Goal: Task Accomplishment & Management: Use online tool/utility

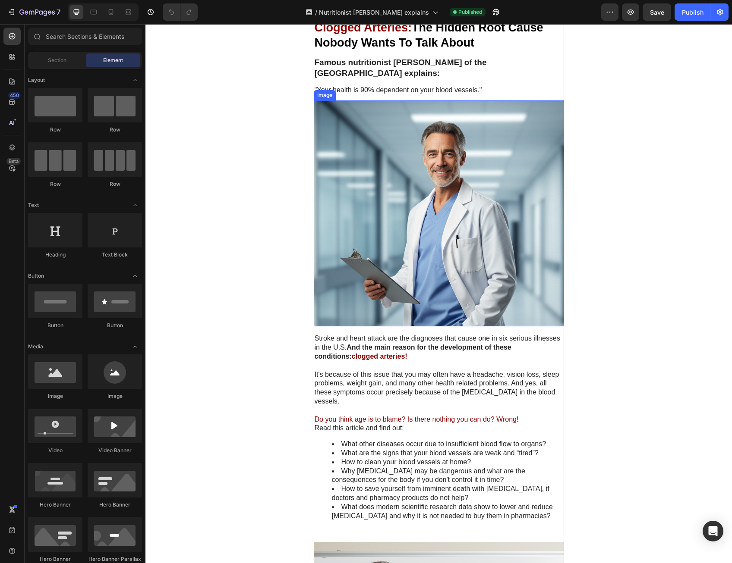
scroll to position [259, 0]
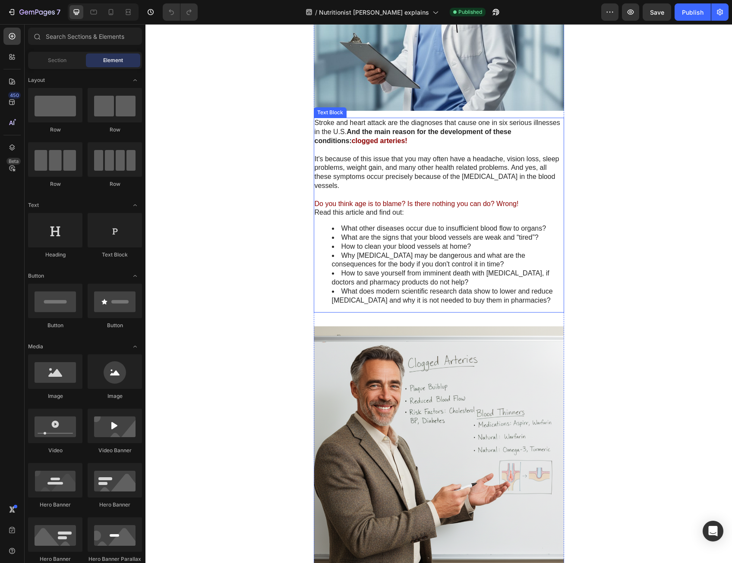
click at [433, 295] on li "What does modern scientific research data show to lower and reduce [MEDICAL_DAT…" at bounding box center [447, 296] width 231 height 18
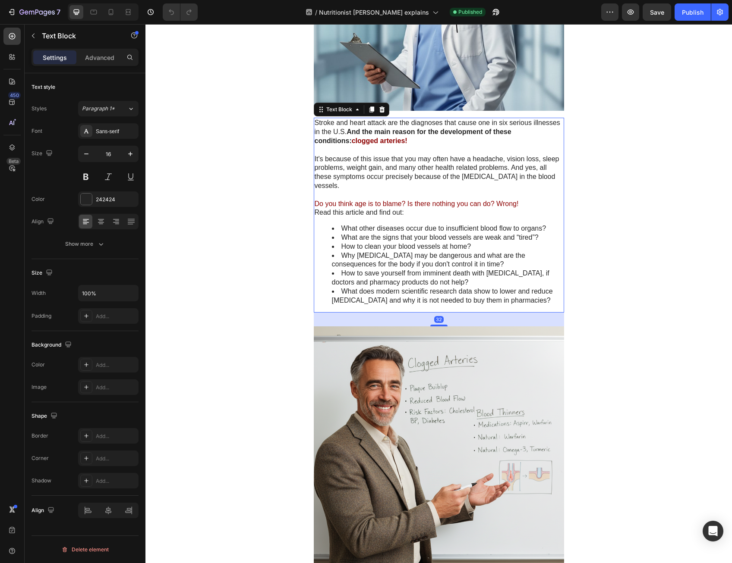
click at [369, 109] on icon at bounding box center [371, 110] width 5 height 6
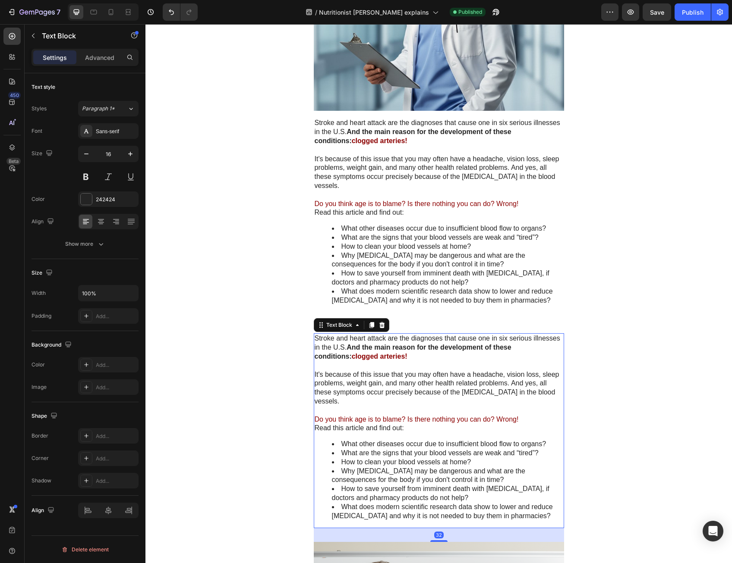
click at [382, 373] on p "It's because of this issue that you may often have a headache, vision loss, sle…" at bounding box center [438, 389] width 248 height 36
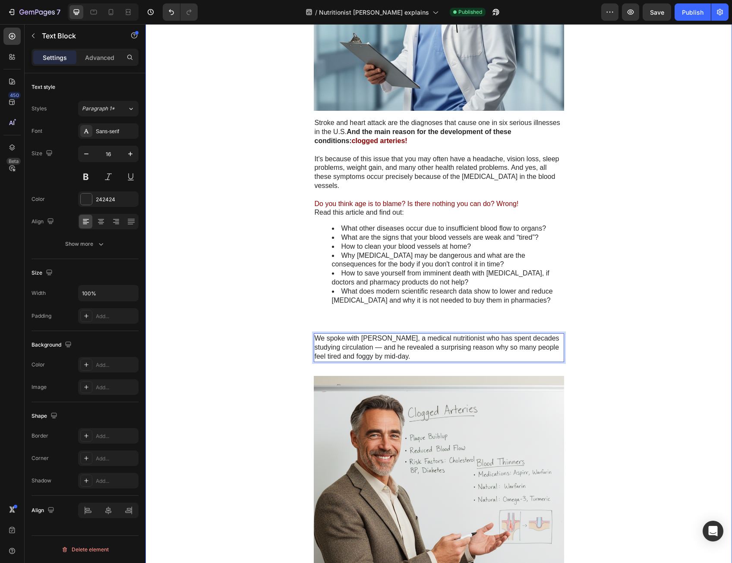
click at [524, 336] on p "We spoke with [PERSON_NAME], a medical nutritionist who has spent decades study…" at bounding box center [438, 347] width 248 height 27
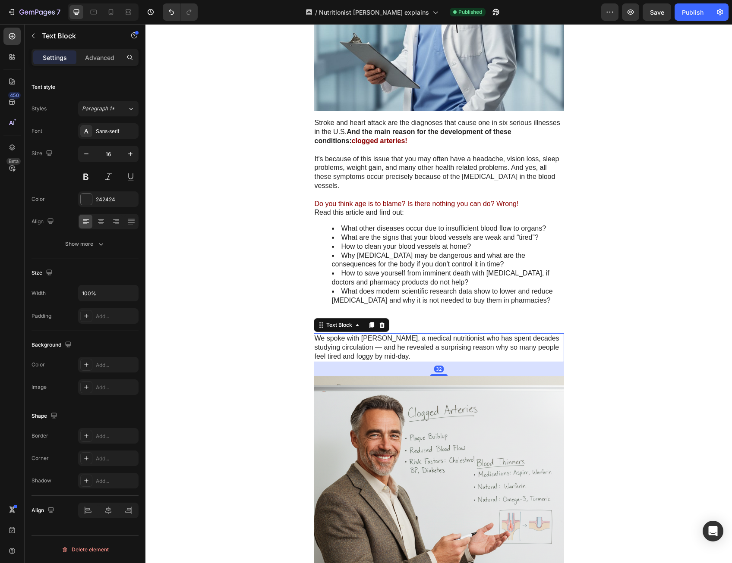
click at [517, 333] on div "We spoke with [PERSON_NAME], a medical nutritionist who has spent decades study…" at bounding box center [439, 347] width 250 height 28
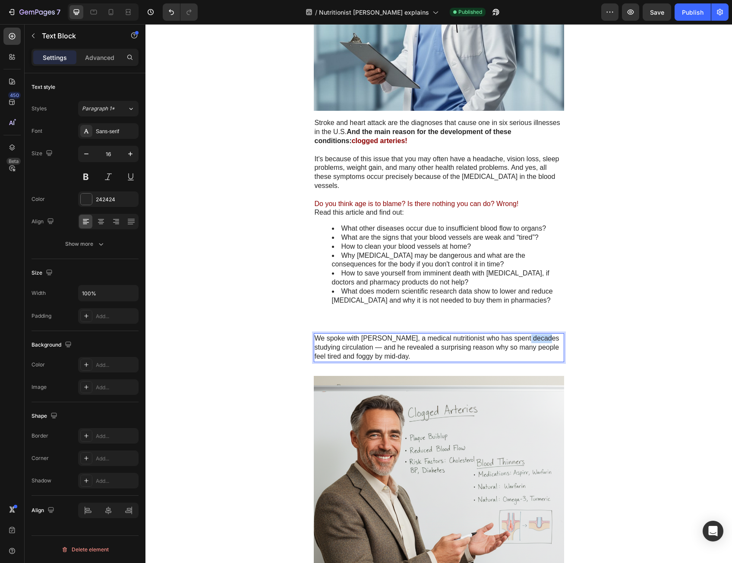
click at [517, 333] on div "We spoke with [PERSON_NAME], a medical nutritionist who has spent decades study…" at bounding box center [439, 347] width 250 height 28
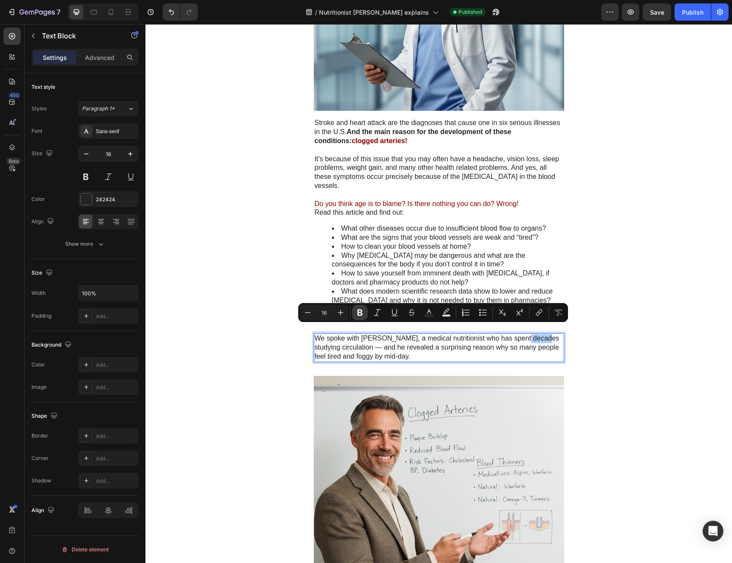
click at [363, 310] on icon "Editor contextual toolbar" at bounding box center [359, 312] width 9 height 9
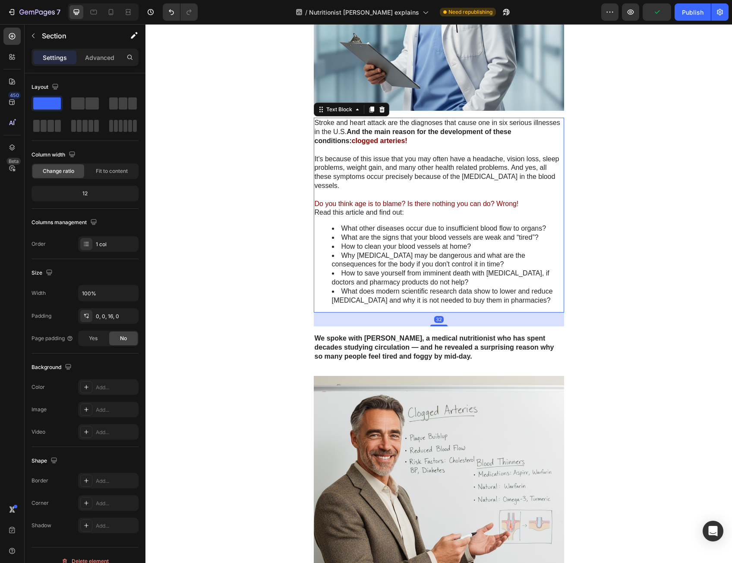
click at [358, 258] on li "Why [MEDICAL_DATA] may be dangerous and what are the consequences for the body …" at bounding box center [447, 260] width 231 height 18
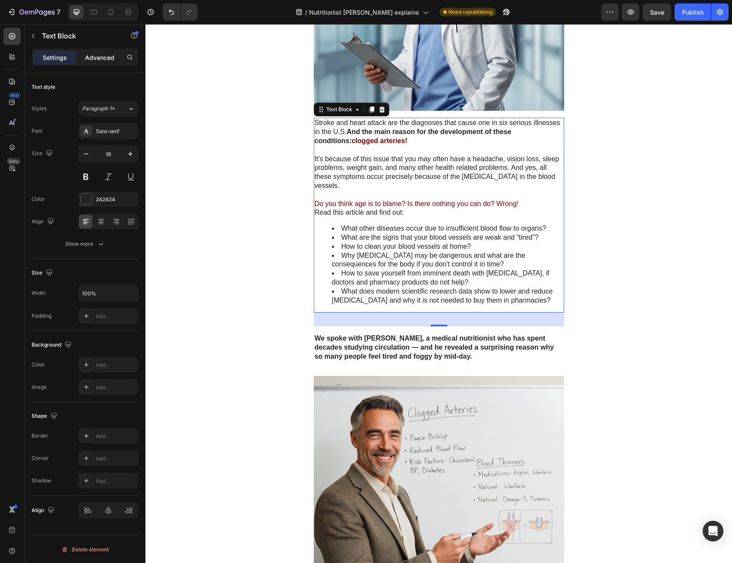
click at [98, 57] on p "Advanced" at bounding box center [99, 57] width 29 height 9
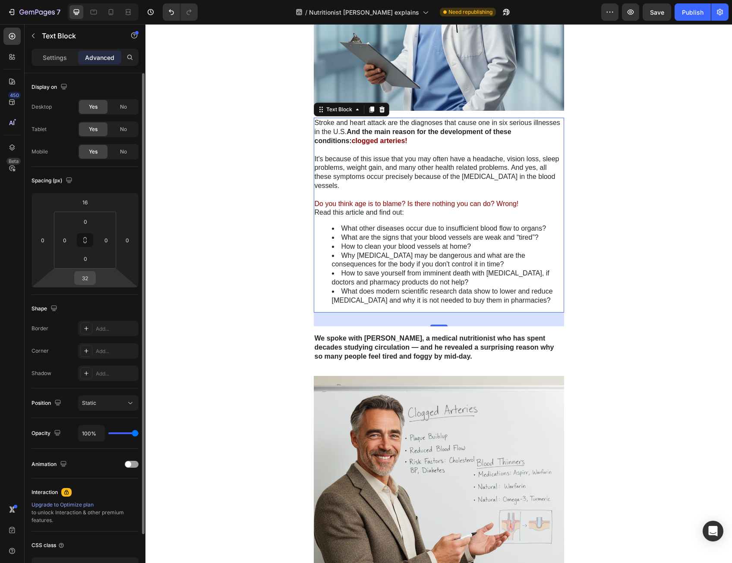
click at [94, 279] on div "32" at bounding box center [85, 278] width 22 height 14
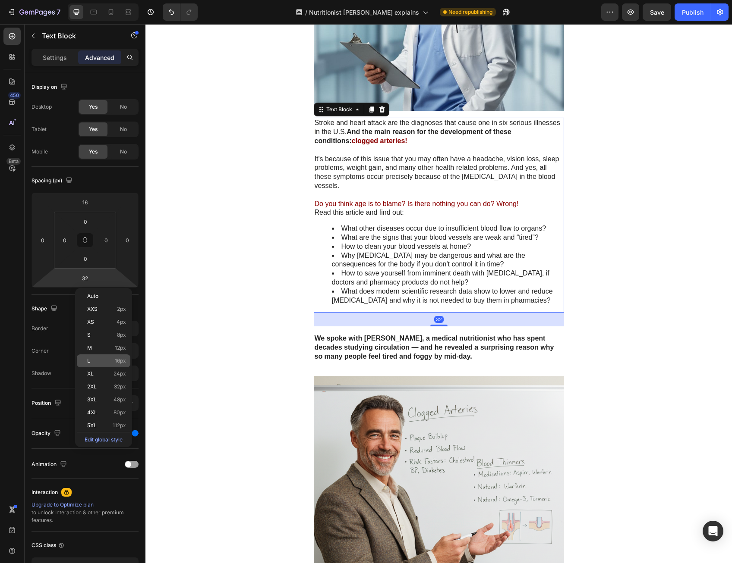
click at [102, 358] on div "L 16px" at bounding box center [103, 361] width 53 height 13
type input "16"
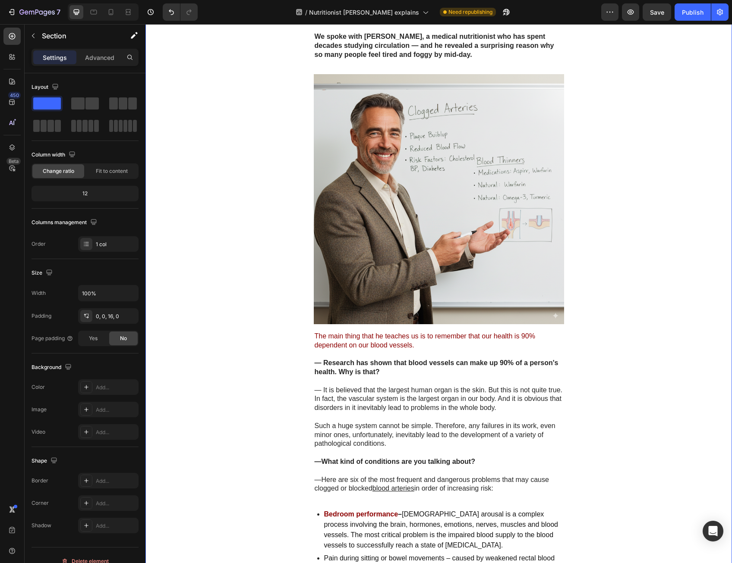
scroll to position [604, 0]
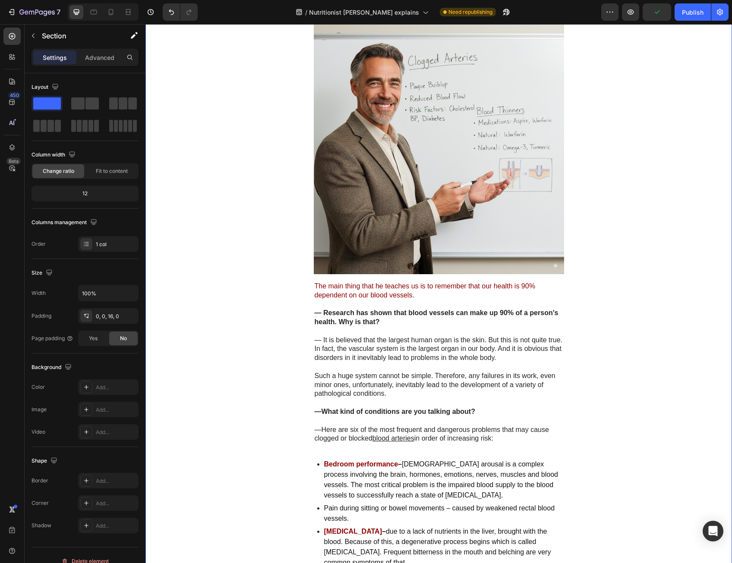
click at [550, 285] on p "The main thing that he teaches us is to remember that our health is 90% depende…" at bounding box center [438, 291] width 248 height 18
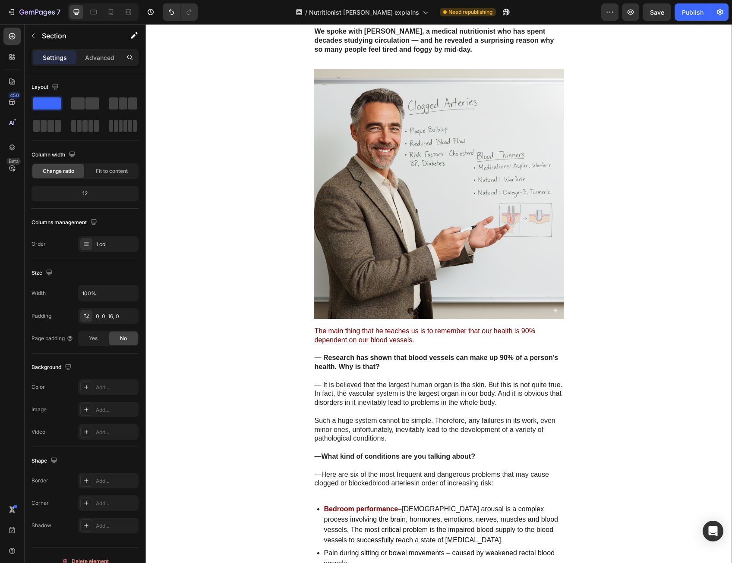
scroll to position [647, 0]
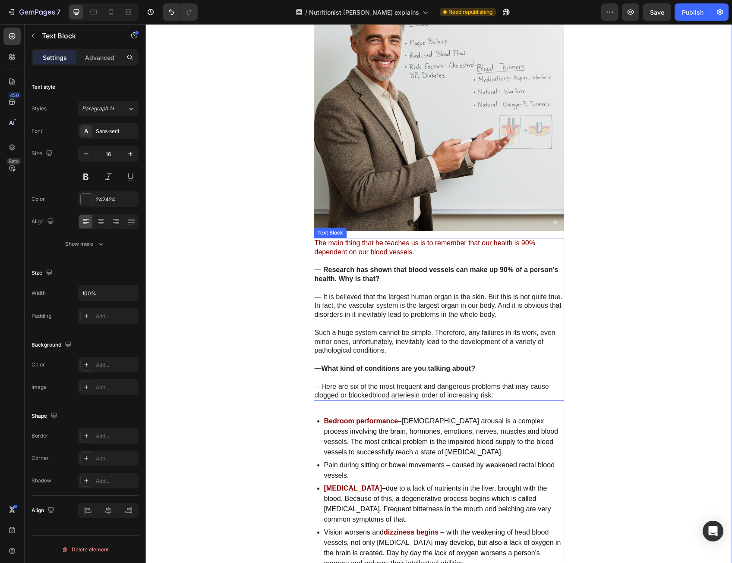
click at [527, 307] on p "— It is believed that the largest human organ is the skin. But this is not quit…" at bounding box center [438, 306] width 248 height 27
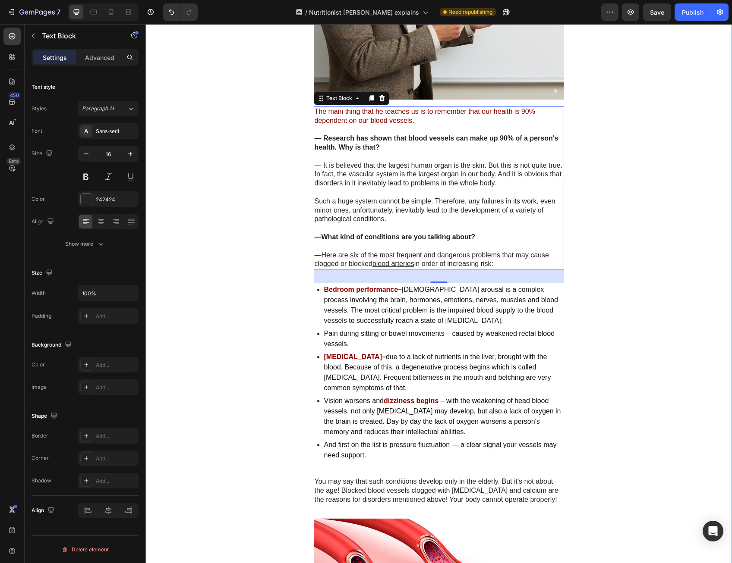
scroll to position [820, 0]
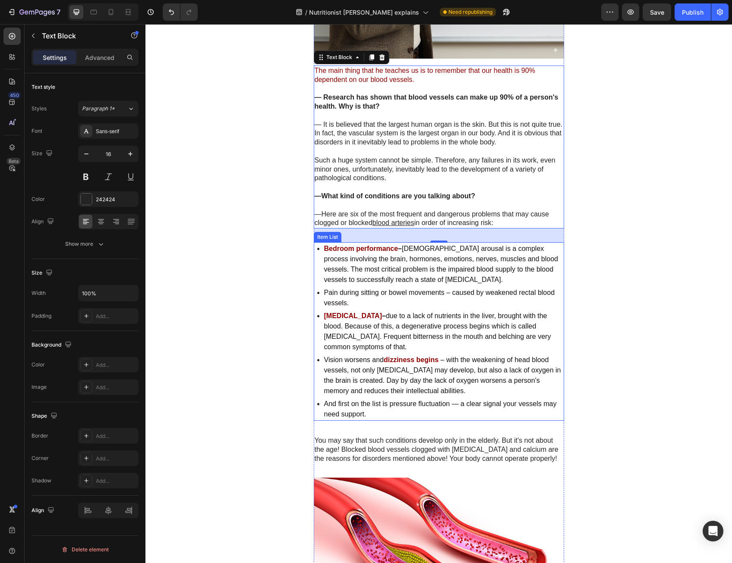
click at [386, 245] on strong "Bedroom performance" at bounding box center [361, 248] width 74 height 7
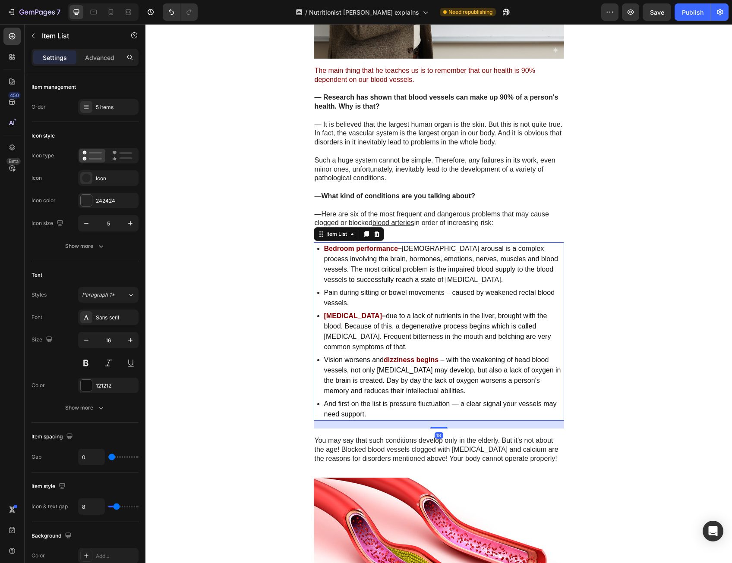
click at [387, 245] on strong "Bedroom performance" at bounding box center [361, 248] width 74 height 7
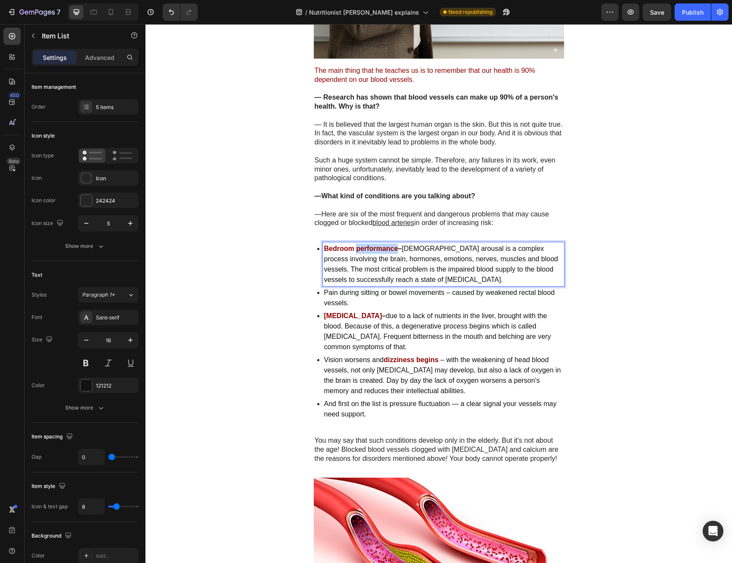
click at [393, 245] on strong "Bedroom performance" at bounding box center [361, 248] width 74 height 7
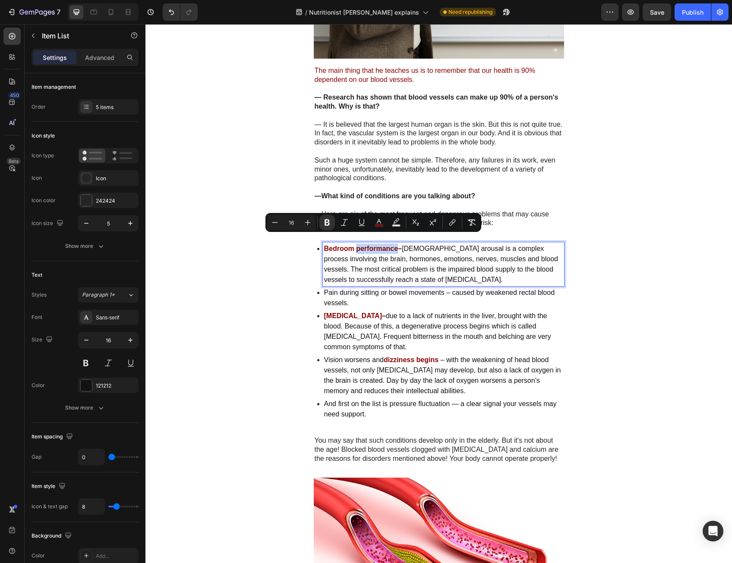
click at [394, 245] on strong "Bedroom performance" at bounding box center [361, 248] width 74 height 7
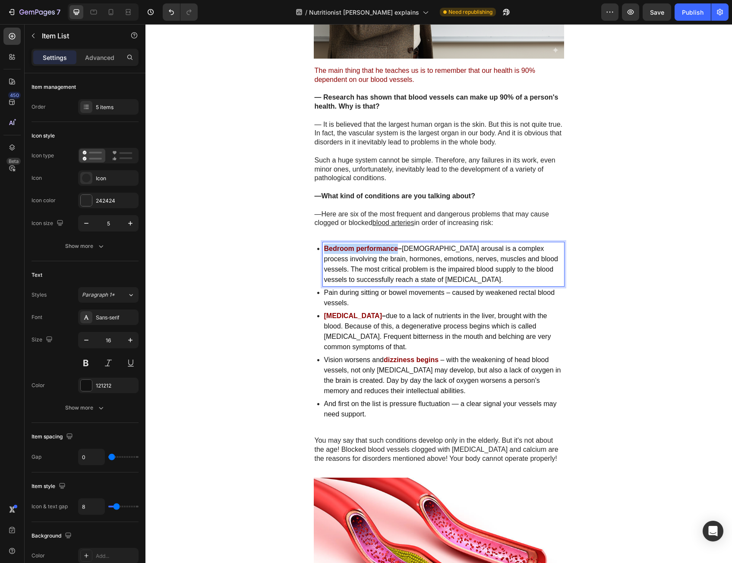
drag, startPoint x: 393, startPoint y: 239, endPoint x: 323, endPoint y: 239, distance: 69.9
click at [324, 245] on strong "Bedroom performance" at bounding box center [361, 248] width 74 height 7
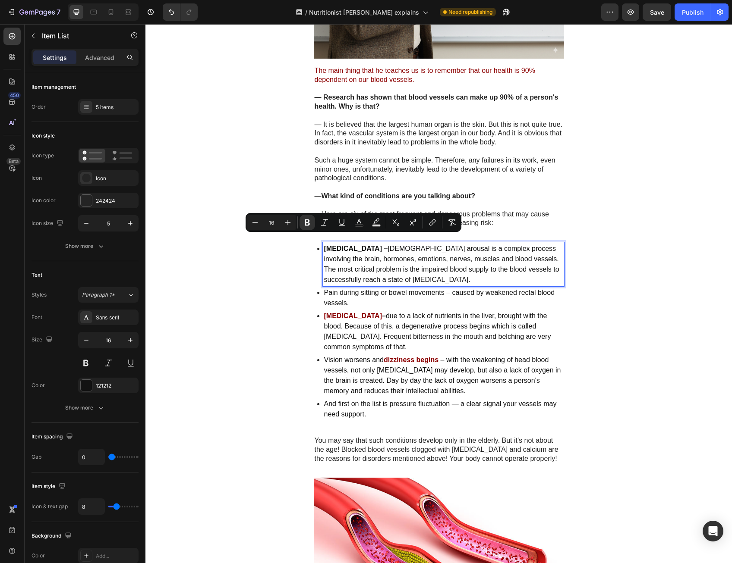
drag, startPoint x: 321, startPoint y: 239, endPoint x: 385, endPoint y: 237, distance: 64.3
click at [385, 245] on strong "[MEDICAL_DATA] –" at bounding box center [356, 248] width 64 height 7
click at [358, 220] on icon "Editor contextual toolbar" at bounding box center [359, 222] width 9 height 9
type input "121212"
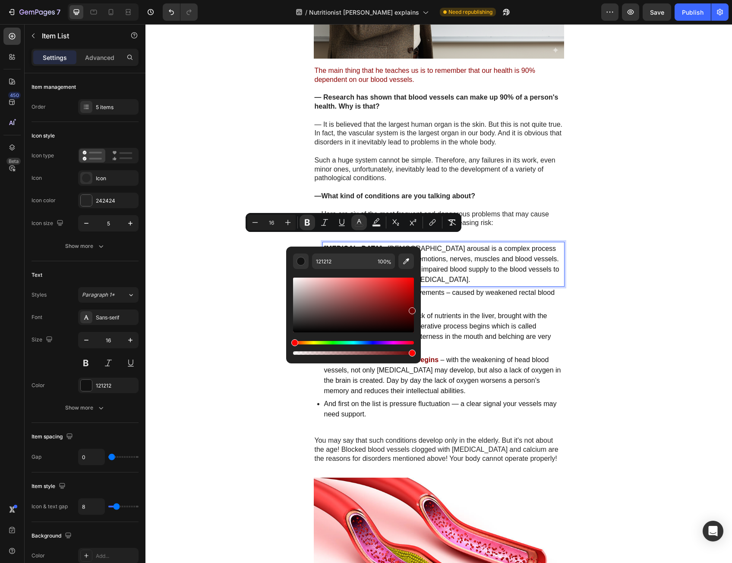
drag, startPoint x: 409, startPoint y: 314, endPoint x: 416, endPoint y: 307, distance: 10.4
click at [416, 307] on div "121212 100 %" at bounding box center [353, 302] width 135 height 110
type input "770000"
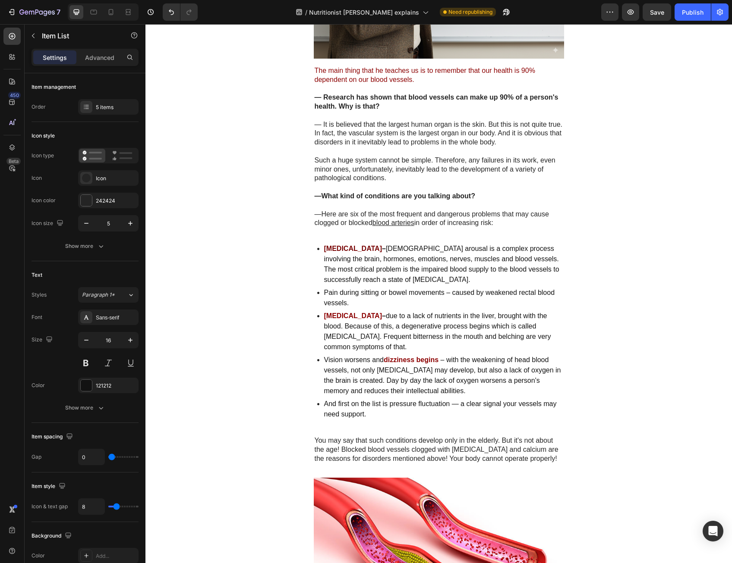
drag, startPoint x: 561, startPoint y: 331, endPoint x: 414, endPoint y: 292, distance: 152.0
click at [369, 245] on strong "[MEDICAL_DATA]" at bounding box center [353, 248] width 58 height 7
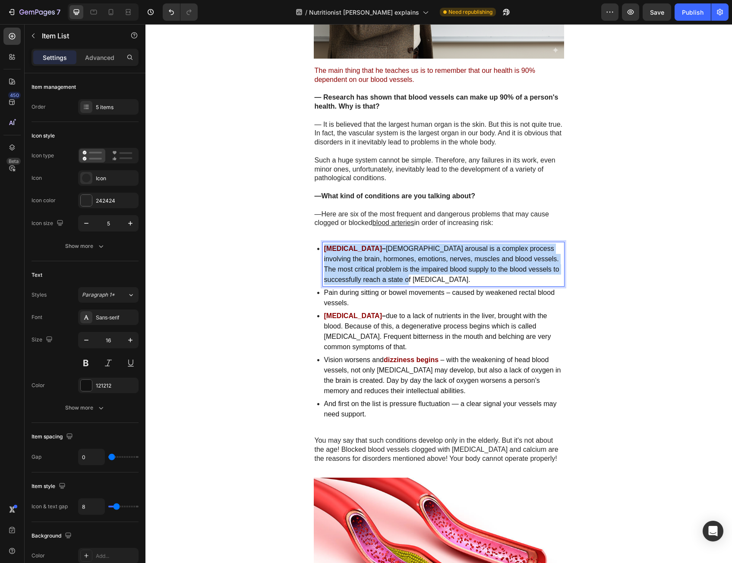
click at [369, 245] on strong "[MEDICAL_DATA]" at bounding box center [353, 248] width 58 height 7
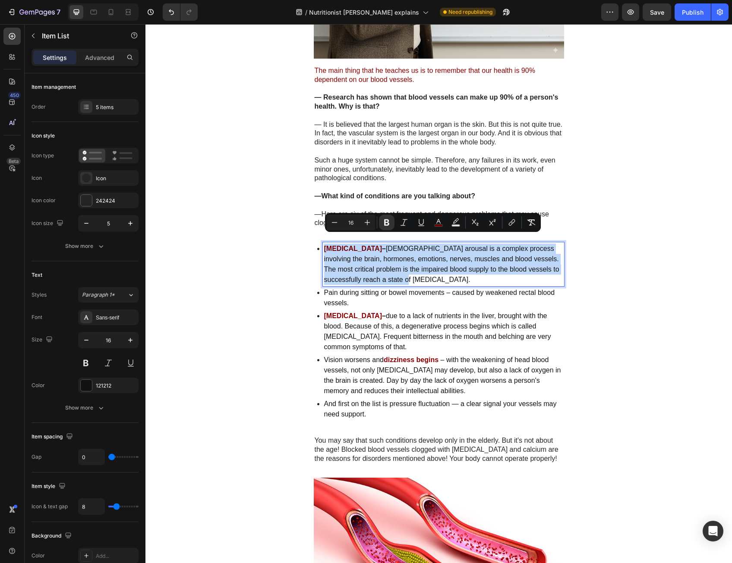
click at [368, 245] on strong "[MEDICAL_DATA]" at bounding box center [353, 248] width 58 height 7
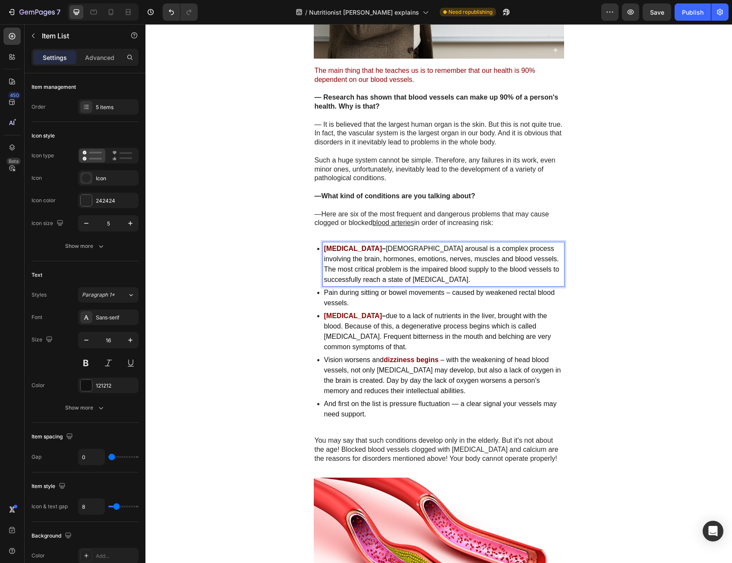
click at [357, 312] on strong "[MEDICAL_DATA]" at bounding box center [353, 315] width 58 height 7
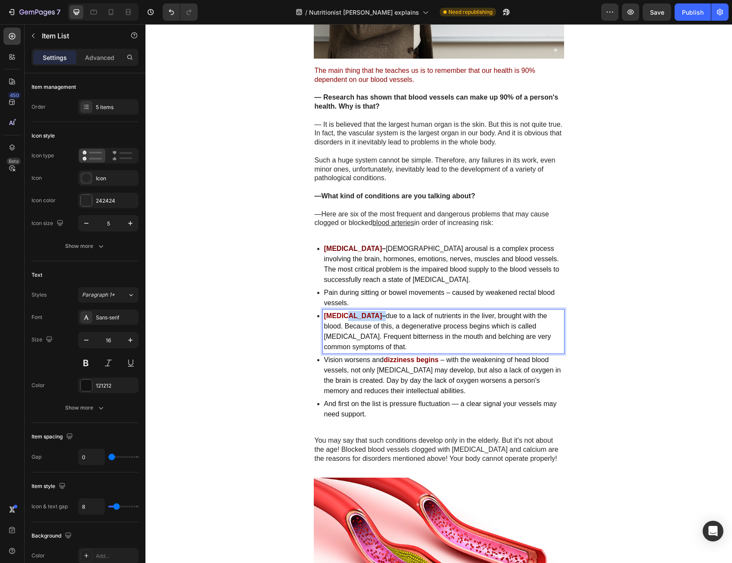
click at [357, 312] on strong "[MEDICAL_DATA]" at bounding box center [353, 315] width 58 height 7
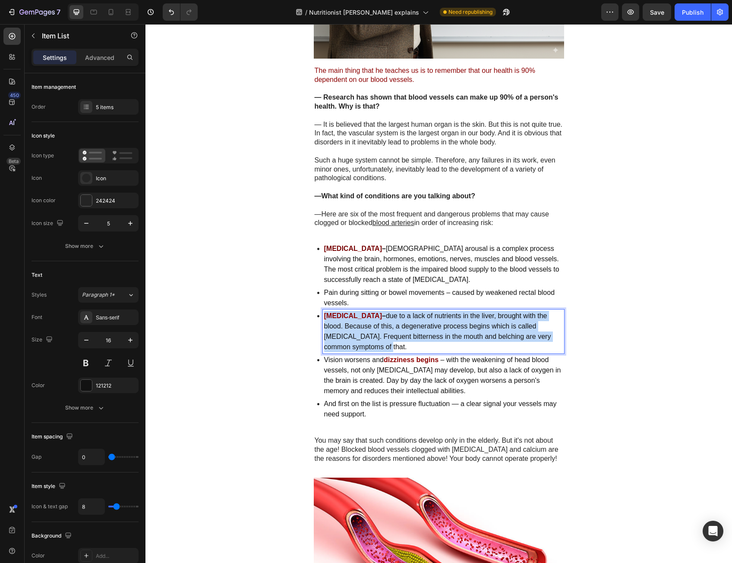
click at [357, 312] on strong "[MEDICAL_DATA]" at bounding box center [353, 315] width 58 height 7
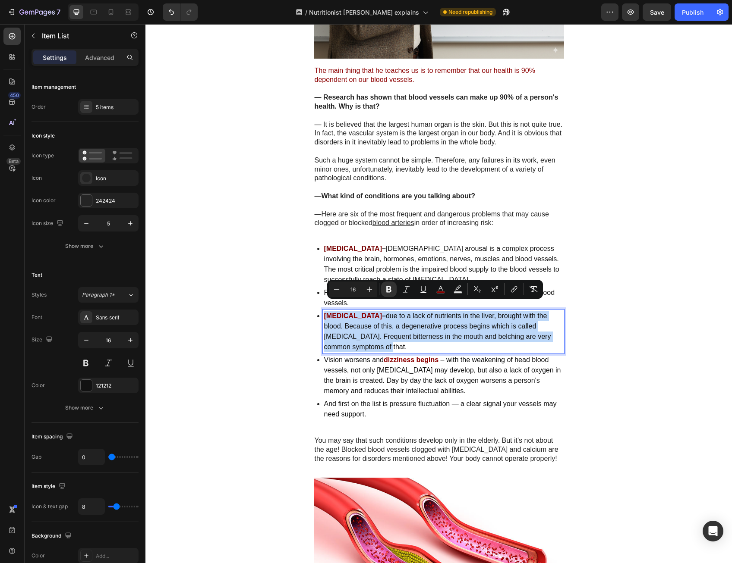
click at [356, 312] on strong "[MEDICAL_DATA]" at bounding box center [353, 315] width 58 height 7
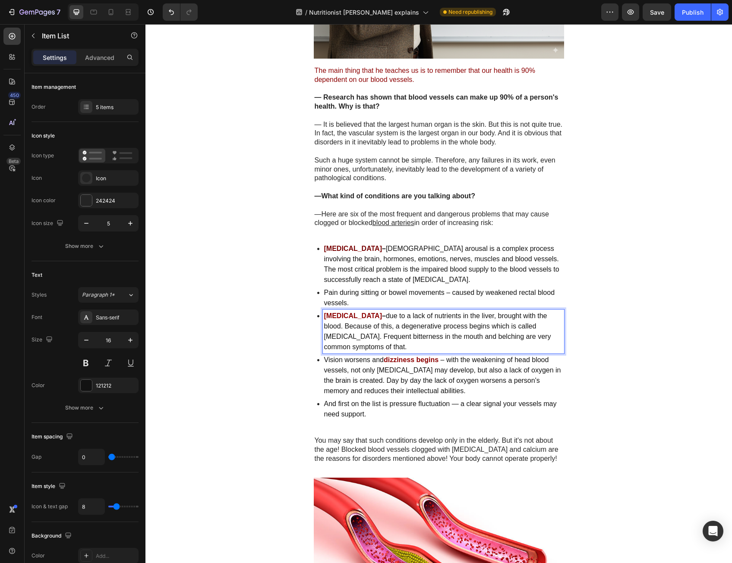
click at [364, 312] on strong "[MEDICAL_DATA]" at bounding box center [353, 315] width 58 height 7
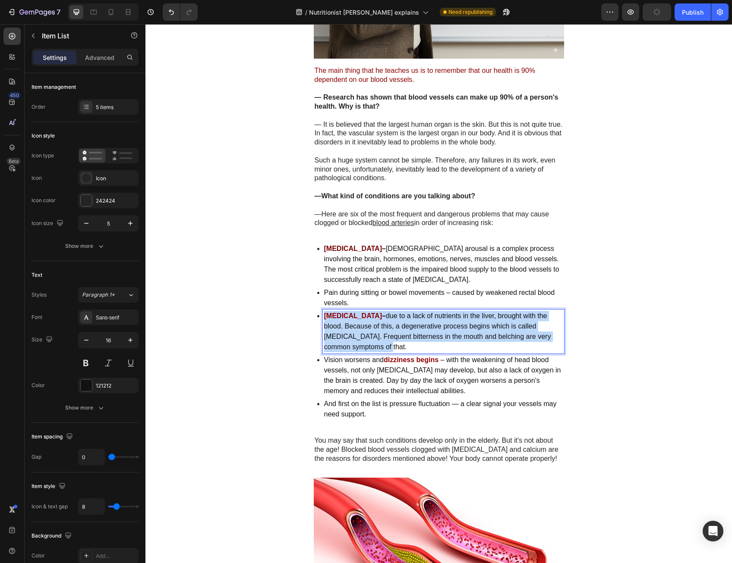
click at [364, 312] on strong "[MEDICAL_DATA]" at bounding box center [353, 315] width 58 height 7
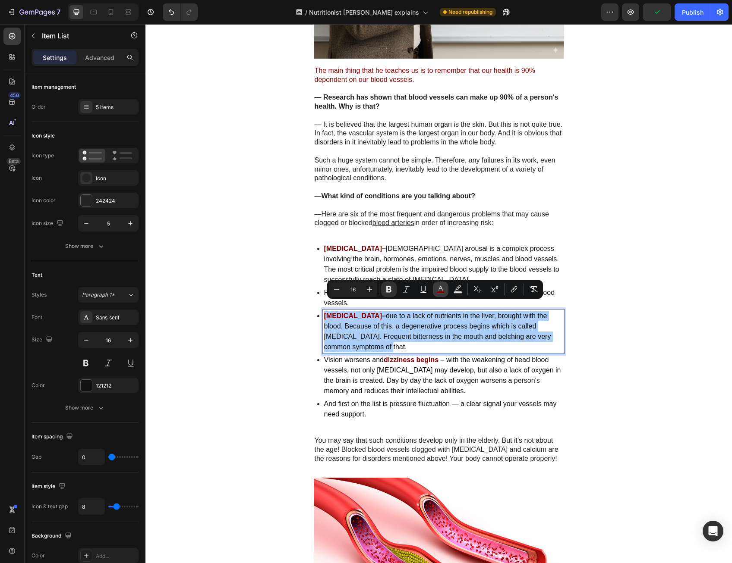
click at [440, 289] on icon "Editor contextual toolbar" at bounding box center [440, 288] width 4 height 5
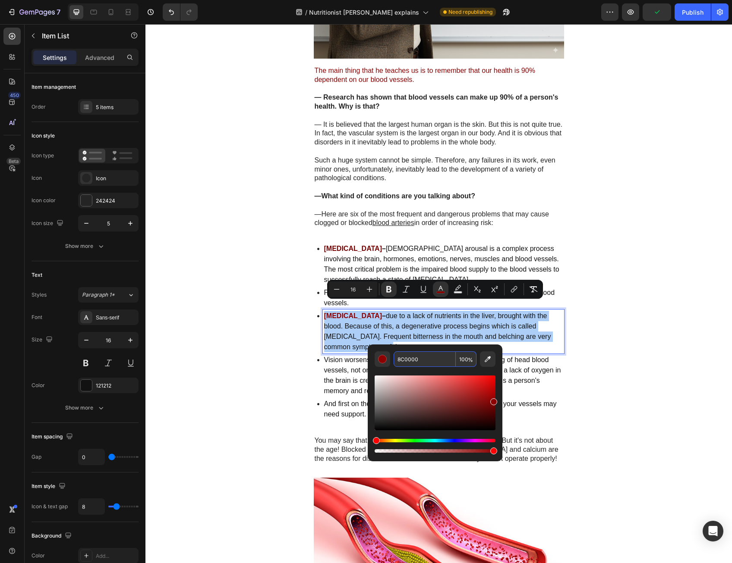
click at [419, 356] on input "8C0000" at bounding box center [424, 360] width 62 height 16
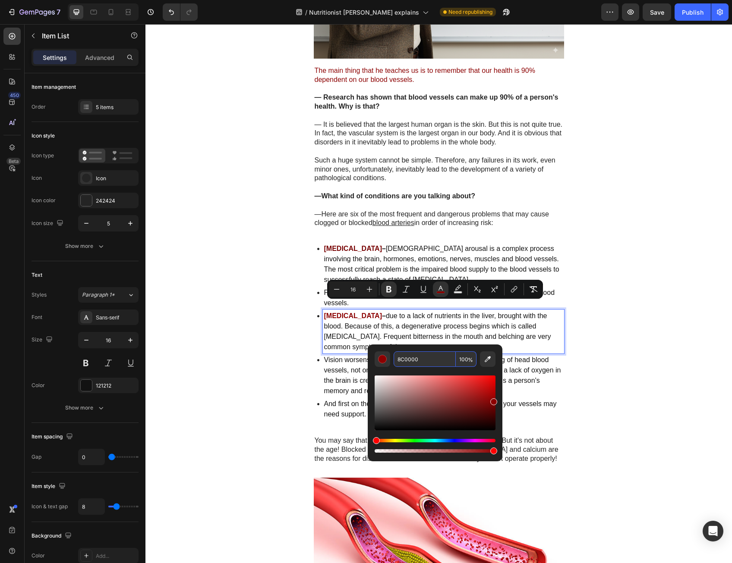
click at [367, 244] on p "[MEDICAL_DATA] – [DEMOGRAPHIC_DATA] arousal is a complex process involving the …" at bounding box center [443, 264] width 239 height 41
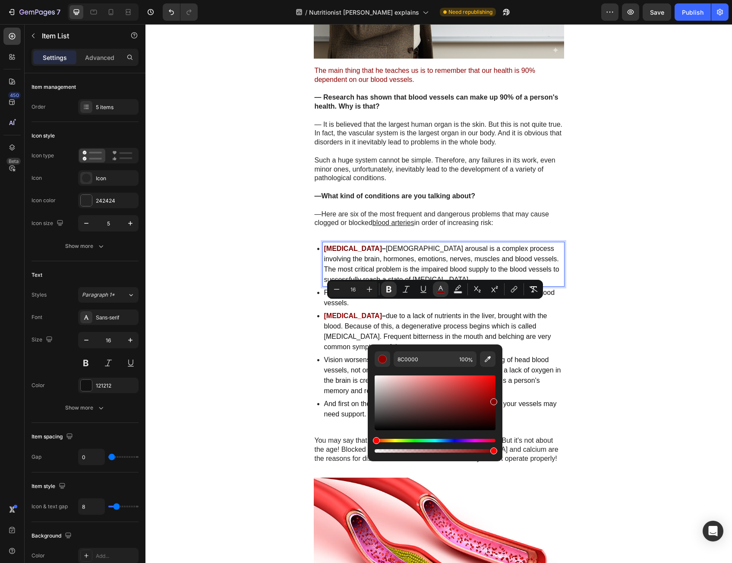
click at [366, 245] on strong "[MEDICAL_DATA]" at bounding box center [353, 248] width 58 height 7
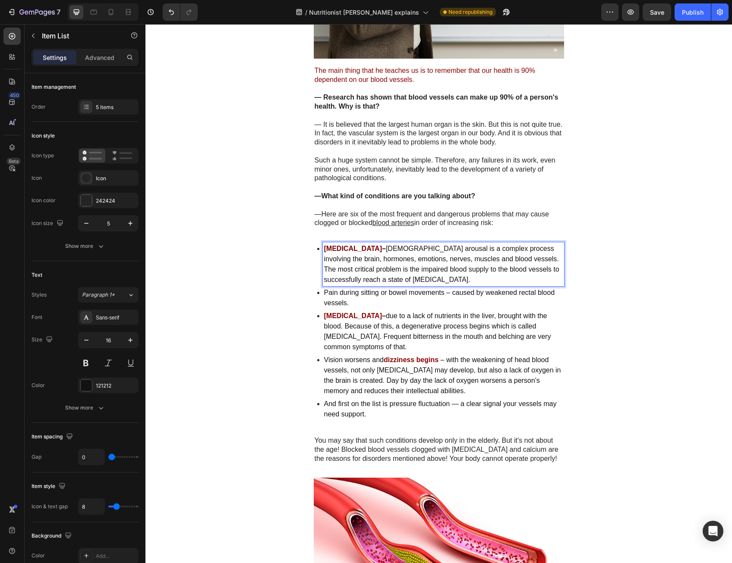
click at [365, 245] on strong "[MEDICAL_DATA]" at bounding box center [353, 248] width 58 height 7
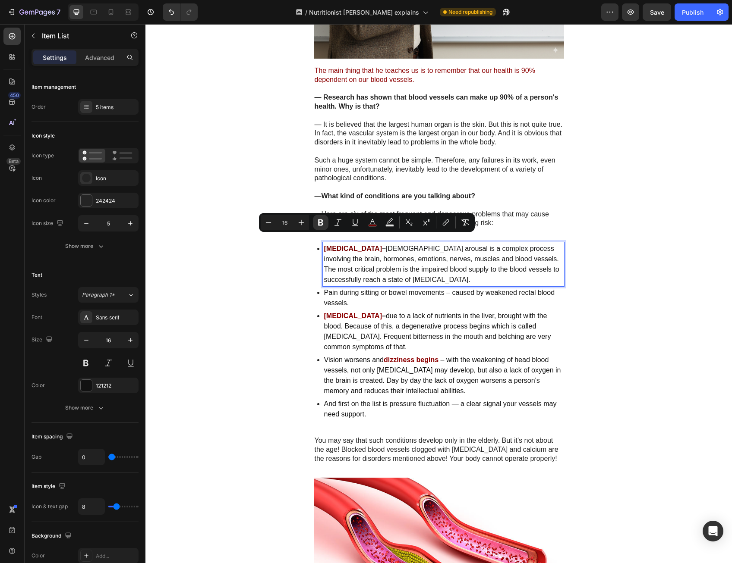
click at [365, 245] on strong "[MEDICAL_DATA]" at bounding box center [353, 248] width 58 height 7
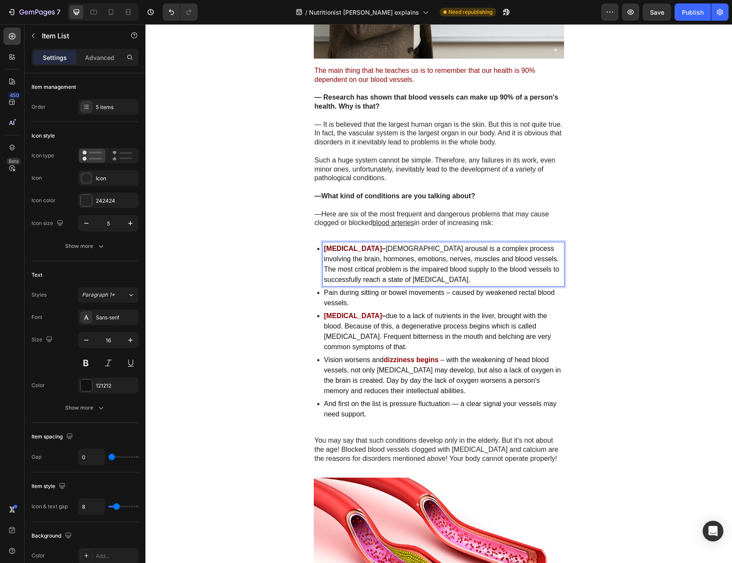
click at [375, 245] on strong "[MEDICAL_DATA]" at bounding box center [353, 248] width 58 height 7
drag, startPoint x: 380, startPoint y: 240, endPoint x: 322, endPoint y: 239, distance: 57.8
click at [324, 244] on p "[MEDICAL_DATA] – [DEMOGRAPHIC_DATA] arousal is a complex process involving the …" at bounding box center [443, 264] width 239 height 41
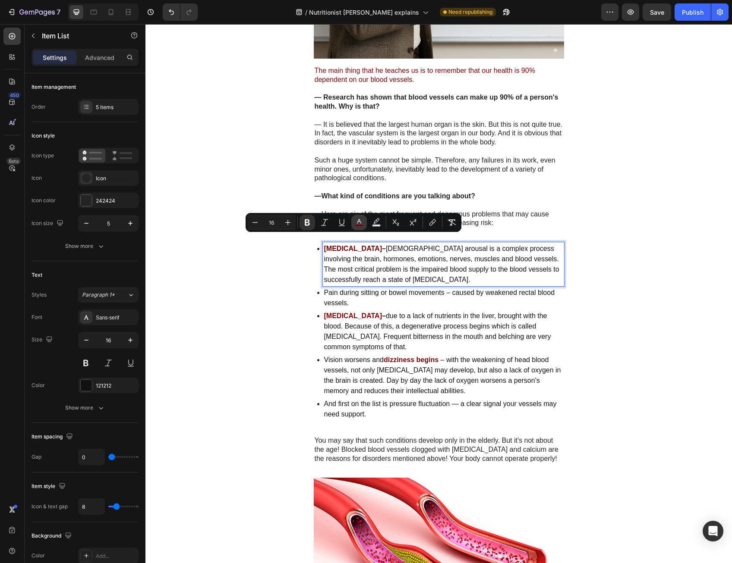
click at [358, 223] on icon "Editor contextual toolbar" at bounding box center [359, 222] width 9 height 9
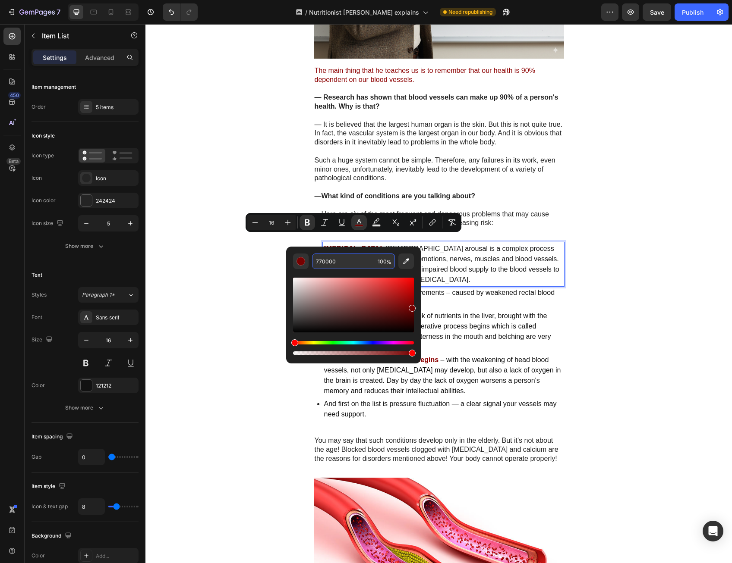
click at [366, 262] on input "770000" at bounding box center [343, 262] width 62 height 16
paste input "8C"
type input "8C0000"
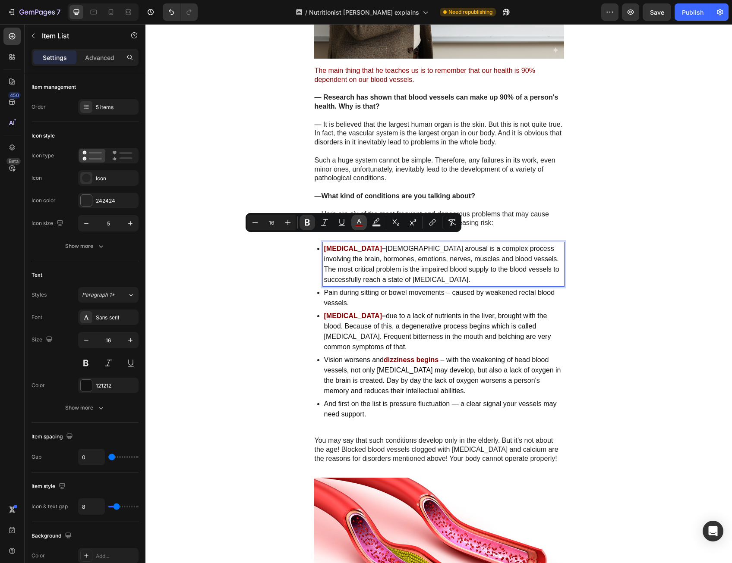
click at [359, 223] on icon "Editor contextual toolbar" at bounding box center [359, 222] width 9 height 9
click at [356, 229] on button "color" at bounding box center [359, 223] width 16 height 16
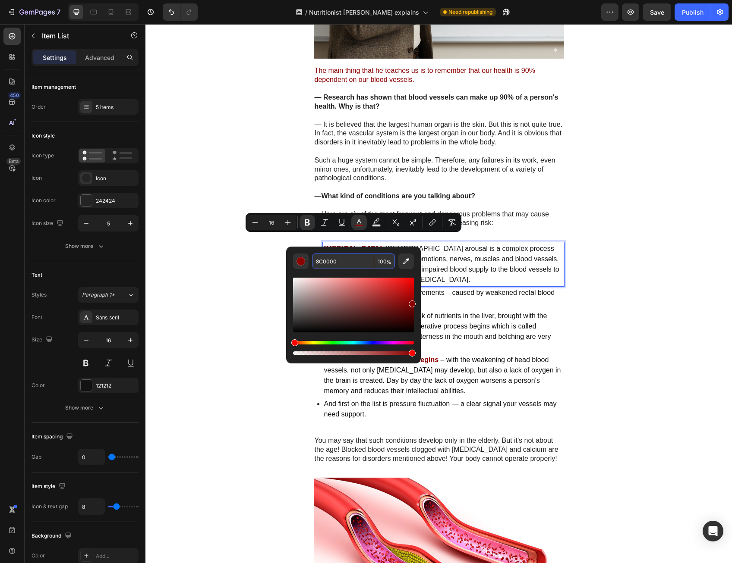
click at [347, 261] on input "8C0000" at bounding box center [343, 262] width 62 height 16
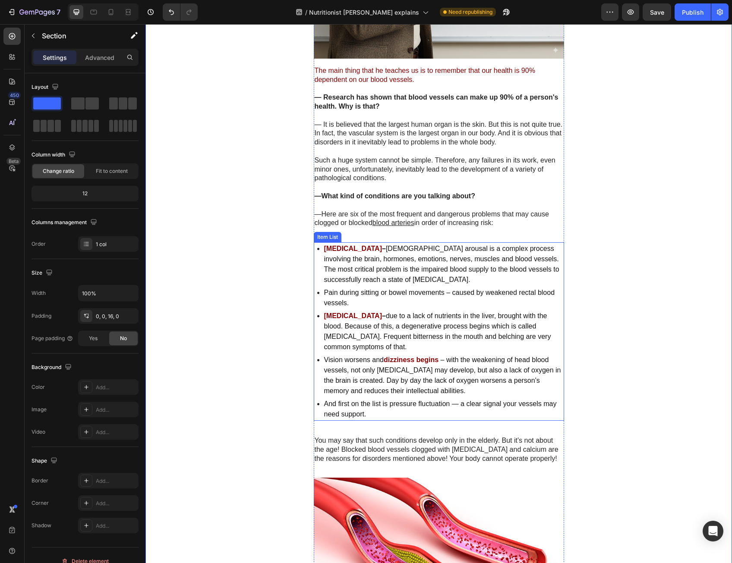
click at [337, 245] on strong "[MEDICAL_DATA]" at bounding box center [353, 248] width 58 height 7
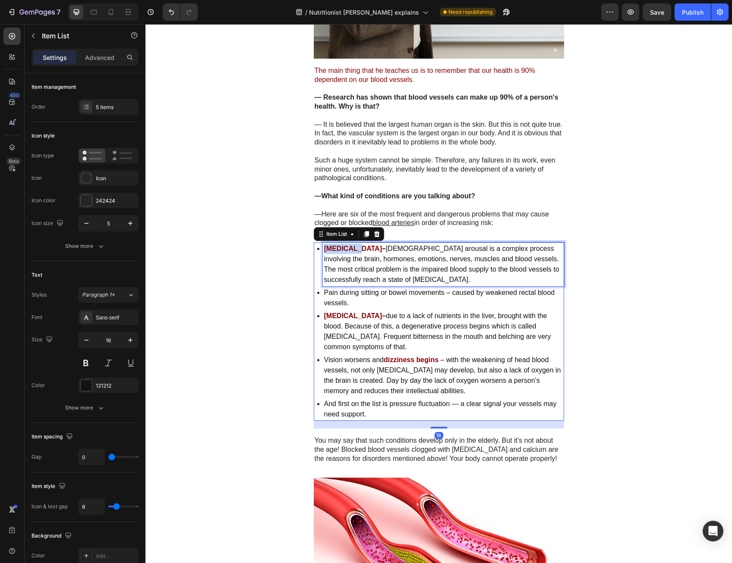
click at [340, 245] on strong "[MEDICAL_DATA]" at bounding box center [353, 248] width 58 height 7
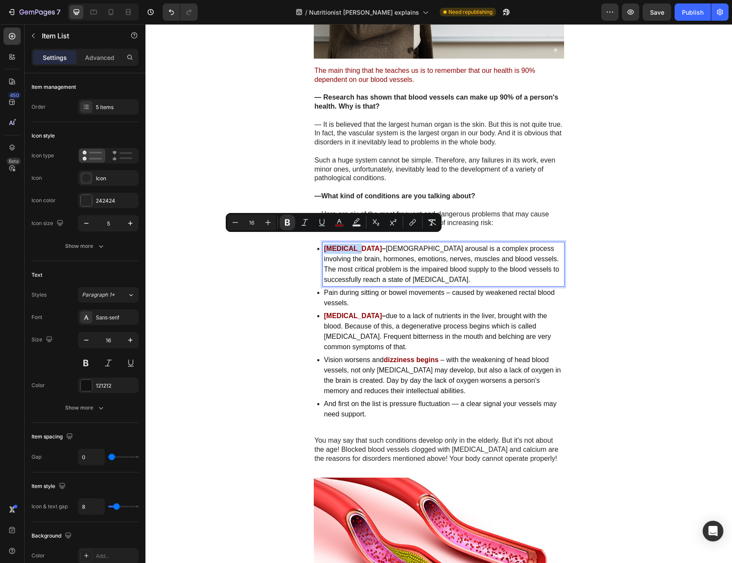
click at [342, 245] on strong "[MEDICAL_DATA]" at bounding box center [353, 248] width 58 height 7
click at [340, 245] on strong "[MEDICAL_DATA]" at bounding box center [353, 248] width 58 height 7
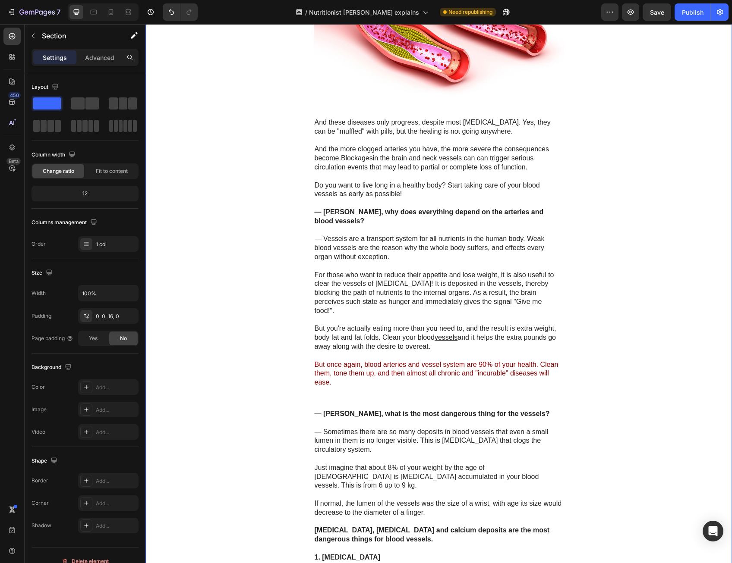
scroll to position [1380, 0]
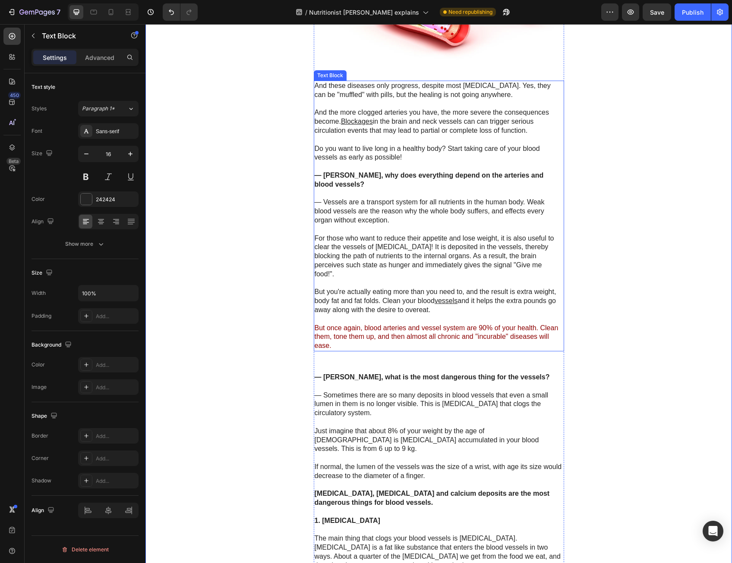
click at [492, 325] on p "But once again, blood arteries and vessel system are 90% of your health. Clean …" at bounding box center [438, 337] width 248 height 27
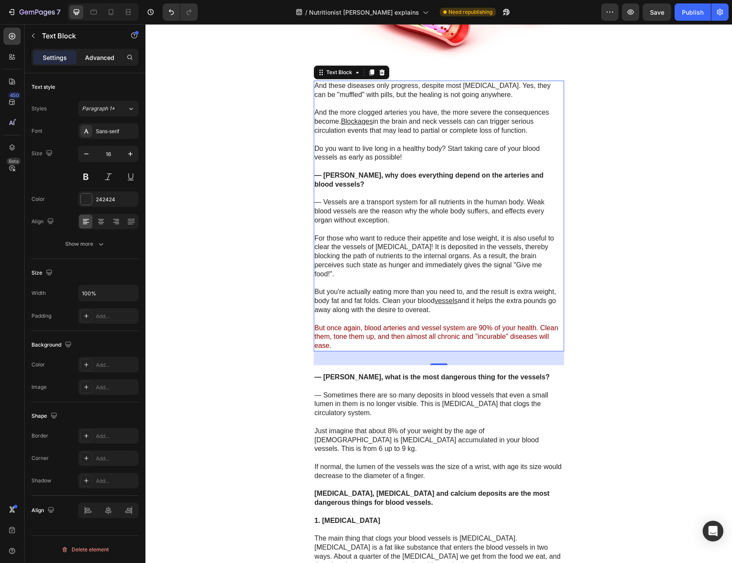
click at [103, 60] on p "Advanced" at bounding box center [99, 57] width 29 height 9
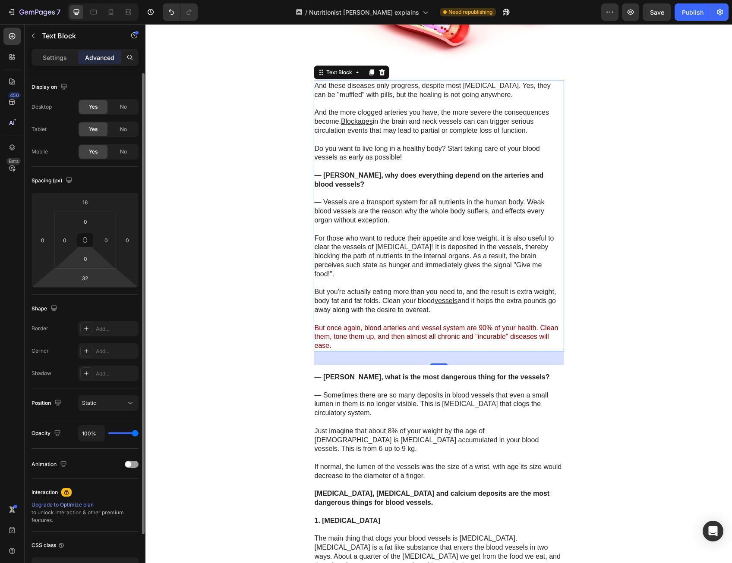
click at [88, 0] on html "7 Version history / Nutritionist [PERSON_NAME] explains Need republishing Previ…" at bounding box center [366, 0] width 732 height 0
click at [88, 280] on input "32" at bounding box center [84, 278] width 17 height 13
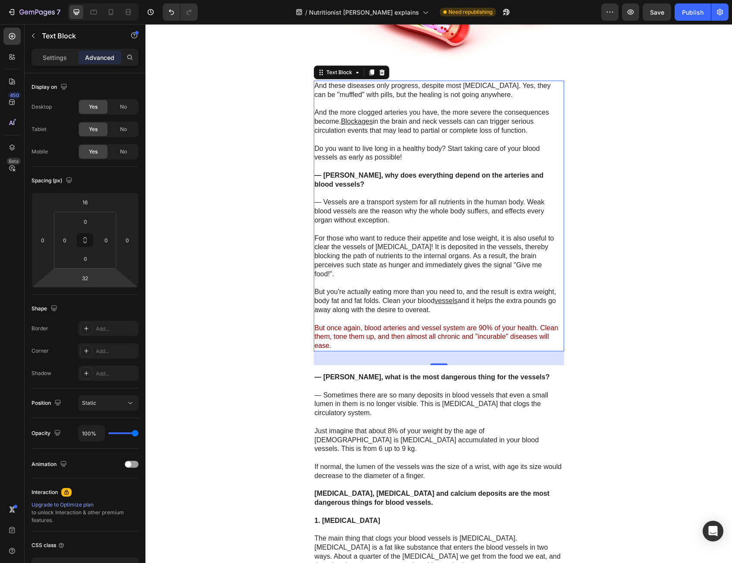
click at [97, 0] on html "7 Version history / Nutritionist [PERSON_NAME] explains Need republishing Previ…" at bounding box center [366, 0] width 732 height 0
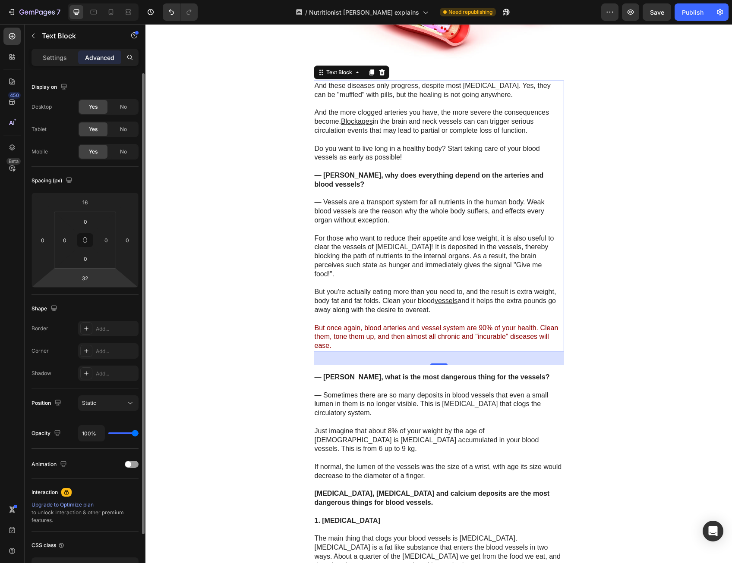
click at [97, 0] on html "7 Version history / Nutritionist [PERSON_NAME] explains Need republishing Previ…" at bounding box center [366, 0] width 732 height 0
click at [86, 278] on input "32" at bounding box center [84, 278] width 17 height 13
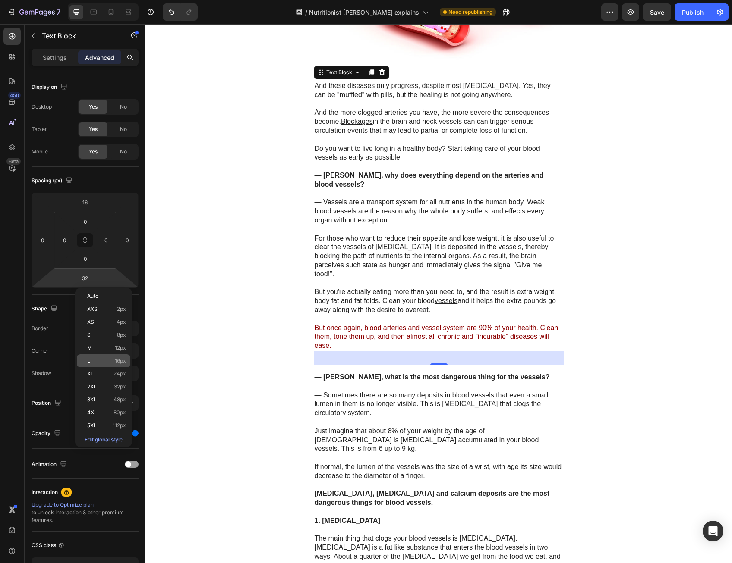
drag, startPoint x: 110, startPoint y: 361, endPoint x: 22, endPoint y: 320, distance: 96.9
click at [110, 361] on p "L 16px" at bounding box center [106, 361] width 39 height 6
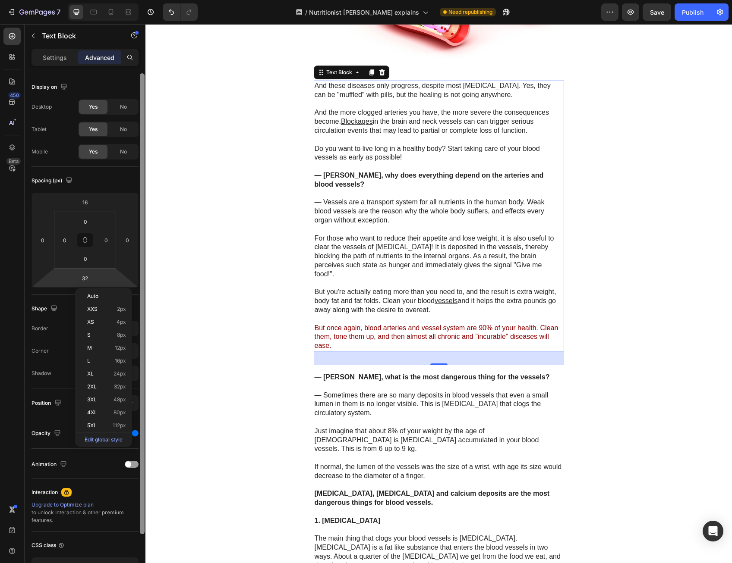
type input "16"
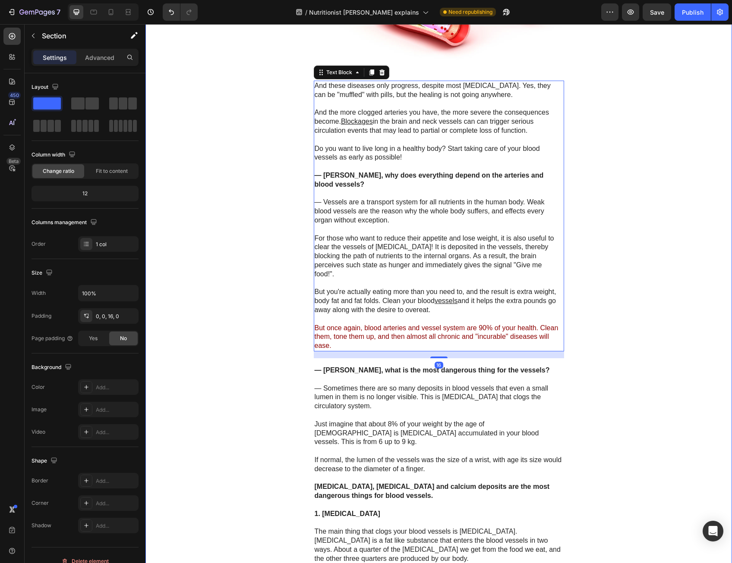
click at [260, 321] on div "Clogged Arteries: The Hidden Root Cause Nobody Wants To Talk About Heading Famo…" at bounding box center [438, 256] width 586 height 3148
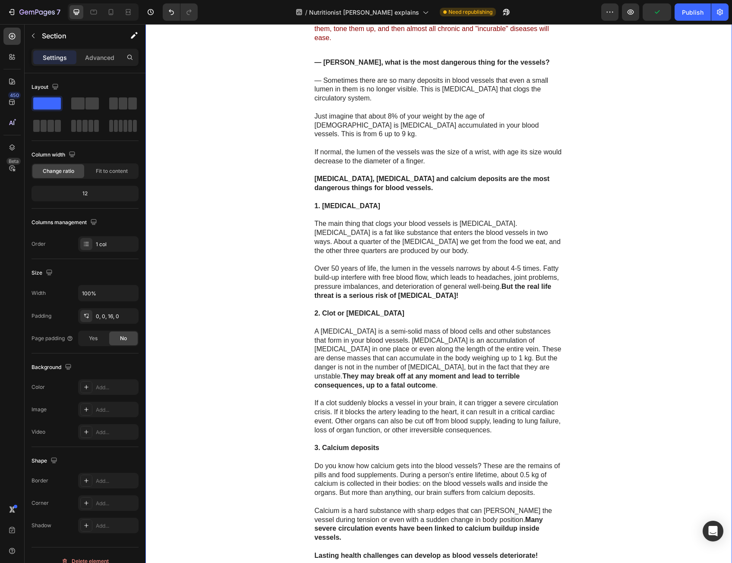
scroll to position [1725, 0]
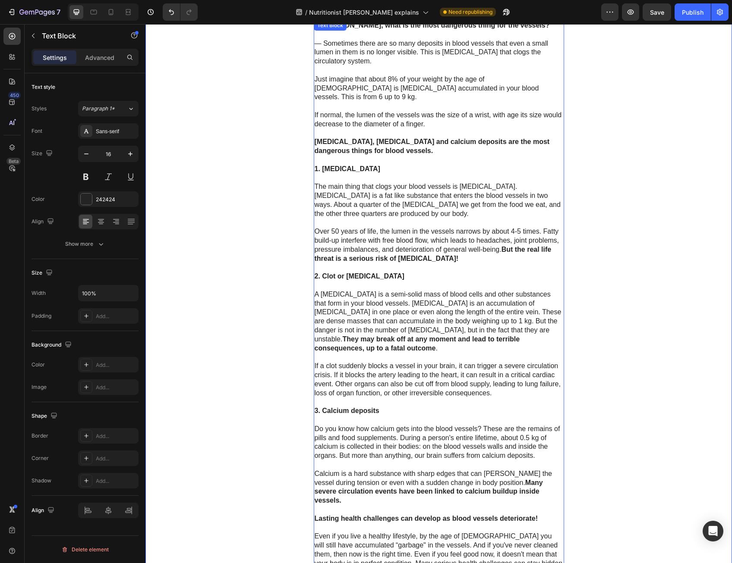
click at [453, 182] on p "The main thing that clogs your blood vessels is [MEDICAL_DATA]. [MEDICAL_DATA] …" at bounding box center [438, 200] width 248 height 36
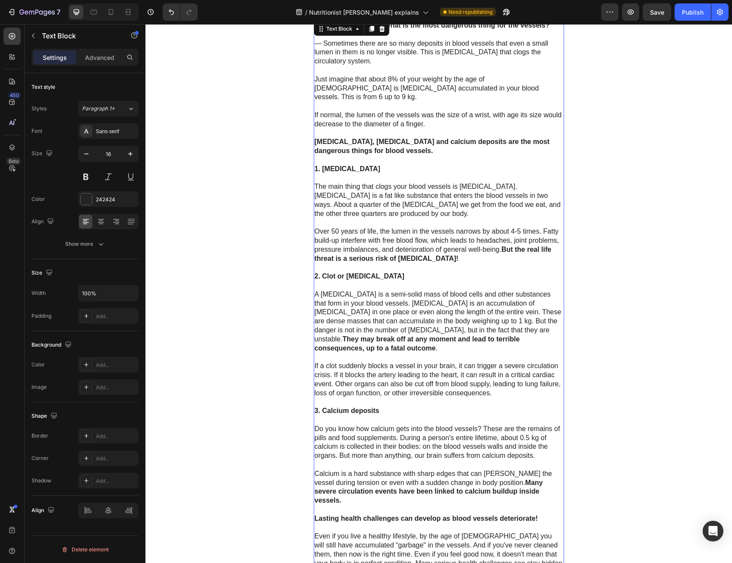
click at [461, 362] on p "If a clot suddenly blocks a vessel in your brain, it can trigger a severe circu…" at bounding box center [438, 380] width 248 height 36
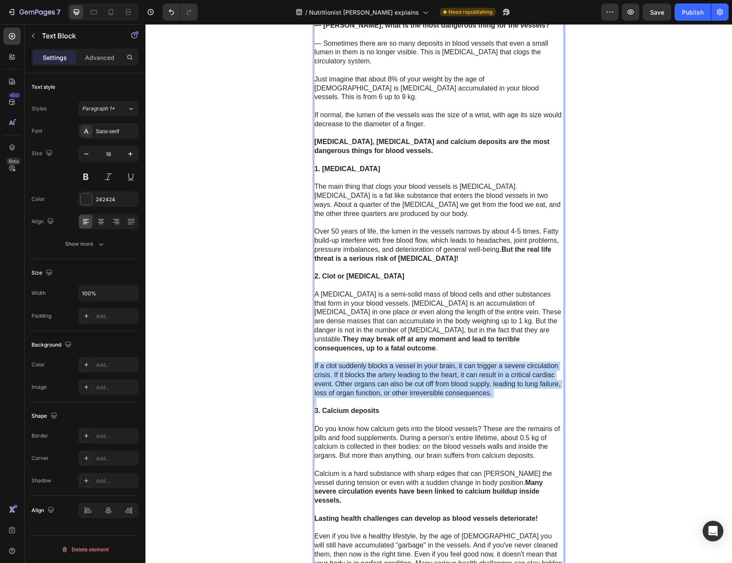
click at [461, 362] on p "If a clot suddenly blocks a vessel in your brain, it can trigger a severe circu…" at bounding box center [438, 380] width 248 height 36
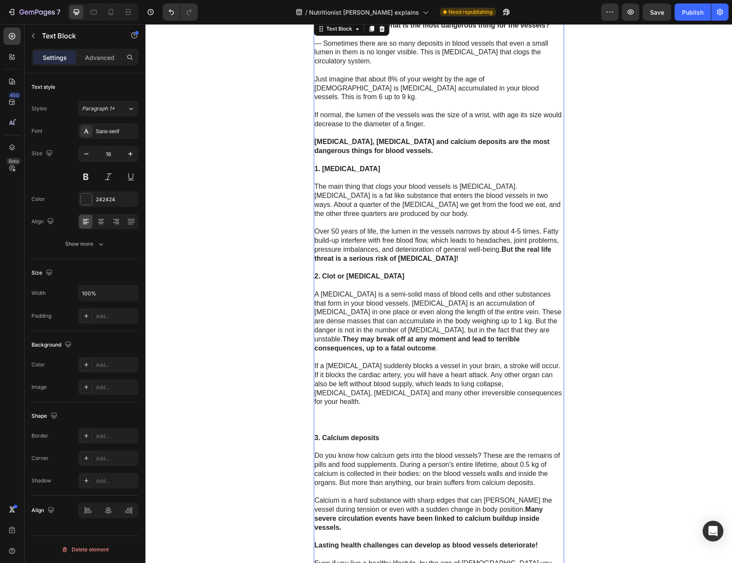
click at [434, 362] on p "If a [MEDICAL_DATA] suddenly blocks a vessel in your brain, a stroke will occur…" at bounding box center [438, 384] width 248 height 45
click at [425, 407] on p "Rich Text Editor. Editing area: main" at bounding box center [438, 416] width 248 height 18
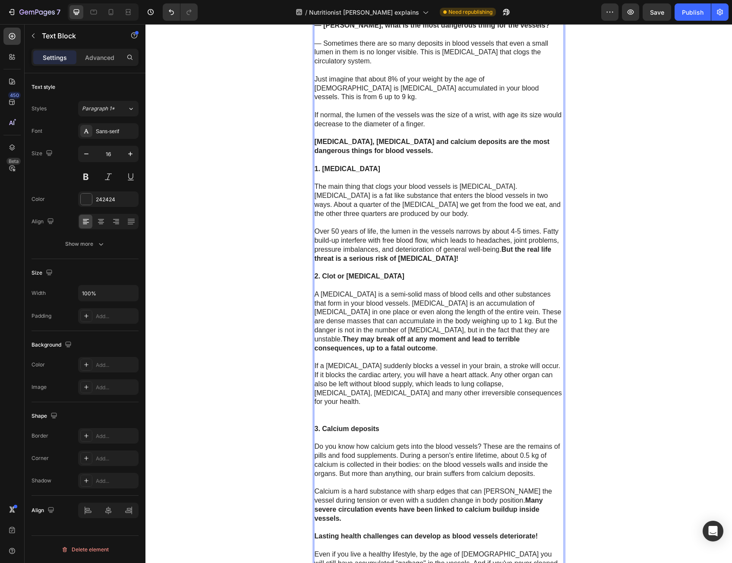
click at [421, 369] on p "If a [MEDICAL_DATA] suddenly blocks a vessel in your brain, a stroke will occur…" at bounding box center [438, 389] width 248 height 54
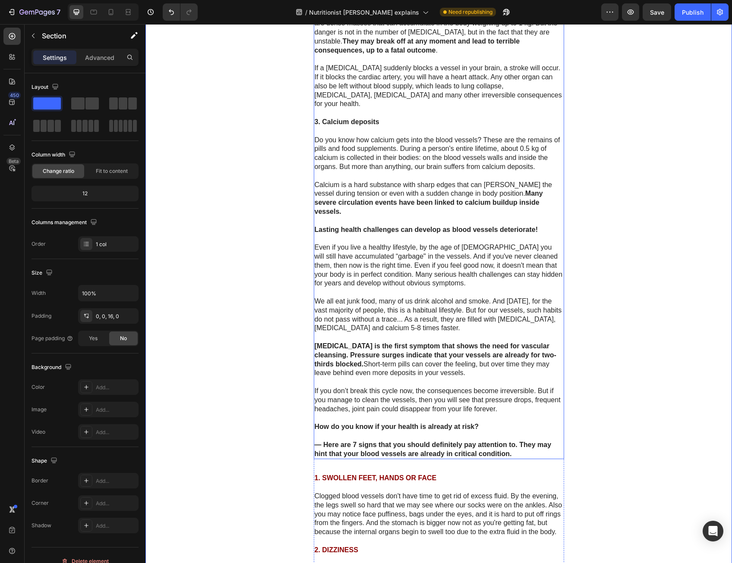
scroll to position [2027, 0]
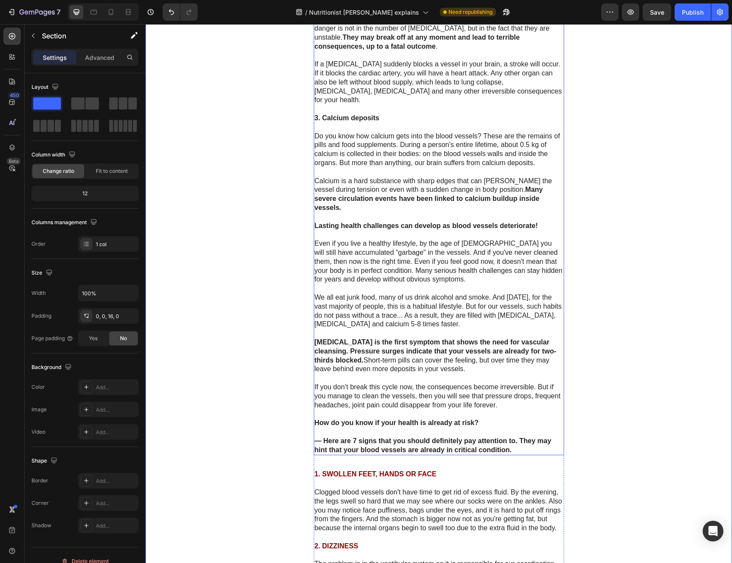
click at [405, 339] on strong "[MEDICAL_DATA] is the first symptom that shows the need for vascular cleansing.…" at bounding box center [435, 351] width 242 height 25
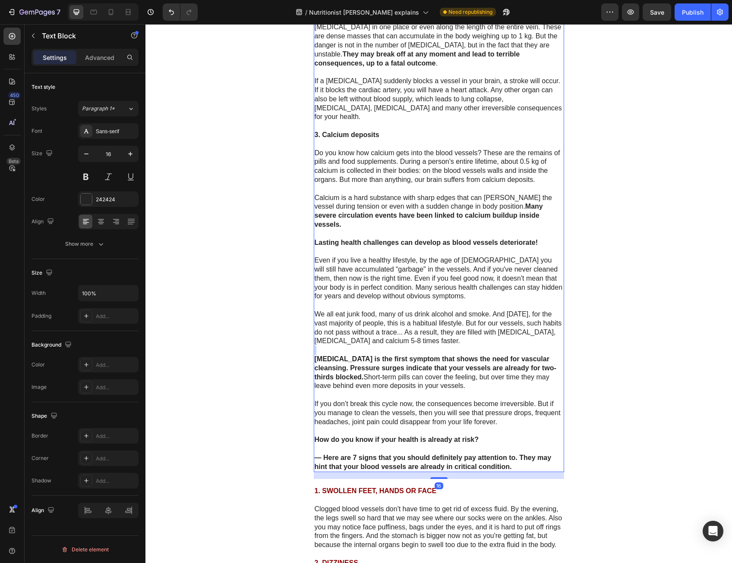
click at [405, 296] on div "— [PERSON_NAME], what is the most dangerous thing for the vessels? — Sometimes …" at bounding box center [439, 103] width 250 height 737
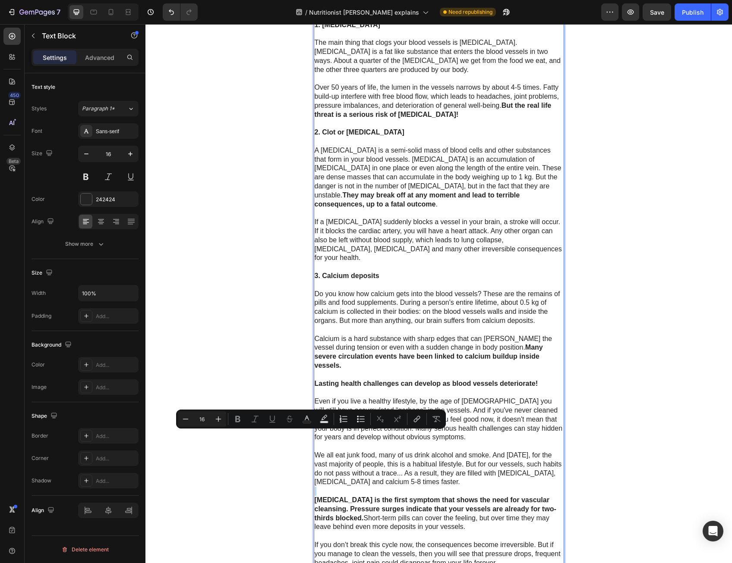
scroll to position [2042, 0]
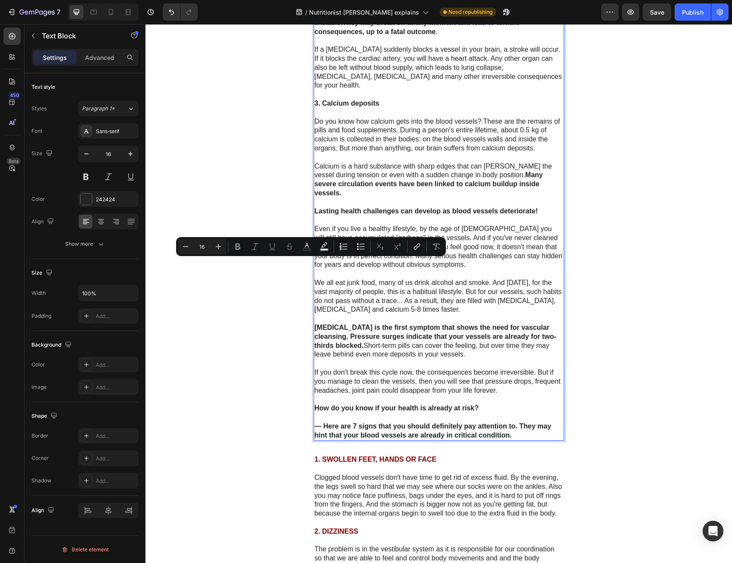
click at [367, 405] on strong "How do you know if your health is already at risk?" at bounding box center [396, 408] width 164 height 7
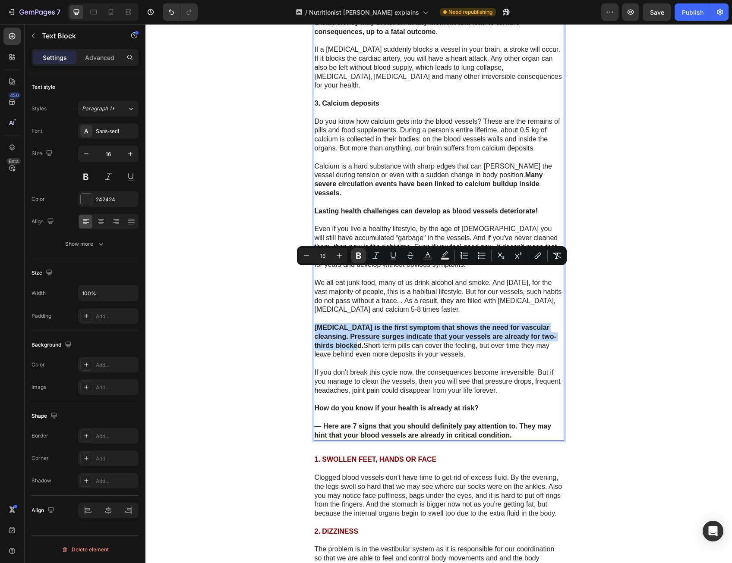
drag, startPoint x: 312, startPoint y: 270, endPoint x: 361, endPoint y: 294, distance: 54.2
click at [424, 254] on icon "Editor contextual toolbar" at bounding box center [427, 255] width 9 height 9
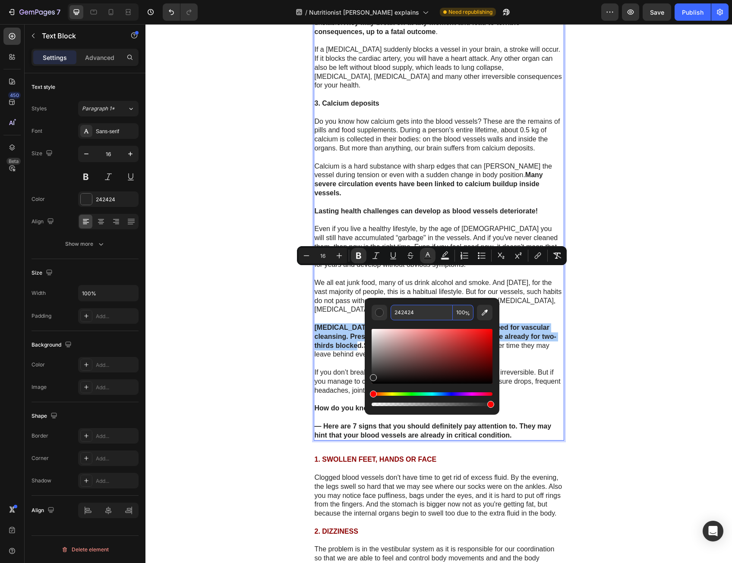
click at [401, 315] on input "242424" at bounding box center [421, 313] width 62 height 16
paste input "If a [MEDICAL_DATA] suddenly blocks a vessel in your brain, a stroke will occur…"
type input "If a [MEDICAL_DATA] suddenly blocks a vessel in your brain, a stroke will occur…"
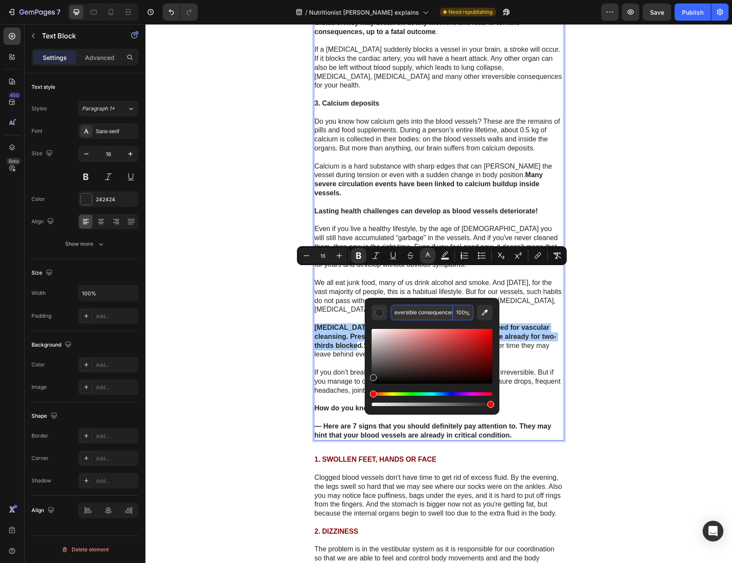
click at [420, 310] on input "If a [MEDICAL_DATA] suddenly blocks a vessel in your brain, a stroke will occur…" at bounding box center [421, 313] width 62 height 16
click at [420, 311] on input "If a [MEDICAL_DATA] suddenly blocks a vessel in your brain, a stroke will occur…" at bounding box center [421, 313] width 62 height 16
type input "8C0000"
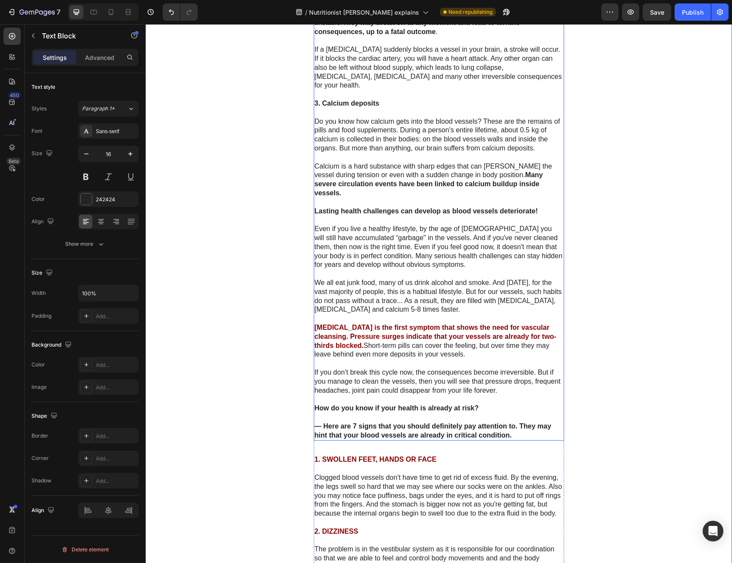
click at [474, 324] on p "[MEDICAL_DATA] is the first symptom that shows the need for vascular cleansing.…" at bounding box center [438, 342] width 248 height 36
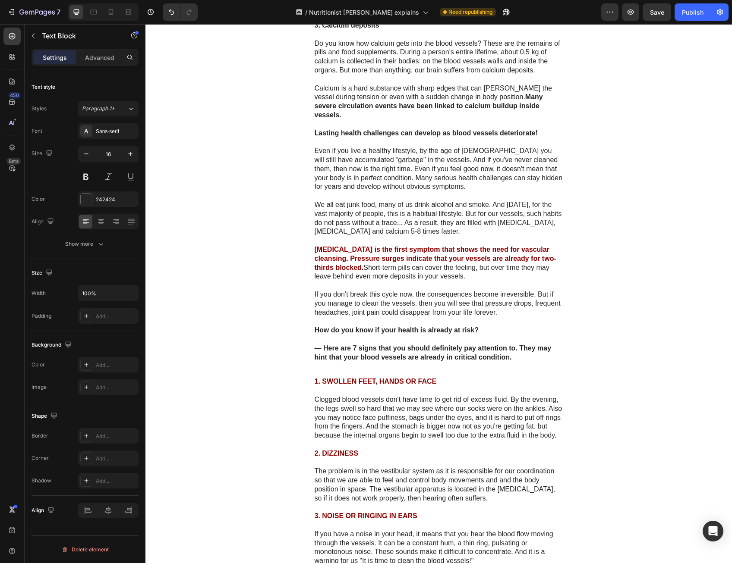
scroll to position [2128, 0]
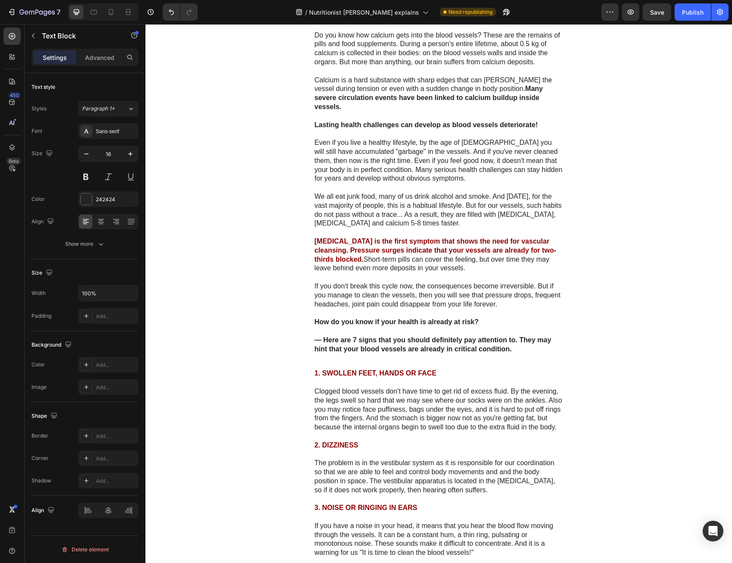
drag, startPoint x: 396, startPoint y: 257, endPoint x: 399, endPoint y: 250, distance: 7.7
click at [397, 309] on p at bounding box center [438, 313] width 248 height 9
click at [404, 282] on p "If you don’t break this cycle now, the consequences become irreversible. But if…" at bounding box center [438, 295] width 248 height 27
click at [422, 237] on p "[MEDICAL_DATA] is the first symptom that shows the need for vascular cleansing.…" at bounding box center [438, 255] width 248 height 36
click at [530, 282] on p "If you don’t break this cycle now, the consequences become irreversible. But if…" at bounding box center [438, 295] width 248 height 27
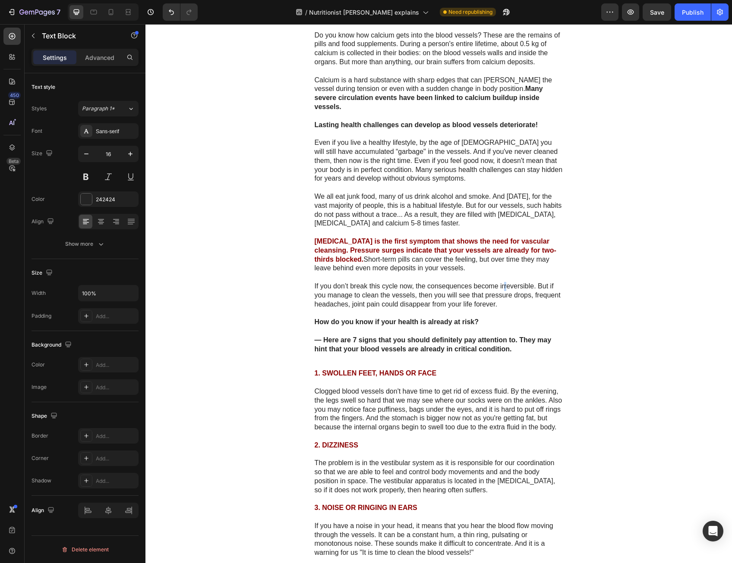
click at [501, 282] on p "If you don’t break this cycle now, the consequences become irreversible. But if…" at bounding box center [438, 295] width 248 height 27
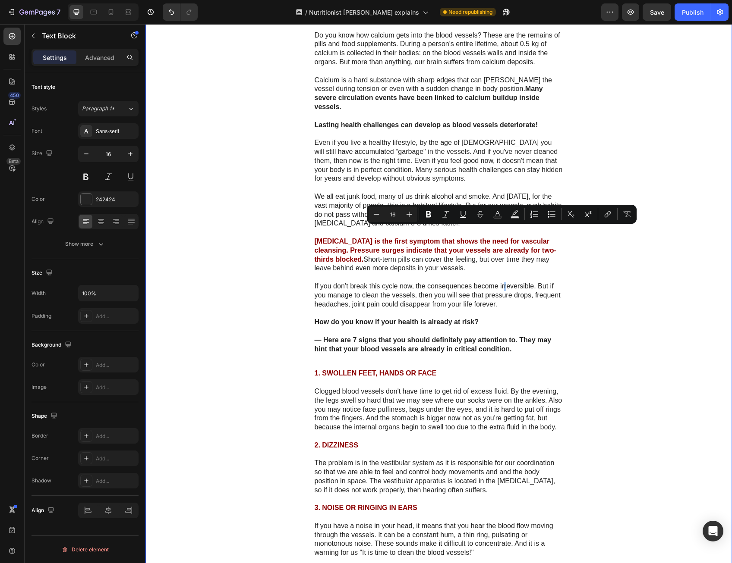
click at [593, 223] on div "Minus 16 Plus Bold Italic Underline Strikethrough Text Color Text Background Co…" at bounding box center [502, 214] width 270 height 19
click at [531, 318] on p "How do you know if your health is already at risk?" at bounding box center [438, 322] width 248 height 9
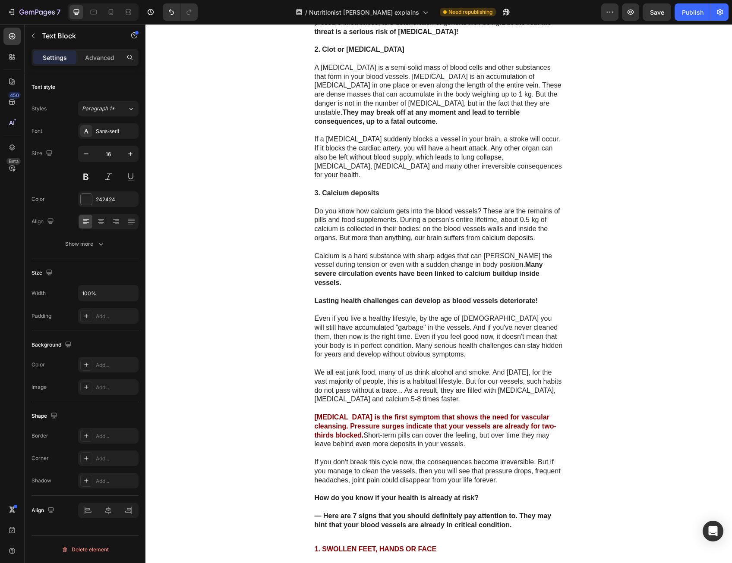
scroll to position [1913, 0]
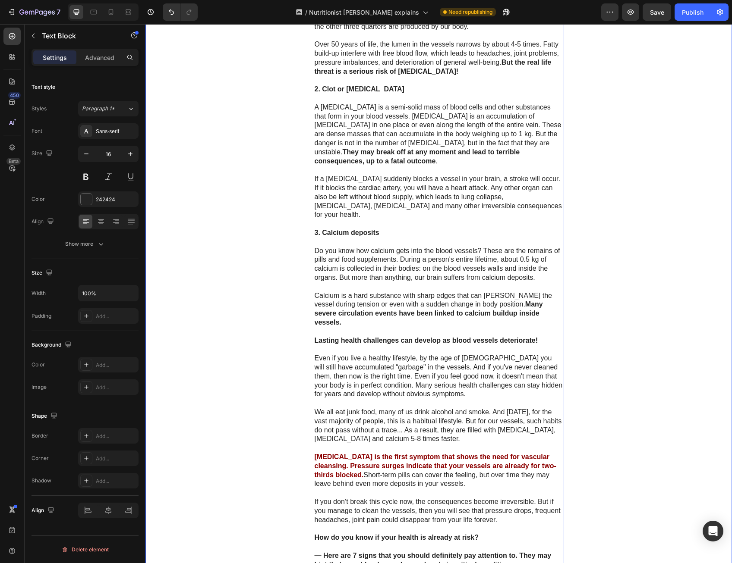
click at [531, 238] on p "Rich Text Editor. Editing area: main" at bounding box center [438, 242] width 248 height 9
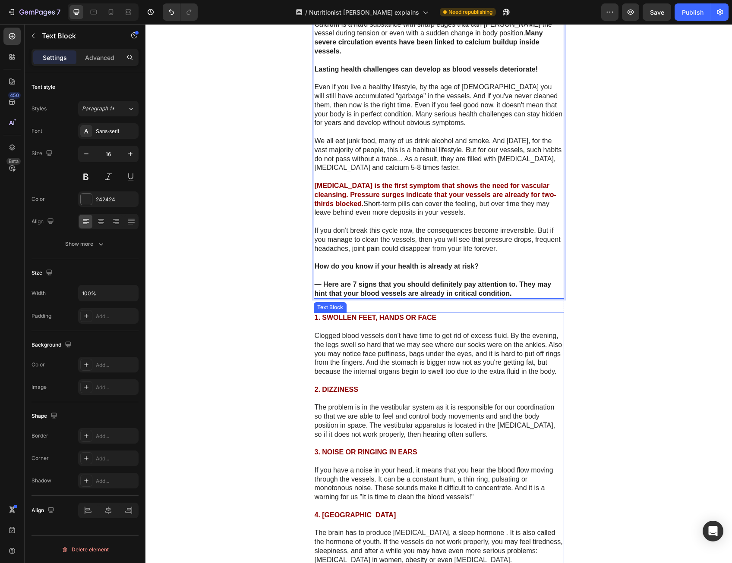
scroll to position [2215, 0]
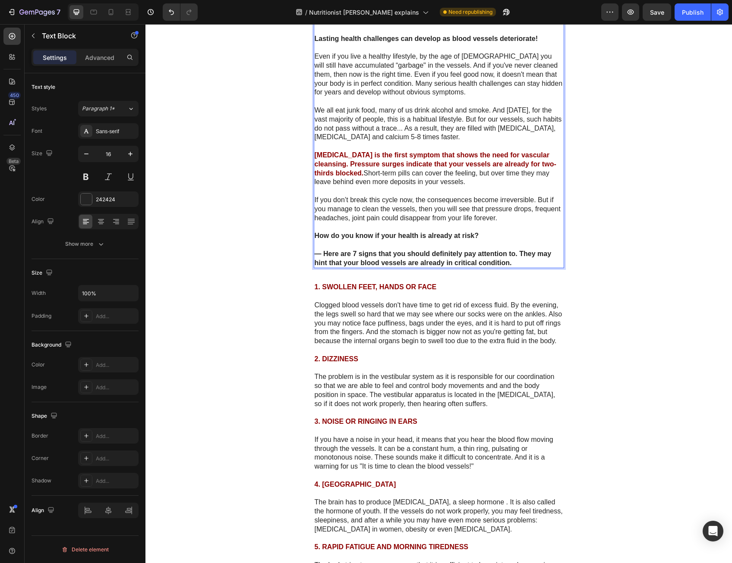
click at [461, 241] on p "Rich Text Editor. Editing area: main" at bounding box center [438, 245] width 248 height 9
click at [468, 232] on strong "How do you know if your health is already at risk?" at bounding box center [396, 235] width 164 height 7
click at [486, 223] on p "Rich Text Editor. Editing area: main" at bounding box center [438, 227] width 248 height 9
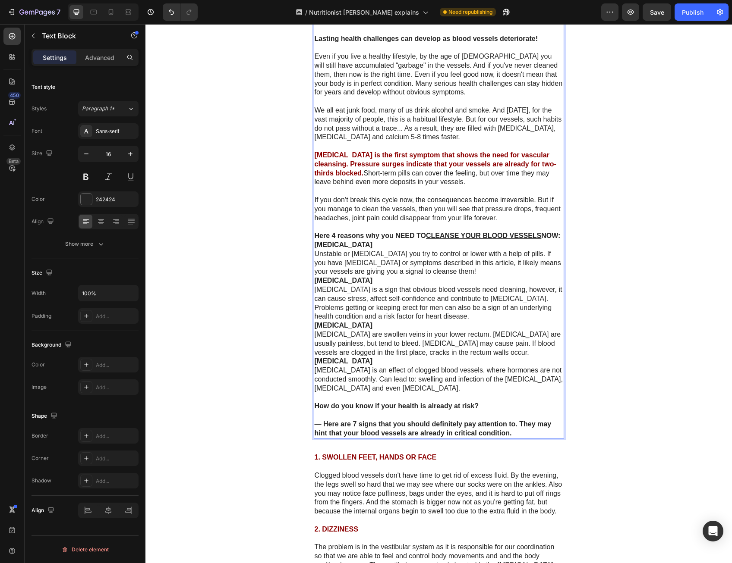
click at [389, 241] on p "[MEDICAL_DATA]" at bounding box center [438, 245] width 248 height 9
click at [382, 232] on p "Here 4 reasons why you NEED TO CLEANSE YOUR BLOOD VESSELS NOW:" at bounding box center [438, 236] width 248 height 9
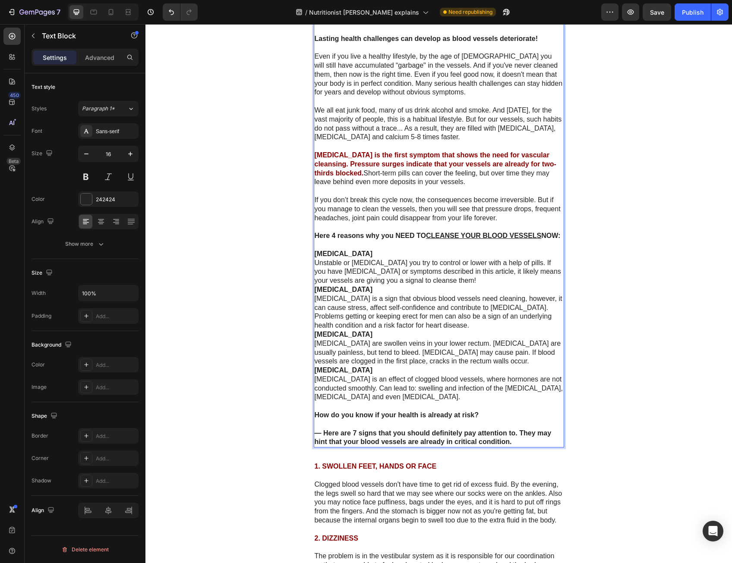
click at [383, 250] on p "[MEDICAL_DATA]" at bounding box center [438, 254] width 248 height 9
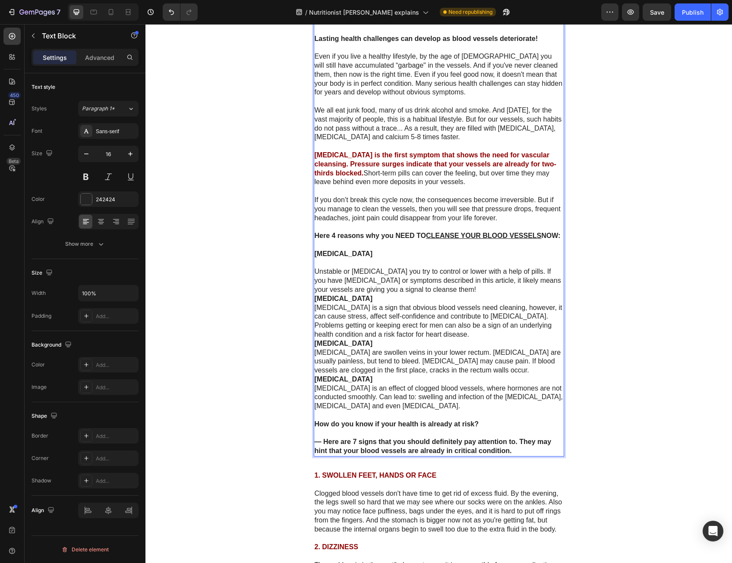
click at [463, 267] on p "Unstable or [MEDICAL_DATA] you try to control or lower with a help of pills. If…" at bounding box center [438, 280] width 248 height 27
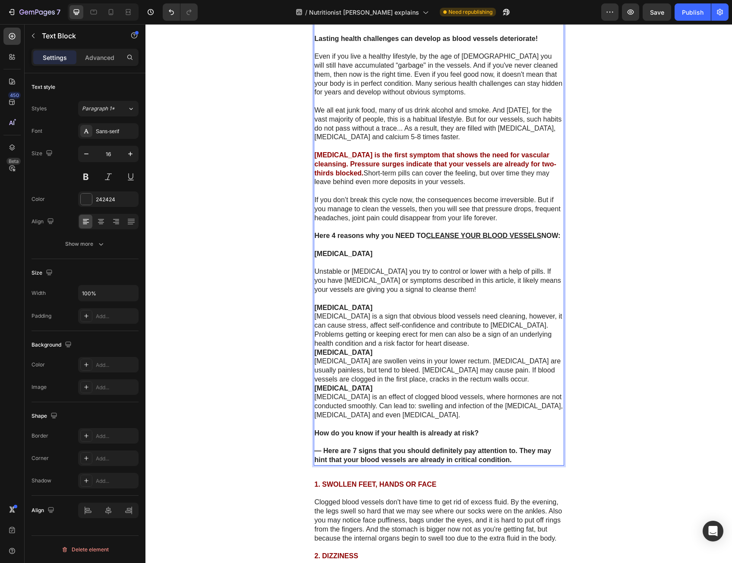
click at [437, 304] on p "[MEDICAL_DATA]" at bounding box center [438, 308] width 248 height 9
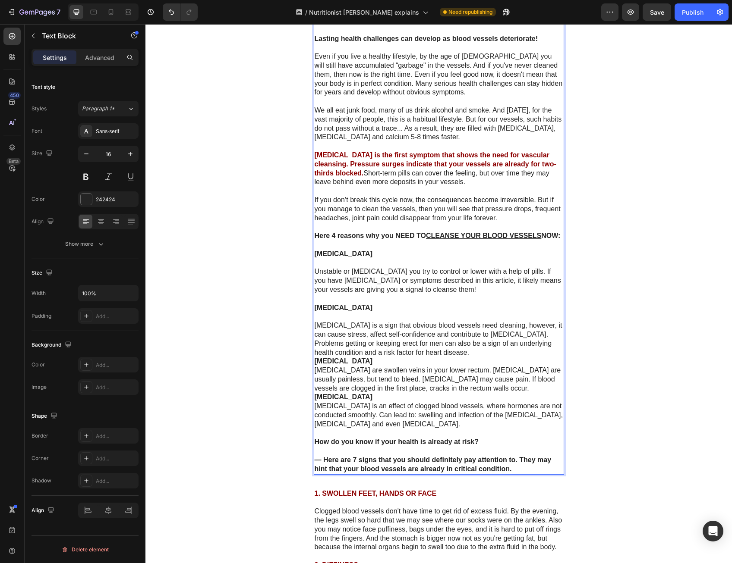
click at [533, 321] on p "[MEDICAL_DATA] is a sign that obvious blood vessels need cleaning, however, it …" at bounding box center [438, 339] width 248 height 36
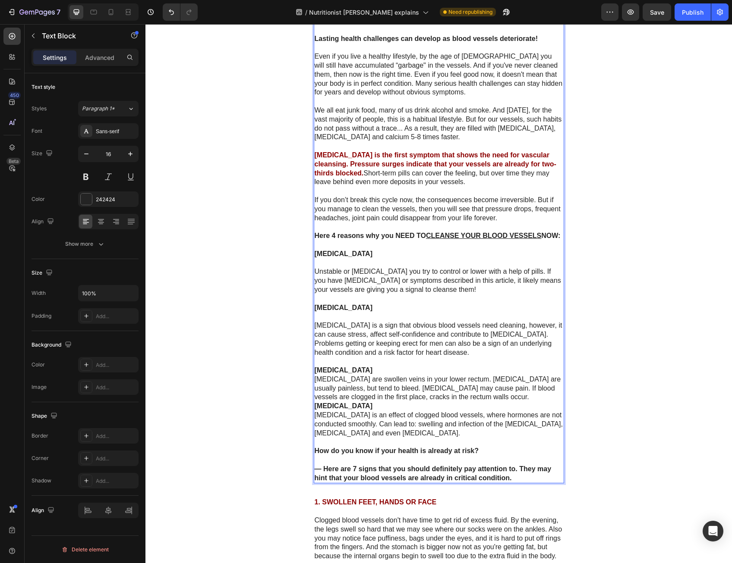
click at [435, 366] on p "[MEDICAL_DATA]" at bounding box center [438, 370] width 248 height 9
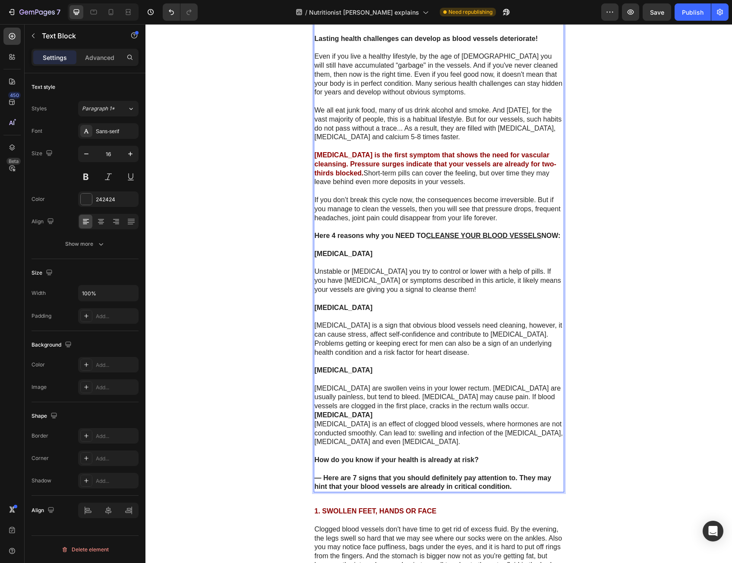
click at [419, 411] on p "[MEDICAL_DATA]" at bounding box center [438, 415] width 248 height 9
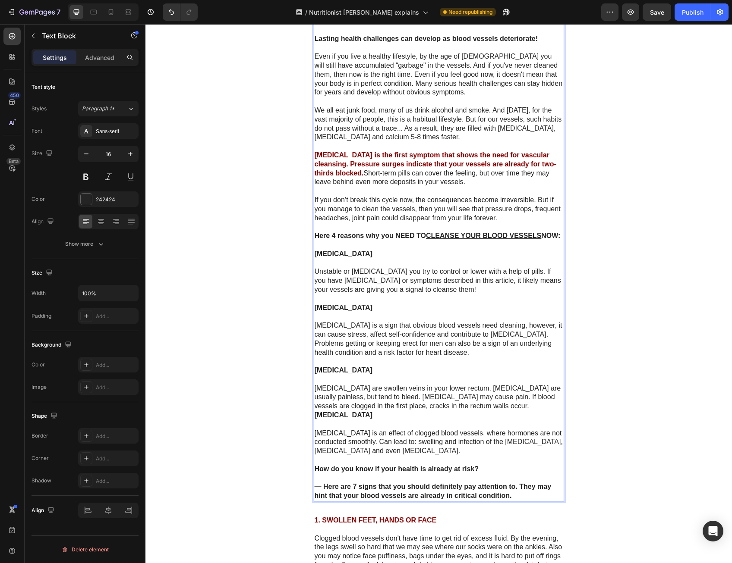
click at [552, 384] on p "[MEDICAL_DATA] are swollen veins in your lower rectum. [MEDICAL_DATA] are usual…" at bounding box center [438, 397] width 248 height 27
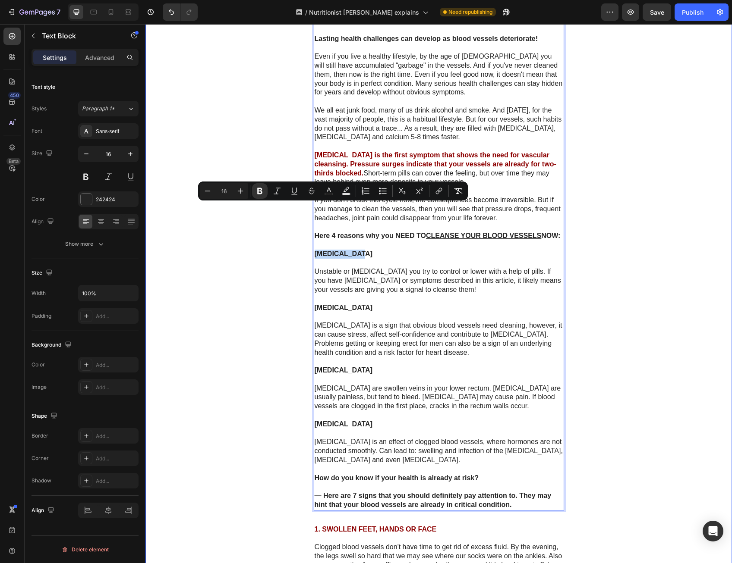
drag, startPoint x: 340, startPoint y: 210, endPoint x: 308, endPoint y: 209, distance: 31.5
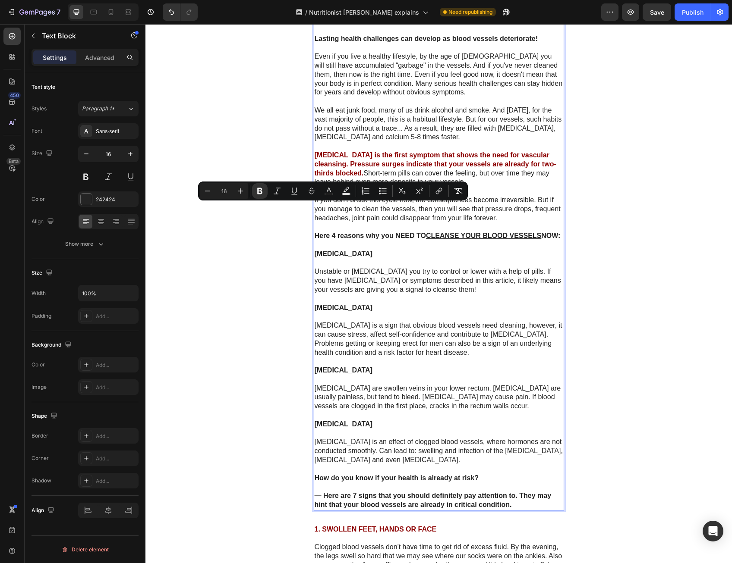
click at [448, 259] on p "Rich Text Editor. Editing area: main" at bounding box center [438, 263] width 248 height 9
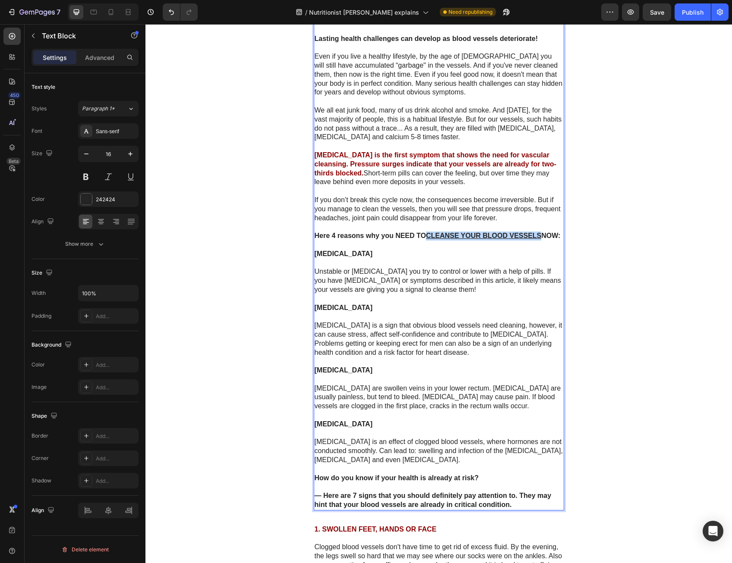
drag, startPoint x: 424, startPoint y: 180, endPoint x: 539, endPoint y: 182, distance: 114.7
click at [539, 232] on u "CLEANSE YOUR BLOOD VESSELS" at bounding box center [483, 235] width 115 height 7
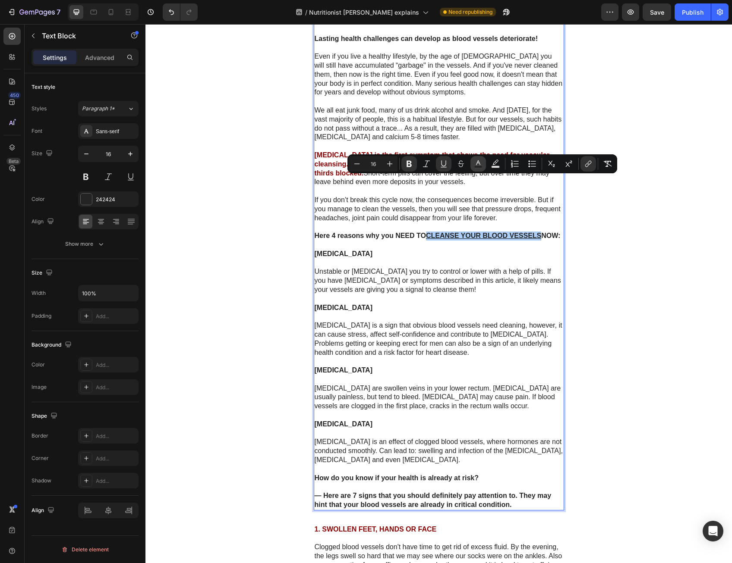
click at [481, 163] on icon "Editor contextual toolbar" at bounding box center [478, 164] width 9 height 9
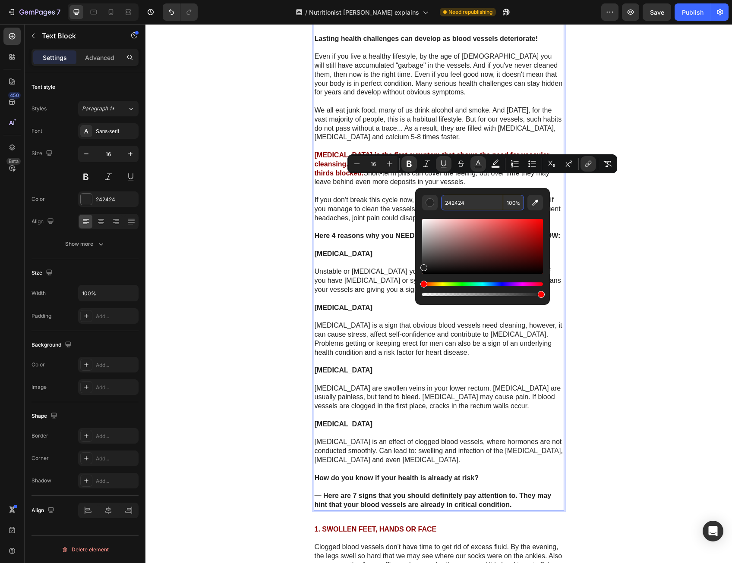
click at [470, 201] on input "242424" at bounding box center [472, 203] width 62 height 16
type input "8C0000"
click at [375, 250] on p "[MEDICAL_DATA]" at bounding box center [438, 254] width 248 height 9
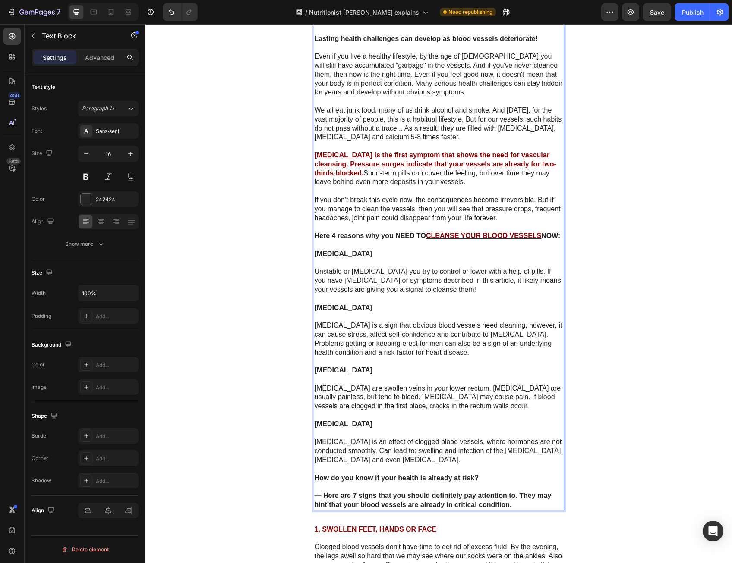
click at [438, 232] on u "CLEANSE YOUR BLOOD VESSELS" at bounding box center [483, 235] width 115 height 7
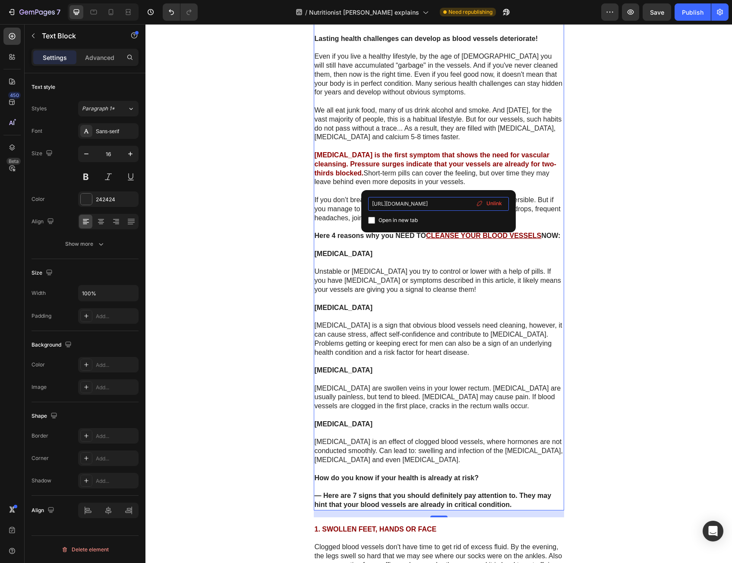
click at [458, 206] on input "[URL][DOMAIN_NAME]" at bounding box center [438, 204] width 141 height 14
click at [459, 207] on input "[URL][DOMAIN_NAME]" at bounding box center [438, 204] width 141 height 14
click at [460, 205] on input "[URL][DOMAIN_NAME]" at bounding box center [438, 204] width 141 height 14
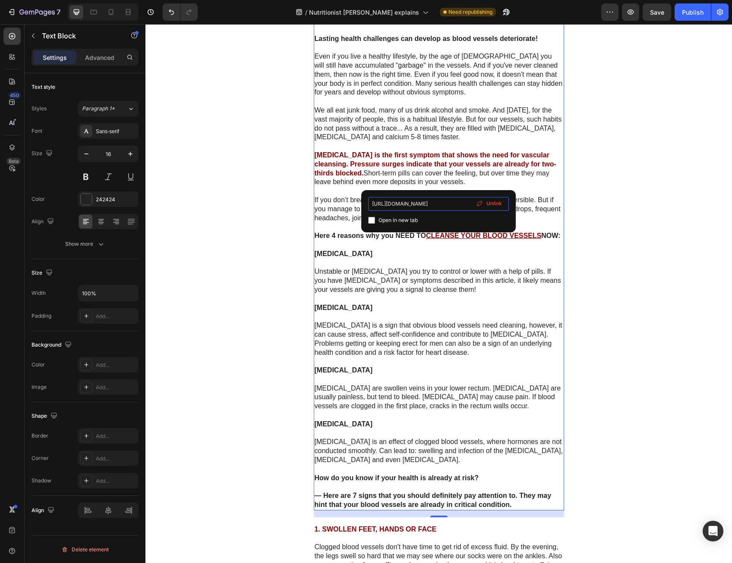
drag, startPoint x: 457, startPoint y: 204, endPoint x: 466, endPoint y: 204, distance: 8.6
click at [466, 204] on input "[URL][DOMAIN_NAME]" at bounding box center [438, 204] width 141 height 14
click at [424, 208] on input "[URL][DOMAIN_NAME]" at bounding box center [438, 204] width 141 height 14
drag, startPoint x: 400, startPoint y: 203, endPoint x: 481, endPoint y: 203, distance: 80.2
click at [483, 203] on div "[URL][DOMAIN_NAME] Open in new tab Unlink" at bounding box center [438, 211] width 141 height 28
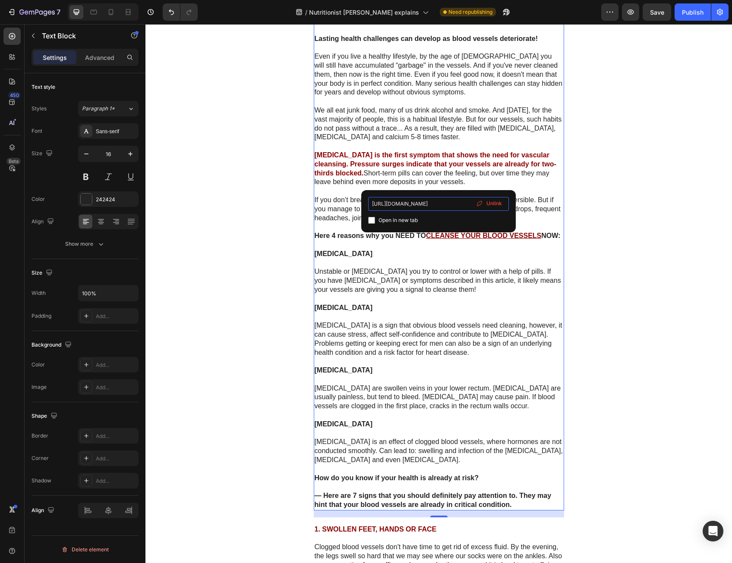
scroll to position [0, 21]
click at [444, 205] on input "[URL][DOMAIN_NAME]" at bounding box center [438, 204] width 141 height 14
click at [448, 205] on input "[URL][DOMAIN_NAME]" at bounding box center [438, 204] width 141 height 14
drag, startPoint x: 454, startPoint y: 205, endPoint x: 468, endPoint y: 205, distance: 13.8
click at [468, 205] on input "[URL][DOMAIN_NAME]" at bounding box center [438, 204] width 141 height 14
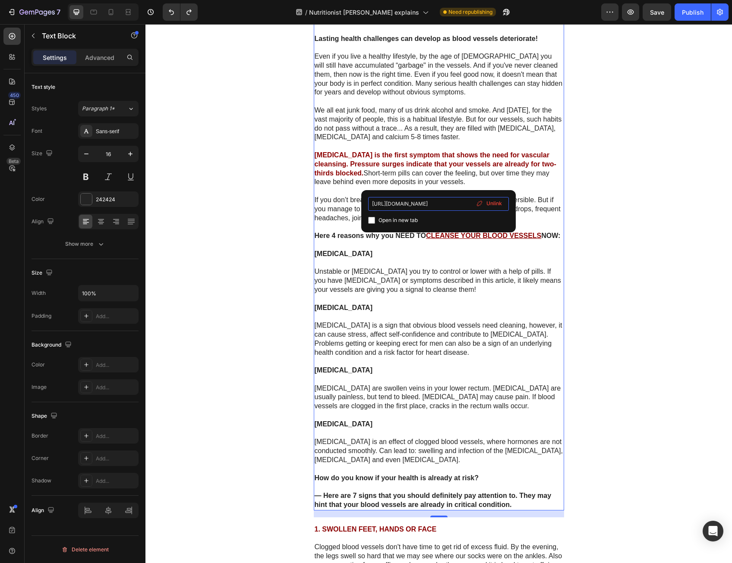
scroll to position [0, 65]
click at [444, 206] on input "[URL][DOMAIN_NAME]" at bounding box center [438, 204] width 141 height 14
drag, startPoint x: 424, startPoint y: 204, endPoint x: 510, endPoint y: 205, distance: 85.4
click at [510, 205] on div "[URL][DOMAIN_NAME] Open in new tab Unlink" at bounding box center [438, 211] width 154 height 42
type input "[URL][DOMAIN_NAME]"
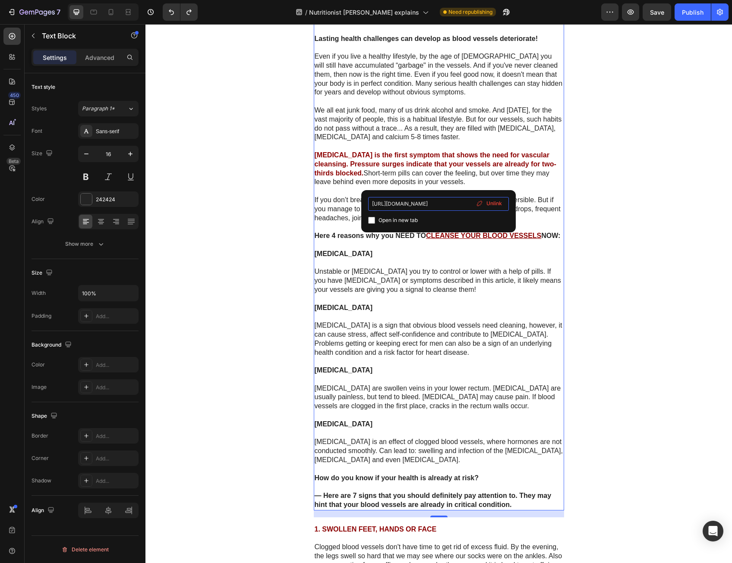
scroll to position [0, 21]
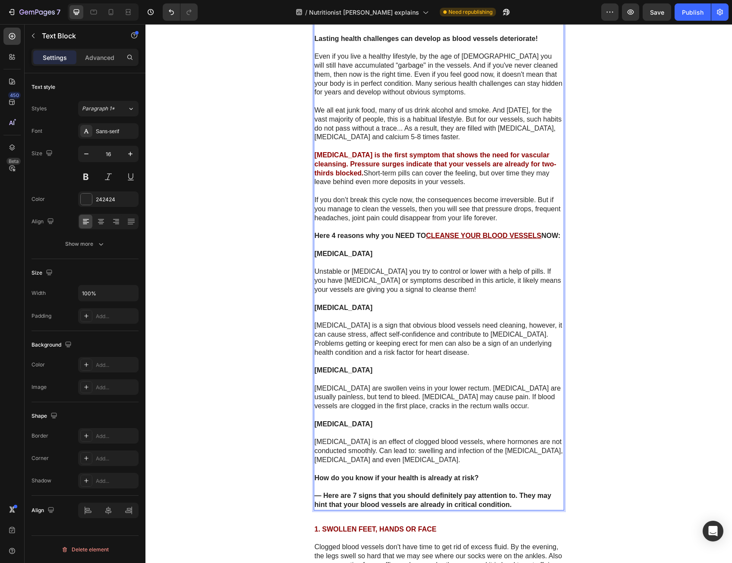
click at [352, 250] on strong "[MEDICAL_DATA]" at bounding box center [343, 253] width 58 height 7
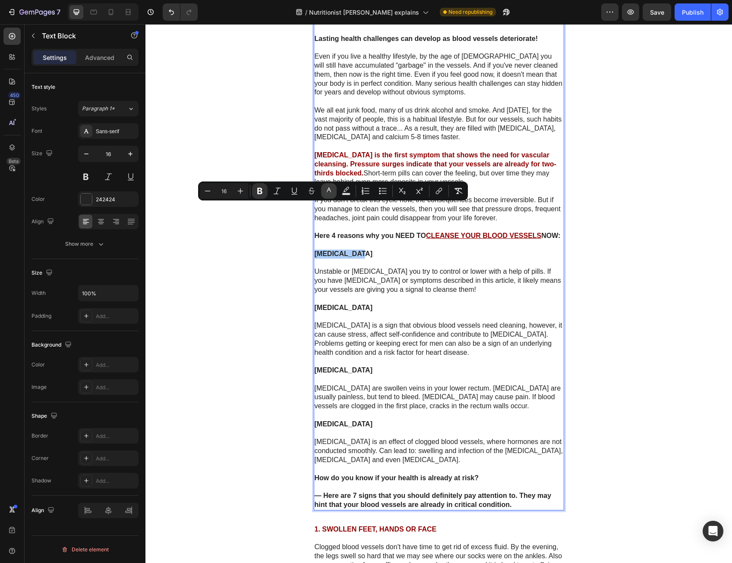
click at [327, 193] on icon "Editor contextual toolbar" at bounding box center [328, 191] width 9 height 9
type input "242424"
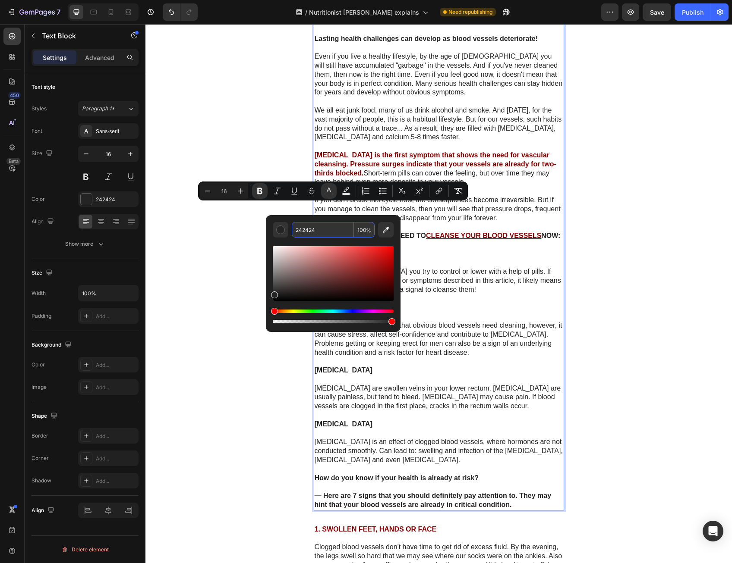
click at [325, 234] on input "242424" at bounding box center [323, 230] width 62 height 16
click at [325, 233] on input "242424" at bounding box center [323, 230] width 62 height 16
paste input "Here 4 reasons why you NEED TO CLEANSE YOUR BLOOD VESSELS NOW: [MEDICAL_DATA] U…"
type input "Here 4 reasons why you NEED TO CLEANSE YOUR BLOOD VESSELS NOW: [MEDICAL_DATA] U…"
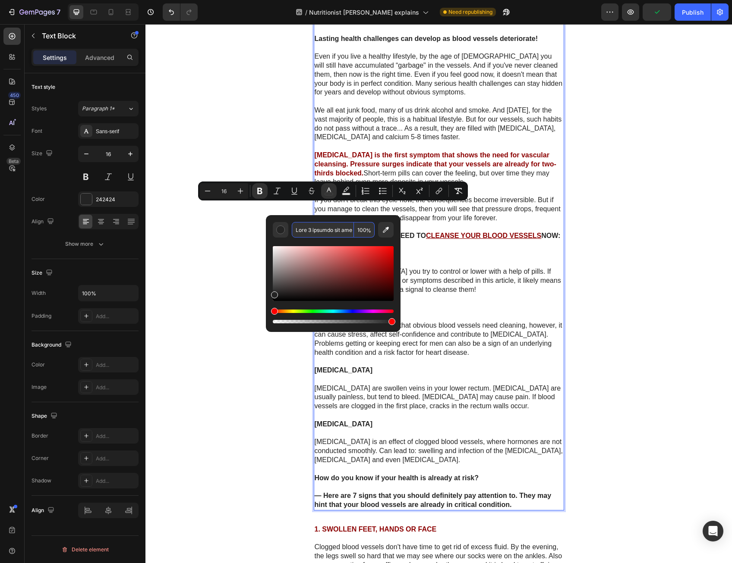
scroll to position [0, 2585]
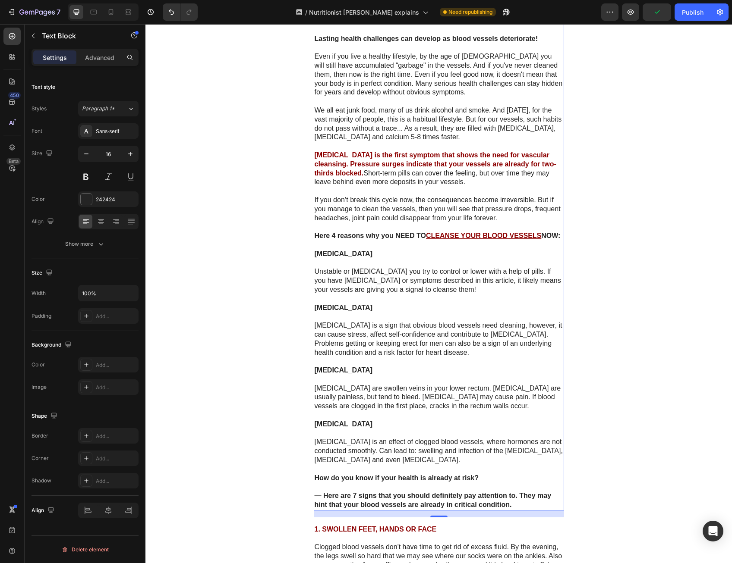
click at [332, 250] on strong "[MEDICAL_DATA]" at bounding box center [343, 253] width 58 height 7
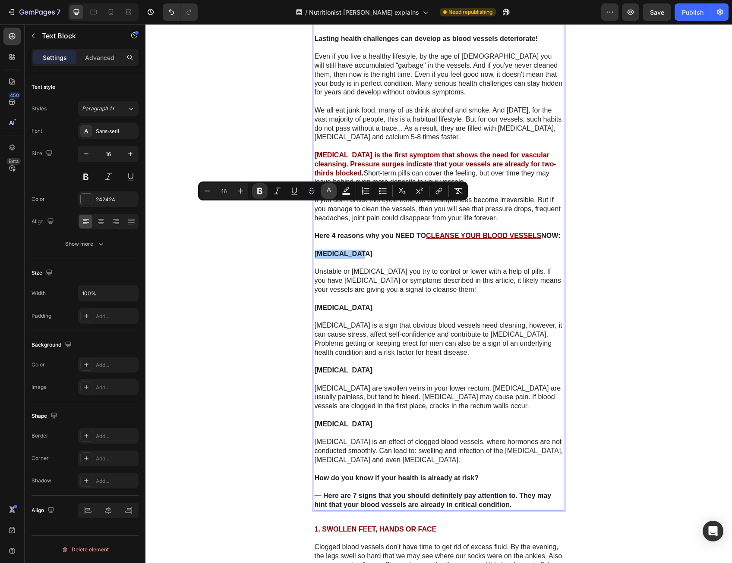
click at [333, 190] on icon "Editor contextual toolbar" at bounding box center [328, 191] width 9 height 9
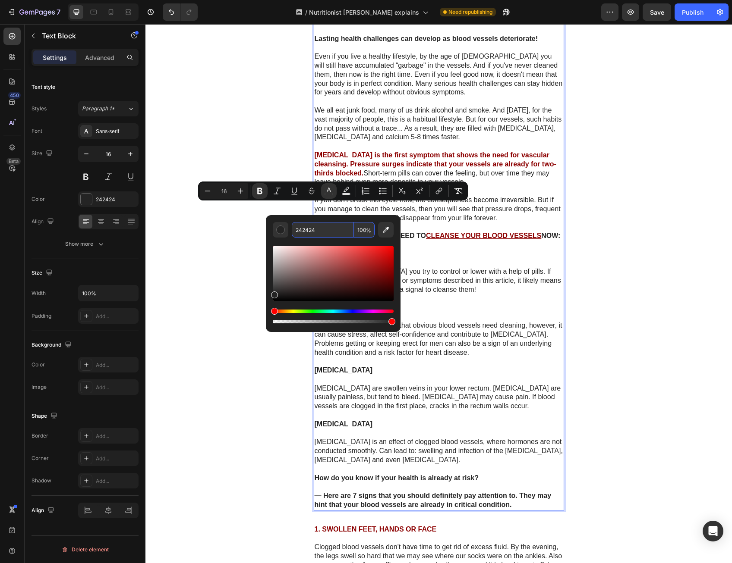
click at [336, 228] on input "242424" at bounding box center [323, 230] width 62 height 16
type input "8C0000"
click at [315, 228] on input "8C0000" at bounding box center [323, 230] width 62 height 16
click at [314, 228] on input "8C0000" at bounding box center [323, 230] width 62 height 16
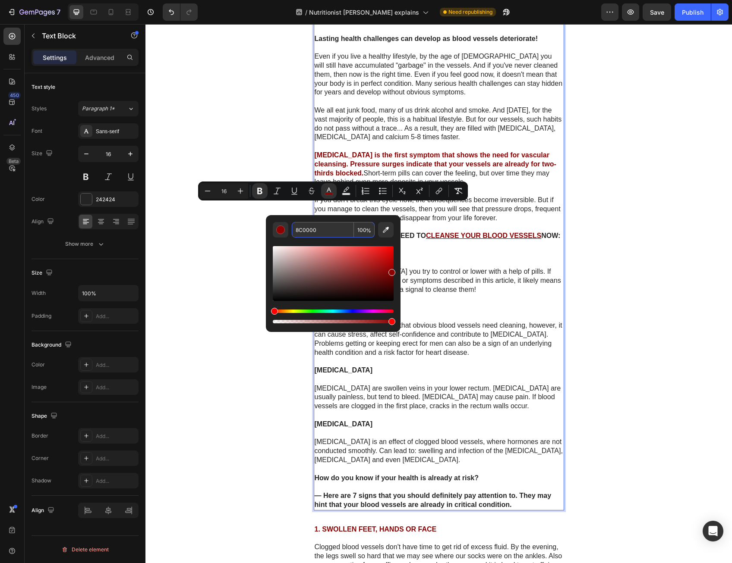
click at [315, 228] on input "8C0000" at bounding box center [323, 230] width 62 height 16
click at [310, 229] on input "8C0000" at bounding box center [323, 230] width 62 height 16
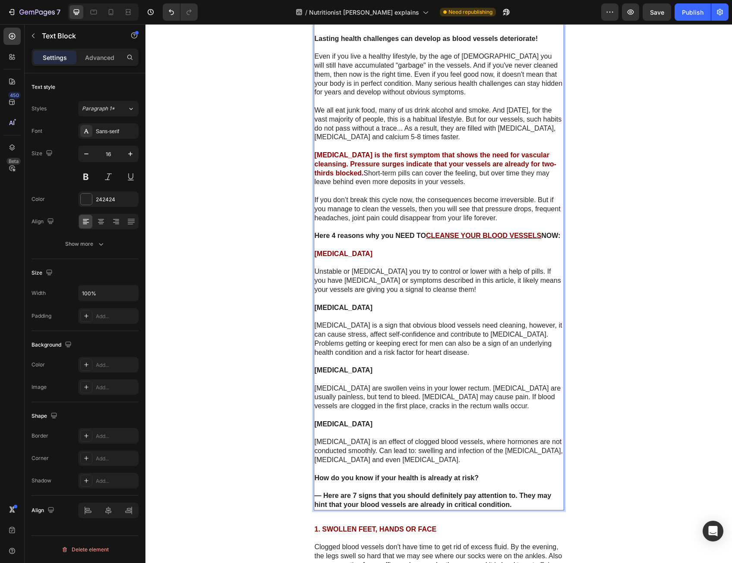
click at [441, 267] on p "Unstable or [MEDICAL_DATA] you try to control or lower with a help of pills. If…" at bounding box center [438, 280] width 248 height 27
click at [355, 304] on strong "[MEDICAL_DATA]" at bounding box center [343, 307] width 58 height 7
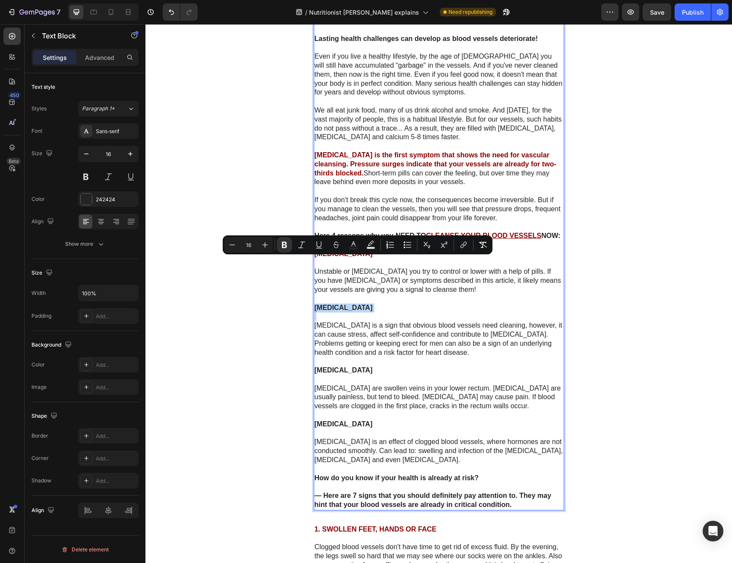
click at [355, 304] on strong "[MEDICAL_DATA]" at bounding box center [343, 307] width 58 height 7
click at [339, 246] on icon "Editor contextual toolbar" at bounding box center [339, 245] width 9 height 9
type input "242424"
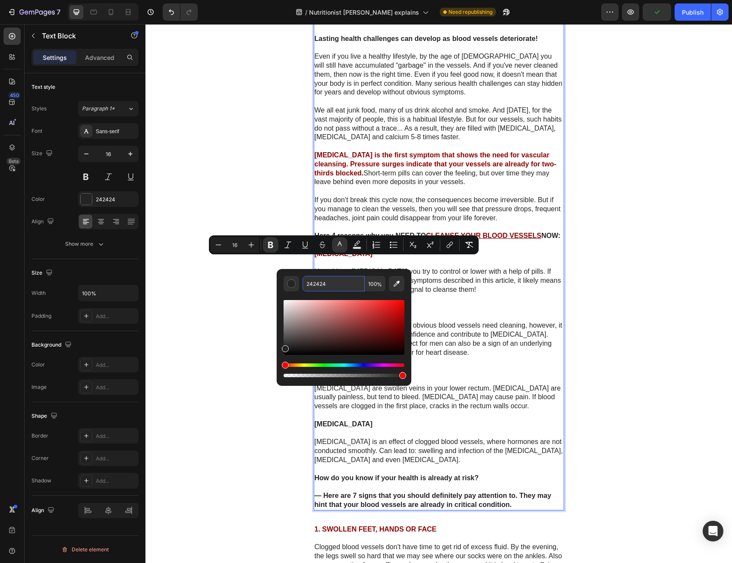
click at [344, 278] on input "242424" at bounding box center [333, 284] width 62 height 16
paste input "8C0000"
type input "8C0000"
click at [443, 321] on p "[MEDICAL_DATA] is a sign that obvious blood vessels need cleaning, however, it …" at bounding box center [438, 339] width 248 height 36
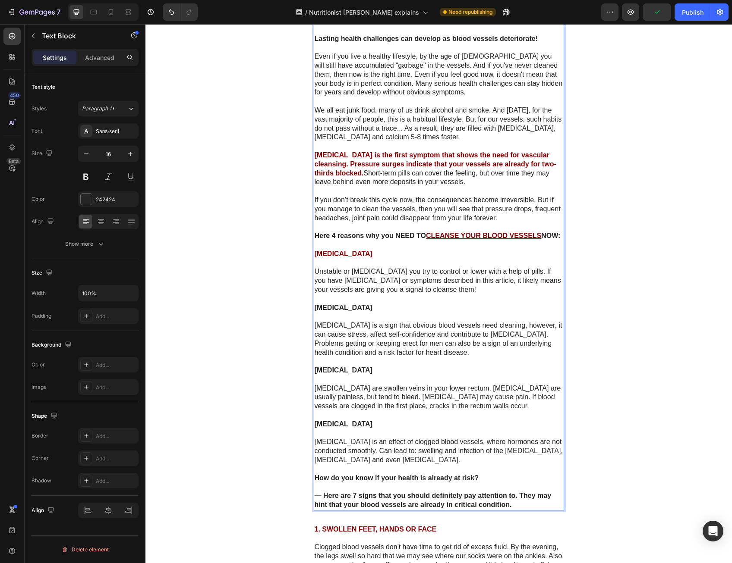
click at [339, 367] on strong "[MEDICAL_DATA]" at bounding box center [343, 370] width 58 height 7
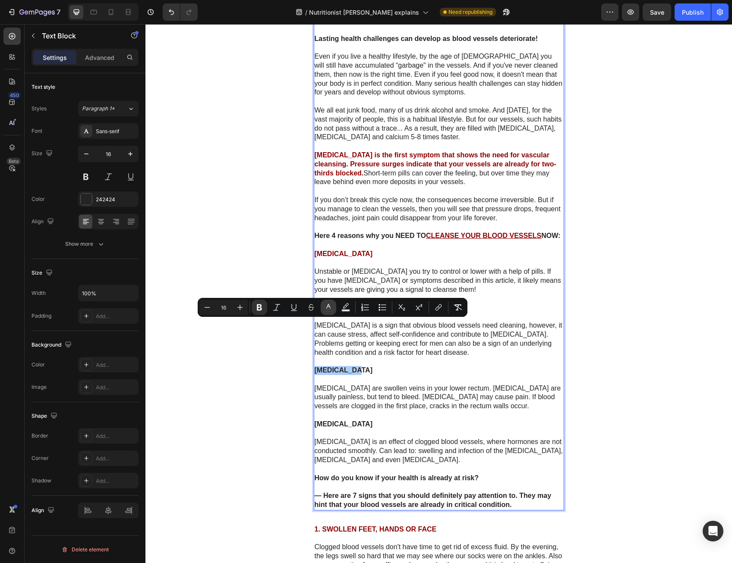
click at [331, 303] on icon "Editor contextual toolbar" at bounding box center [328, 307] width 9 height 9
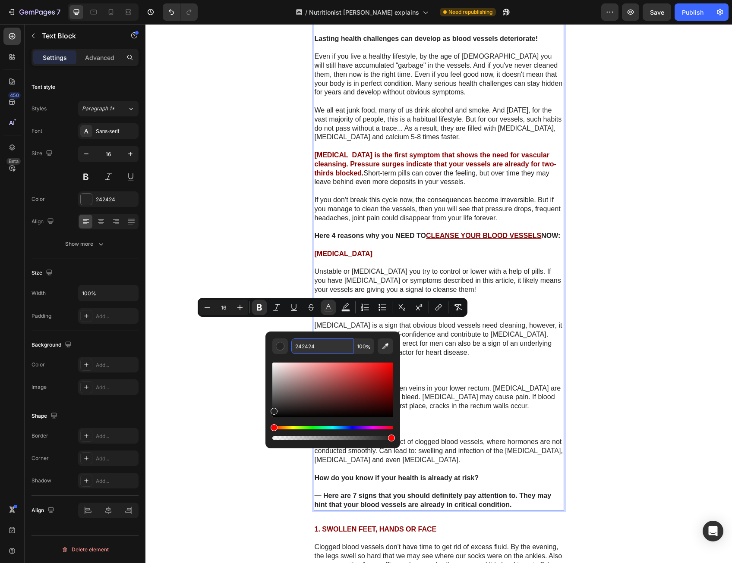
click at [331, 349] on input "242424" at bounding box center [322, 347] width 62 height 16
paste input "8C0000"
type input "8C0000"
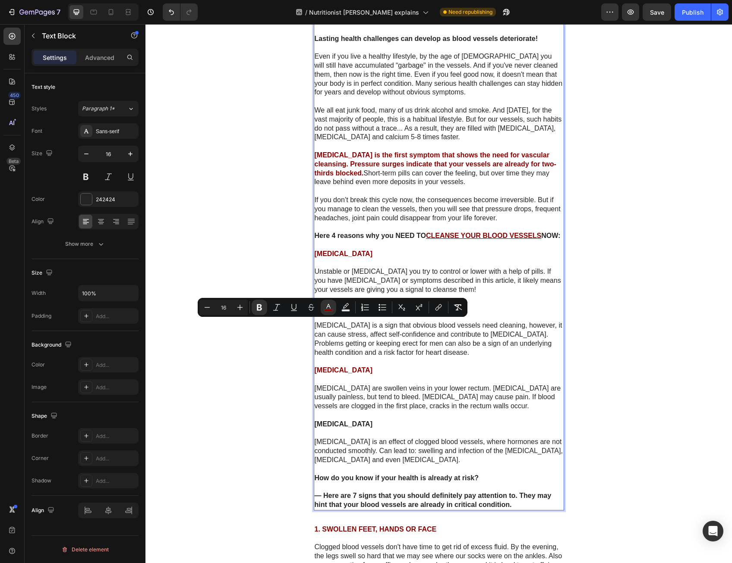
click at [344, 304] on strong "[MEDICAL_DATA]" at bounding box center [343, 307] width 58 height 7
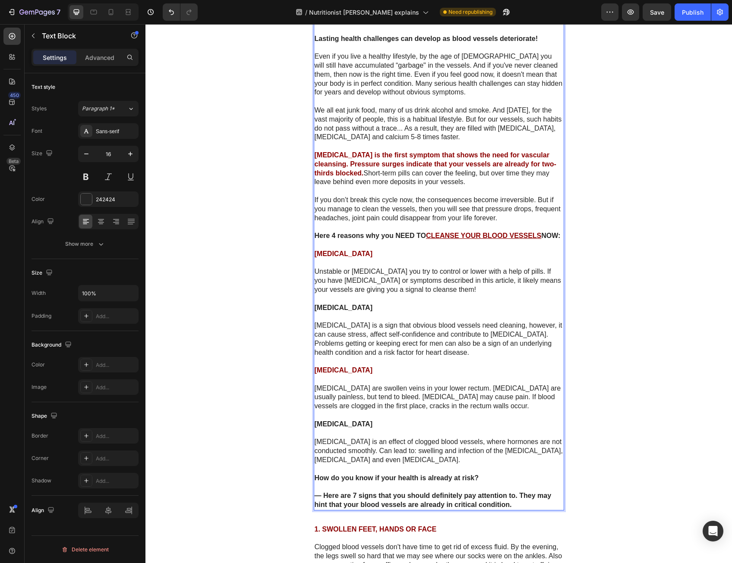
click at [344, 304] on strong "[MEDICAL_DATA]" at bounding box center [343, 307] width 58 height 7
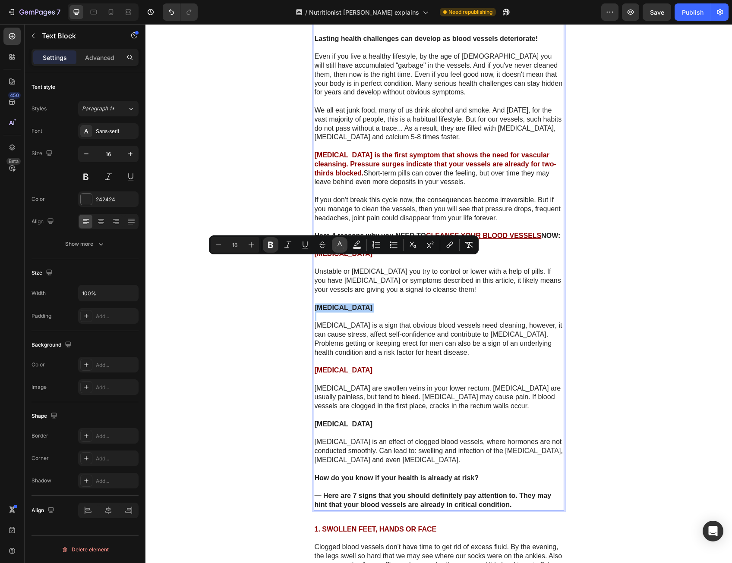
drag, startPoint x: 339, startPoint y: 245, endPoint x: 192, endPoint y: 238, distance: 146.4
click at [339, 245] on icon "Editor contextual toolbar" at bounding box center [339, 245] width 9 height 9
type input "242424"
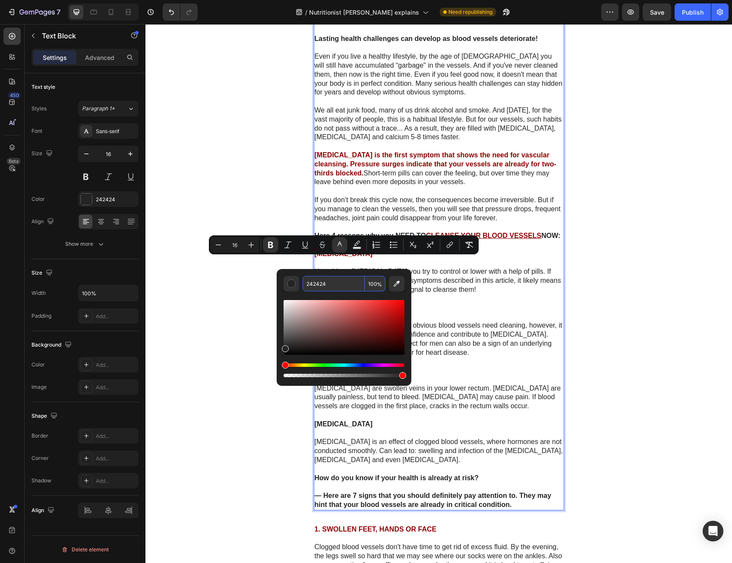
click at [337, 283] on input "242424" at bounding box center [333, 284] width 62 height 16
paste input "8C0000"
type input "8C0000"
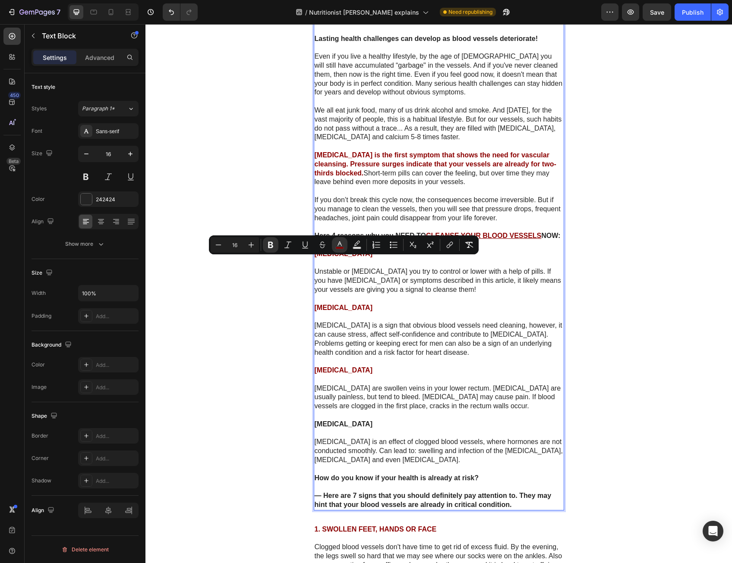
click at [426, 375] on p "Rich Text Editor. Editing area: main" at bounding box center [438, 379] width 248 height 9
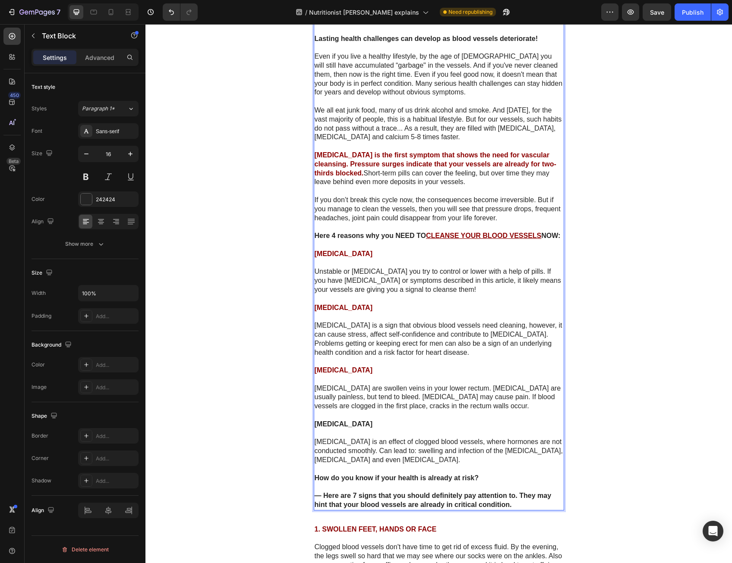
click at [356, 421] on strong "[MEDICAL_DATA]" at bounding box center [343, 424] width 58 height 7
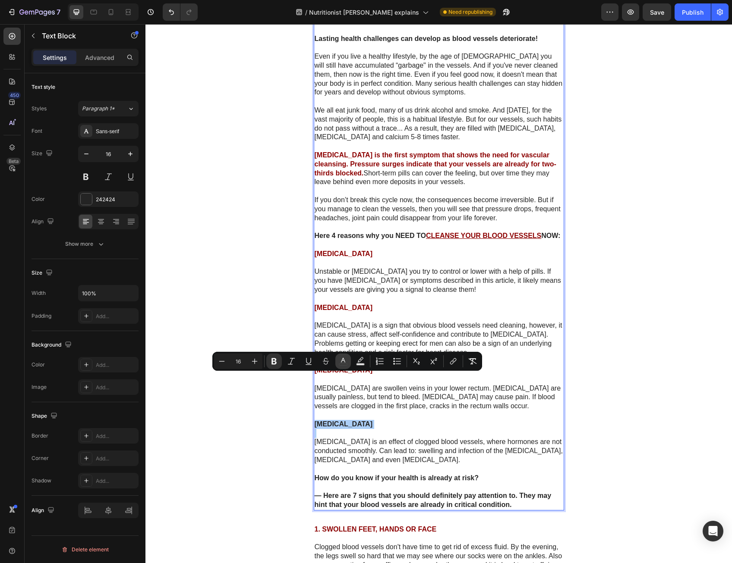
click at [343, 359] on icon "Editor contextual toolbar" at bounding box center [343, 360] width 4 height 5
type input "242424"
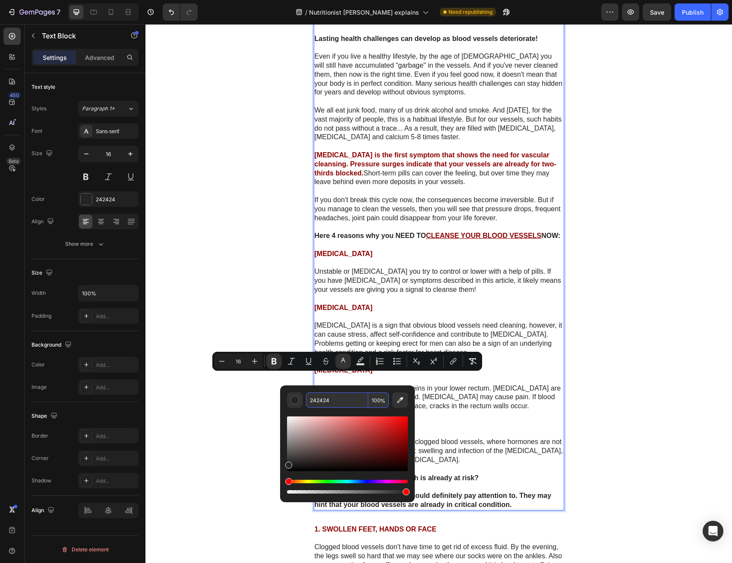
click at [349, 401] on input "242424" at bounding box center [337, 401] width 62 height 16
paste input "8C0000"
type input "8C0000"
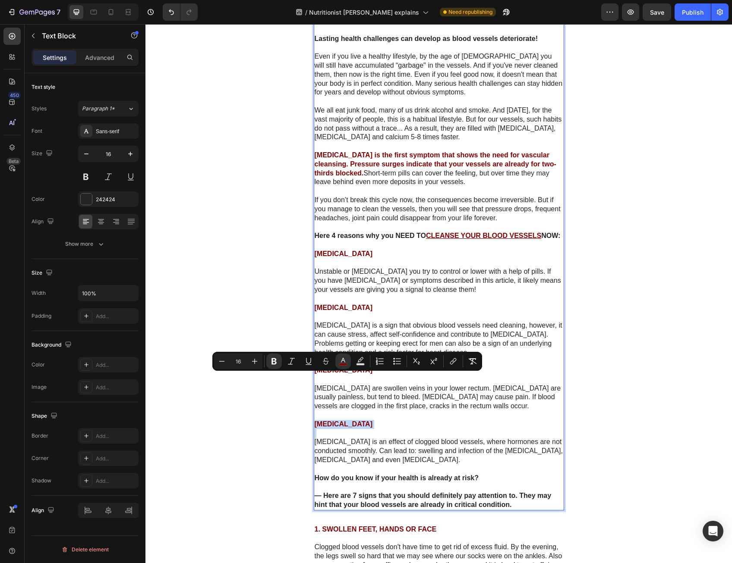
click at [520, 420] on p "[MEDICAL_DATA]" at bounding box center [438, 424] width 248 height 9
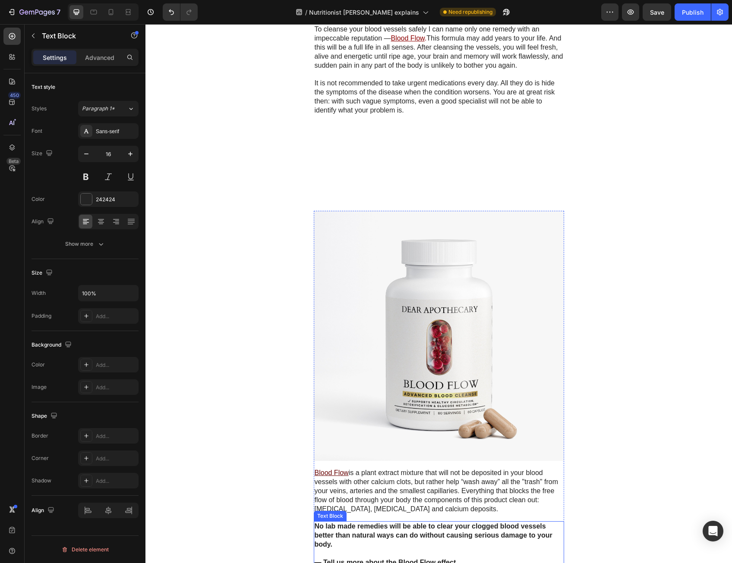
scroll to position [3336, 0]
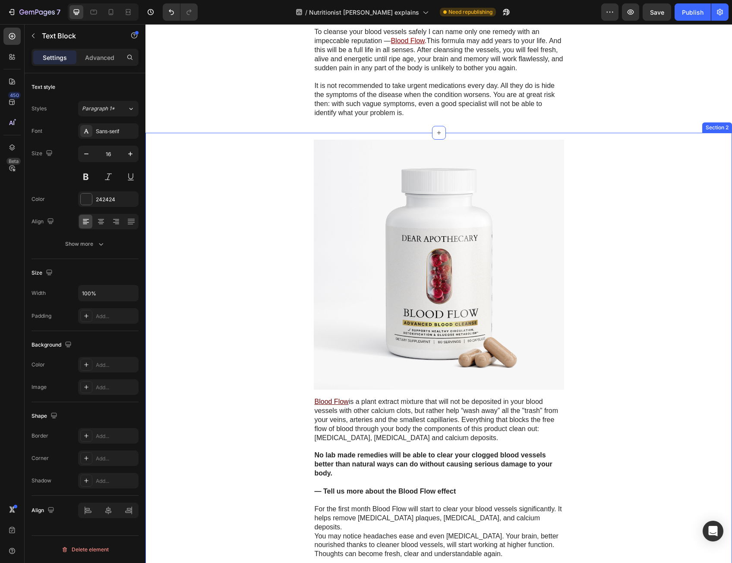
click at [407, 117] on p "It is not recommended to take urgent medications every day. All they do is hide…" at bounding box center [438, 100] width 248 height 36
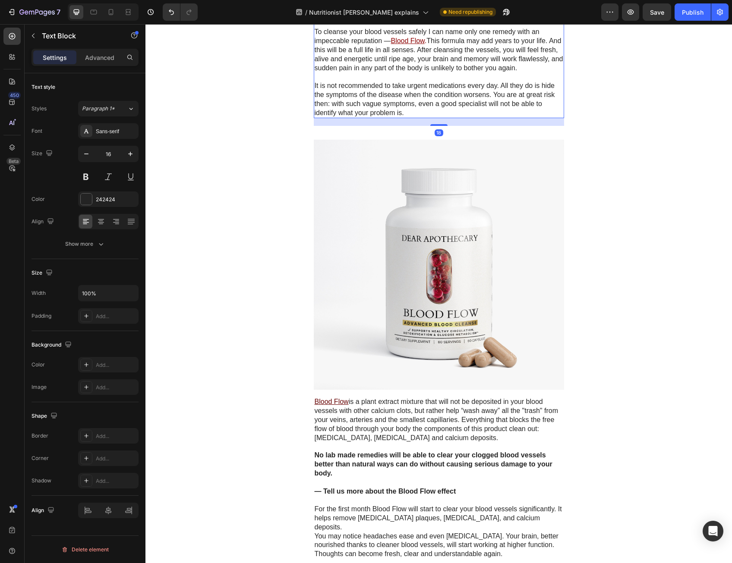
click at [407, 117] on p "It is not recommended to take urgent medications every day. All they do is hide…" at bounding box center [438, 100] width 248 height 36
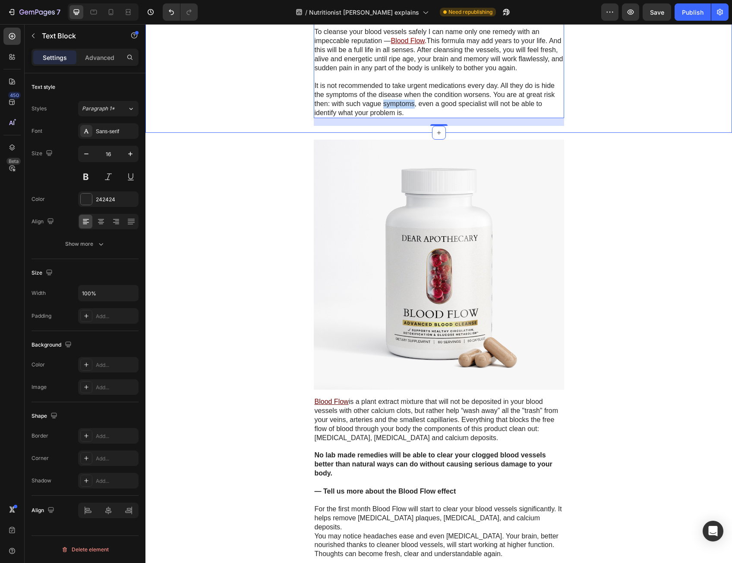
click at [476, 117] on p "It is not recommended to take urgent medications every day. All they do is hide…" at bounding box center [438, 100] width 248 height 36
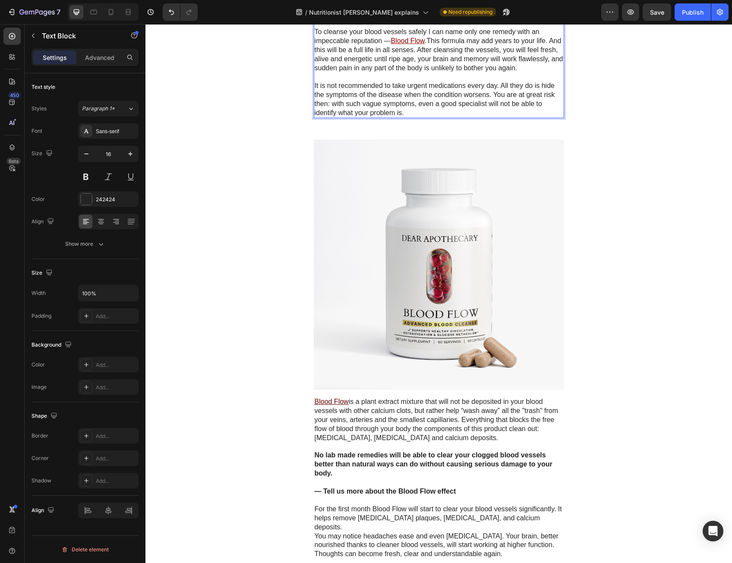
click at [476, 117] on p "It is not recommended to take urgent medications every day. All they do is hide…" at bounding box center [438, 100] width 248 height 36
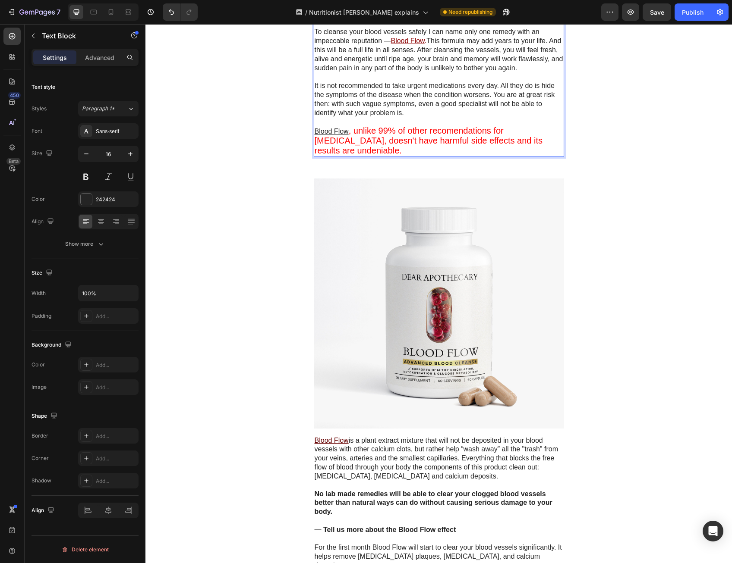
click at [363, 155] on span ", unlike 99% of other recomendations for [MEDICAL_DATA], doesn't have harmful s…" at bounding box center [428, 140] width 228 height 29
click at [360, 155] on span ", unlike 99% of other recomendations for [MEDICAL_DATA], doesn't have harmful s…" at bounding box center [428, 140] width 228 height 29
click at [356, 155] on span ", unlike 99% of other recomendations for [MEDICAL_DATA], doesn't have harmful s…" at bounding box center [428, 140] width 228 height 29
click at [355, 155] on span ", unlike 99% of other recomendations for [MEDICAL_DATA], doesn't have harmful s…" at bounding box center [428, 140] width 228 height 29
drag, startPoint x: 353, startPoint y: 206, endPoint x: 310, endPoint y: 208, distance: 43.6
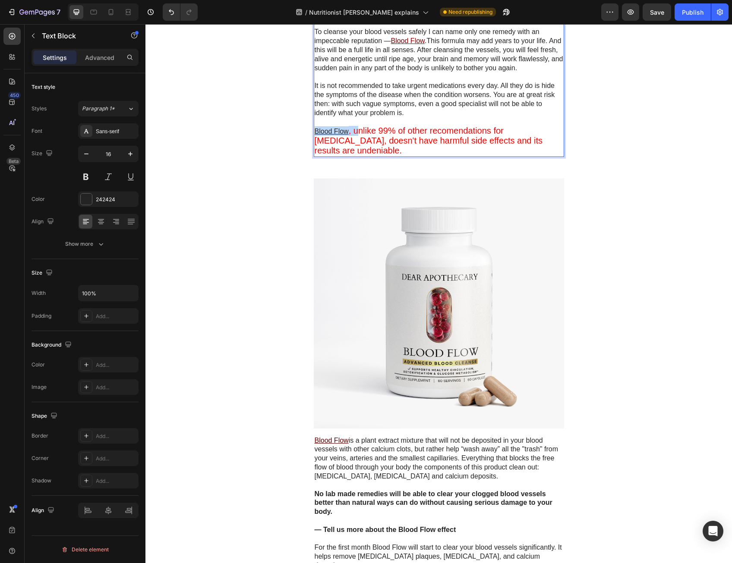
click at [314, 157] on div "Most often, some of these symptoms are present simultaneously. It is a big mist…" at bounding box center [439, 47] width 250 height 220
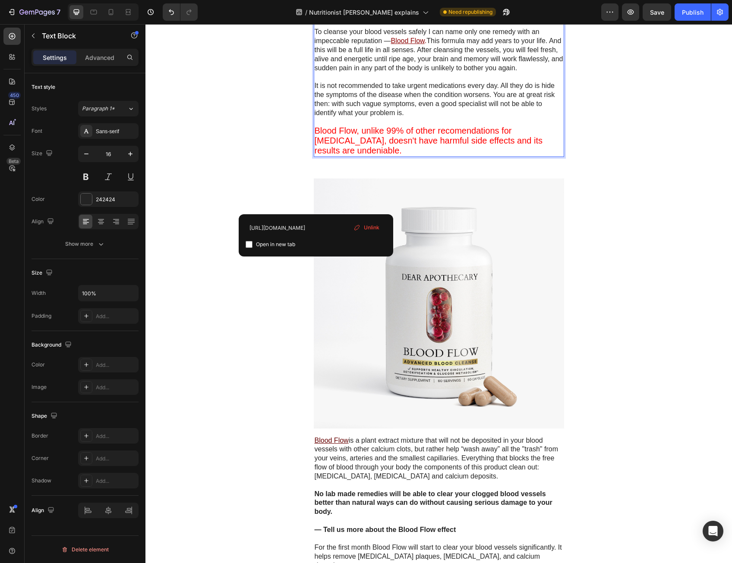
click at [476, 156] on p "Blood Flow, unlike 99% of other recomendations for [MEDICAL_DATA], doesn't have…" at bounding box center [438, 140] width 248 height 29
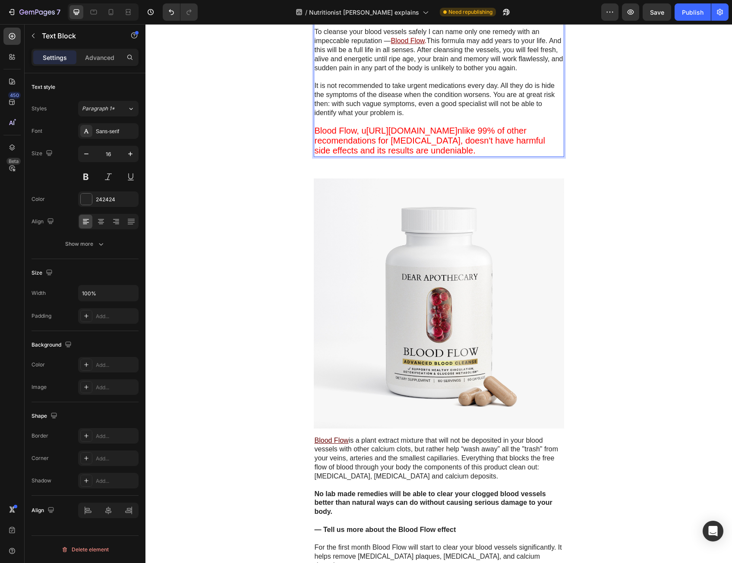
click at [454, 126] on p "Rich Text Editor. Editing area: main" at bounding box center [438, 121] width 248 height 9
click at [448, 126] on p "Rich Text Editor. Editing area: main" at bounding box center [438, 121] width 248 height 9
click at [453, 135] on span "[URL][DOMAIN_NAME]" at bounding box center [411, 130] width 91 height 9
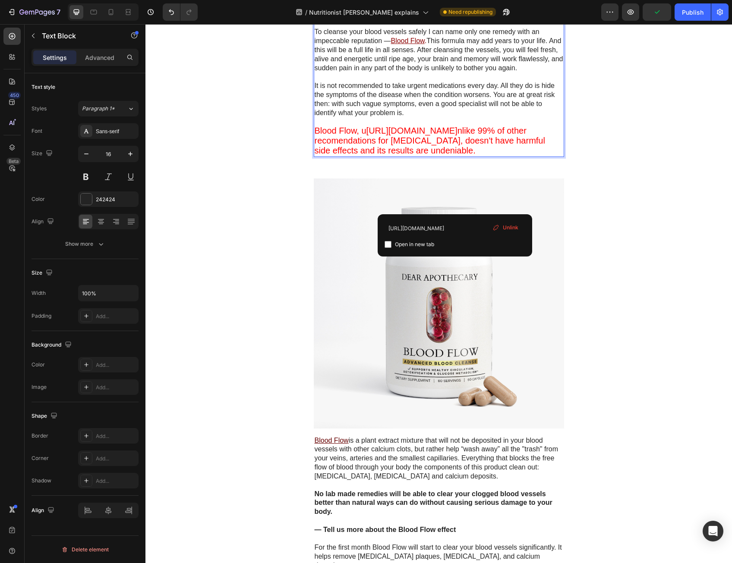
click at [477, 82] on p "Rich Text Editor. Editing area: main" at bounding box center [438, 76] width 248 height 9
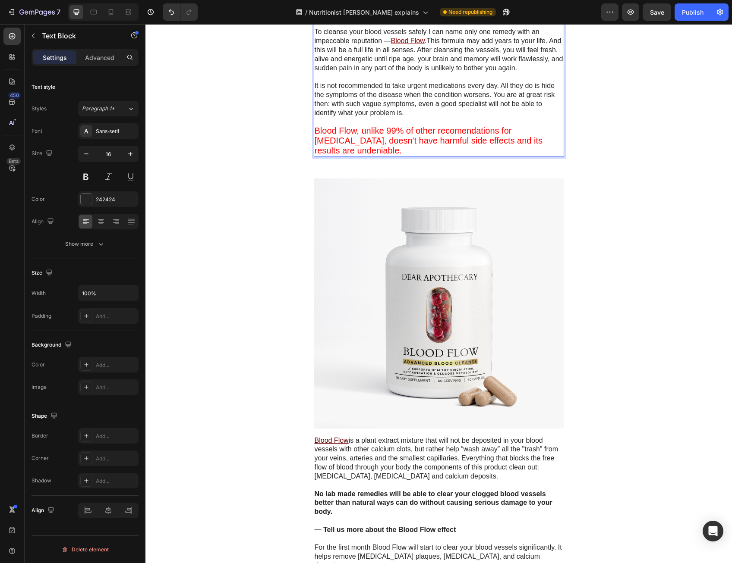
click at [456, 155] on span "Blood Flow, unlike 99% of other recomendations for [MEDICAL_DATA], doesn't have…" at bounding box center [428, 140] width 228 height 29
click at [458, 155] on span "Blood Flow, unlike 99% of other recomendations for [MEDICAL_DATA], doesn't have…" at bounding box center [428, 140] width 228 height 29
click at [455, 155] on span "Blood Flow, unlike 99% of other recomendations for [MEDICAL_DATA], doesn't have…" at bounding box center [428, 140] width 228 height 29
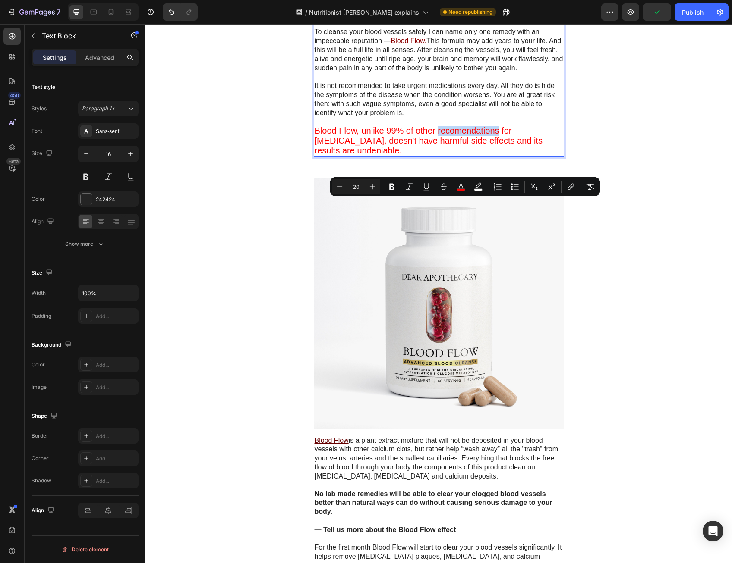
drag, startPoint x: 455, startPoint y: 205, endPoint x: 448, endPoint y: 202, distance: 7.0
click at [448, 155] on span "Blood Flow, unlike 99% of other recomendations for [MEDICAL_DATA], doesn't have…" at bounding box center [428, 140] width 228 height 29
copy span "recomendations"
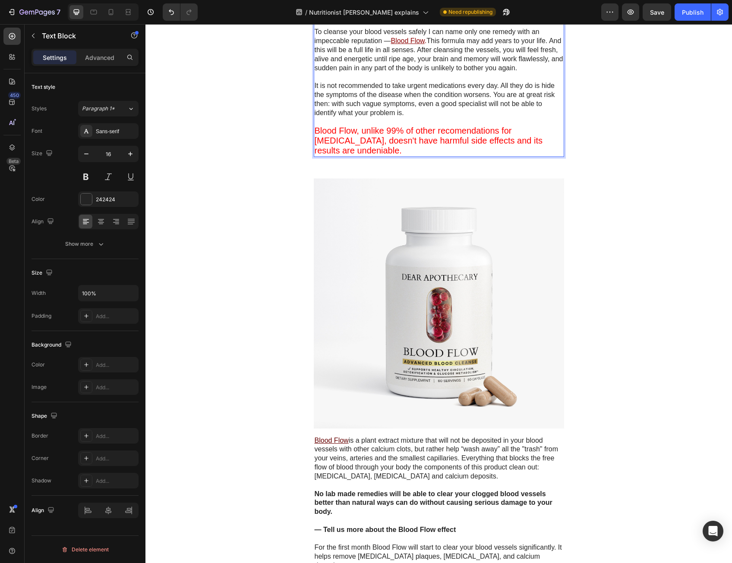
click at [453, 155] on span "Blood Flow, unlike 99% of other recomendations for [MEDICAL_DATA], doesn't have…" at bounding box center [428, 140] width 228 height 29
click at [454, 155] on span "Blood Flow, unlike 99% of other recomendations for [MEDICAL_DATA], doesn't have…" at bounding box center [428, 140] width 228 height 29
click at [459, 155] on span "Blood Flow, unlike 99% of other recomendations for [MEDICAL_DATA], doesn't have…" at bounding box center [428, 140] width 228 height 29
click at [457, 155] on span "Blood Flow, unlike 99% of other recommendations for [MEDICAL_DATA], doesn't hav…" at bounding box center [428, 140] width 228 height 29
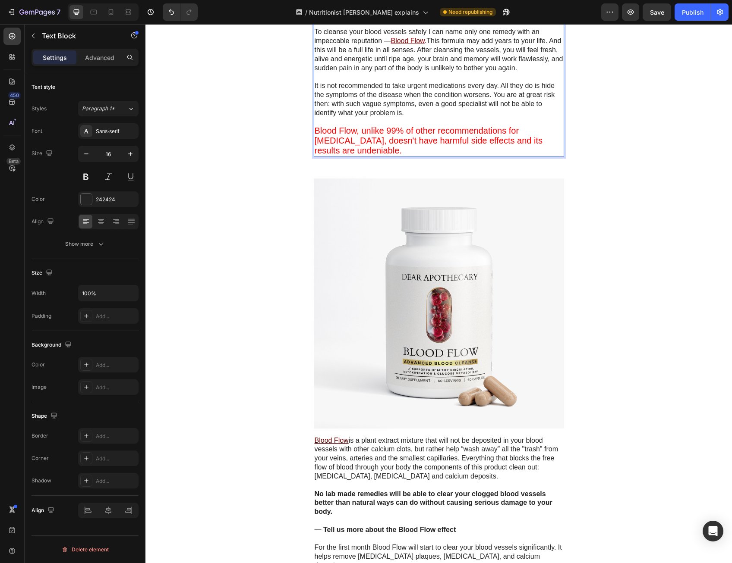
click at [361, 155] on span "Blood Flow, unlike 99% of other recommendations for [MEDICAL_DATA], doesn't hav…" at bounding box center [428, 140] width 228 height 29
drag, startPoint x: 360, startPoint y: 214, endPoint x: 313, endPoint y: 212, distance: 47.1
click at [314, 155] on span "Blood Flow, unlike 99% of other recommendations for [MEDICAL_DATA], doesn't hav…" at bounding box center [428, 140] width 228 height 29
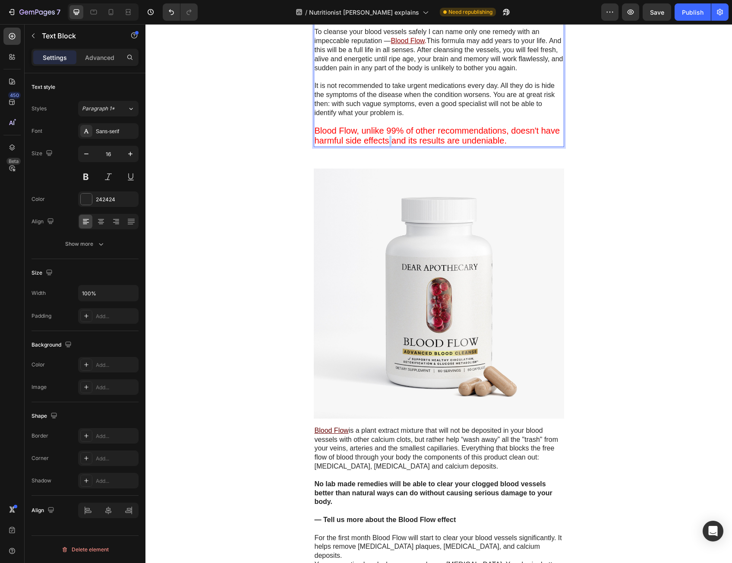
click at [387, 145] on span "Blood Flow, unlike 99% of other recommendations, doesn't have harmful side effe…" at bounding box center [436, 135] width 245 height 19
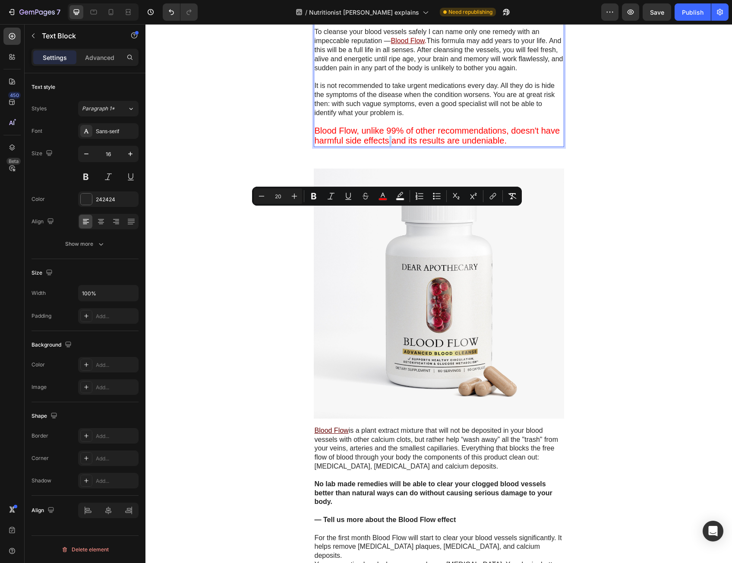
click at [390, 145] on span "Blood Flow, unlike 99% of other recommendations, doesn't have harmful side effe…" at bounding box center [436, 135] width 245 height 19
click at [401, 145] on span "Blood Flow, unlike 99% of other recommendations, doesn't have harmful side effe…" at bounding box center [436, 135] width 245 height 19
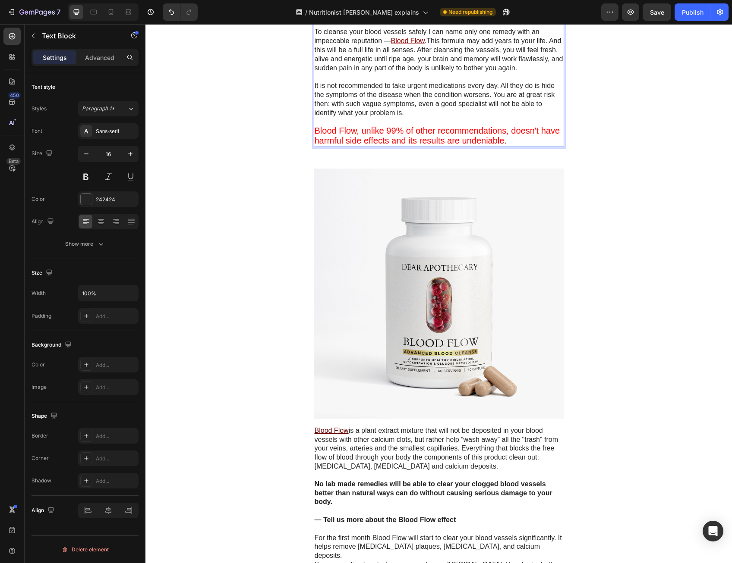
click at [415, 145] on span "Blood Flow, unlike 99% of other recommendations, doesn't have harmful side effe…" at bounding box center [436, 135] width 245 height 19
drag, startPoint x: 442, startPoint y: 214, endPoint x: 474, endPoint y: 218, distance: 31.7
click at [474, 145] on span "Blood Flow, unlike 99% of other recommendations, doesn't have harmful side effe…" at bounding box center [436, 135] width 245 height 19
drag, startPoint x: 461, startPoint y: 213, endPoint x: 486, endPoint y: 214, distance: 25.0
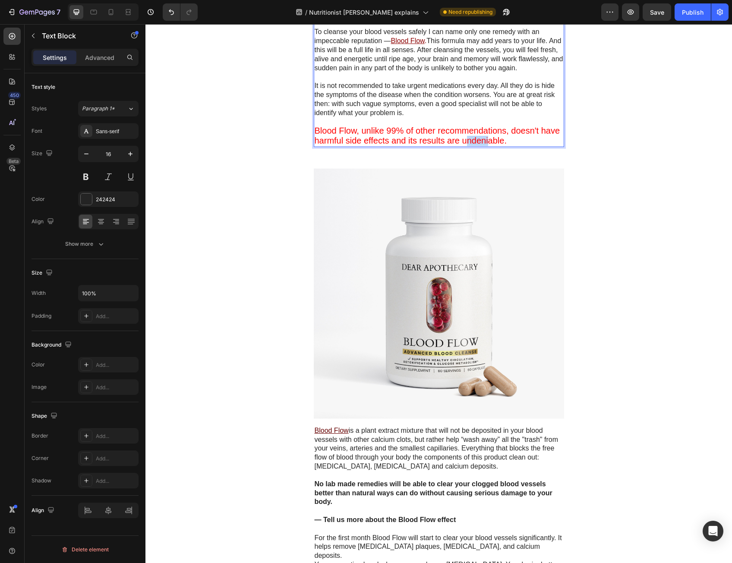
click at [486, 145] on span "Blood Flow, unlike 99% of other recommendations, doesn't have harmful side effe…" at bounding box center [436, 135] width 245 height 19
drag, startPoint x: 386, startPoint y: 211, endPoint x: 507, endPoint y: 216, distance: 121.3
click at [507, 146] on p "Blood Flow, unlike 99% of other recommendations, doesn't have harmful side effe…" at bounding box center [438, 136] width 248 height 20
click at [408, 145] on span "Blood Flow, unlike 99% of other recommendations, doesn't have harmful side effe…" at bounding box center [436, 135] width 245 height 19
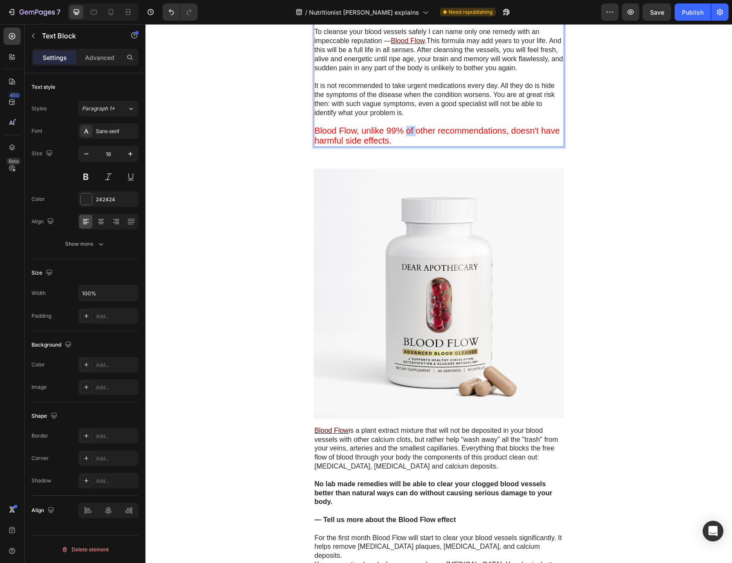
click at [408, 145] on span "Blood Flow, unlike 99% of other recommendations, doesn't have harmful side effe…" at bounding box center [436, 135] width 245 height 19
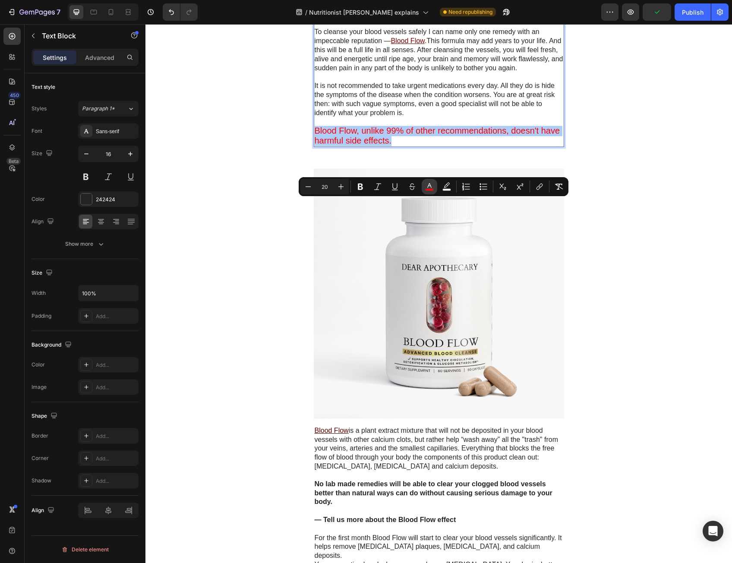
click at [430, 189] on rect "Editor contextual toolbar" at bounding box center [429, 190] width 8 height 2
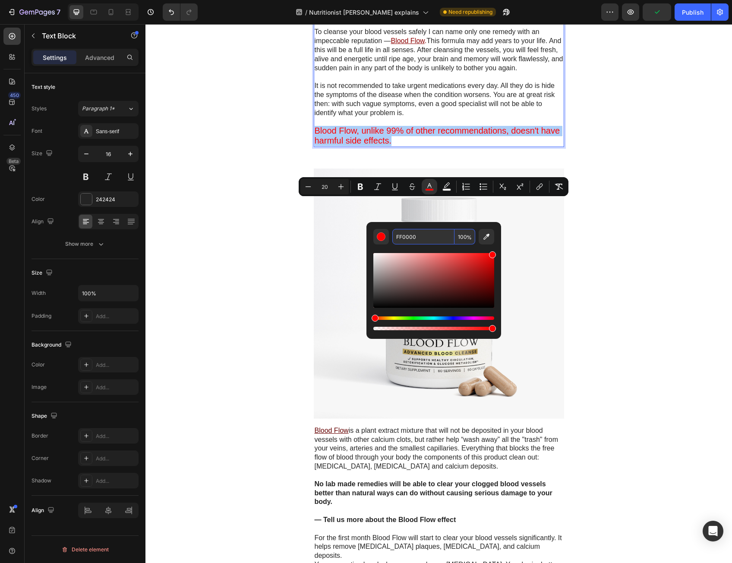
click at [407, 236] on input "FF0000" at bounding box center [423, 237] width 62 height 16
type input "8C0000"
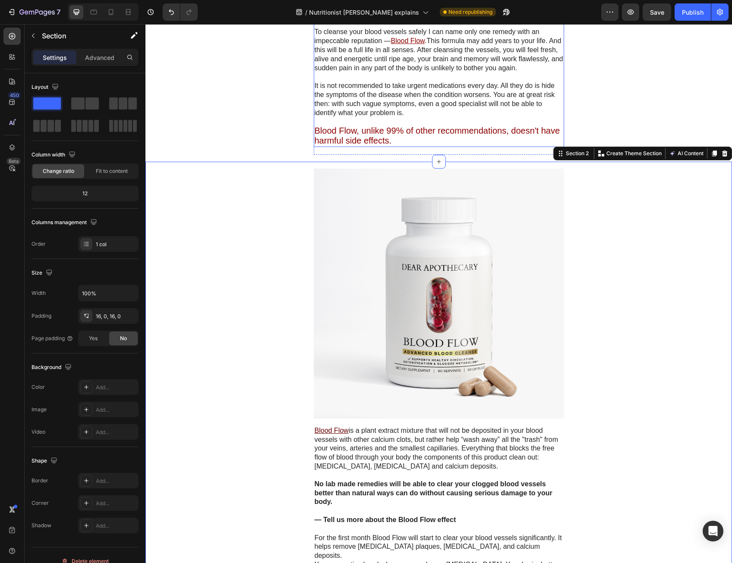
click at [430, 145] on span "Blood Flow, unlike 99% of other recommendations, doesn't have harmful side effe…" at bounding box center [436, 135] width 245 height 19
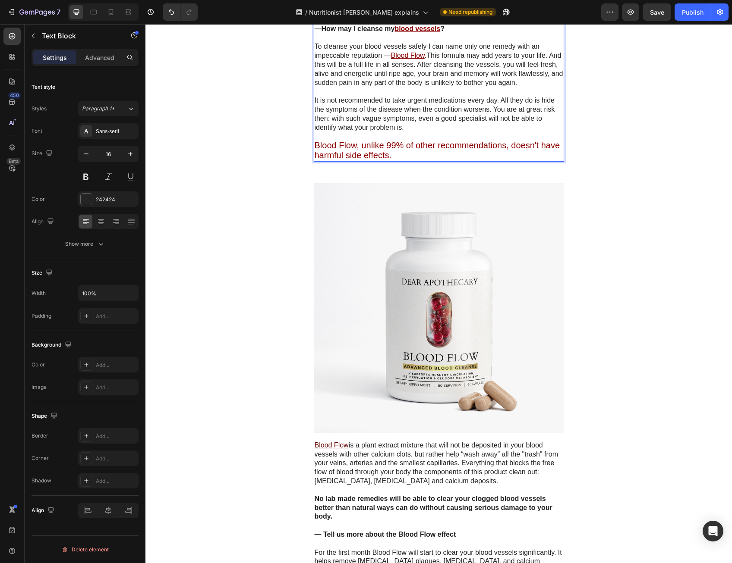
click at [430, 161] on div "Most often, some of these symptoms are present simultaneously. It is a big mist…" at bounding box center [439, 57] width 250 height 210
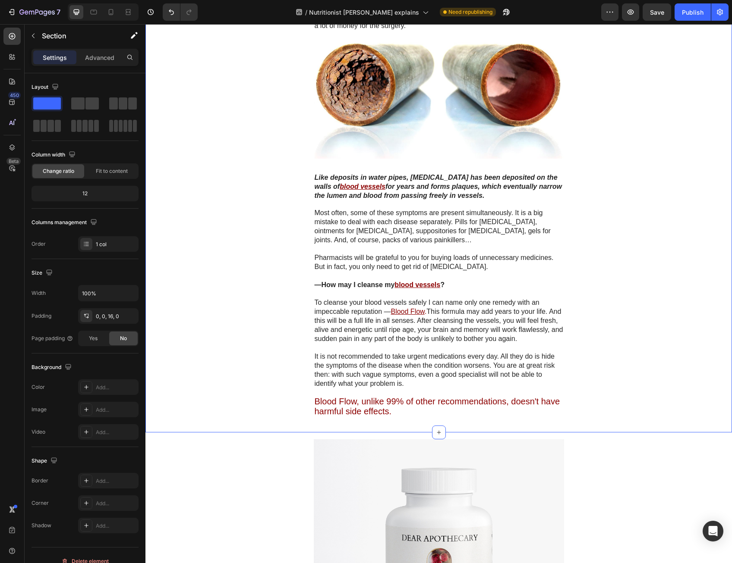
scroll to position [3265, 0]
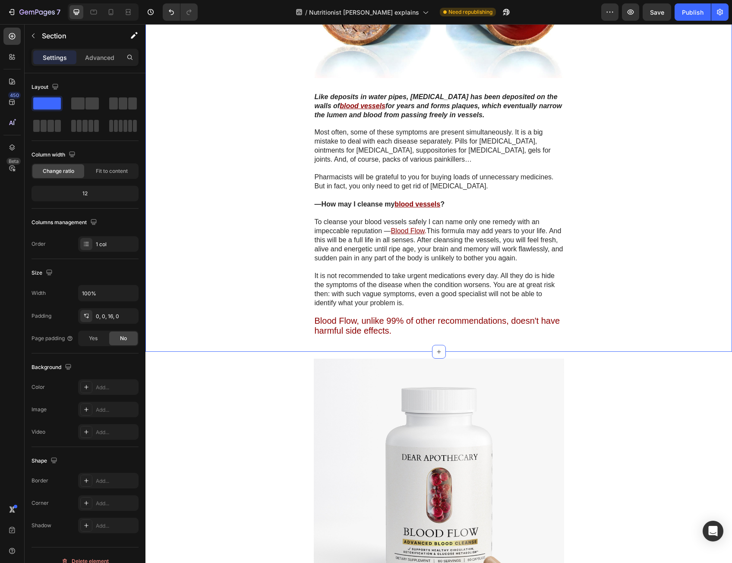
click at [491, 317] on p "Blood Flow, unlike 99% of other recommendations, doesn't have harmful side effe…" at bounding box center [438, 327] width 248 height 20
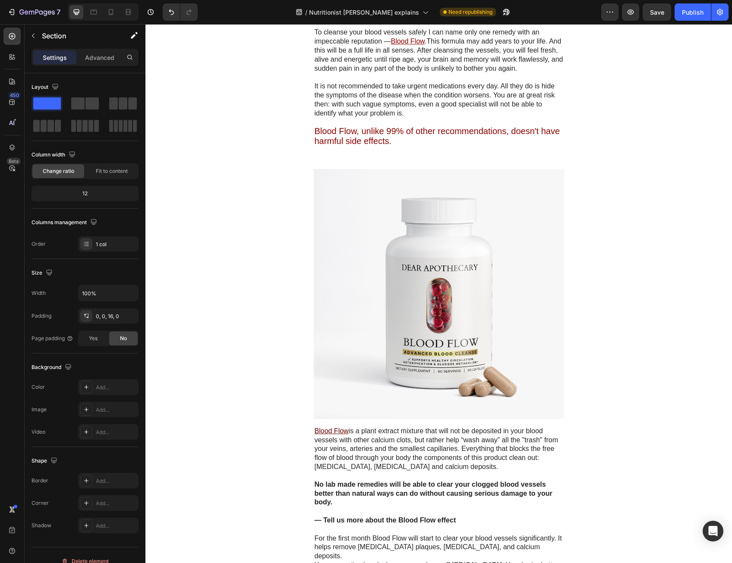
scroll to position [3481, 0]
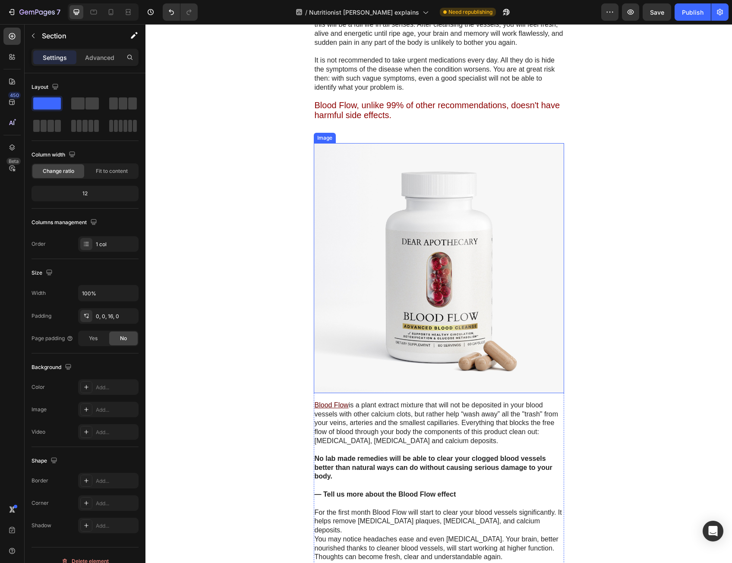
click at [505, 272] on img at bounding box center [439, 268] width 250 height 250
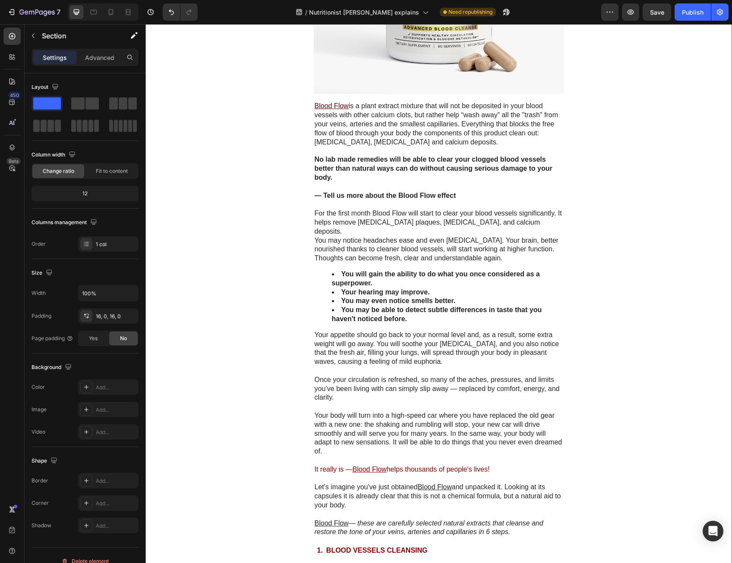
scroll to position [3783, 0]
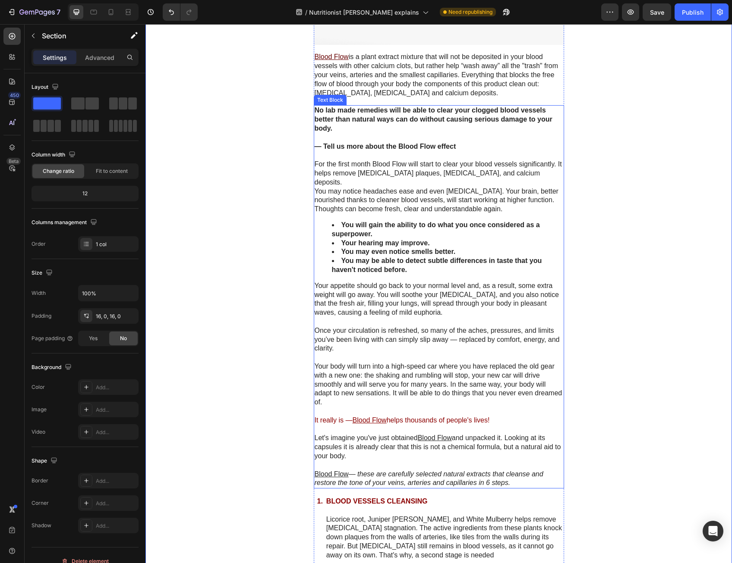
click at [429, 187] on p "You may notice headaches ease and even [MEDICAL_DATA]. Your brain, better nouri…" at bounding box center [438, 200] width 248 height 27
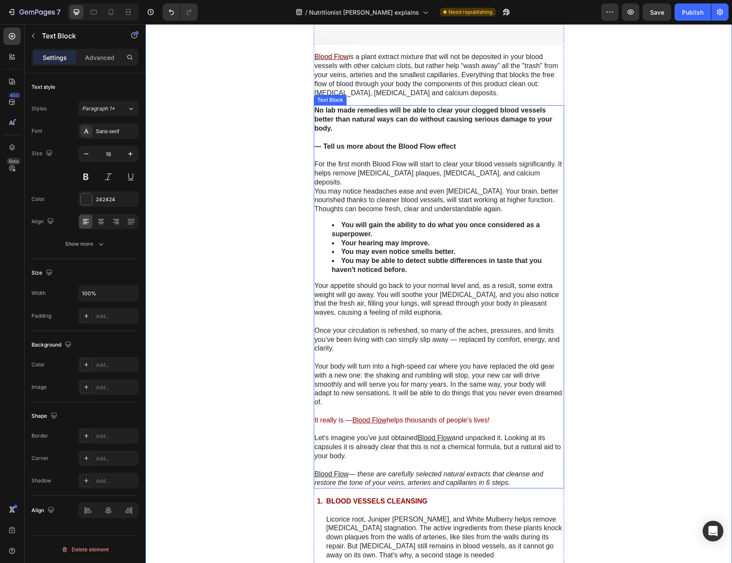
click at [429, 187] on p "You may notice headaches ease and even [MEDICAL_DATA]. Your brain, better nouri…" at bounding box center [438, 200] width 248 height 27
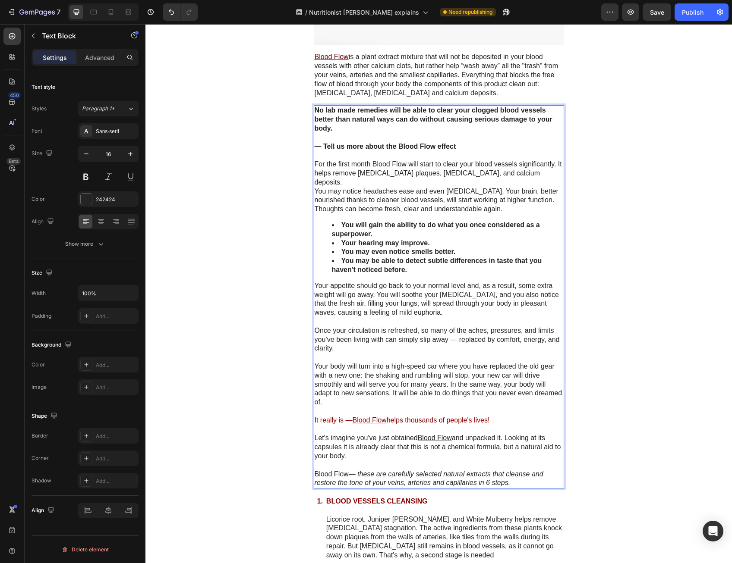
click at [490, 187] on p "You may notice headaches ease and even [MEDICAL_DATA]. Your brain, better nouri…" at bounding box center [438, 200] width 248 height 27
click at [528, 170] on p "For the first month Blood Flow will start to clear your blood vessels significa…" at bounding box center [438, 173] width 248 height 27
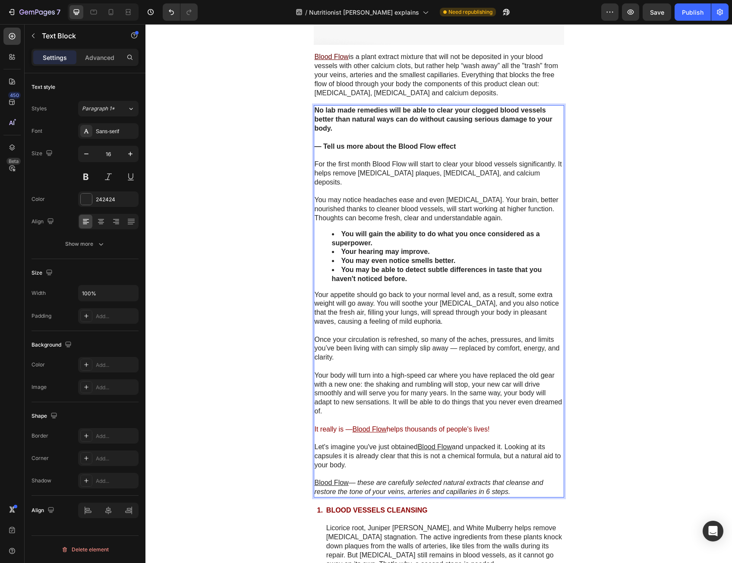
click at [535, 212] on p "You may notice headaches ease and even [MEDICAL_DATA]. Your brain, better nouri…" at bounding box center [438, 209] width 248 height 27
click at [475, 273] on li "You may be able to detect subtle differences in taste that you haven't noticed …" at bounding box center [447, 275] width 231 height 18
click at [322, 251] on ul "You will gain the ability to do what you once considered as a superpower. Your …" at bounding box center [438, 257] width 248 height 54
click at [333, 248] on li "Your hearing may improve." at bounding box center [447, 252] width 231 height 9
click at [344, 248] on strong "Your hearing may improve." at bounding box center [385, 251] width 88 height 7
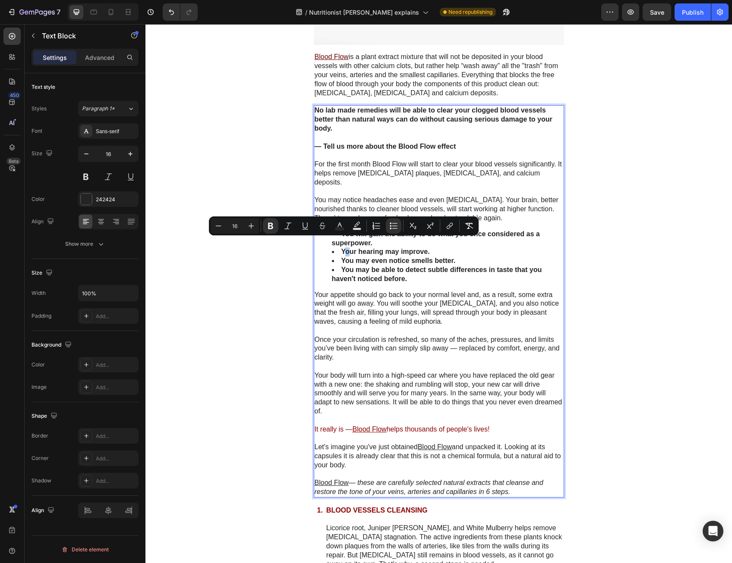
click at [333, 232] on div "Text Color" at bounding box center [340, 226] width 16 height 16
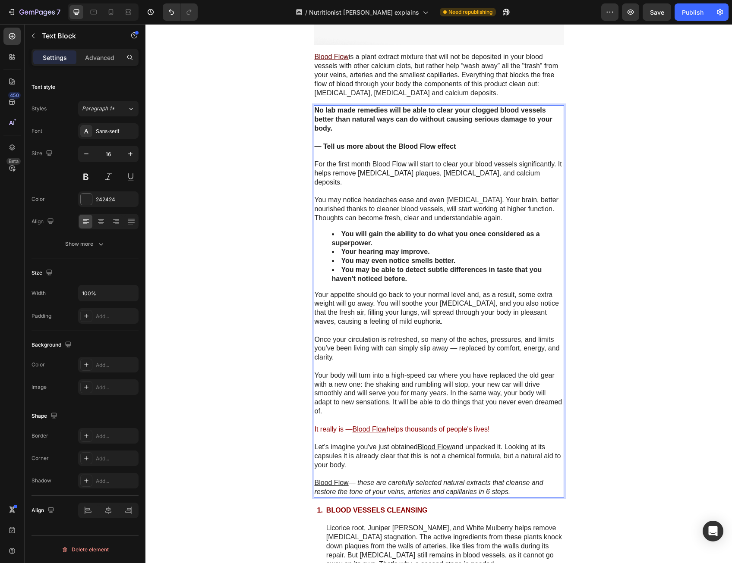
click at [332, 248] on li "Your hearing may improve." at bounding box center [447, 252] width 231 height 9
click at [326, 232] on ul "You will gain the ability to do what you once considered as a superpower. Your …" at bounding box center [438, 257] width 248 height 54
click at [332, 230] on li "You will gain the ability to do what you once considered as a superpower." at bounding box center [447, 239] width 231 height 18
click at [341, 248] on strong "Your hearing may improve." at bounding box center [385, 251] width 88 height 7
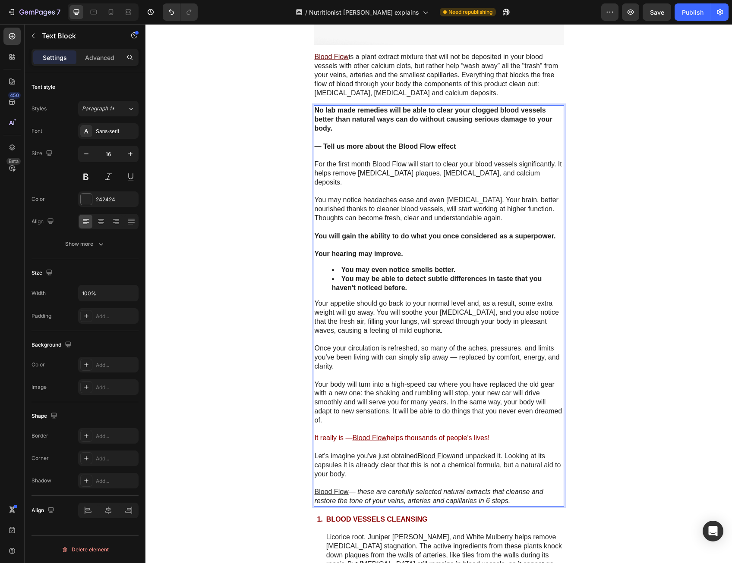
click at [341, 266] on strong "You may even notice smells better." at bounding box center [398, 269] width 114 height 7
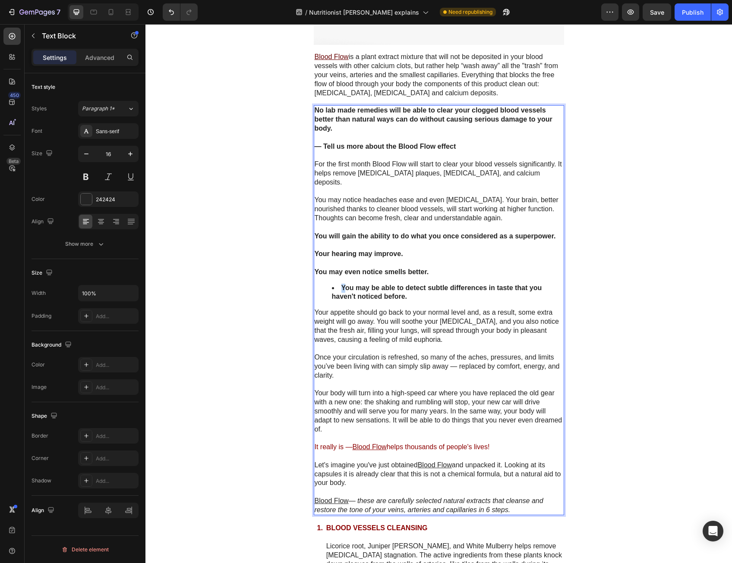
click at [339, 284] on strong "You may be able to detect subtle differences in taste that you haven't noticed …" at bounding box center [437, 292] width 210 height 16
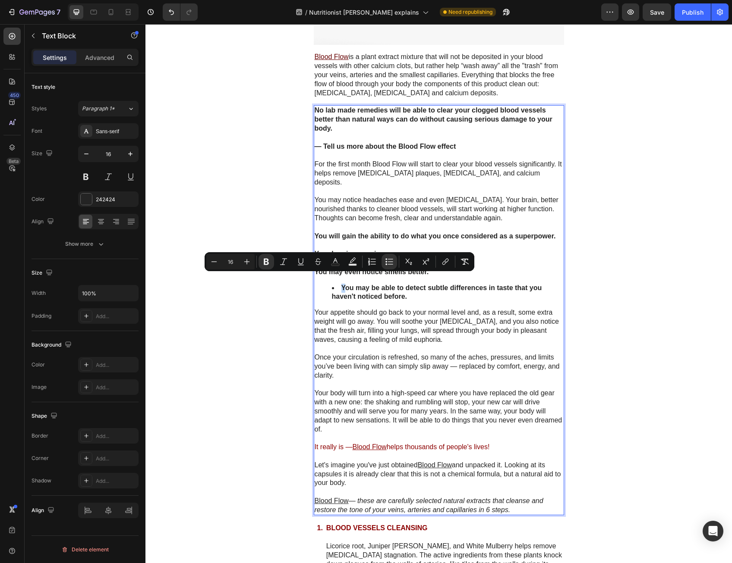
click at [336, 284] on li "You may be able to detect subtle differences in taste that you haven't noticed …" at bounding box center [447, 293] width 231 height 18
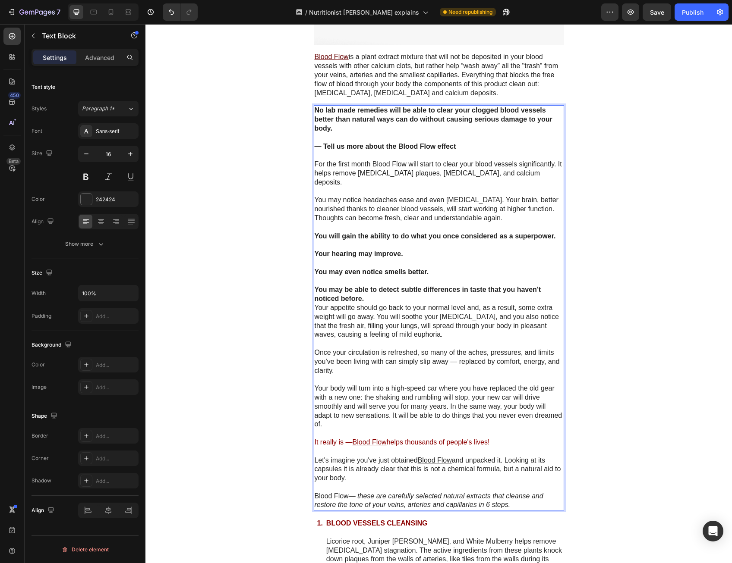
click at [374, 287] on p "You may be able to detect subtle differences in taste that you haven't noticed …" at bounding box center [438, 295] width 248 height 18
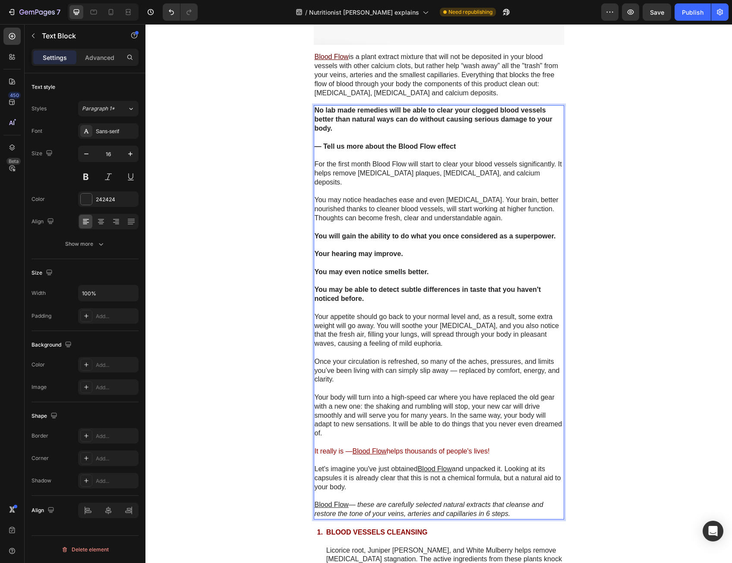
click at [383, 313] on p "Your appetite should go back to your normal level and, as a result, some extra …" at bounding box center [438, 331] width 248 height 36
click at [401, 326] on p "Your appetite should go back to your normal level and, as a result, some extra …" at bounding box center [438, 331] width 248 height 36
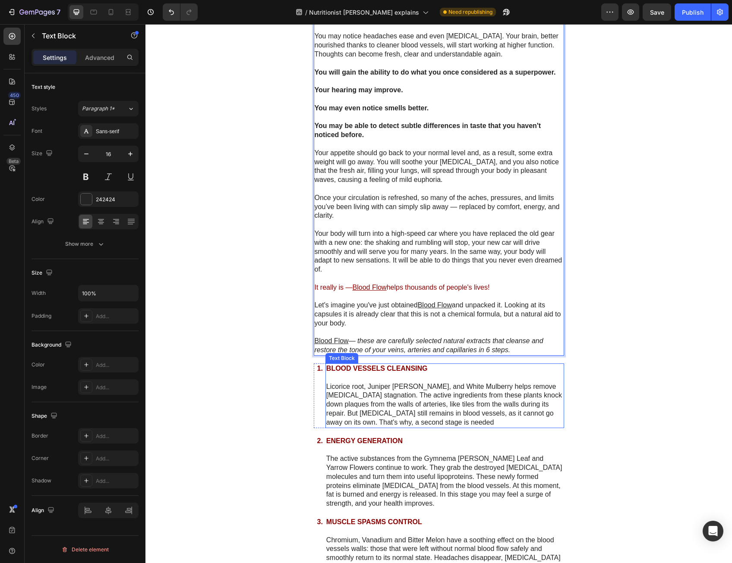
scroll to position [3955, 0]
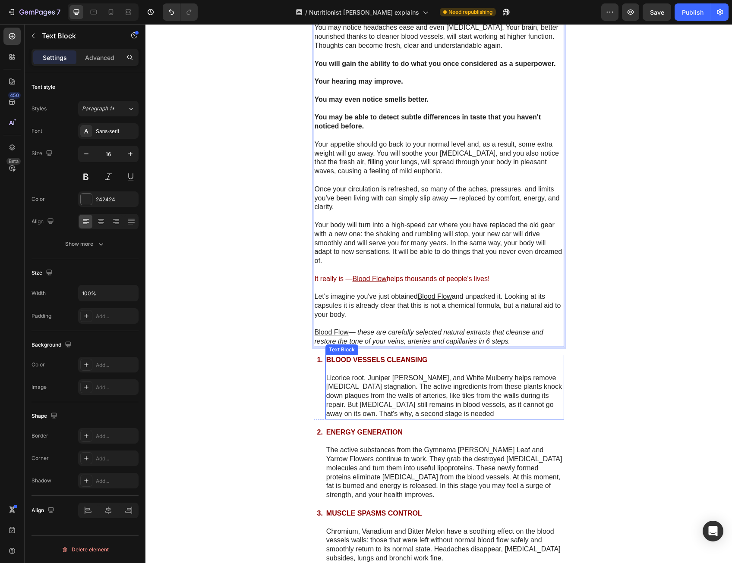
click at [496, 374] on p "Licorice root, Juniper [PERSON_NAME], and White Mulberry helps remove [MEDICAL_…" at bounding box center [444, 396] width 237 height 45
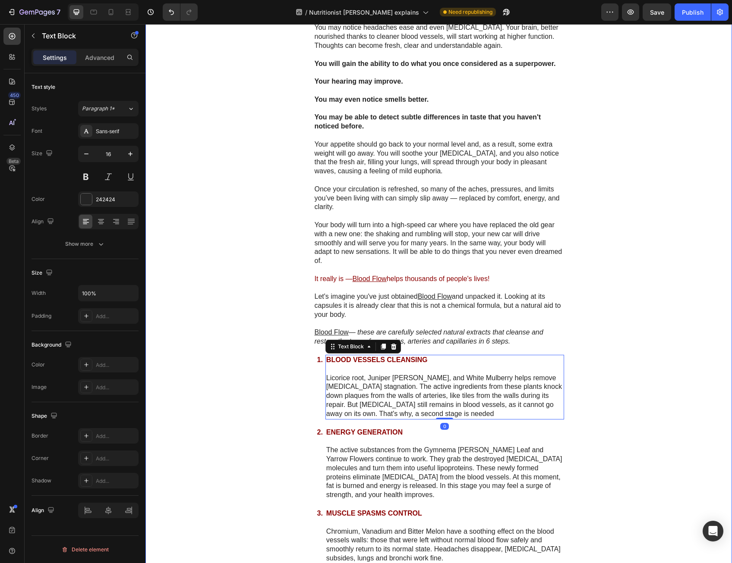
drag, startPoint x: 603, startPoint y: 343, endPoint x: 588, endPoint y: 343, distance: 15.5
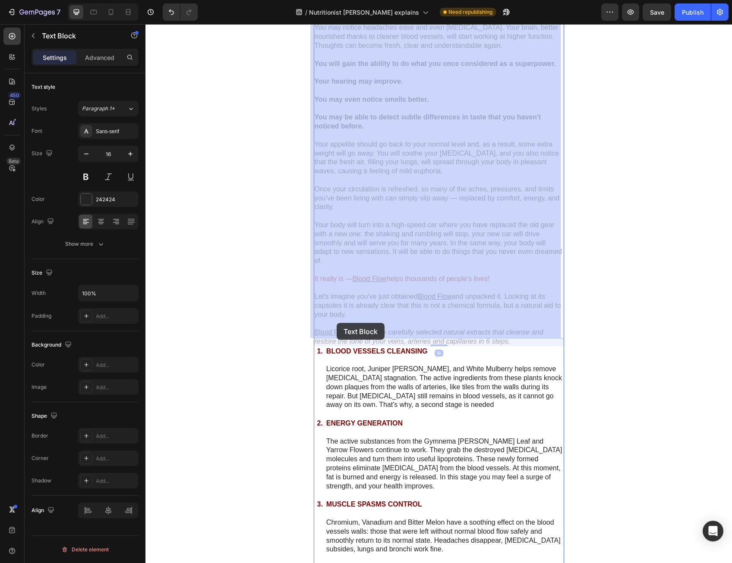
drag, startPoint x: 345, startPoint y: 322, endPoint x: 365, endPoint y: 322, distance: 20.3
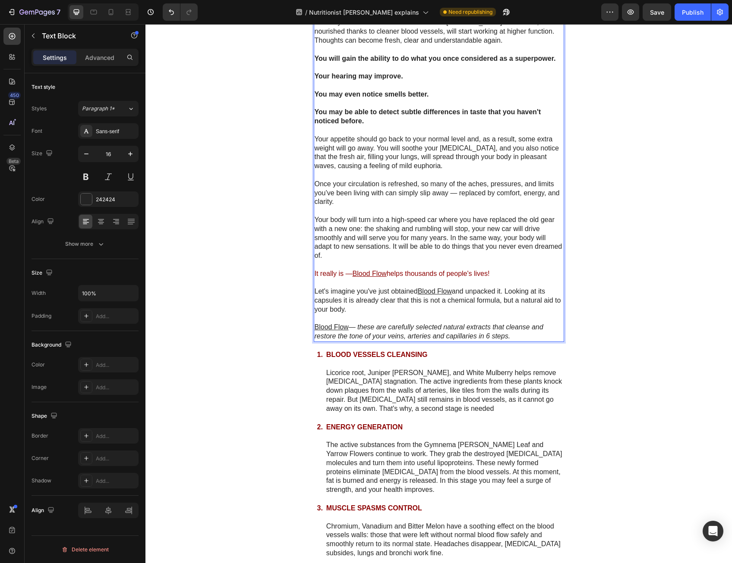
scroll to position [3988, 0]
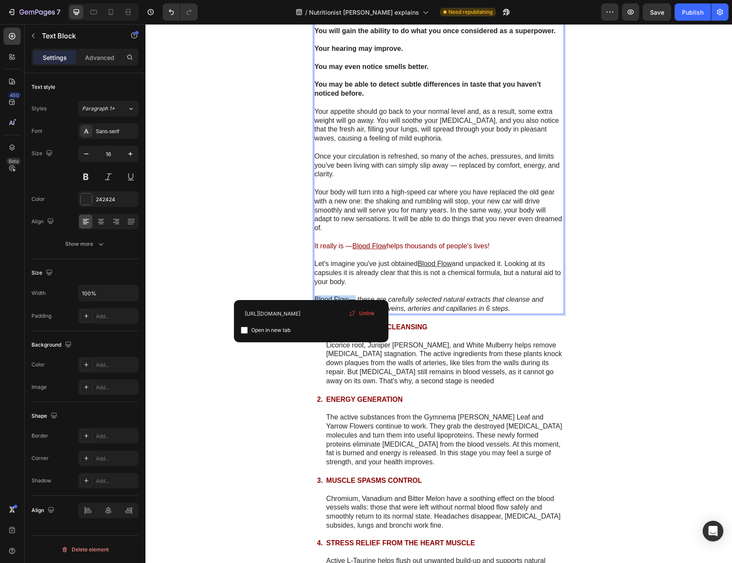
drag, startPoint x: 311, startPoint y: 292, endPoint x: 346, endPoint y: 291, distance: 35.4
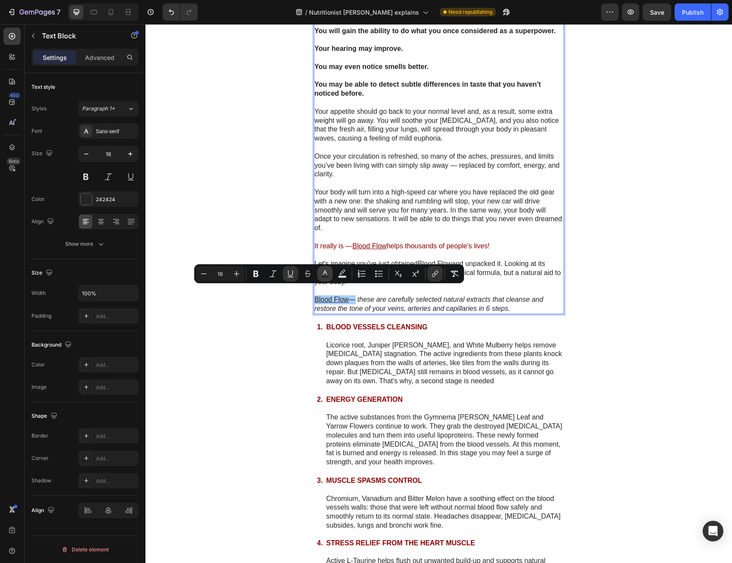
click at [324, 272] on icon "Editor contextual toolbar" at bounding box center [324, 274] width 9 height 9
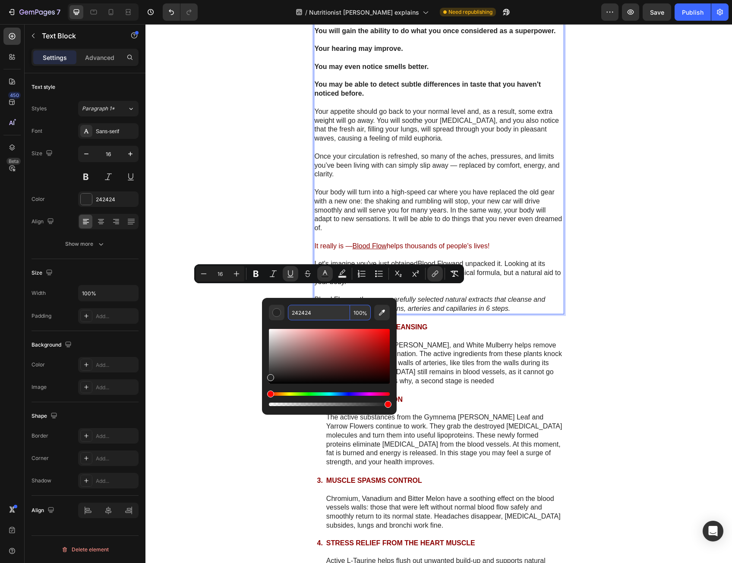
click at [320, 318] on input "242424" at bounding box center [319, 313] width 62 height 16
type input "8C0000"
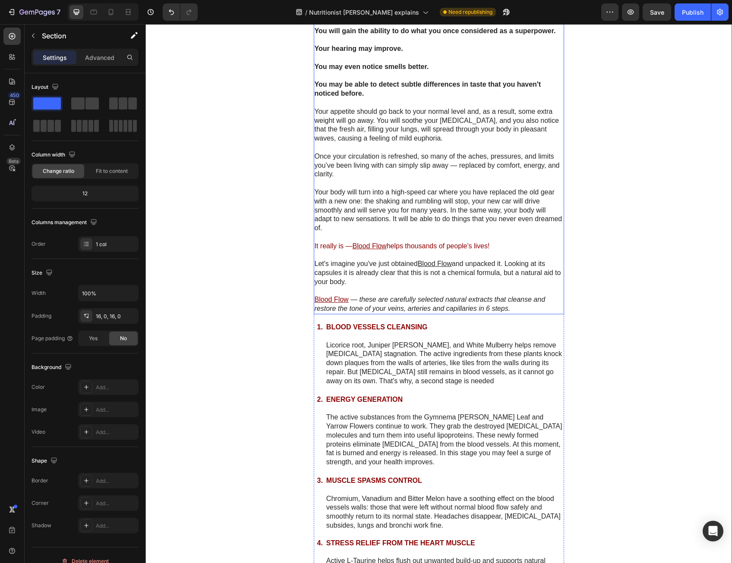
click at [327, 296] on u "Blood Flow" at bounding box center [331, 299] width 34 height 7
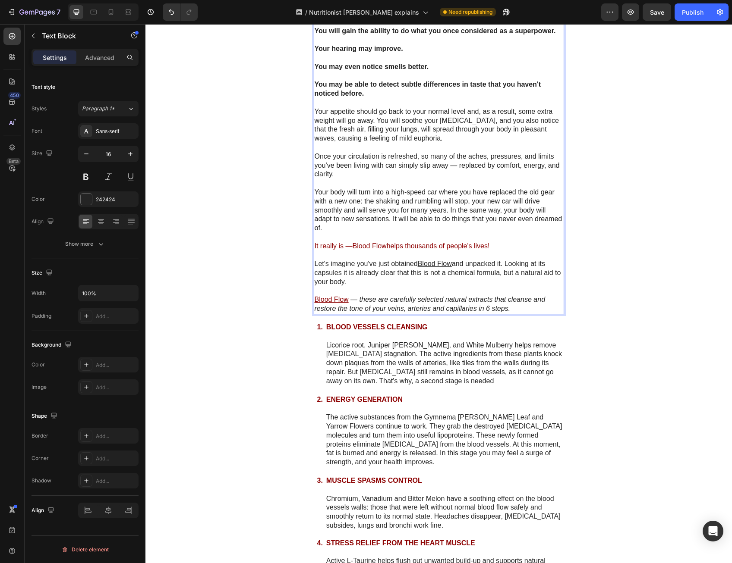
click at [336, 296] on u "Blood Flow" at bounding box center [331, 299] width 34 height 7
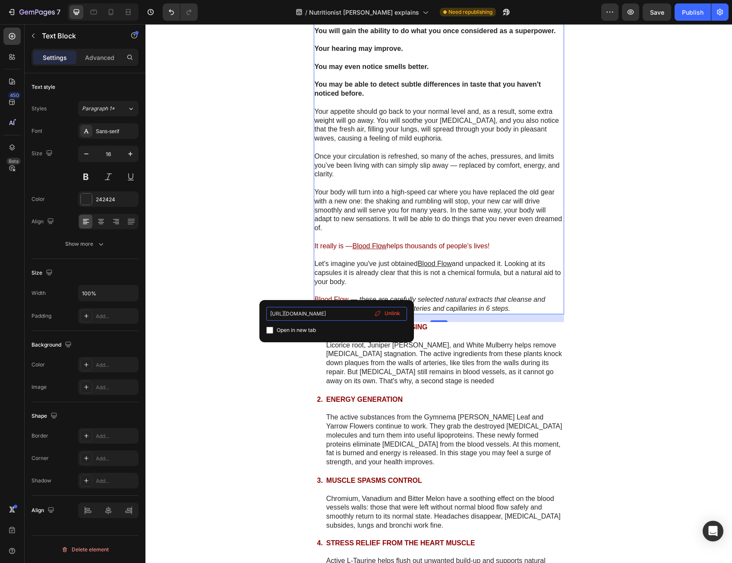
scroll to position [0, 21]
drag, startPoint x: 336, startPoint y: 310, endPoint x: 373, endPoint y: 310, distance: 36.7
click at [373, 310] on div "[URL][DOMAIN_NAME] Open in new tab Unlink" at bounding box center [336, 321] width 141 height 28
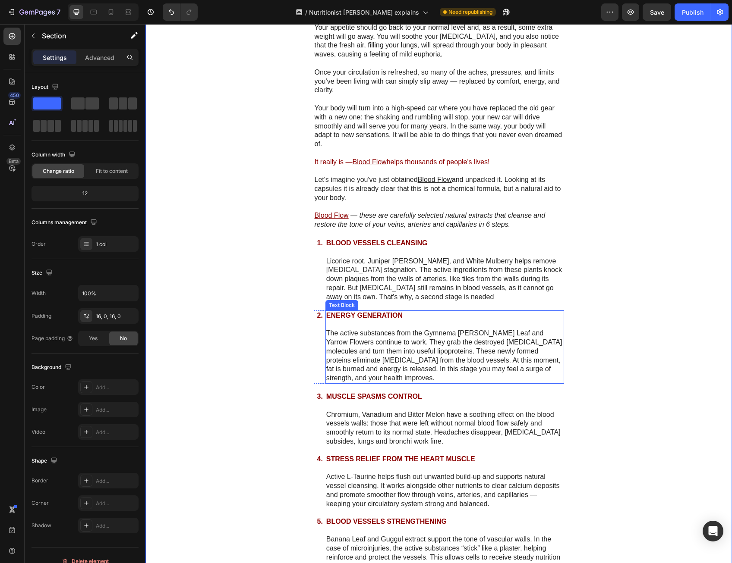
scroll to position [4075, 0]
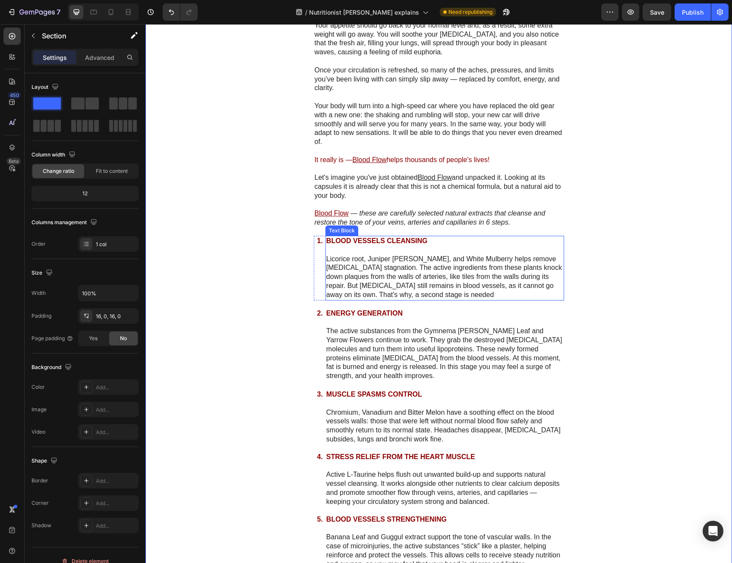
click at [474, 271] on p "Licorice root, Juniper [PERSON_NAME], and White Mulberry helps remove [MEDICAL_…" at bounding box center [444, 277] width 237 height 45
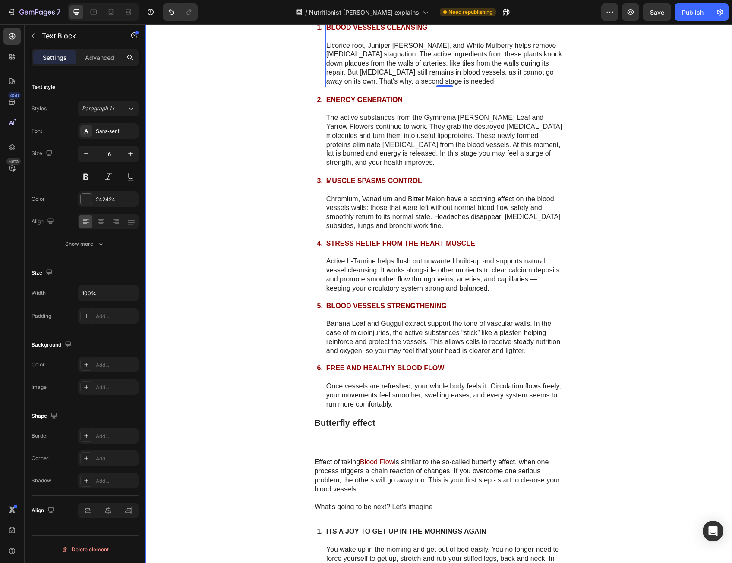
scroll to position [4376, 0]
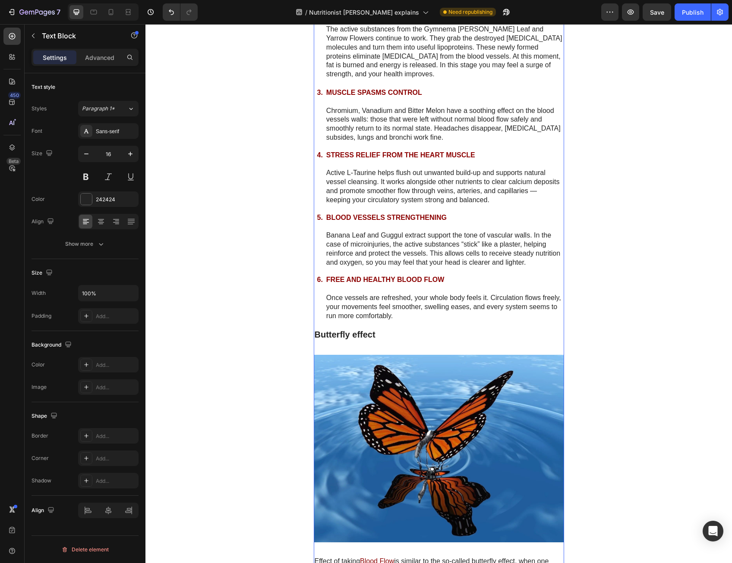
click at [476, 317] on div "Image Blood Flow is a plant extract mixture that will not be deposited in your …" at bounding box center [439, 322] width 250 height 2242
click at [462, 295] on p "Once vessels are refreshed, your whole body feels it. Circulation flows freely,…" at bounding box center [444, 307] width 237 height 27
click at [404, 309] on p "Once vessels are refreshed, your whole body feels it. Circulation flows freely,…" at bounding box center [444, 307] width 237 height 27
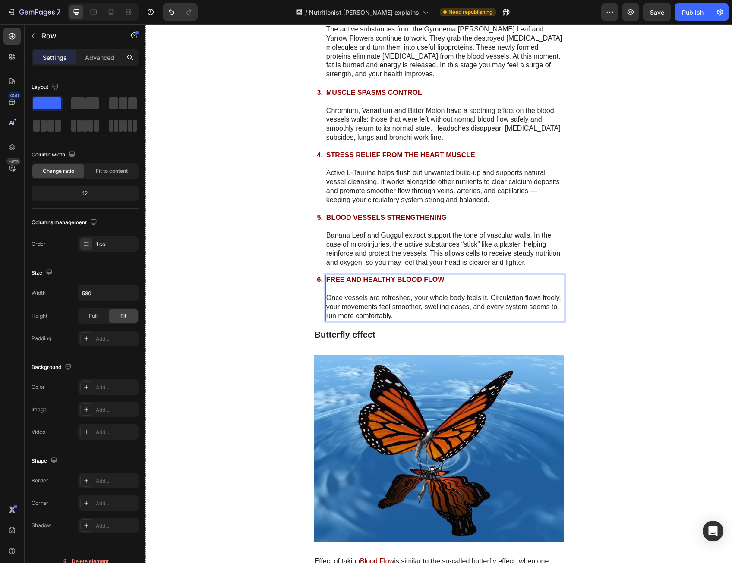
click at [405, 313] on div "Image Blood Flow is a plant extract mixture that will not be deposited in your …" at bounding box center [439, 322] width 250 height 2242
click at [439, 307] on p "Once vessels are refreshed, your whole body feels it. Circulation flows freely,…" at bounding box center [444, 307] width 237 height 27
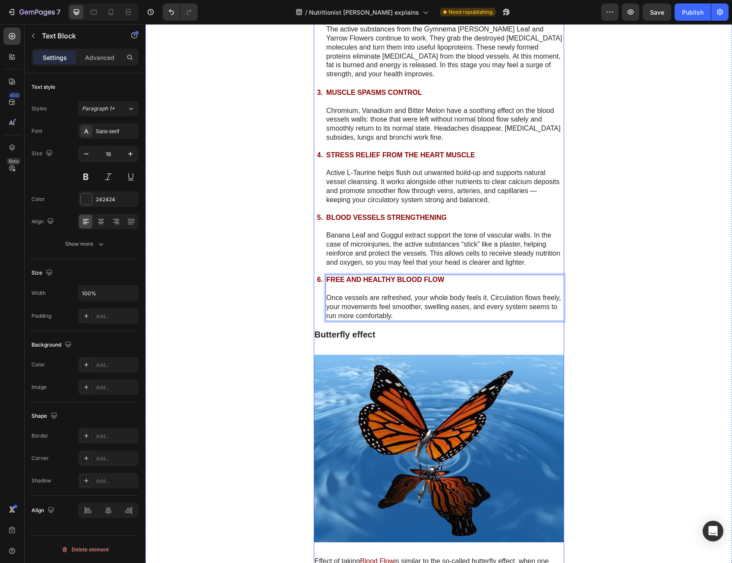
click at [374, 329] on p "Butterfly effect" at bounding box center [438, 334] width 248 height 11
click at [413, 311] on p "Once vessels are refreshed, your whole body feels it. Circulation flows freely,…" at bounding box center [444, 307] width 237 height 27
click at [409, 317] on div "Image Blood Flow is a plant extract mixture that will not be deposited in your …" at bounding box center [439, 322] width 250 height 2242
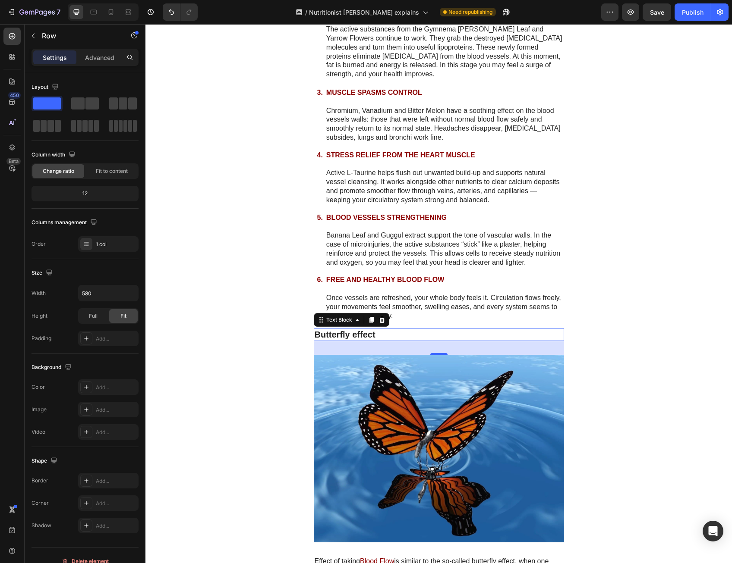
click at [406, 329] on p "Butterfly effect" at bounding box center [438, 334] width 248 height 11
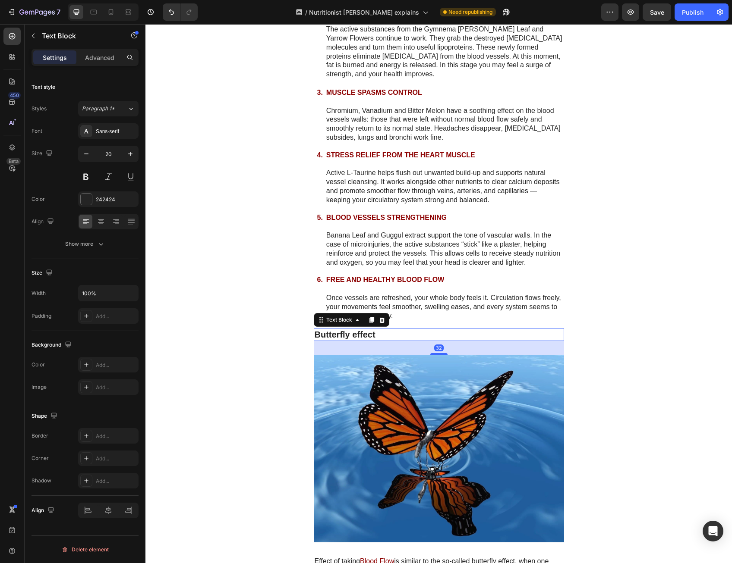
click at [314, 330] on div "Butterfly effect" at bounding box center [439, 334] width 250 height 13
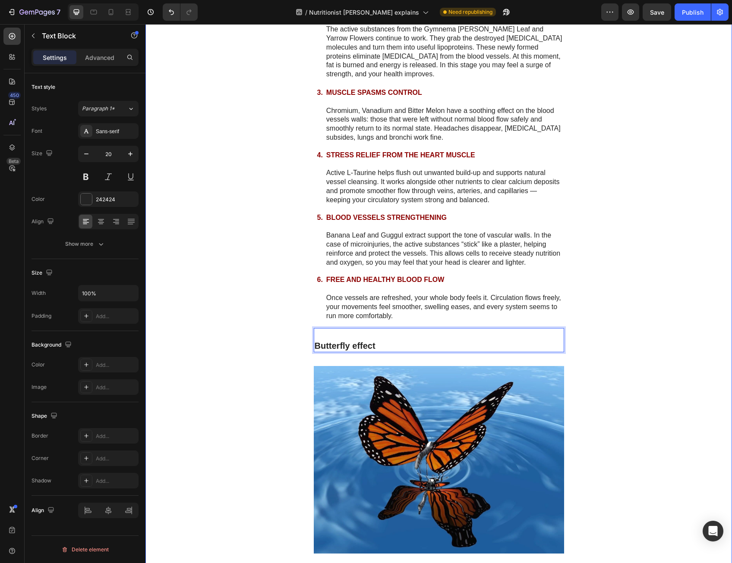
click at [250, 350] on div "Image Blood Flow is a plant extract mixture that will not be deposited in your …" at bounding box center [438, 327] width 586 height 2253
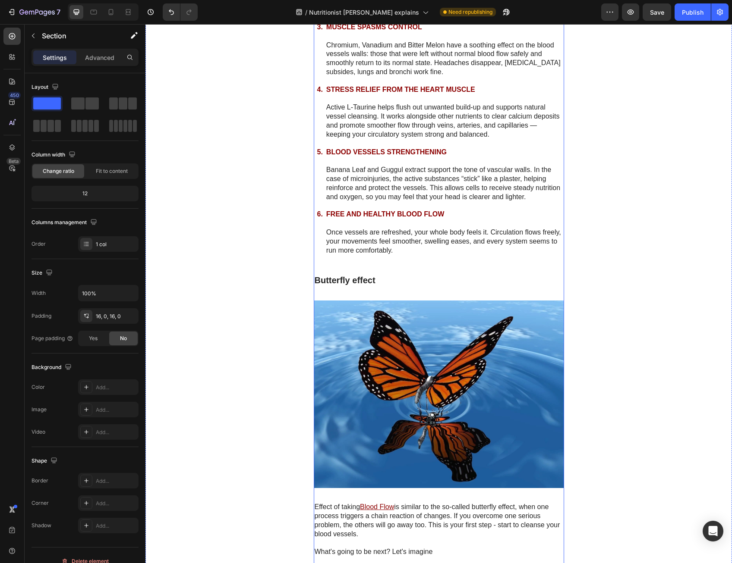
scroll to position [4506, 0]
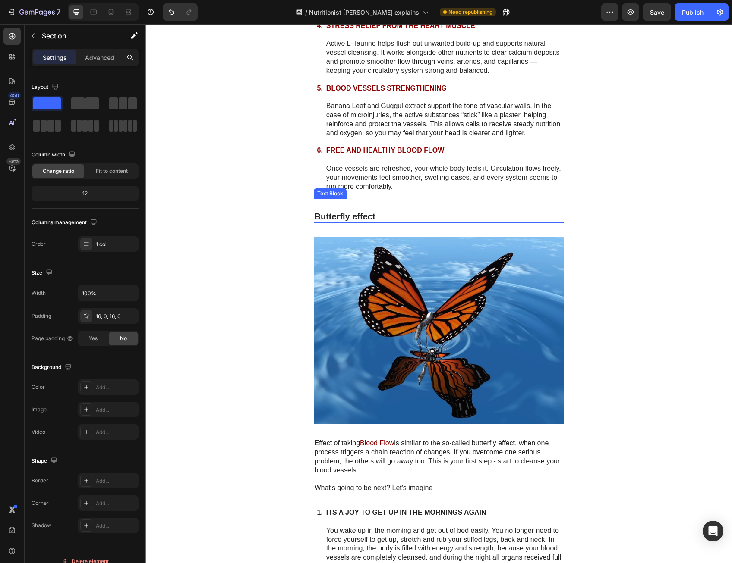
click at [347, 212] on strong "Butterfly effect" at bounding box center [344, 216] width 61 height 9
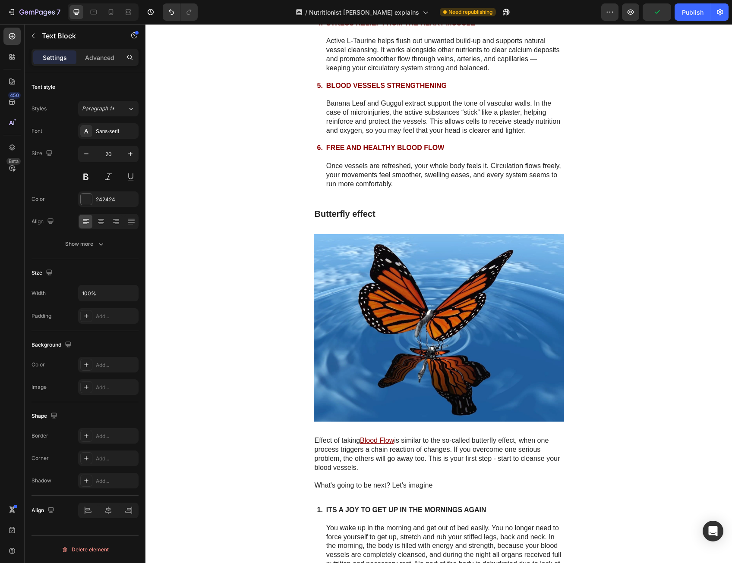
scroll to position [4420, 0]
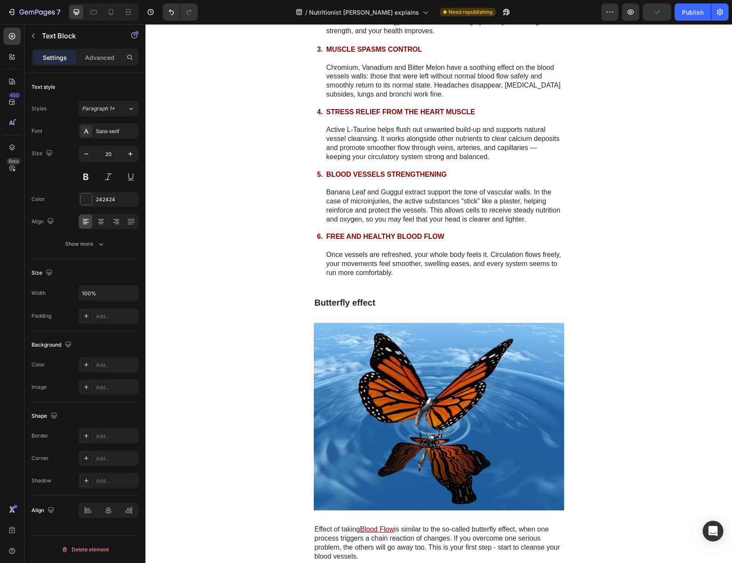
click at [342, 298] on strong "Butterfly effect" at bounding box center [344, 302] width 61 height 9
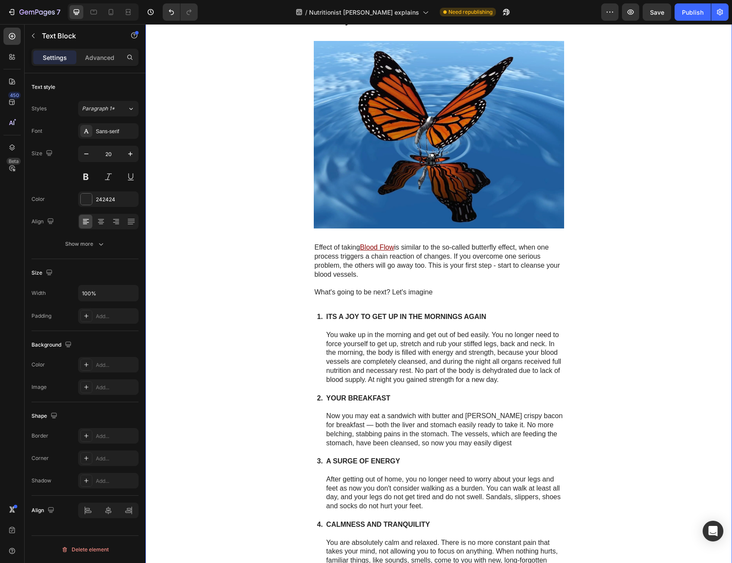
scroll to position [4722, 0]
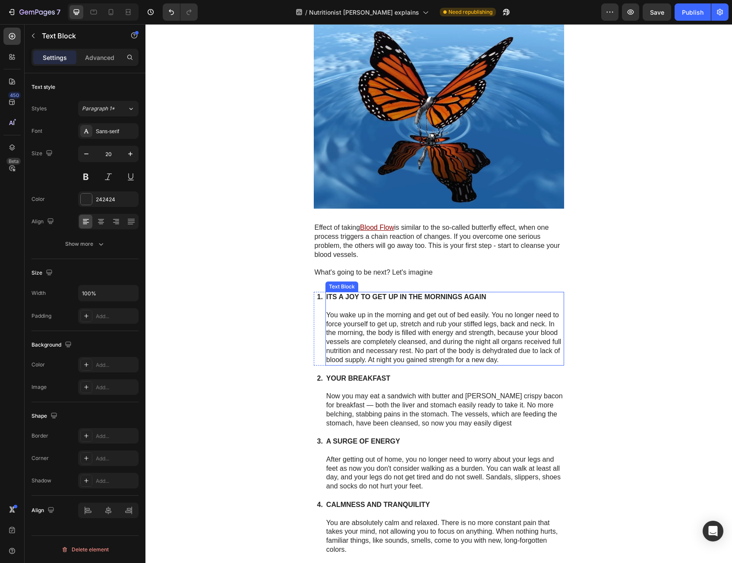
click at [440, 293] on p "ITS A JOY TO GET UP IN THE MORNINGS AGAIN" at bounding box center [444, 297] width 237 height 9
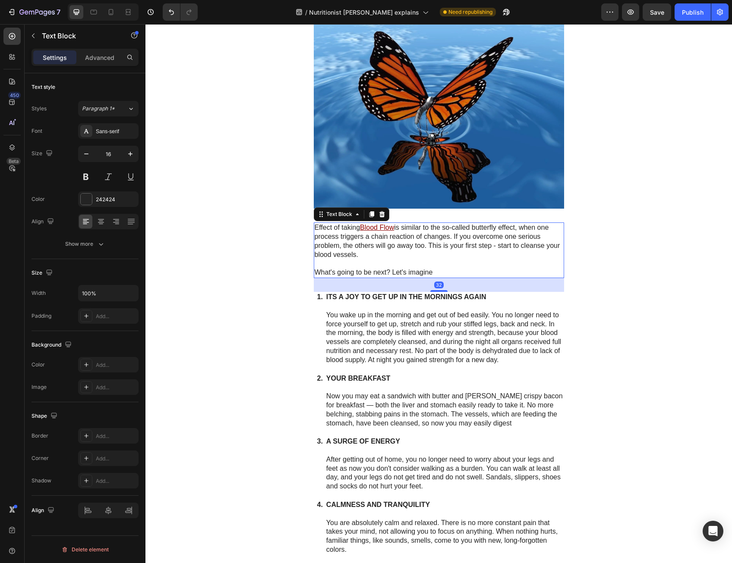
click at [473, 268] on p "What's going to be next? Let's imagine" at bounding box center [438, 272] width 248 height 9
click at [104, 55] on p "Advanced" at bounding box center [99, 57] width 29 height 9
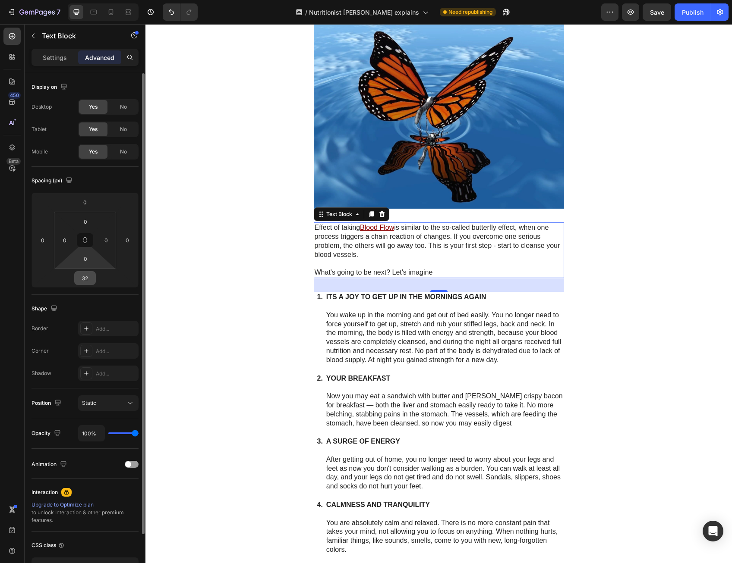
click at [90, 281] on input "32" at bounding box center [84, 278] width 17 height 13
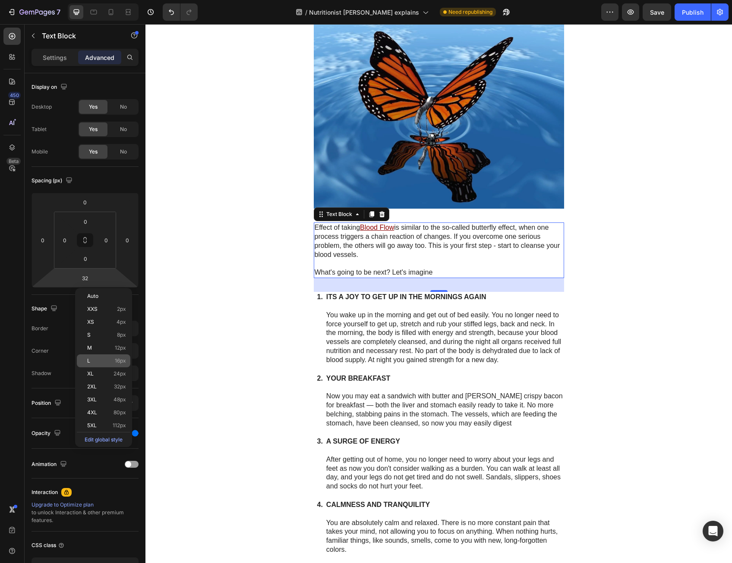
click at [119, 364] on span "16px" at bounding box center [120, 361] width 11 height 6
type input "16"
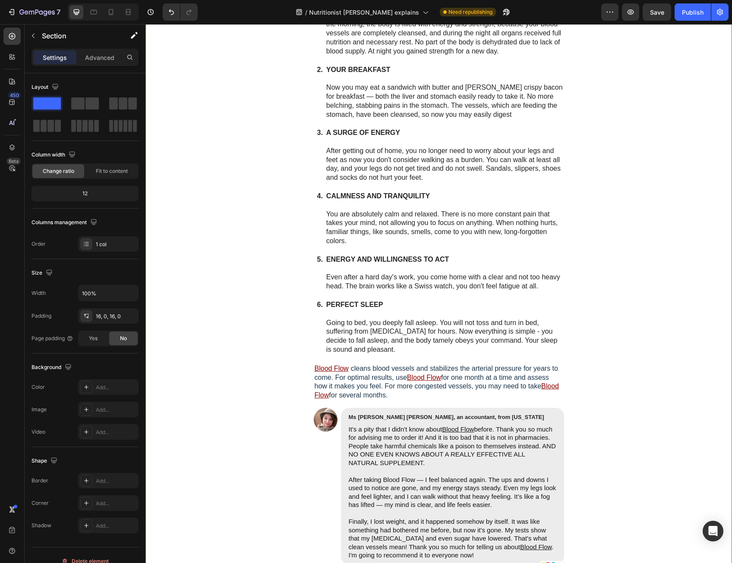
scroll to position [5067, 0]
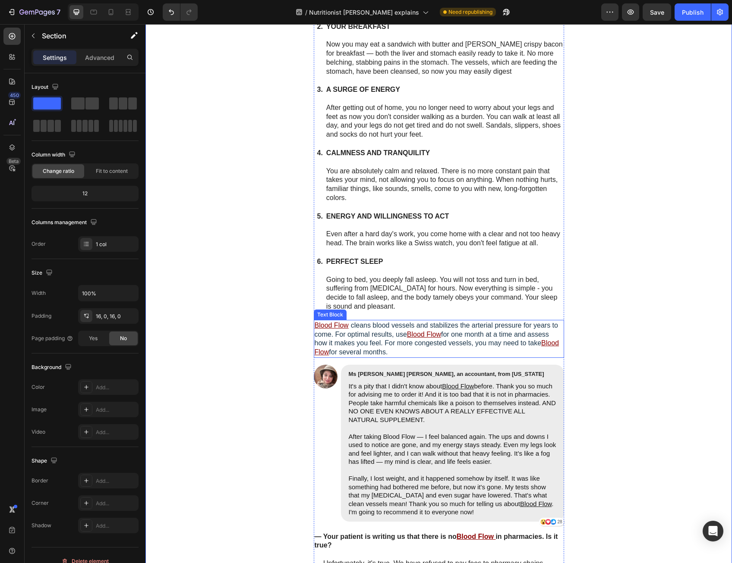
click at [529, 322] on span "cleans blood vessels and stabilizes the arterial pressure for years to come. Fo…" at bounding box center [435, 330] width 243 height 16
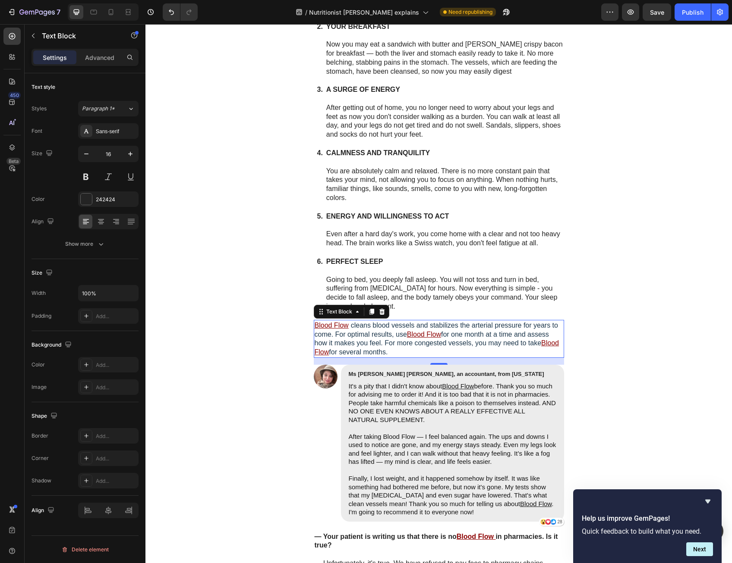
click at [446, 342] on p "Blood Flow cleans blood vessels and stabilizes the arterial pressure for years …" at bounding box center [438, 339] width 248 height 36
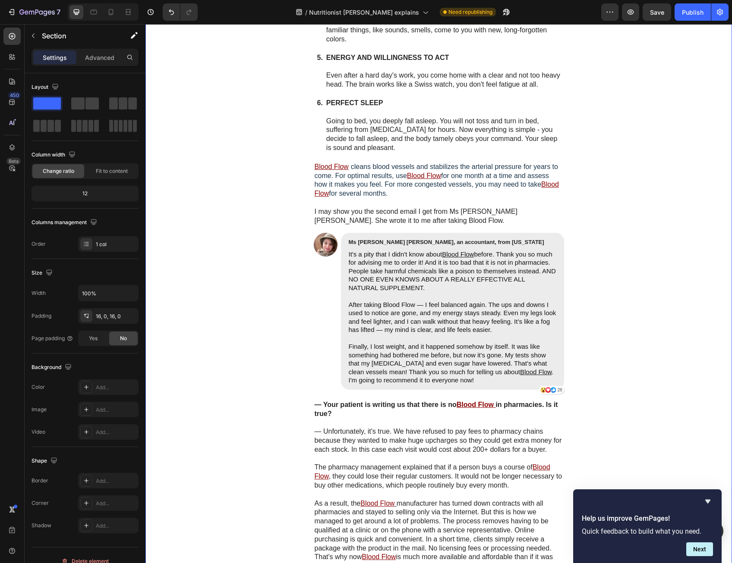
scroll to position [5239, 0]
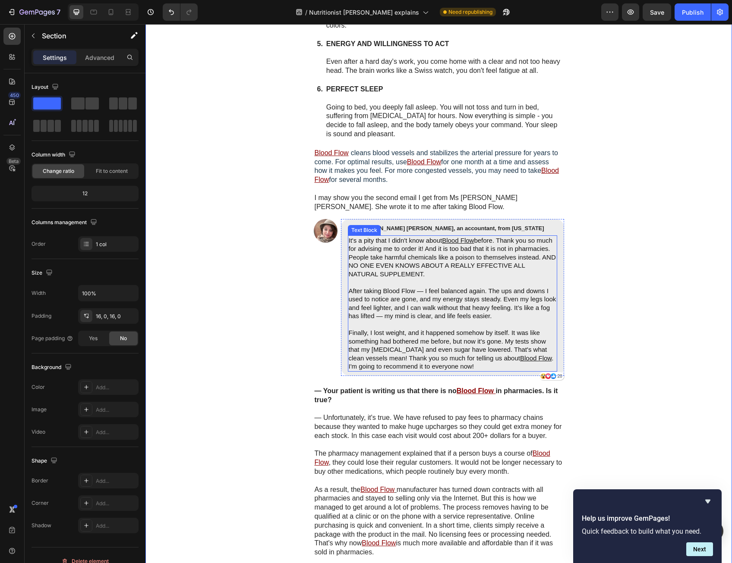
click at [430, 287] on p "After taking Blood Flow — I feel balanced again. The ups and downs I used to no…" at bounding box center [452, 304] width 207 height 34
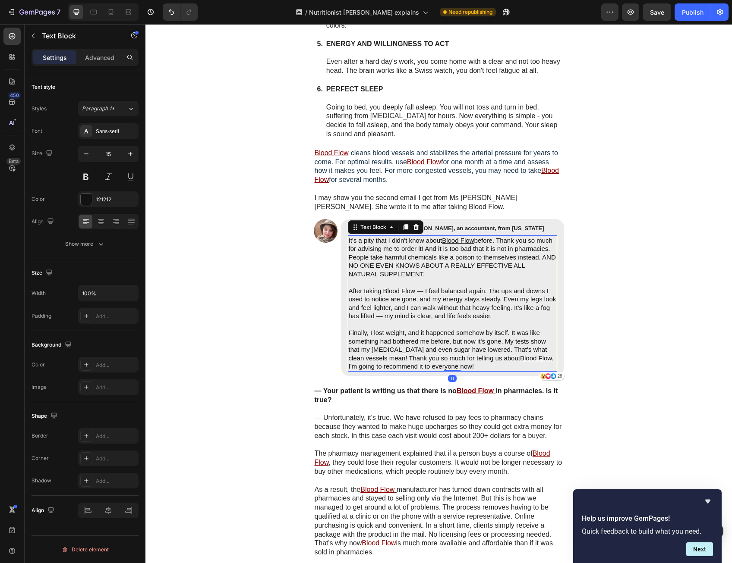
click at [420, 287] on p "After taking Blood Flow — I feel balanced again. The ups and downs I used to no…" at bounding box center [452, 304] width 207 height 34
click at [418, 287] on p "After taking Blood Flow — I feel balanced again. The ups and downs I used to no…" at bounding box center [452, 304] width 207 height 34
click at [424, 287] on p "After taking Blood Flow — I feel balanced again. The ups and downs I used to no…" at bounding box center [452, 304] width 207 height 34
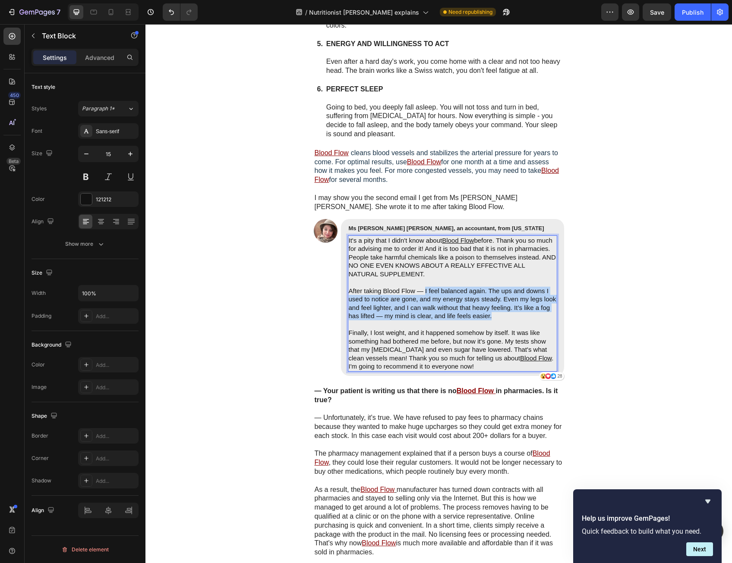
drag, startPoint x: 421, startPoint y: 280, endPoint x: 493, endPoint y: 308, distance: 76.7
click at [493, 308] on p "After taking Blood Flow — I feel balanced again. The ups and downs I used to no…" at bounding box center [452, 304] width 207 height 34
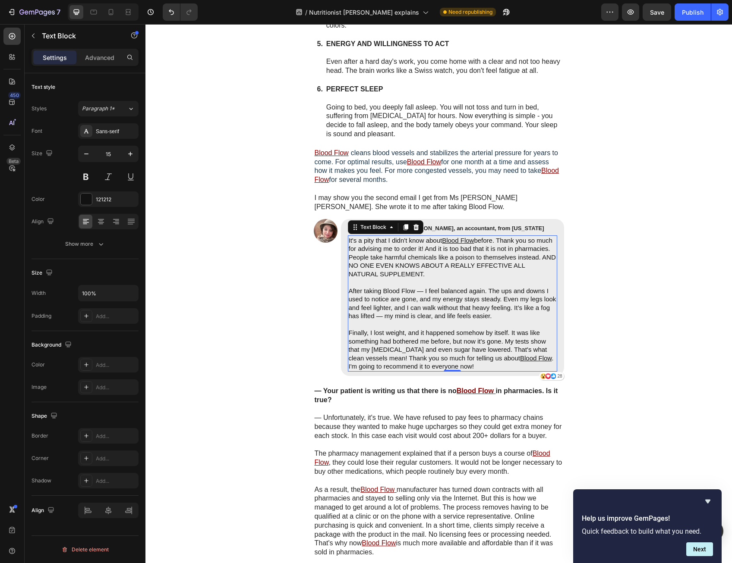
click at [445, 302] on p "After taking Blood Flow — I feel balanced again. The ups and downs I used to no…" at bounding box center [452, 304] width 207 height 34
click at [417, 287] on p "After taking Blood Flow — I feel balanced again. The ups and downs I used to no…" at bounding box center [452, 304] width 207 height 34
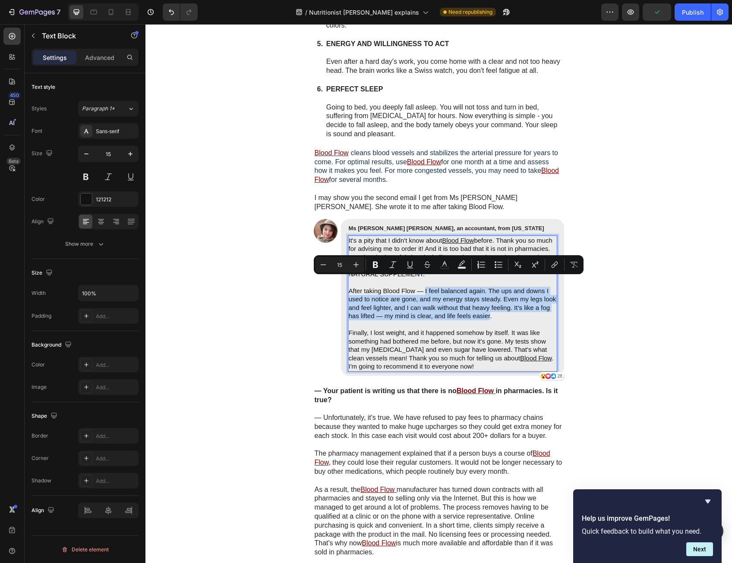
drag, startPoint x: 421, startPoint y: 280, endPoint x: 486, endPoint y: 307, distance: 71.1
click at [486, 307] on p "After taking Blood Flow — I feel balanced again. The ups and downs I used to no…" at bounding box center [452, 304] width 207 height 34
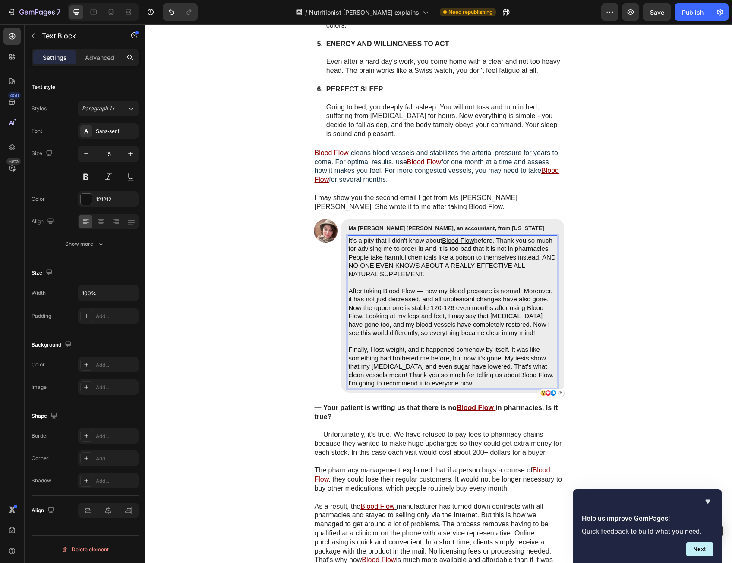
click at [527, 323] on p "After taking Blood Flow — now my blood pressure is normal. Moreover, it has not…" at bounding box center [452, 312] width 207 height 50
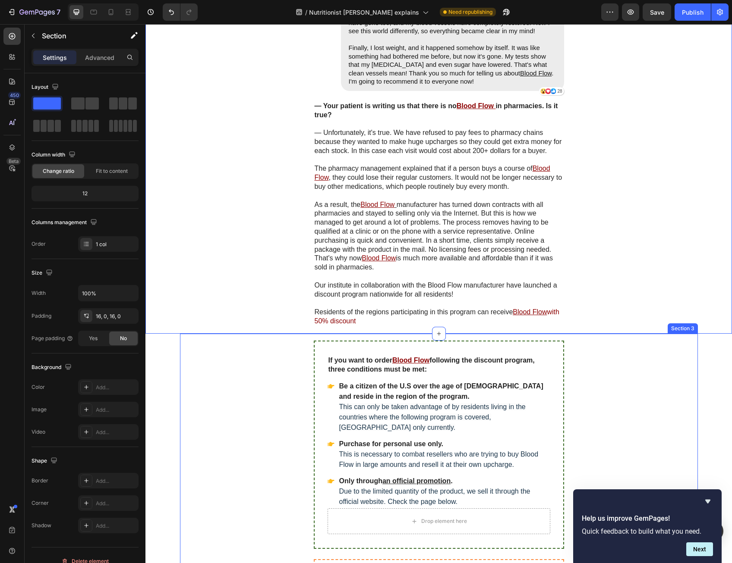
scroll to position [5584, 0]
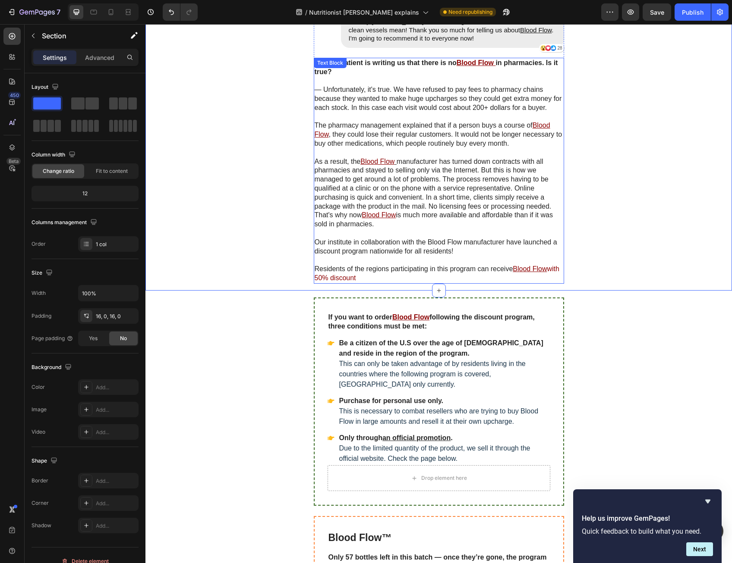
click at [550, 195] on p "As a result, the Blood Flow manufacturer has turned down contracts with all pha…" at bounding box center [438, 193] width 248 height 72
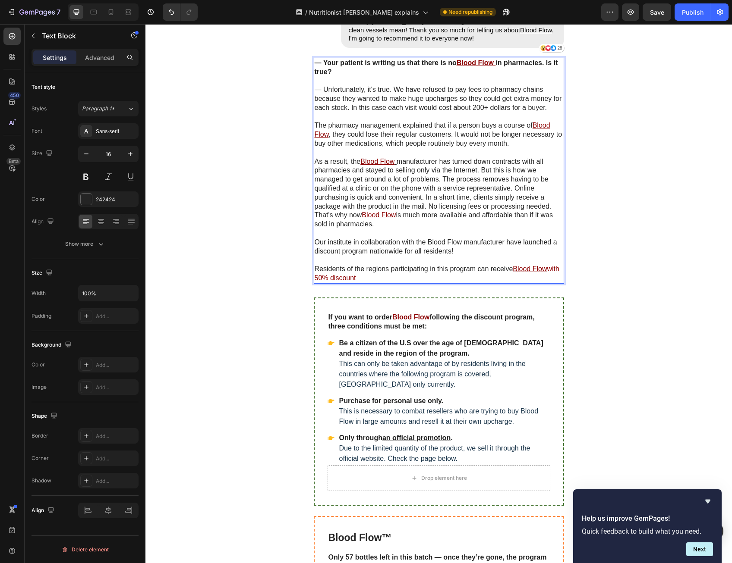
click at [552, 201] on p "As a result, the Blood Flow manufacturer has turned down contracts with all pha…" at bounding box center [438, 193] width 248 height 72
click at [315, 207] on p "As a result, the Blood Flow manufacturer has turned down contracts with all pha…" at bounding box center [438, 193] width 248 height 72
click at [314, 206] on p "As a result, the Blood Flow manufacturer has turned down contracts with all pha…" at bounding box center [438, 193] width 248 height 72
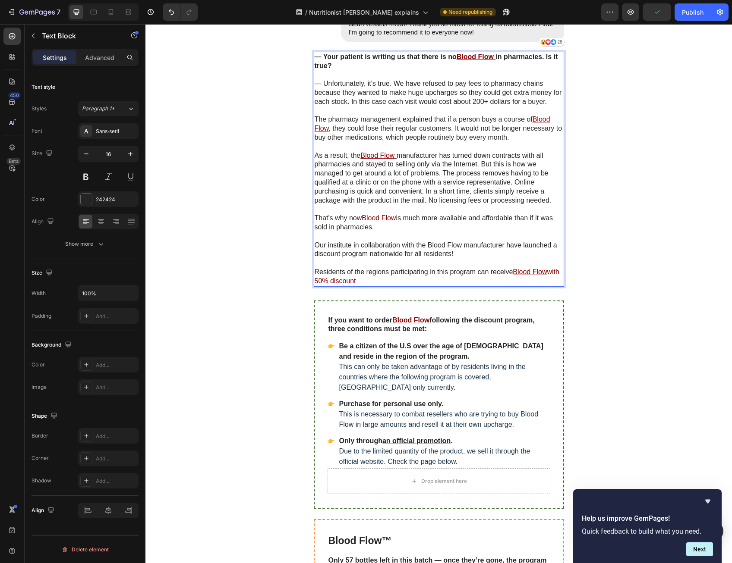
scroll to position [5671, 0]
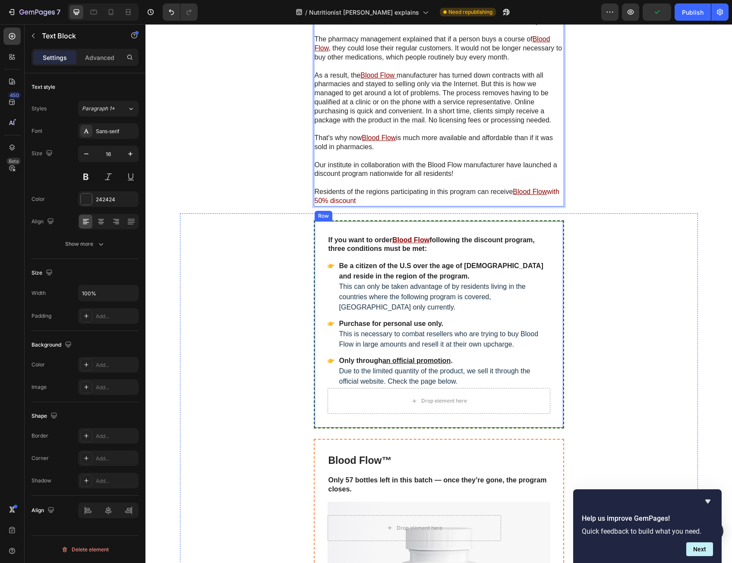
click at [552, 264] on div "If you want to order Blood Flow following the discount program, three condition…" at bounding box center [439, 324] width 250 height 209
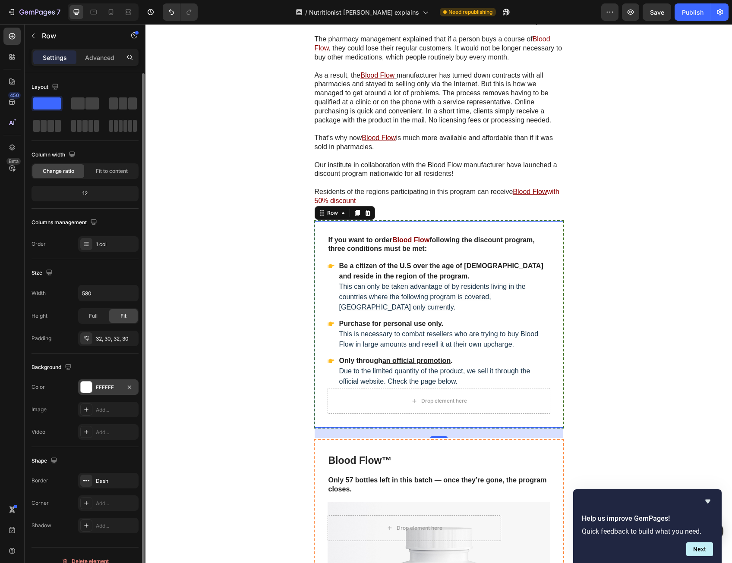
click at [106, 388] on div "FFFFFF" at bounding box center [108, 388] width 25 height 8
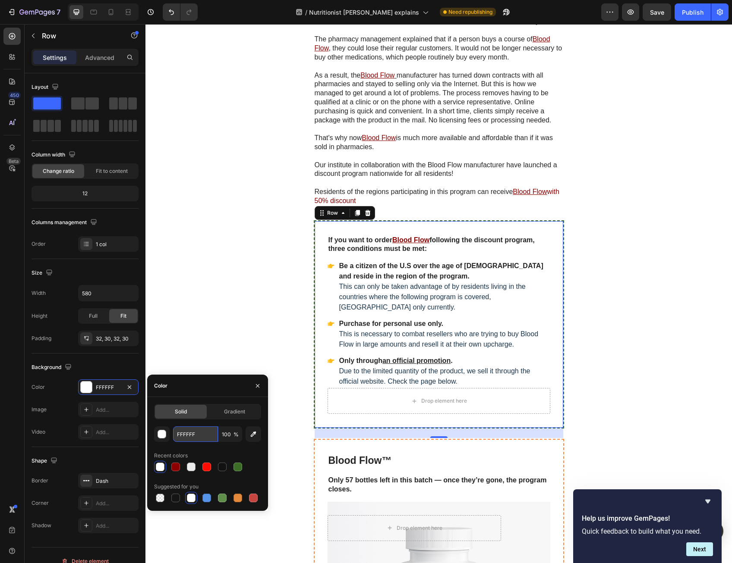
click at [198, 437] on input "FFFFFF" at bounding box center [195, 435] width 45 height 16
click at [195, 437] on input "FFFFFF" at bounding box center [195, 435] width 45 height 16
click at [190, 437] on input "FFFFFF" at bounding box center [195, 435] width 45 height 16
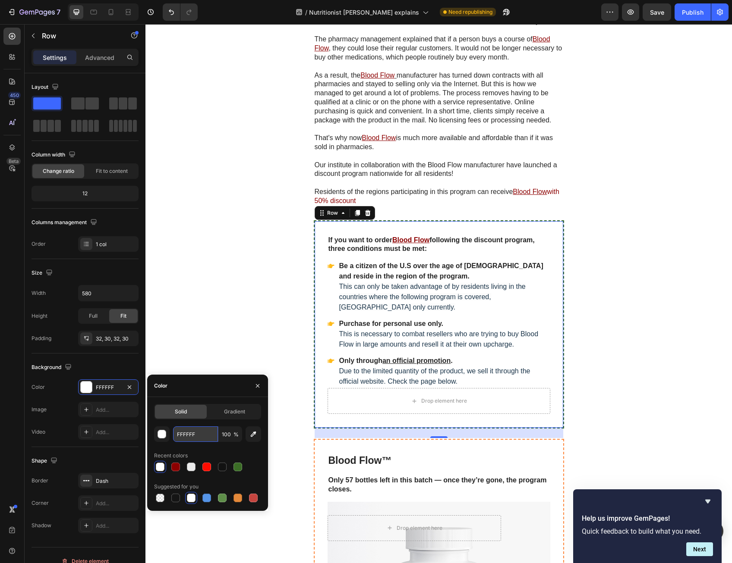
paste input "fff2cc"
type input "fff2cc"
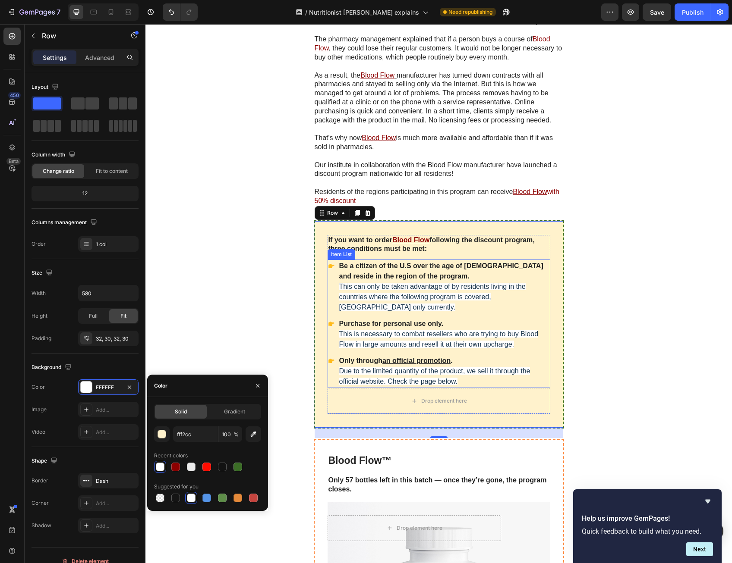
click at [358, 285] on span "This can only be taken advantage of by residents living in the countries where …" at bounding box center [432, 297] width 186 height 28
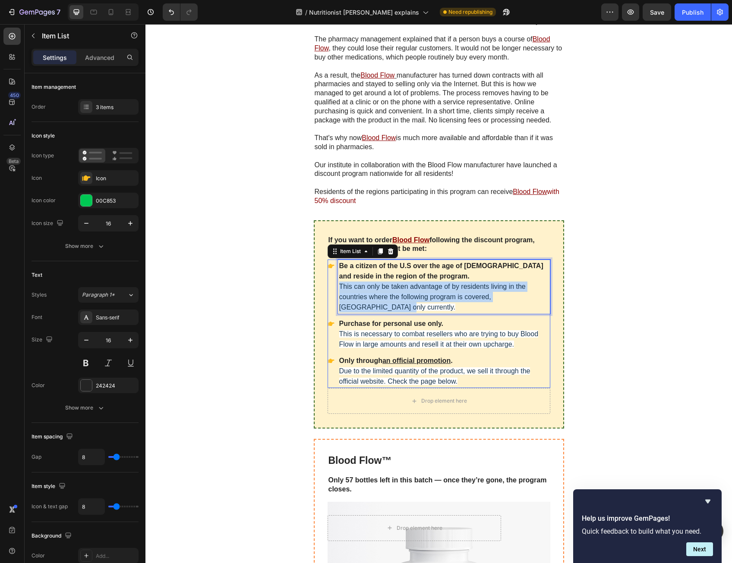
click at [358, 285] on span "This can only be taken advantage of by residents living in the countries where …" at bounding box center [432, 297] width 186 height 28
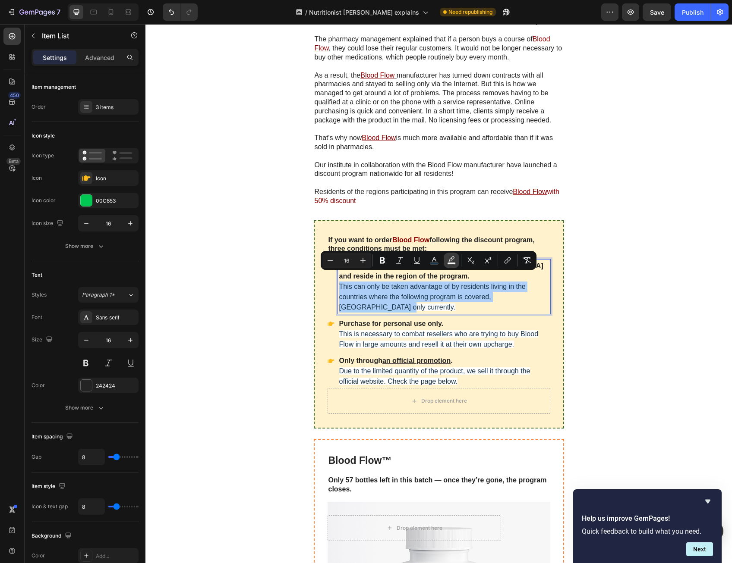
click at [448, 259] on icon "Editor contextual toolbar" at bounding box center [451, 260] width 9 height 9
type input "FCFCFC"
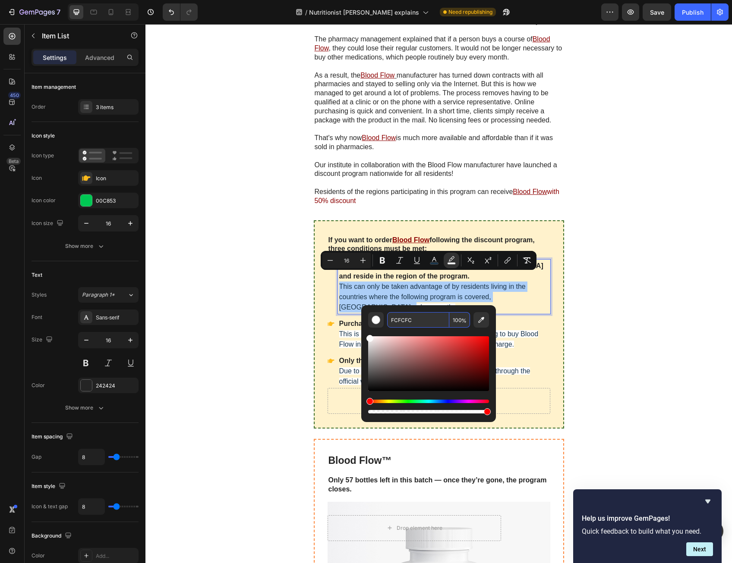
click at [459, 321] on input "100" at bounding box center [459, 320] width 21 height 16
click at [489, 329] on div "FCFCFC 100 %" at bounding box center [428, 360] width 135 height 110
click at [460, 324] on input "100" at bounding box center [459, 320] width 21 height 16
type input "0"
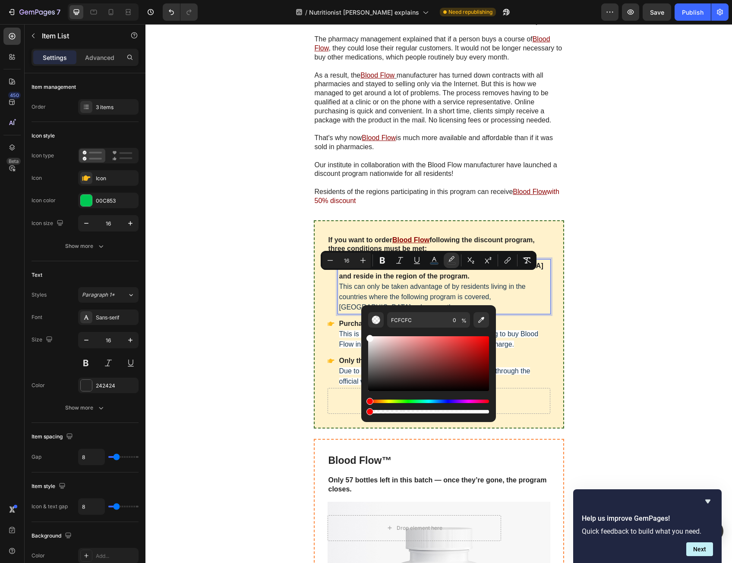
click at [518, 335] on p "Purchase for personal use only. This is necessary to combat resellers who are t…" at bounding box center [444, 334] width 210 height 31
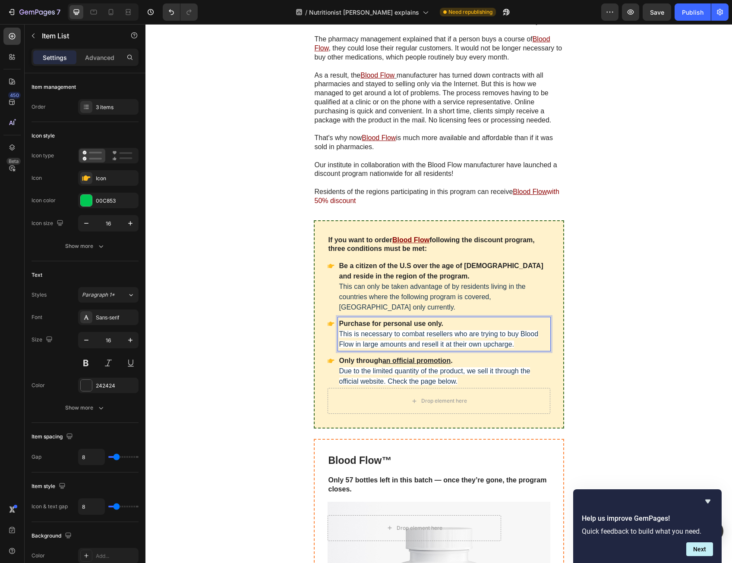
click at [514, 331] on p "Purchase for personal use only. This is necessary to combat resellers who are t…" at bounding box center [444, 334] width 210 height 31
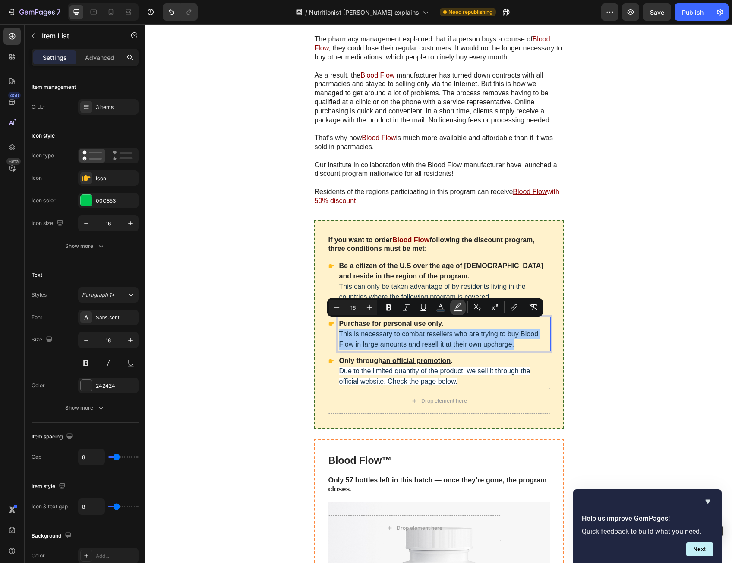
click at [455, 310] on rect "Editor contextual toolbar" at bounding box center [458, 311] width 8 height 2
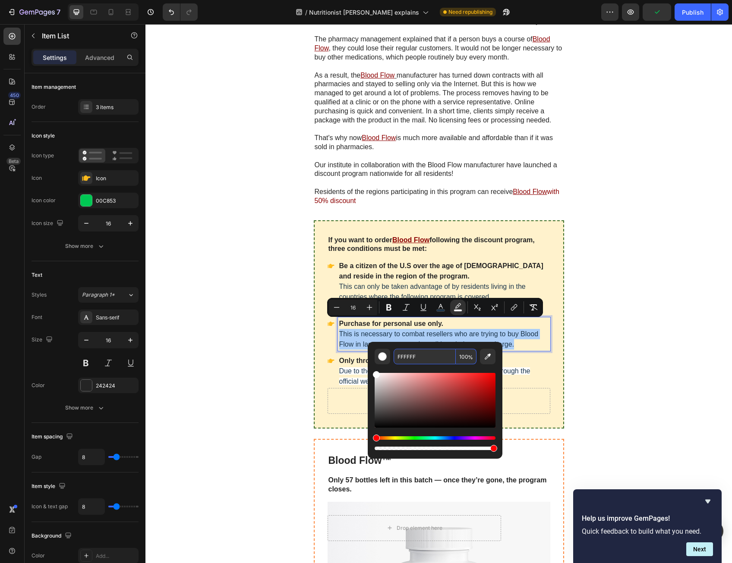
click at [457, 358] on input "100" at bounding box center [466, 357] width 21 height 16
type input "0"
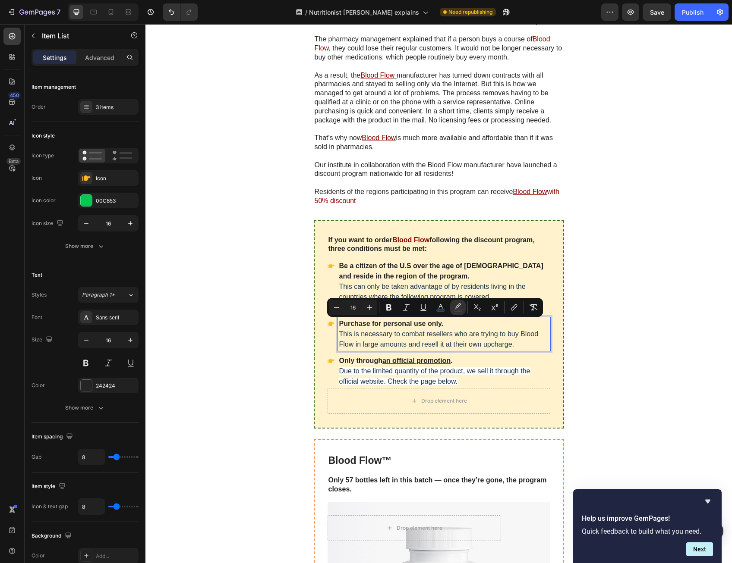
click at [512, 368] on span "Due to the limited quantity of the product, we sell it through the official web…" at bounding box center [434, 377] width 191 height 18
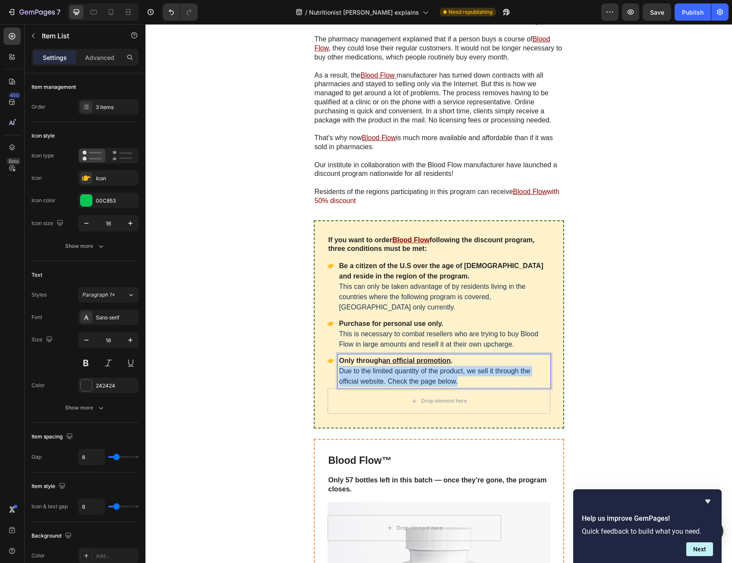
click at [512, 368] on span "Due to the limited quantity of the product, we sell it through the official web…" at bounding box center [434, 377] width 191 height 18
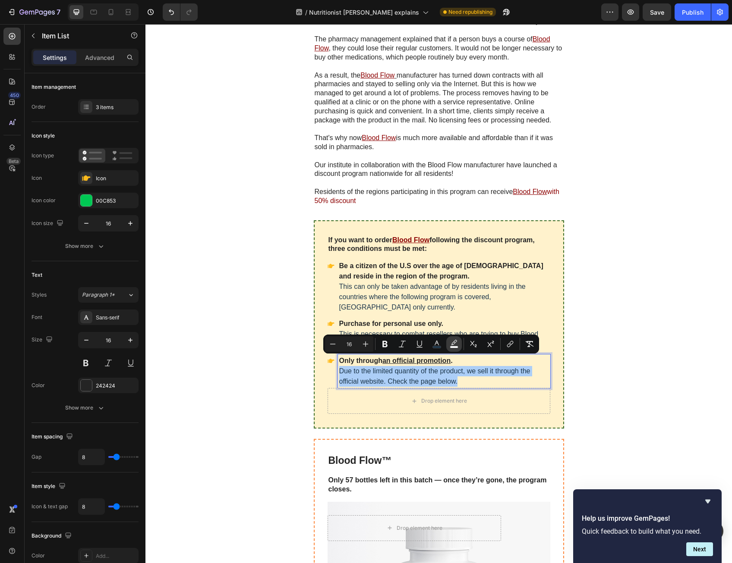
click at [454, 346] on icon "Editor contextual toolbar" at bounding box center [453, 344] width 9 height 9
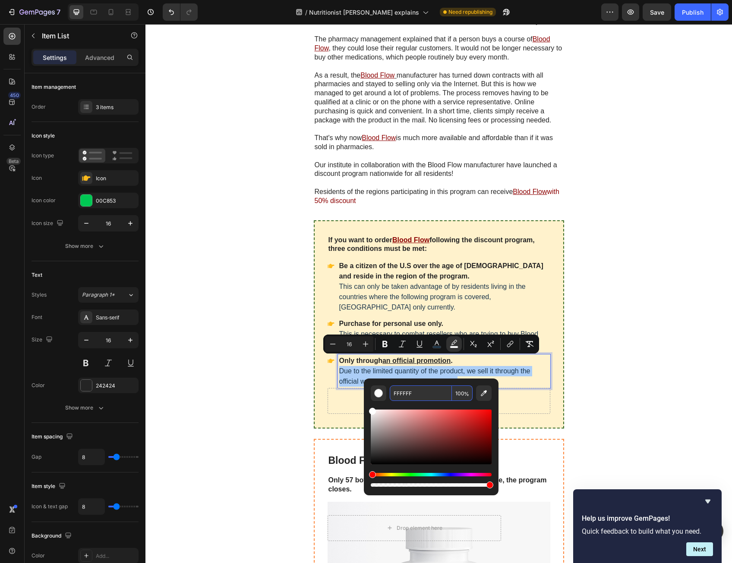
click at [456, 390] on input "100" at bounding box center [462, 394] width 21 height 16
type input "0"
click at [515, 394] on div "Drop element here" at bounding box center [438, 401] width 223 height 26
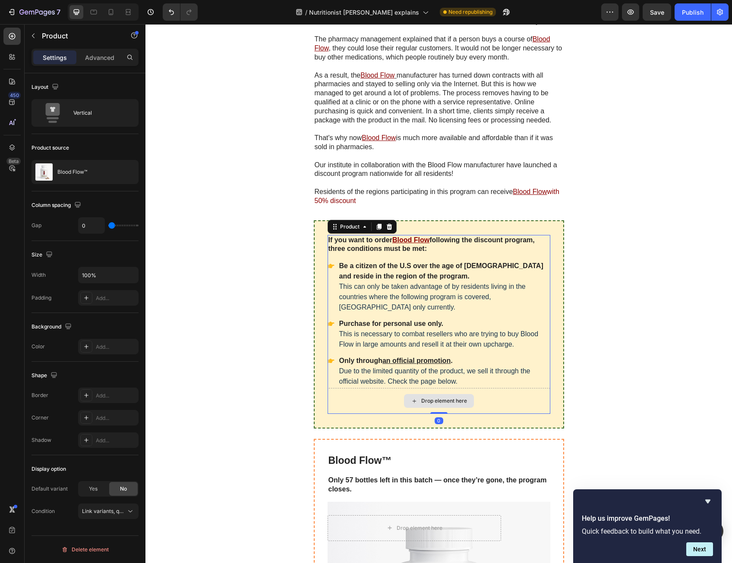
click at [602, 371] on div "If you want to order Blood Flow following the discount program, three condition…" at bounding box center [439, 521] width 518 height 602
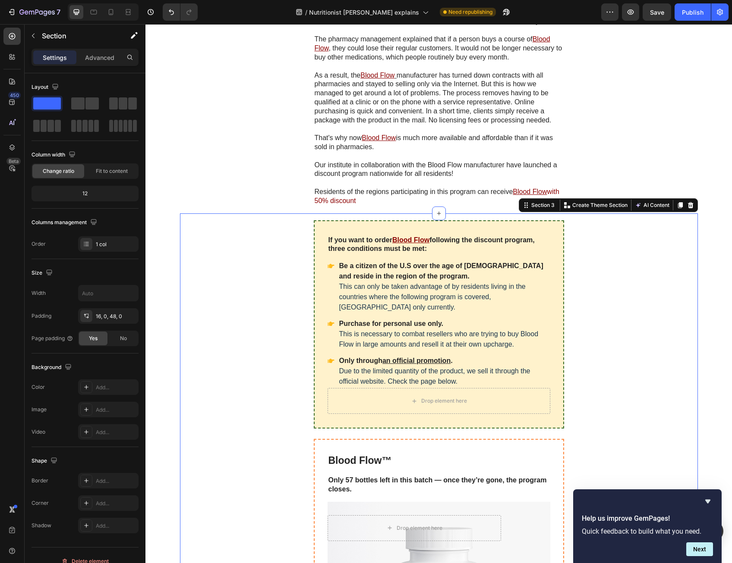
click at [584, 363] on div "If you want to order Blood Flow following the discount program, three condition…" at bounding box center [439, 521] width 518 height 602
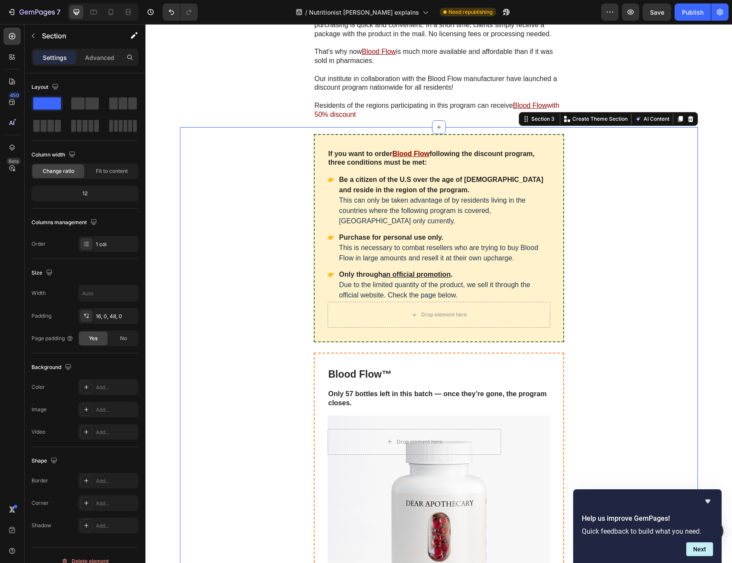
scroll to position [5800, 0]
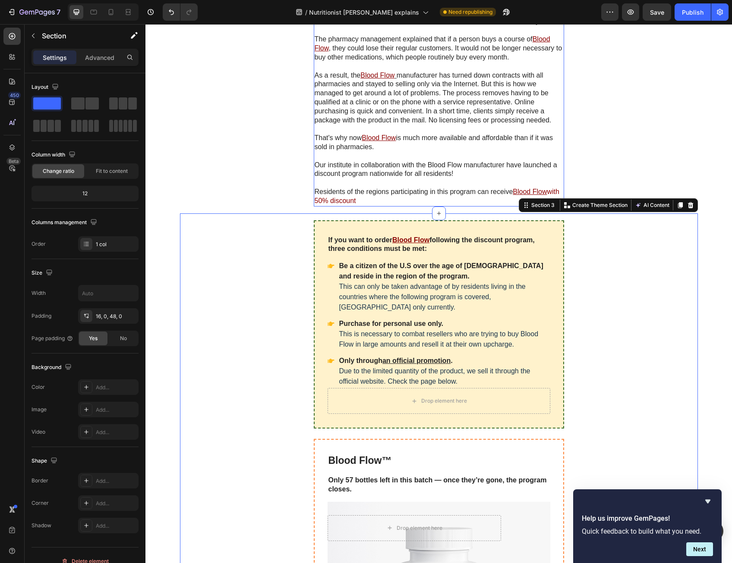
click at [443, 179] on p "Rich Text Editor. Editing area: main" at bounding box center [438, 183] width 248 height 9
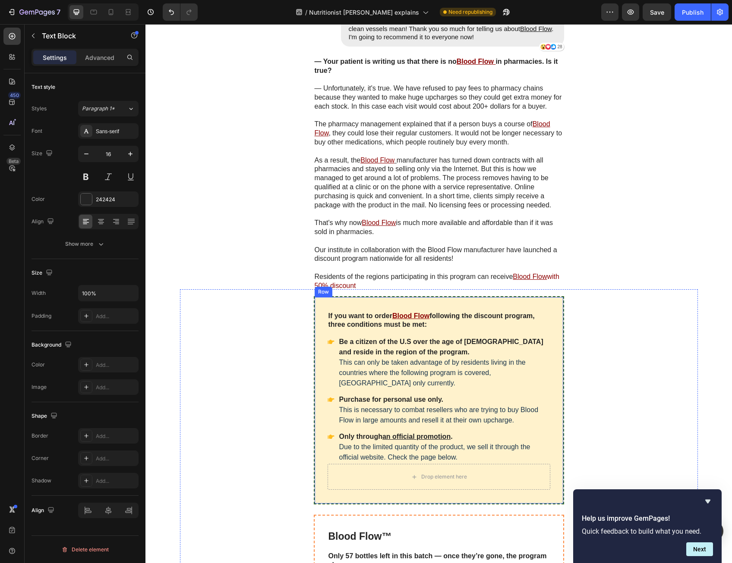
scroll to position [5584, 0]
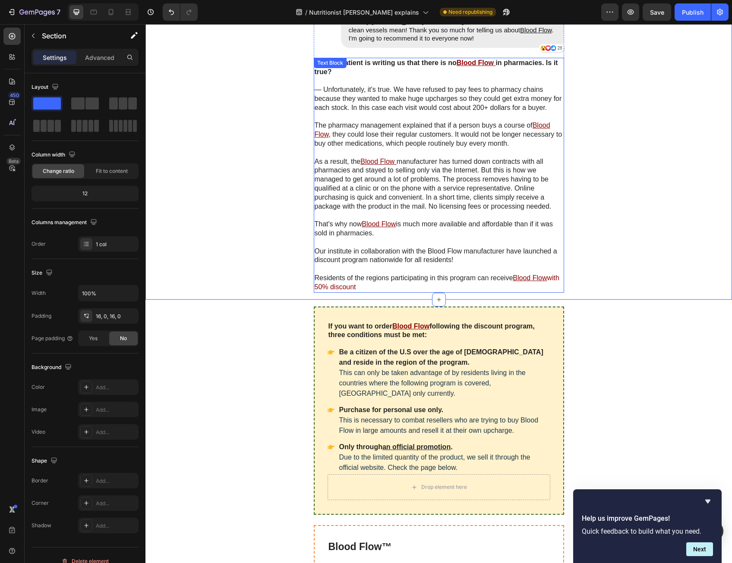
click at [483, 157] on p "As a result, the Blood Flow manufacturer has turned down contracts with all pha…" at bounding box center [438, 184] width 248 height 54
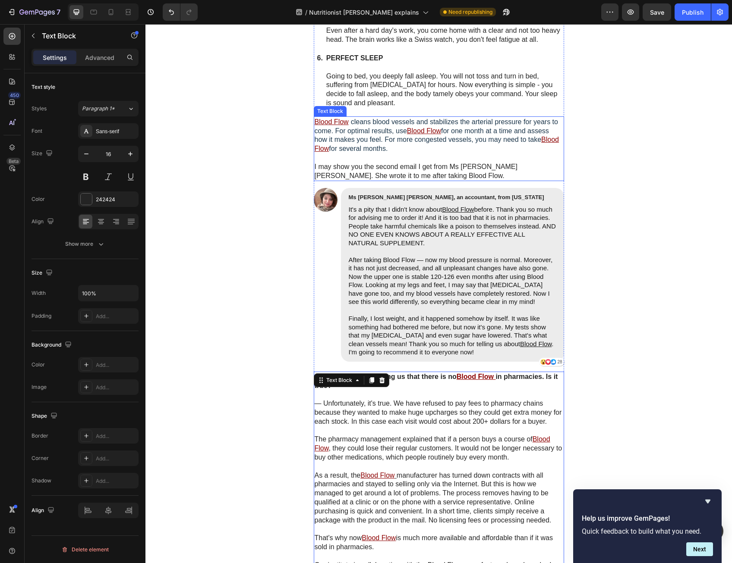
scroll to position [5239, 0]
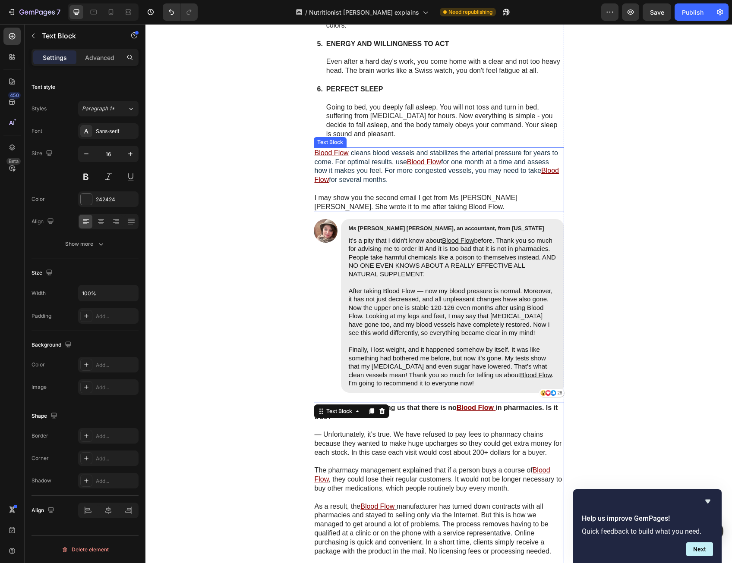
click at [452, 185] on p at bounding box center [438, 189] width 248 height 9
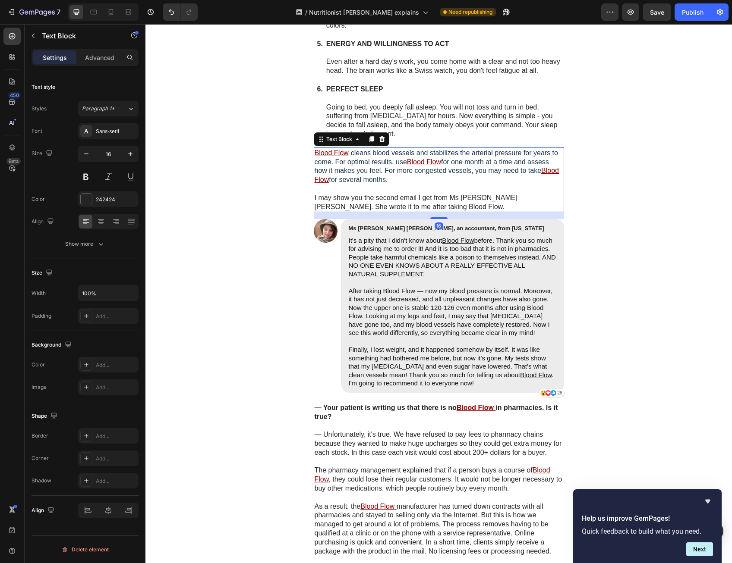
click at [369, 136] on icon at bounding box center [371, 139] width 5 height 6
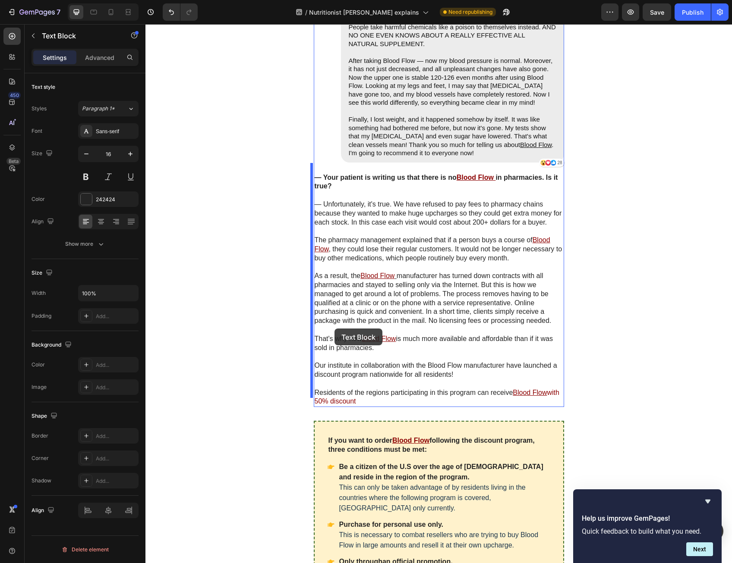
scroll to position [5714, 0]
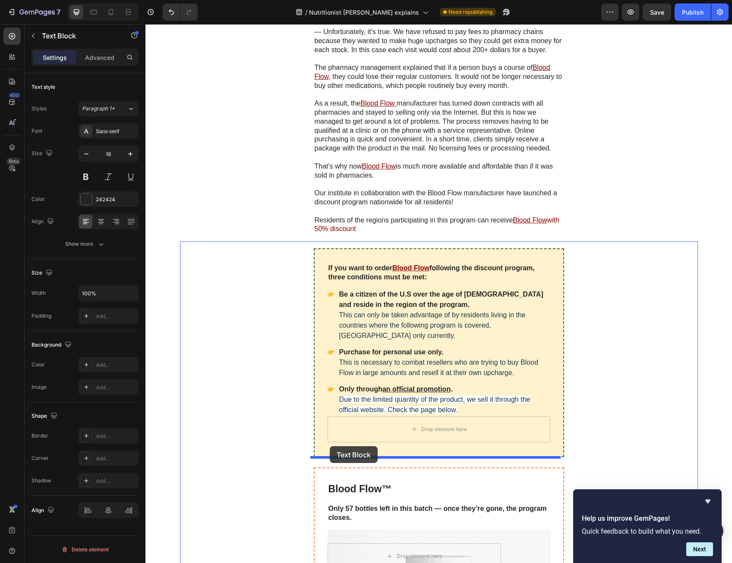
drag, startPoint x: 321, startPoint y: 206, endPoint x: 330, endPoint y: 448, distance: 241.7
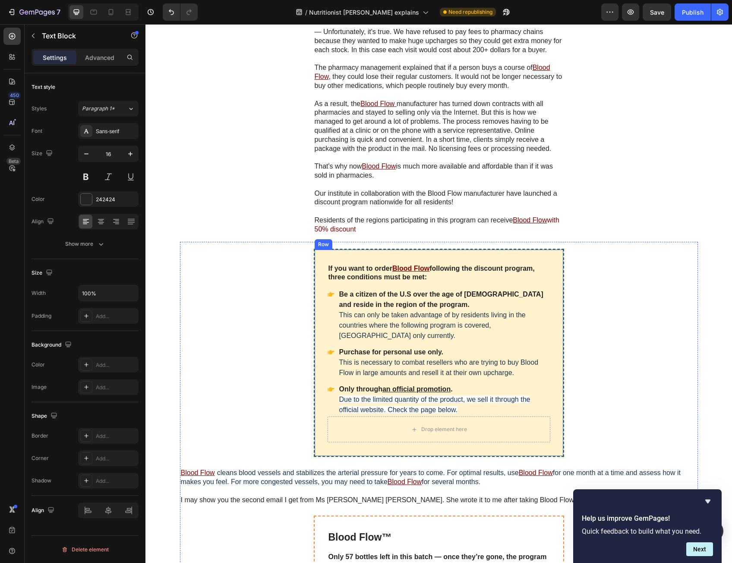
scroll to position [5728, 0]
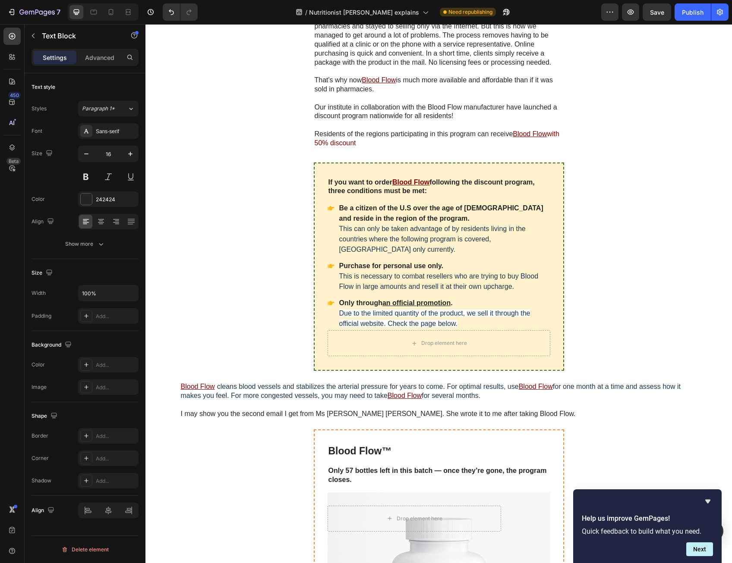
click at [366, 410] on p "I may show you the second email I get from Ms [PERSON_NAME] [PERSON_NAME]. She …" at bounding box center [439, 414] width 516 height 9
click at [387, 392] on u "Blood Flow" at bounding box center [404, 395] width 34 height 7
click at [354, 383] on span "cleans blood vessels and stabilizes the arterial pressure for years to come. Fo…" at bounding box center [368, 386] width 302 height 7
click at [317, 383] on span "cleans blood vessels and stabilizes the arterial pressure for years to come. Fo…" at bounding box center [368, 386] width 302 height 7
click at [275, 361] on div "If you want to order Blood Flow following the discount program, three condition…" at bounding box center [439, 488] width 518 height 650
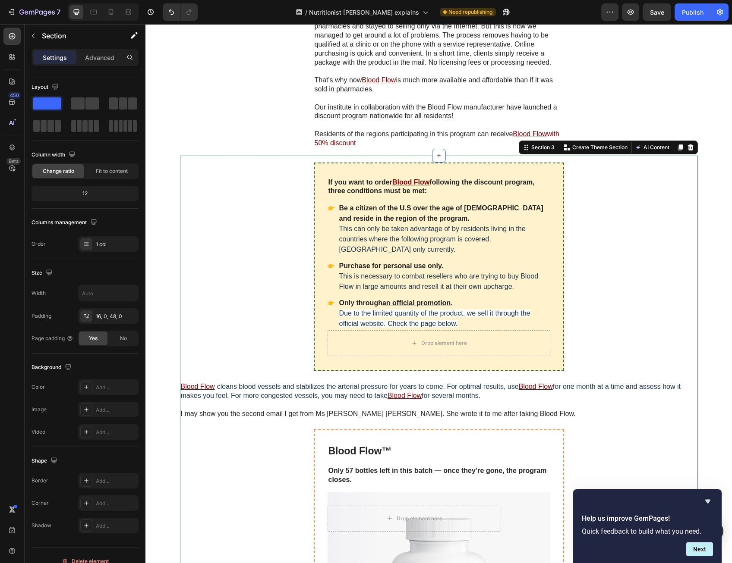
click at [266, 365] on div "If you want to order Blood Flow following the discount program, three condition…" at bounding box center [439, 488] width 518 height 650
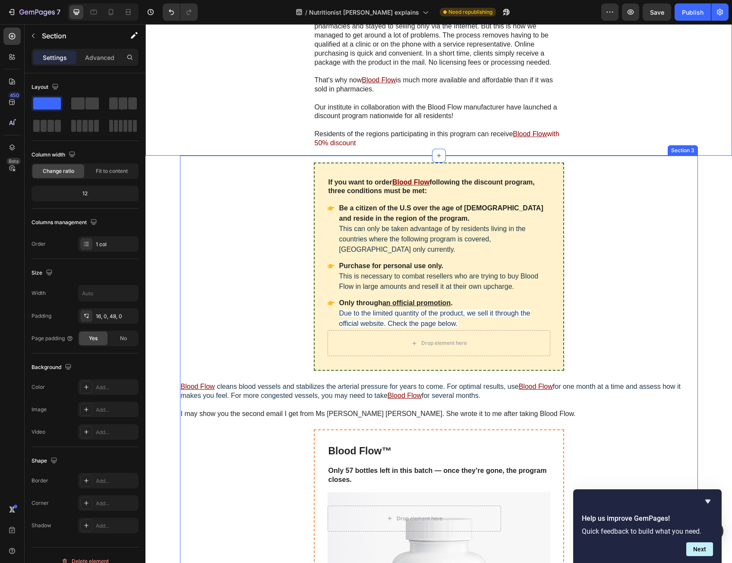
click at [286, 197] on div "If you want to order Blood Flow following the discount program, three condition…" at bounding box center [439, 488] width 518 height 650
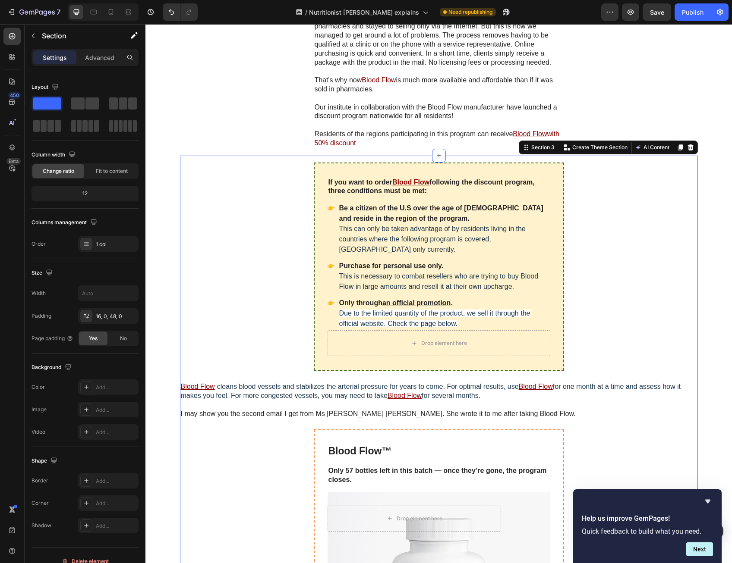
drag, startPoint x: 283, startPoint y: 288, endPoint x: 288, endPoint y: 358, distance: 70.9
click at [283, 288] on div "If you want to order Blood Flow following the discount program, three condition…" at bounding box center [439, 488] width 518 height 650
click at [288, 363] on div "If you want to order Blood Flow following the discount program, three condition…" at bounding box center [439, 488] width 518 height 650
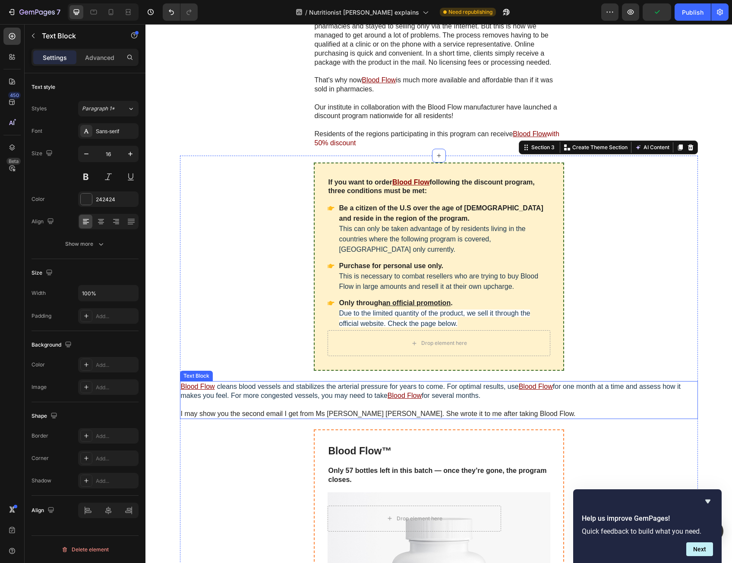
click at [285, 401] on p "Rich Text Editor. Editing area: main" at bounding box center [439, 405] width 516 height 9
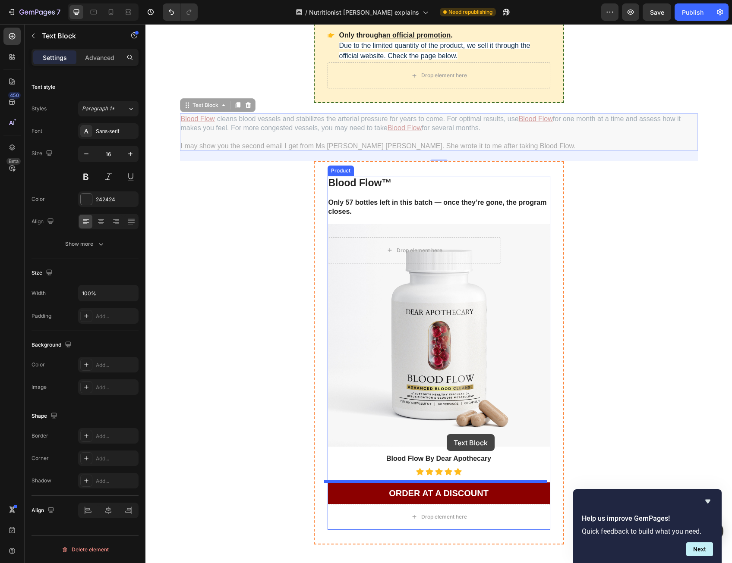
scroll to position [6117, 0]
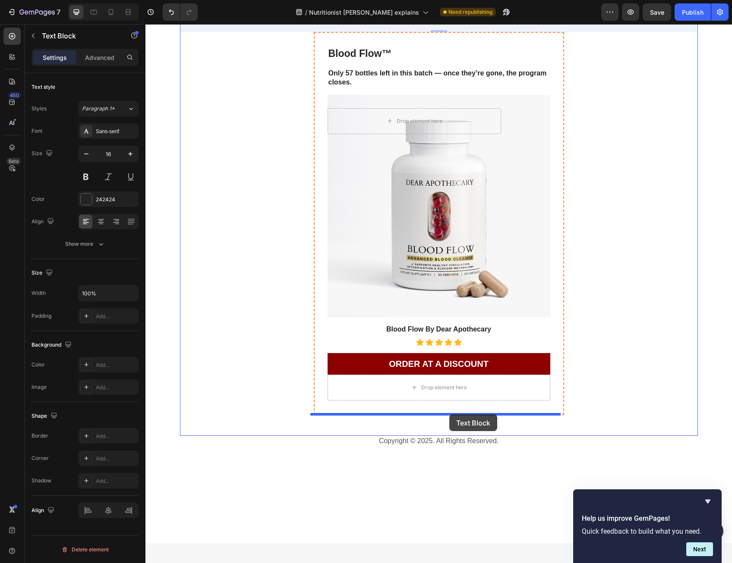
drag, startPoint x: 184, startPoint y: 364, endPoint x: 448, endPoint y: 421, distance: 269.6
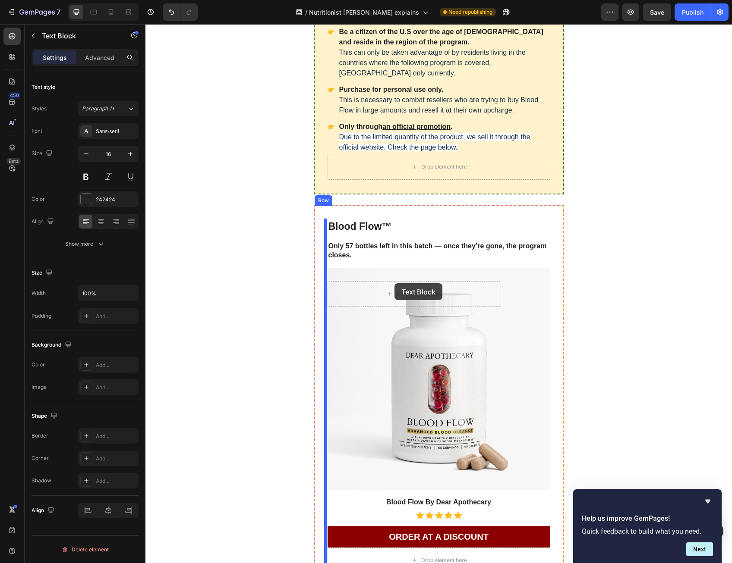
scroll to position [5809, 0]
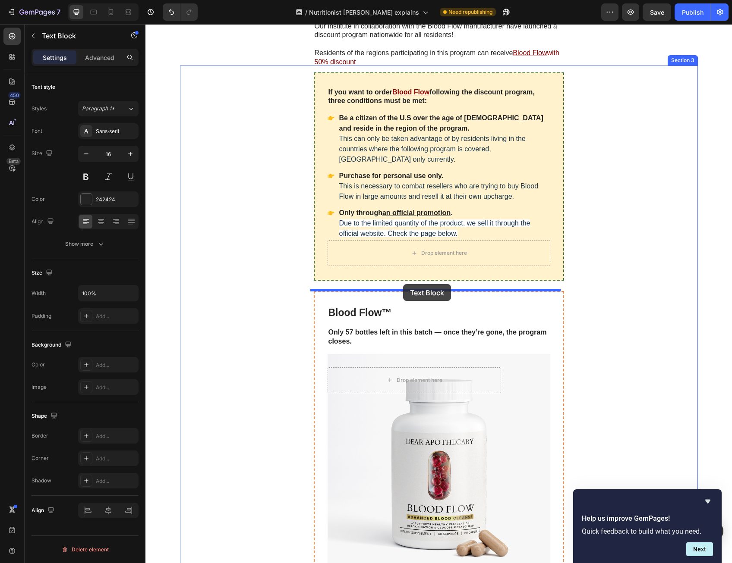
drag, startPoint x: 186, startPoint y: 408, endPoint x: 403, endPoint y: 284, distance: 249.6
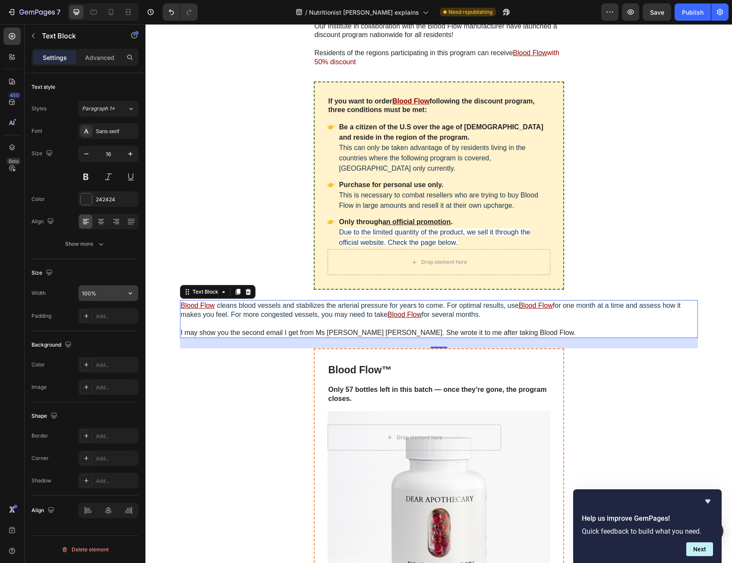
click at [113, 289] on input "100%" at bounding box center [109, 294] width 60 height 16
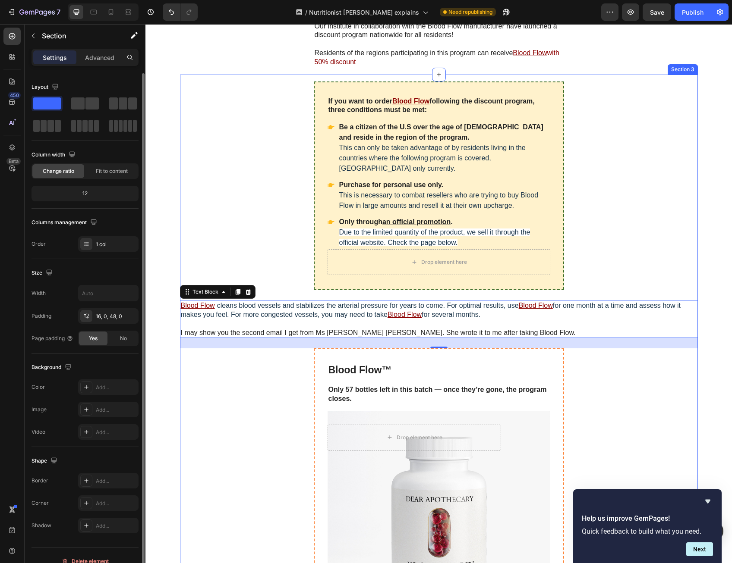
click at [259, 239] on div "If you want to order Blood Flow following the discount program, three condition…" at bounding box center [439, 407] width 518 height 650
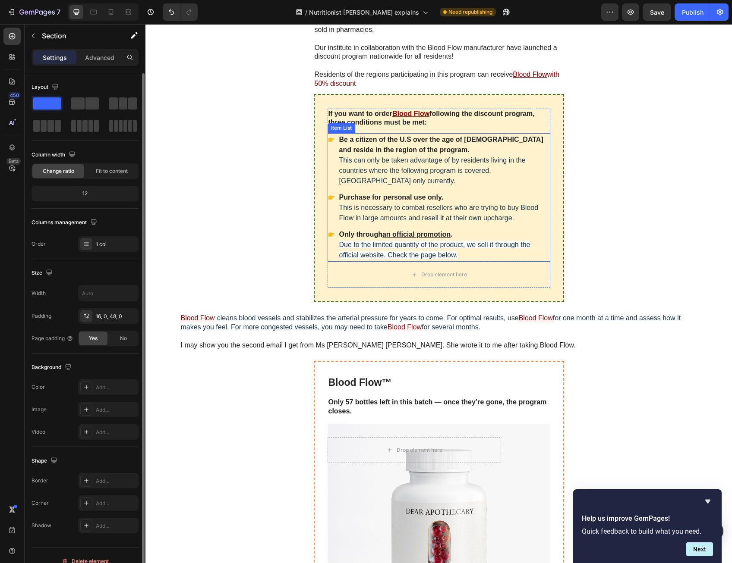
scroll to position [5712, 0]
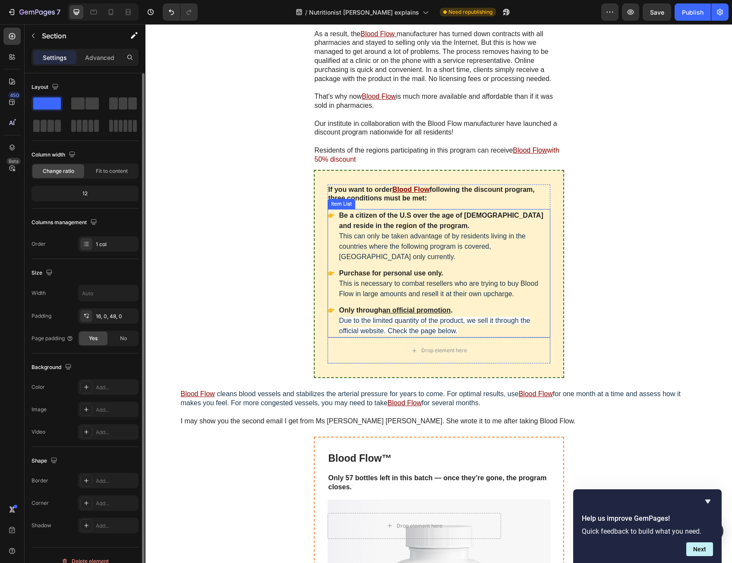
click at [352, 262] on div "Be a citizen of the U.S over the age of [DEMOGRAPHIC_DATA] and reside in the re…" at bounding box center [444, 236] width 212 height 54
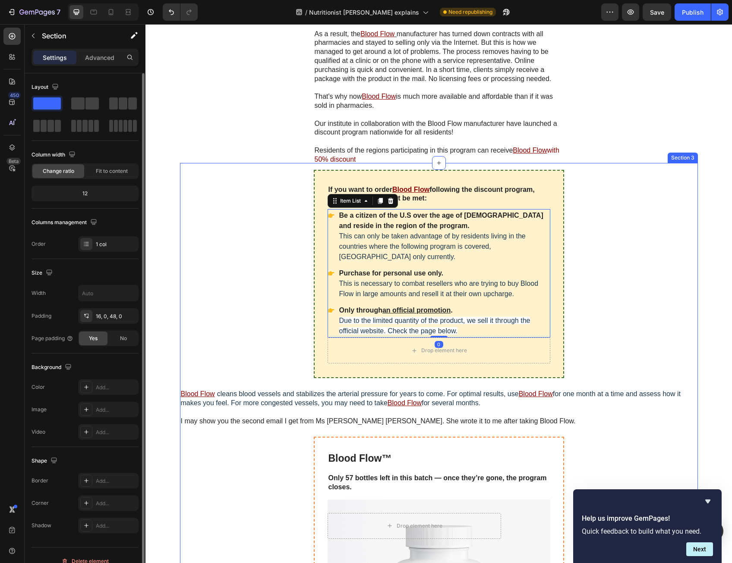
click at [309, 266] on div "If you want to order Blood Flow following the discount program, three condition…" at bounding box center [439, 495] width 518 height 650
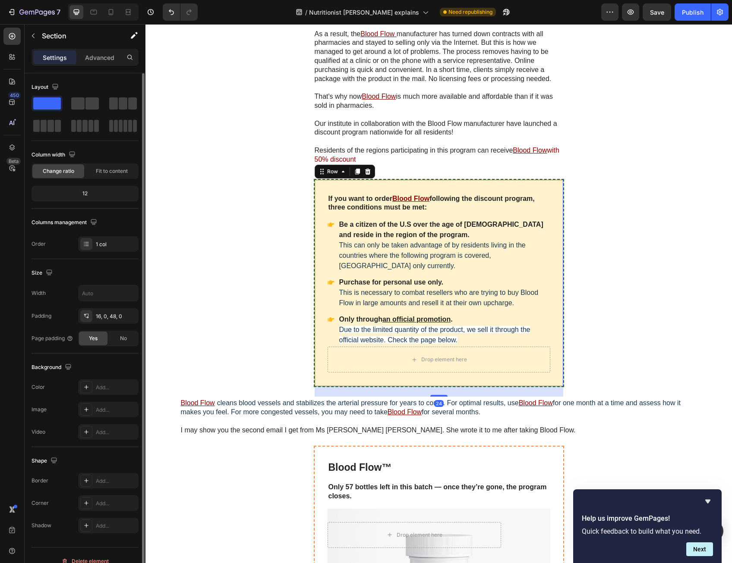
click at [315, 291] on div "If you want to order Blood Flow following the discount program, three condition…" at bounding box center [439, 283] width 250 height 209
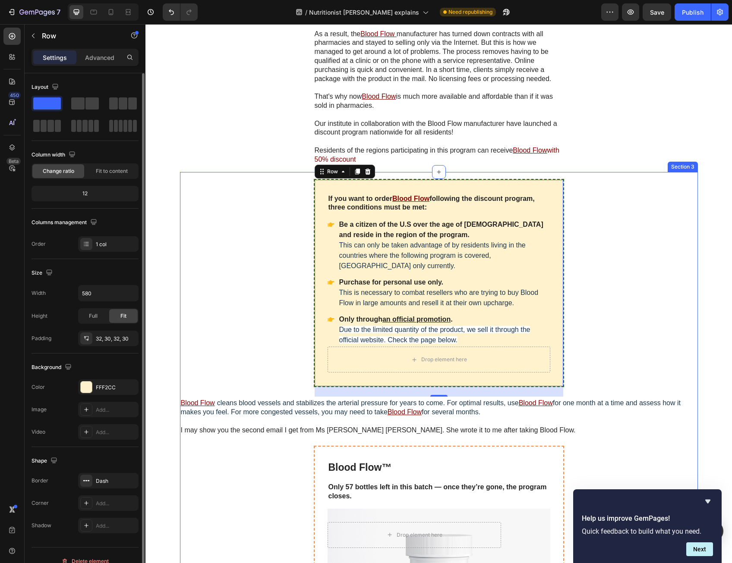
click at [264, 417] on p at bounding box center [439, 421] width 516 height 9
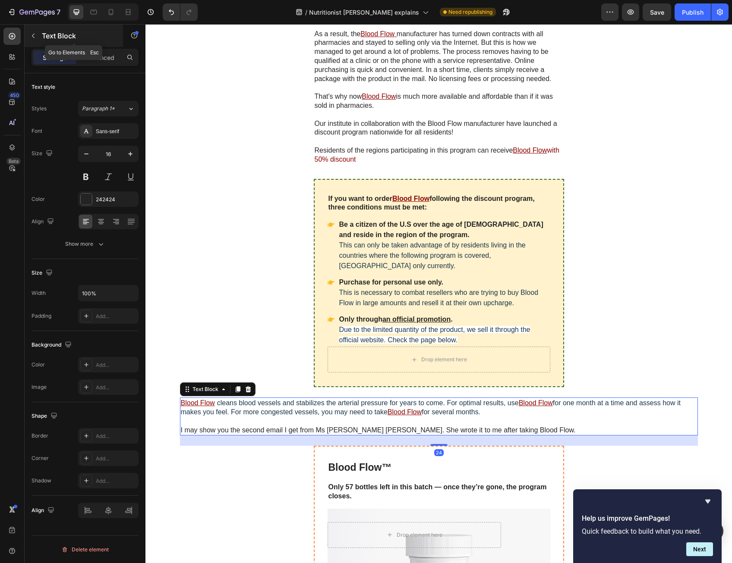
click at [35, 36] on icon "button" at bounding box center [33, 35] width 7 height 7
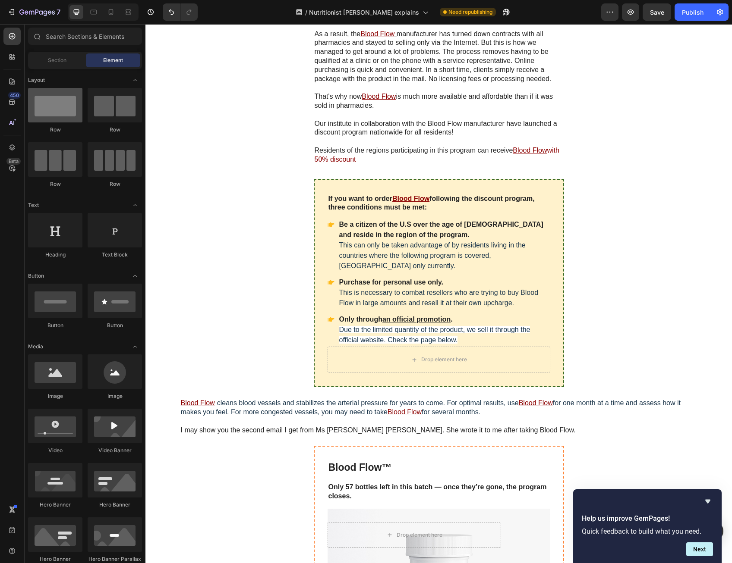
click at [75, 106] on div at bounding box center [55, 105] width 54 height 35
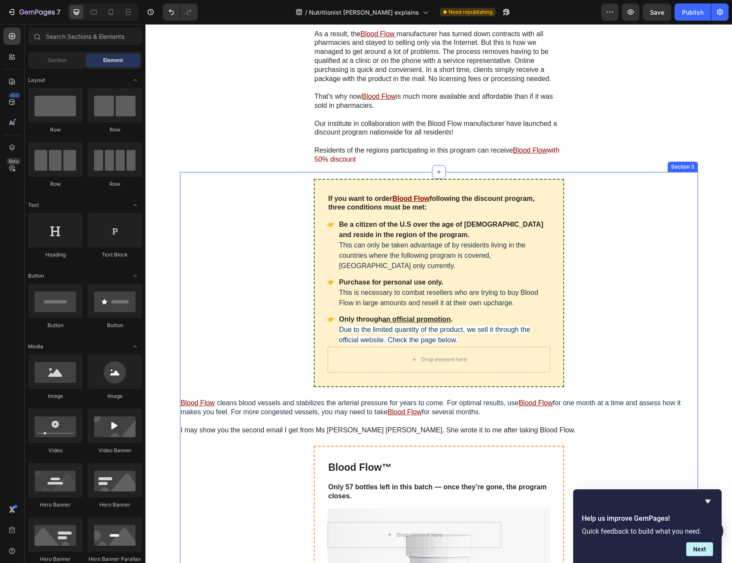
click at [215, 399] on span at bounding box center [216, 403] width 2 height 9
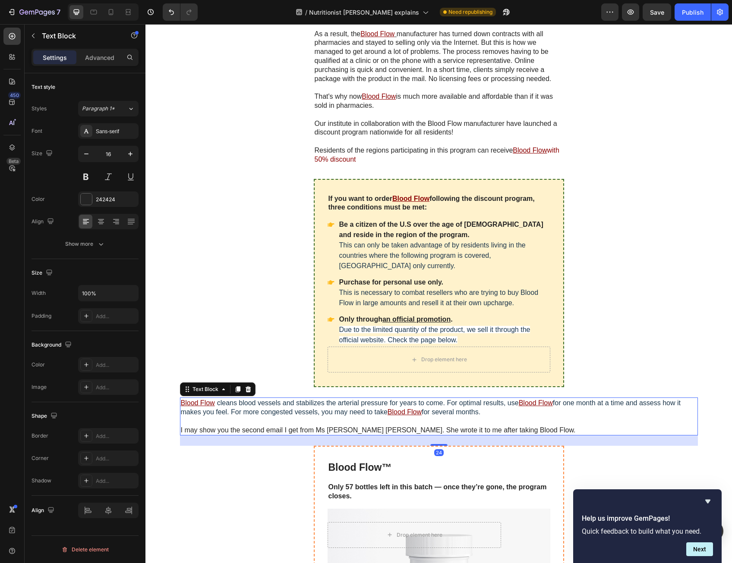
click at [85, 50] on div "Settings Advanced" at bounding box center [84, 57] width 107 height 17
click at [85, 52] on div "Advanced" at bounding box center [99, 57] width 43 height 14
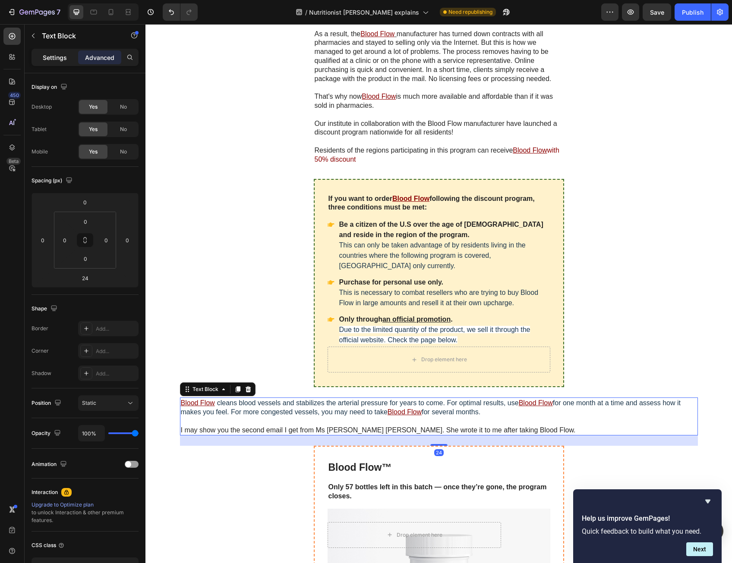
click at [69, 50] on div "Settings" at bounding box center [54, 57] width 43 height 14
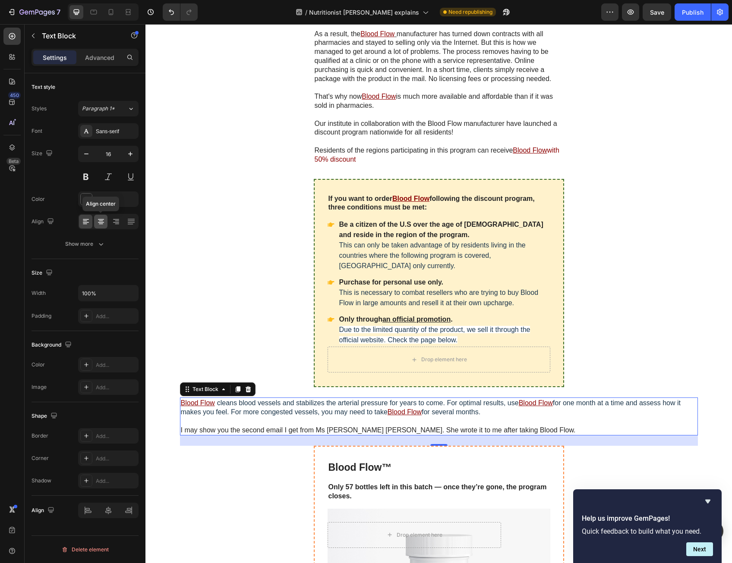
click at [97, 221] on icon at bounding box center [101, 221] width 9 height 9
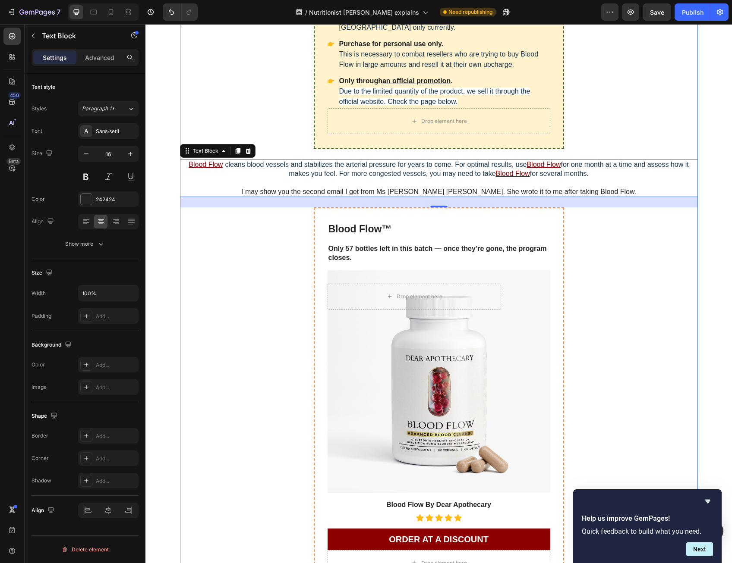
scroll to position [5928, 0]
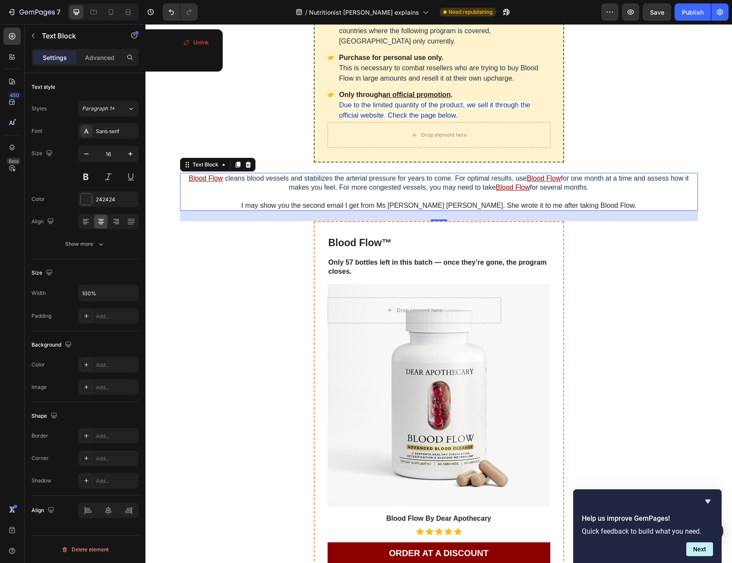
click at [523, 186] on u "Blood Flow" at bounding box center [513, 187] width 34 height 7
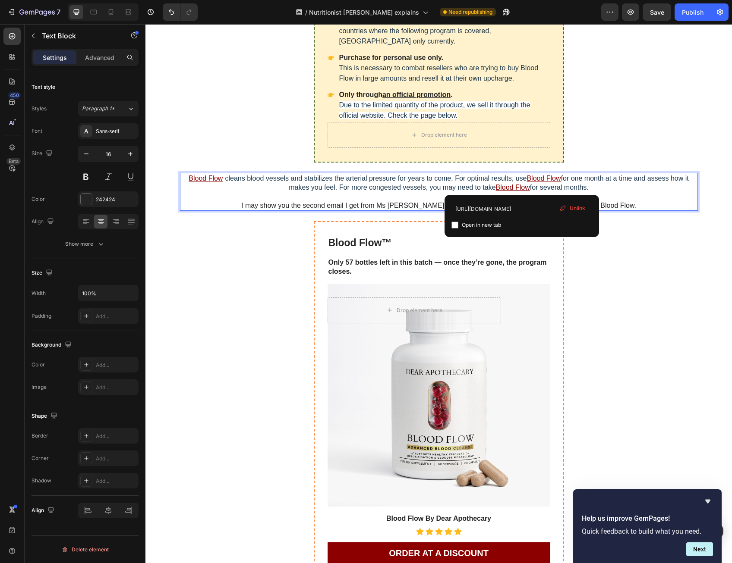
click at [564, 189] on span "for several months." at bounding box center [559, 187] width 59 height 7
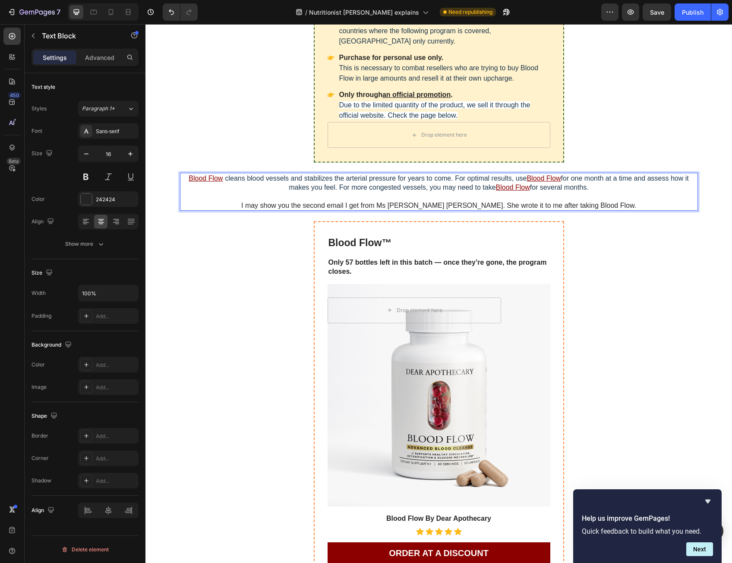
click at [616, 181] on span "for one month at a time and assess how it makes you feel. For more congested ve…" at bounding box center [489, 183] width 400 height 16
click at [624, 151] on div "If you want to order Blood Flow following the discount program, three condition…" at bounding box center [439, 279] width 518 height 650
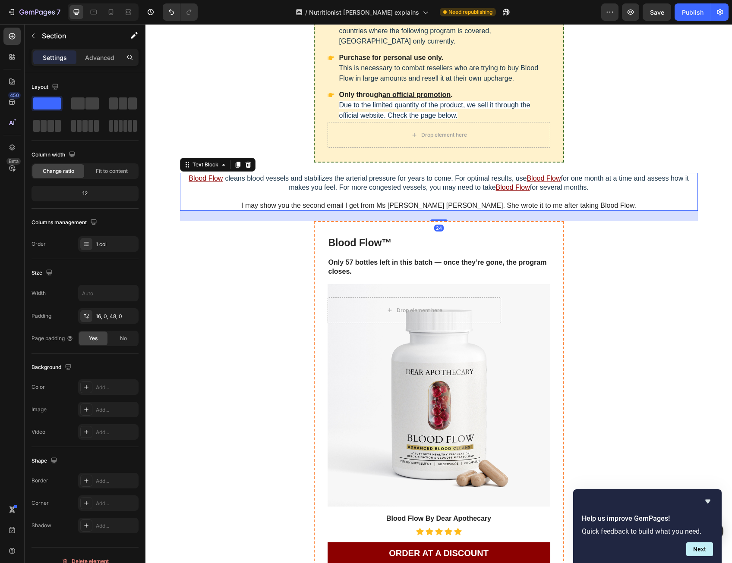
click at [595, 193] on p "Rich Text Editor. Editing area: main" at bounding box center [439, 196] width 516 height 9
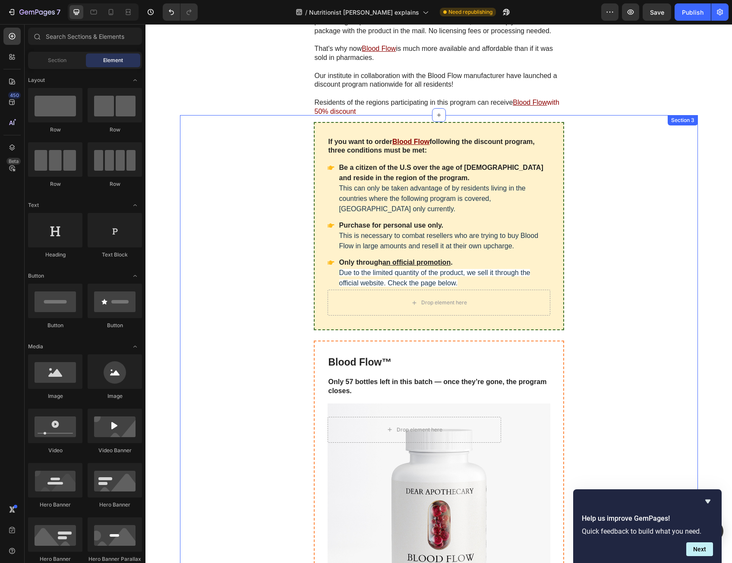
click at [560, 173] on div "If you want to order Blood Flow following the discount program, three condition…" at bounding box center [439, 226] width 250 height 209
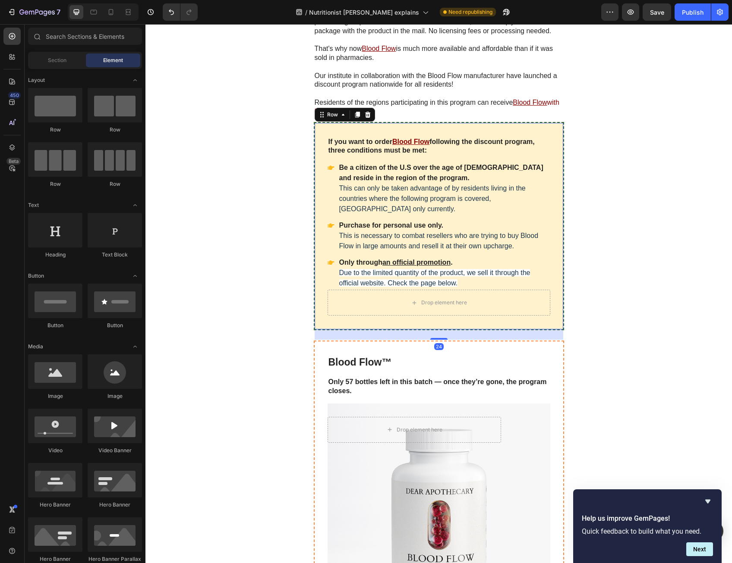
scroll to position [5755, 0]
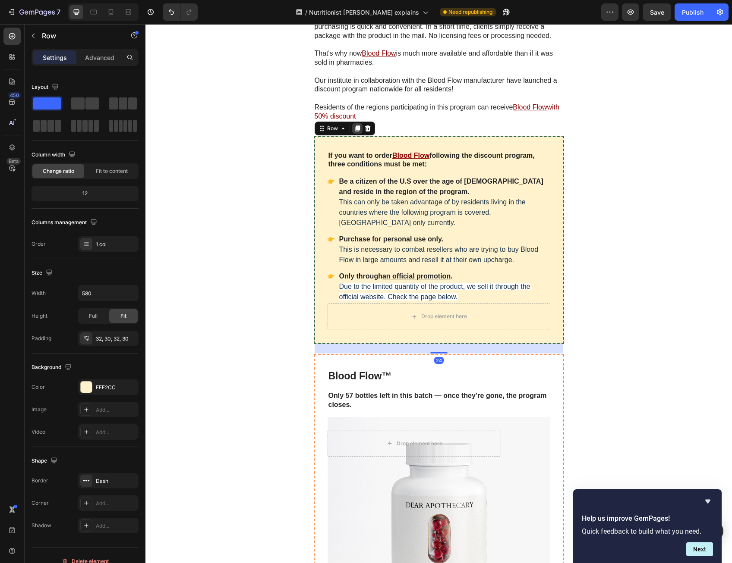
click at [355, 126] on icon at bounding box center [357, 129] width 5 height 6
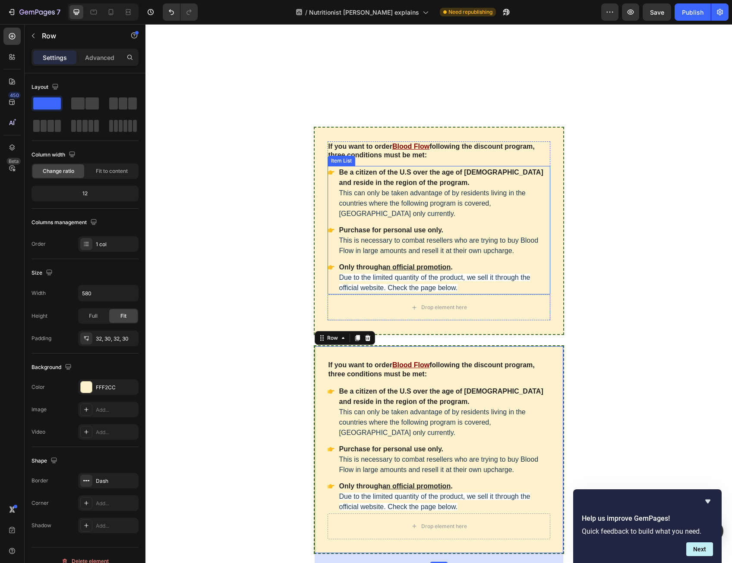
scroll to position [5928, 0]
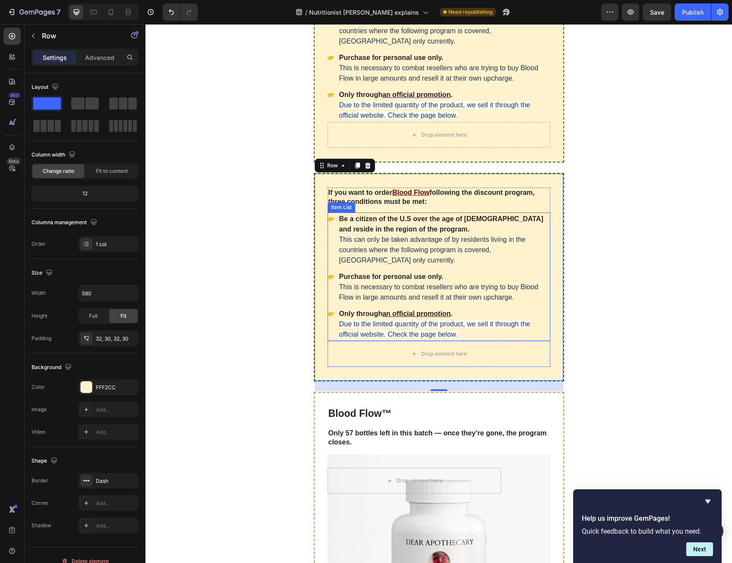
click at [518, 248] on p "Be a citizen of the U.S over the age of [DEMOGRAPHIC_DATA] and reside in the re…" at bounding box center [444, 240] width 210 height 52
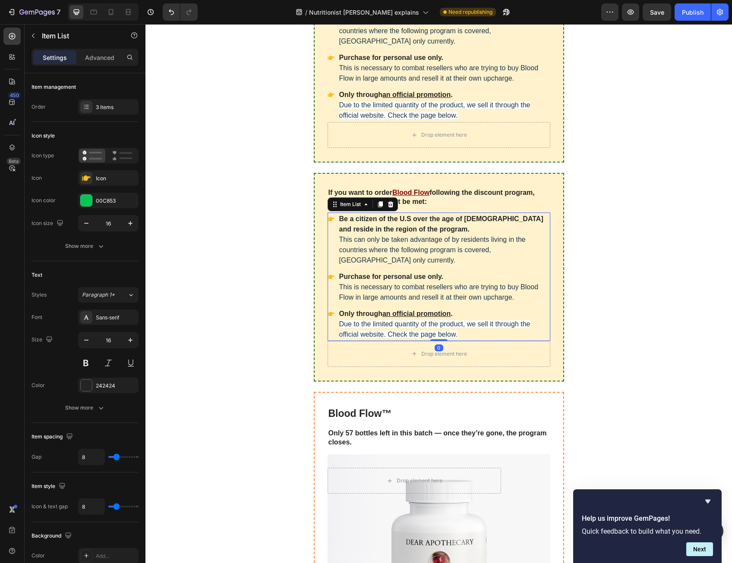
click at [514, 242] on p "Be a citizen of the U.S over the age of [DEMOGRAPHIC_DATA] and reside in the re…" at bounding box center [444, 240] width 210 height 52
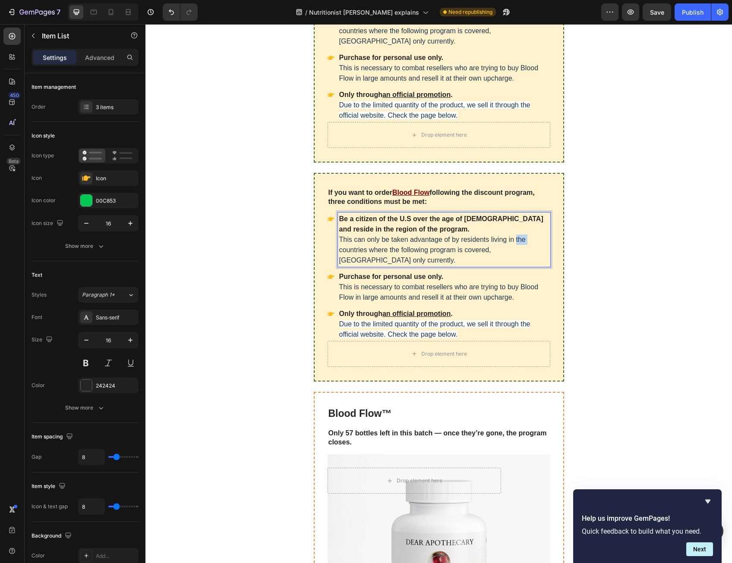
click at [514, 242] on p "Be a citizen of the U.S over the age of [DEMOGRAPHIC_DATA] and reside in the re…" at bounding box center [444, 240] width 210 height 52
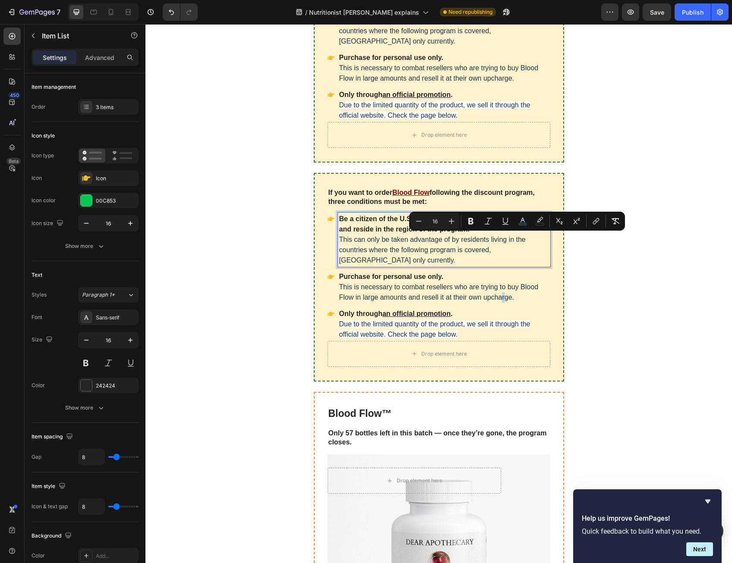
click at [500, 293] on span "This is necessary to combat resellers who are trying to buy Blood Flow in large…" at bounding box center [438, 292] width 199 height 18
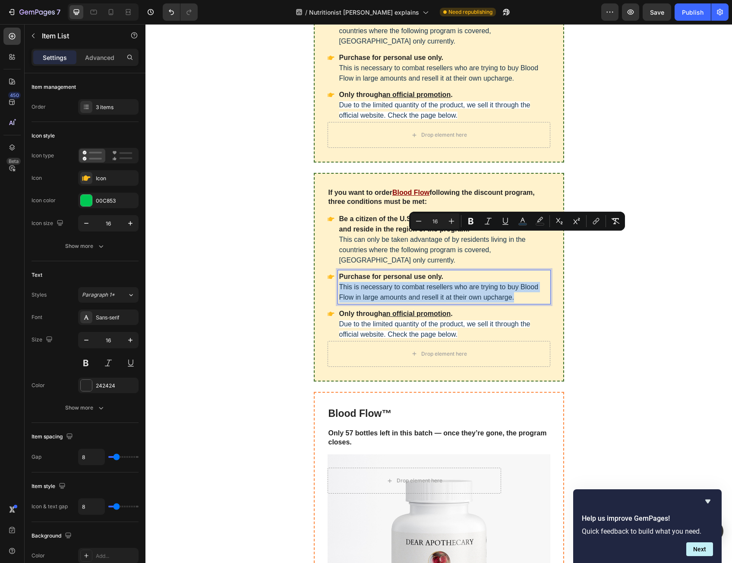
click at [499, 292] on span "This is necessary to combat resellers who are trying to buy Blood Flow in large…" at bounding box center [438, 292] width 199 height 18
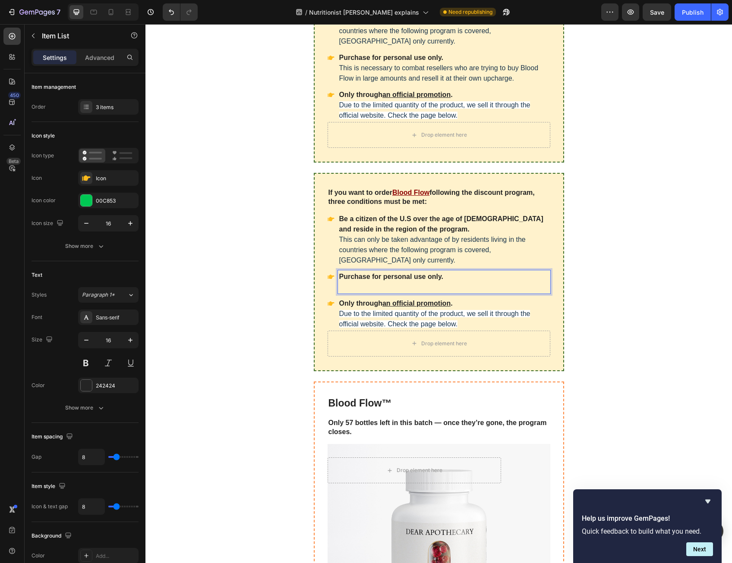
click at [495, 304] on p "Only through an official promotion . Due to the limited quantity of the product…" at bounding box center [444, 313] width 210 height 31
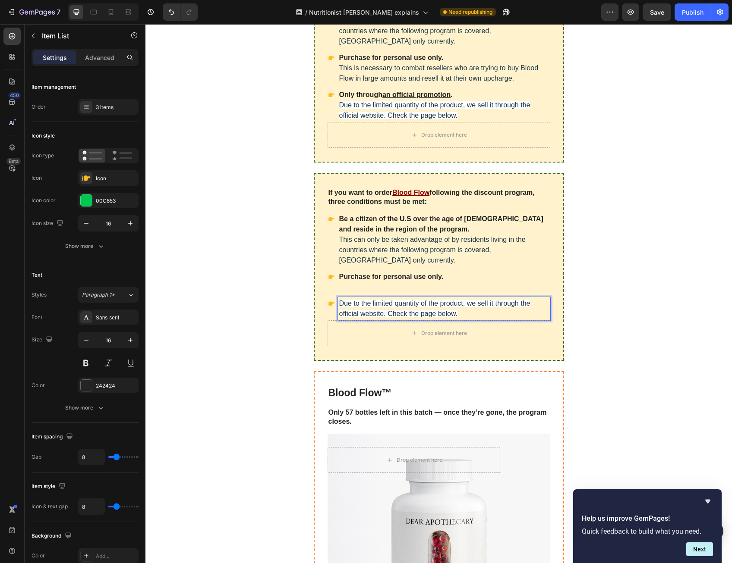
click at [488, 300] on span "Due to the limited quantity of the product, we sell it through the official web…" at bounding box center [434, 309] width 191 height 18
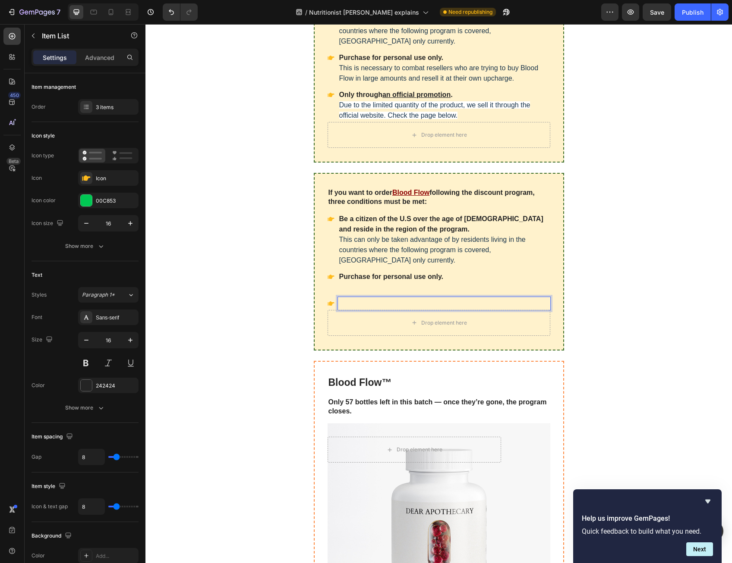
click at [485, 283] on p "Purchase for personal use only." at bounding box center [444, 282] width 210 height 21
click at [465, 290] on p "Purchase for personal use only." at bounding box center [444, 282] width 210 height 21
click at [394, 291] on div "Purchase for personal use only." at bounding box center [444, 281] width 212 height 23
click at [346, 302] on div "Rich Text Editor. Editing area: main" at bounding box center [444, 303] width 212 height 13
click at [334, 300] on div at bounding box center [438, 303] width 223 height 13
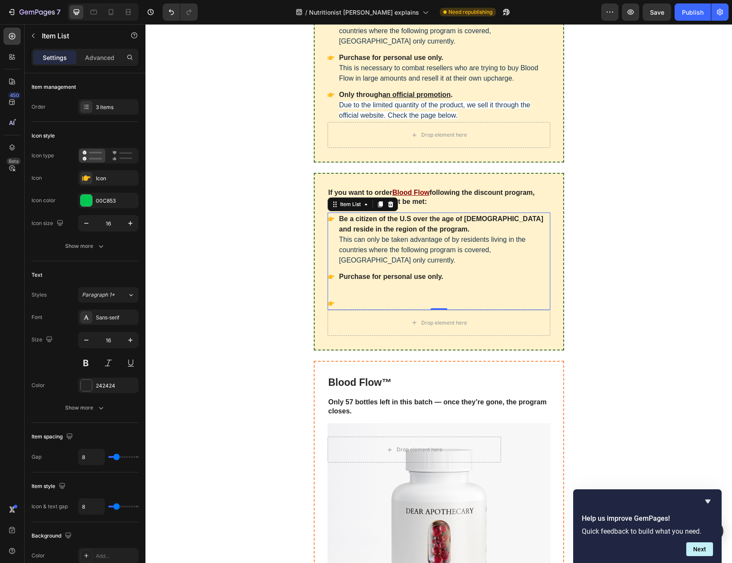
click at [330, 300] on icon at bounding box center [330, 303] width 7 height 7
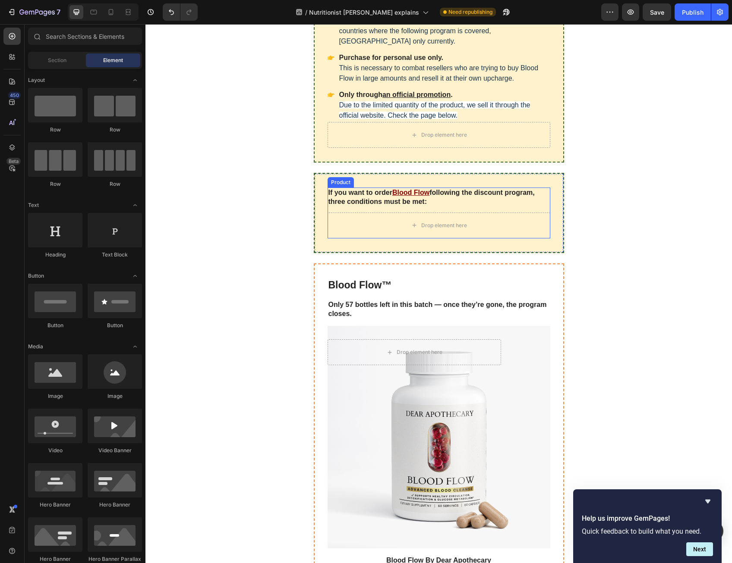
click at [376, 207] on div "If you want to order Blood Flow following the discount program, three condition…" at bounding box center [438, 200] width 223 height 25
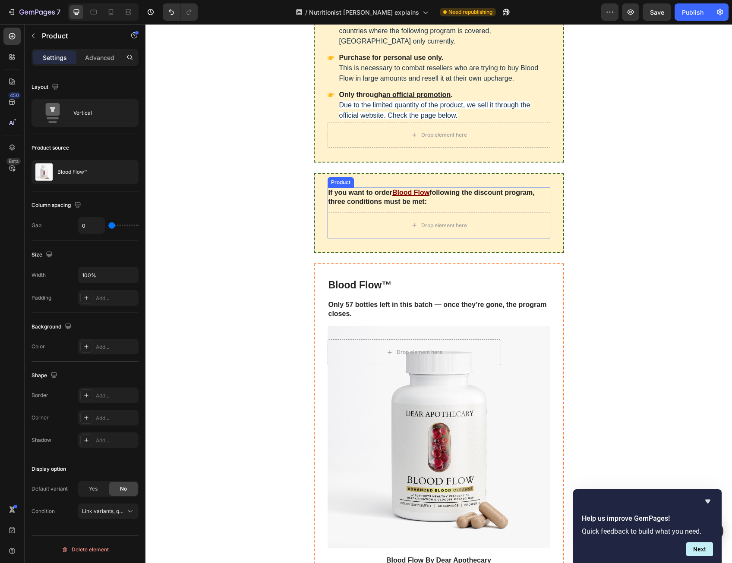
click at [376, 207] on div "If you want to order Blood Flow following the discount program, three condition…" at bounding box center [438, 200] width 223 height 25
click at [377, 201] on strong "following the discount program, three conditions must be met:" at bounding box center [431, 197] width 206 height 16
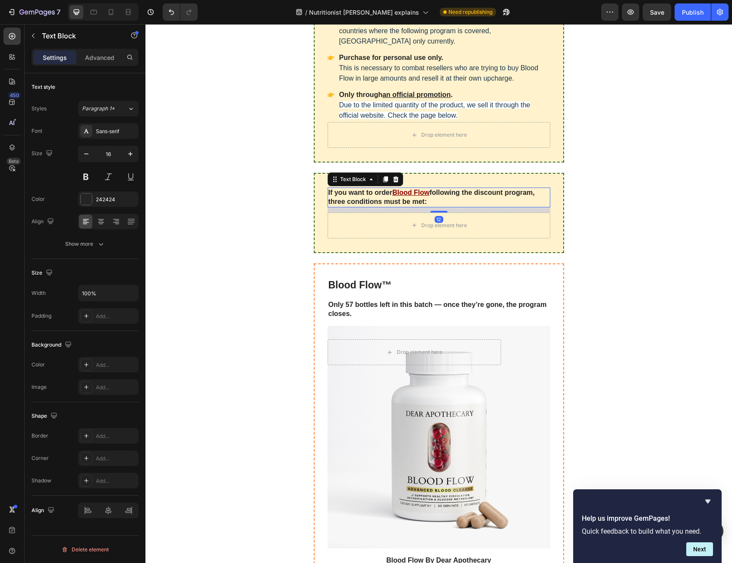
click at [377, 201] on strong "following the discount program, three conditions must be met:" at bounding box center [431, 197] width 206 height 16
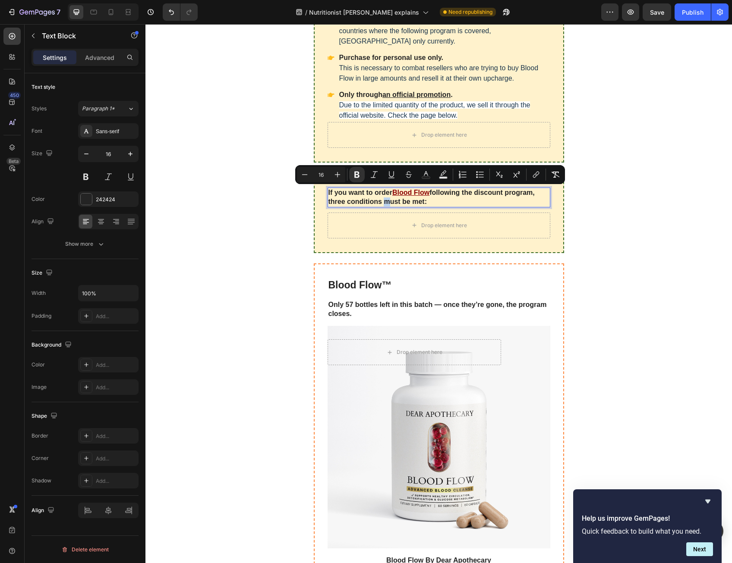
type input "18"
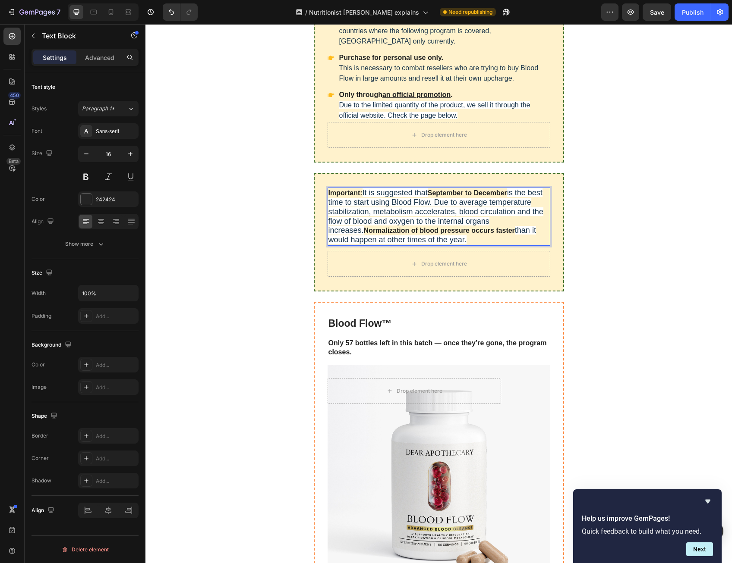
click at [403, 207] on span "is the best time to start using Blood Flow. Due to average temperature stabiliz…" at bounding box center [435, 212] width 215 height 46
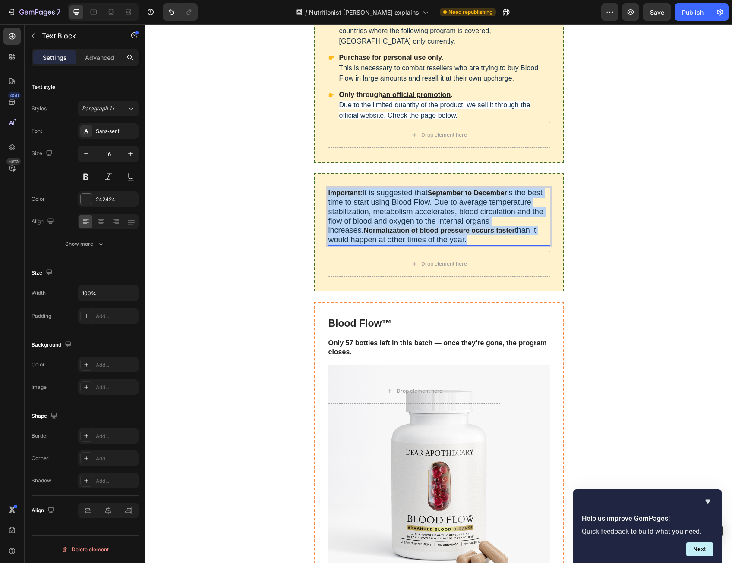
click at [403, 207] on span "is the best time to start using Blood Flow. Due to average temperature stabiliz…" at bounding box center [435, 212] width 215 height 46
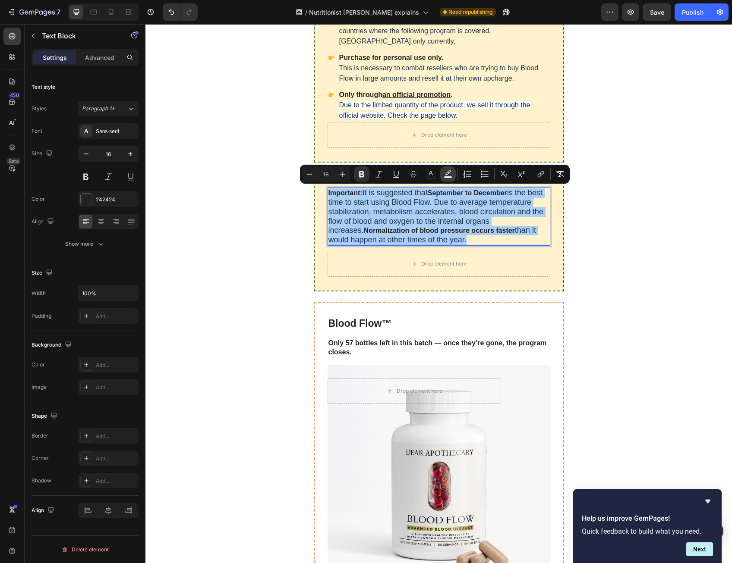
click at [450, 173] on icon "Editor contextual toolbar" at bounding box center [447, 174] width 9 height 9
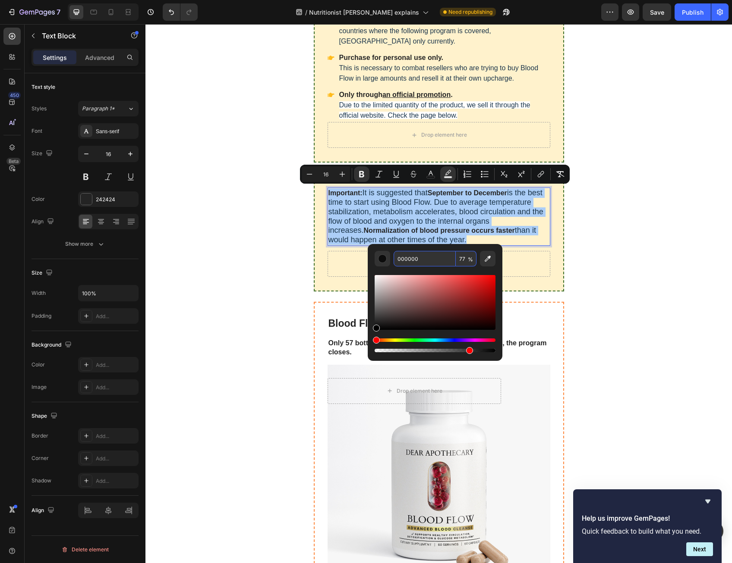
click at [464, 259] on input "77" at bounding box center [466, 259] width 21 height 16
type input "0"
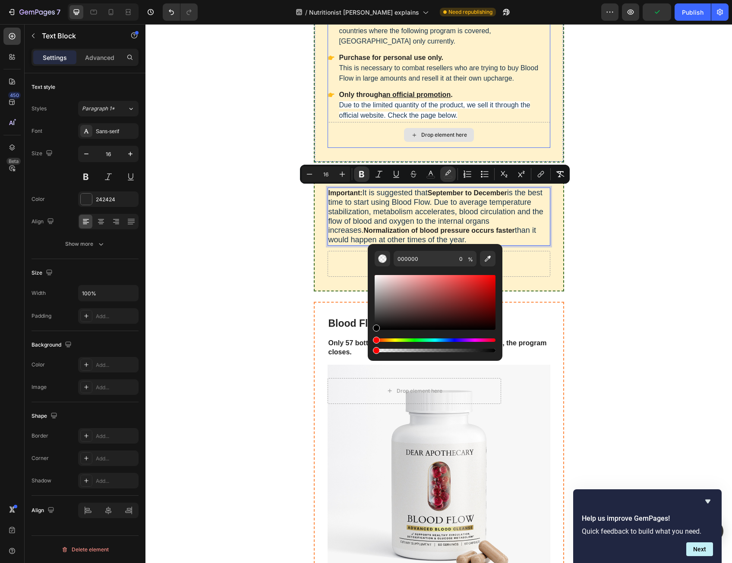
click at [445, 122] on div "Drop element here" at bounding box center [438, 135] width 223 height 26
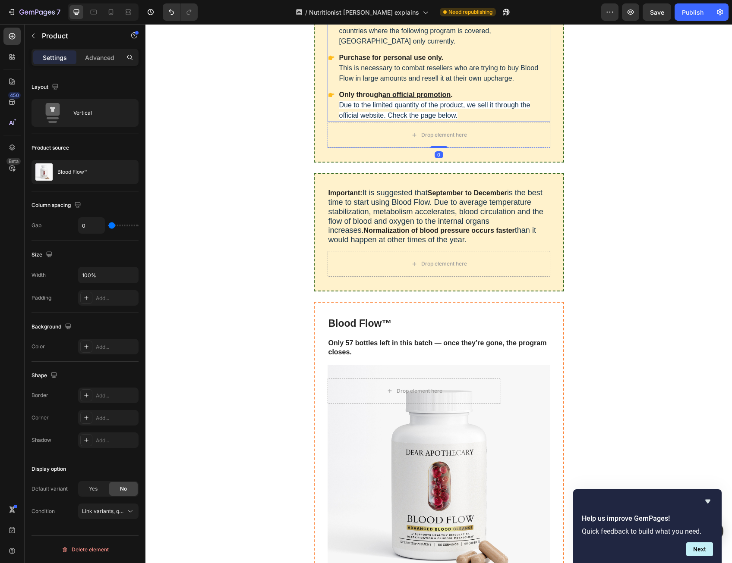
click at [444, 105] on span "Due to the limited quantity of the product, we sell it through the official web…" at bounding box center [434, 110] width 191 height 18
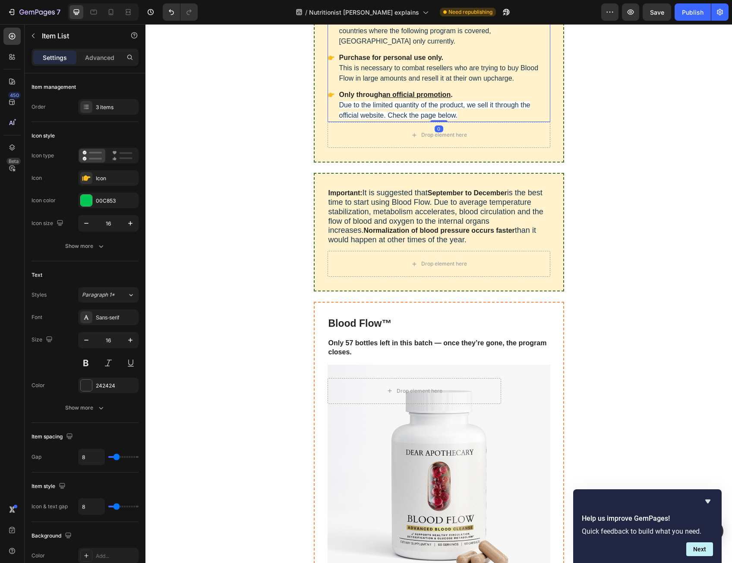
click at [444, 105] on span "Due to the limited quantity of the product, we sell it through the official web…" at bounding box center [434, 110] width 191 height 18
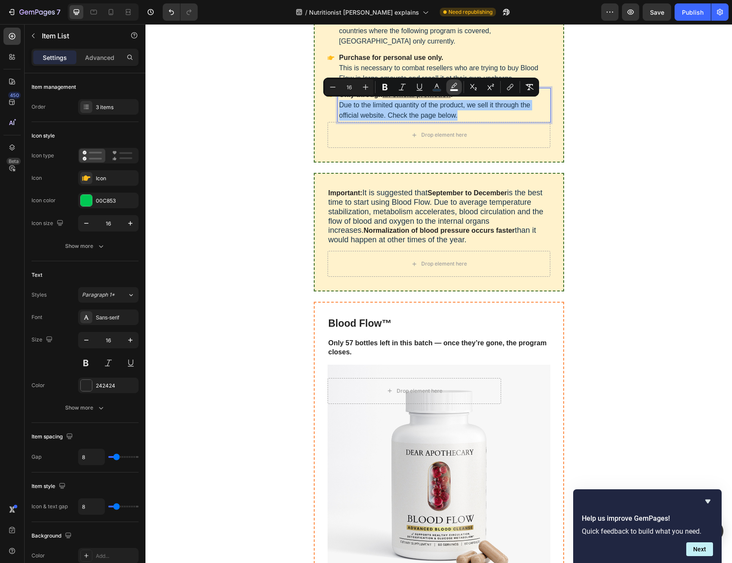
click at [450, 85] on icon "Editor contextual toolbar" at bounding box center [453, 87] width 9 height 9
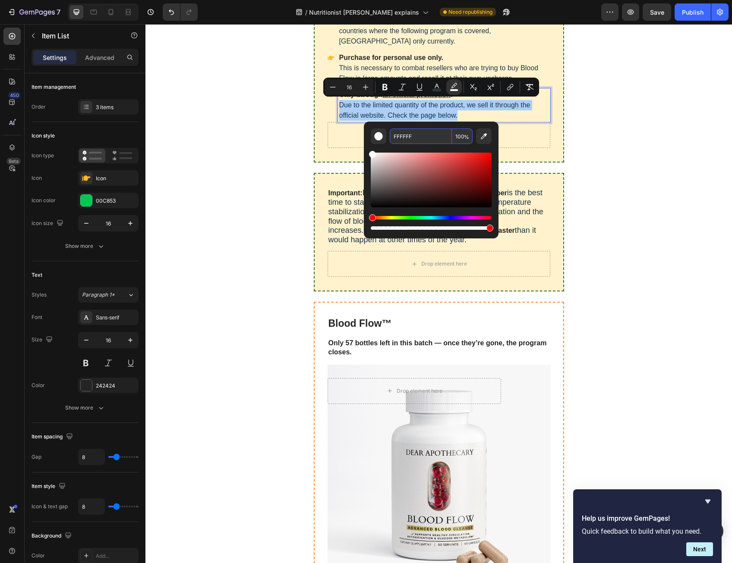
click at [456, 145] on div "Editor contextual toolbar" at bounding box center [431, 188] width 121 height 88
click at [458, 142] on input "100" at bounding box center [462, 137] width 21 height 16
click at [459, 137] on input "100" at bounding box center [462, 137] width 21 height 16
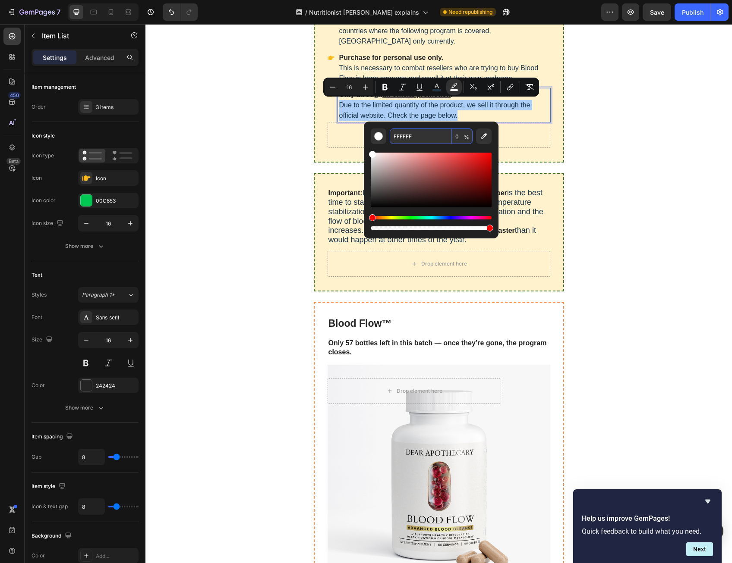
type input "0"
click at [685, 177] on div "If you want to order Blood Flow following the discount program, three condition…" at bounding box center [439, 319] width 518 height 731
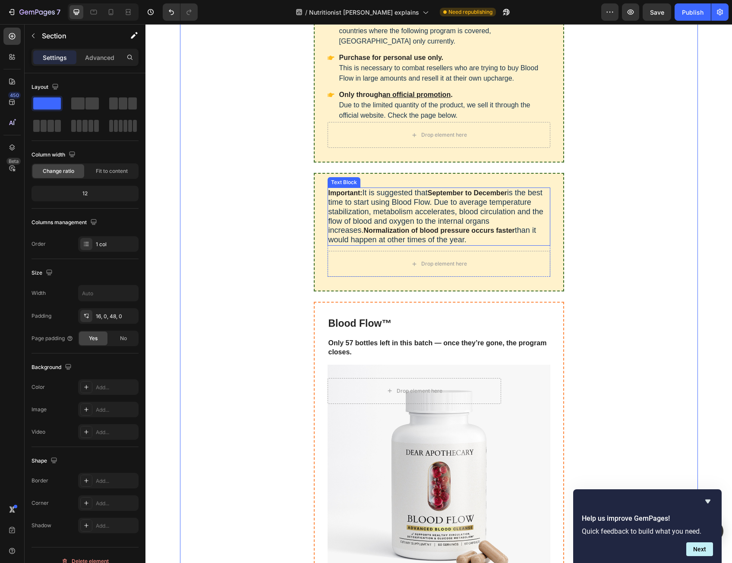
click at [480, 215] on span "is the best time to start using Blood Flow. Due to average temperature stabiliz…" at bounding box center [435, 212] width 215 height 46
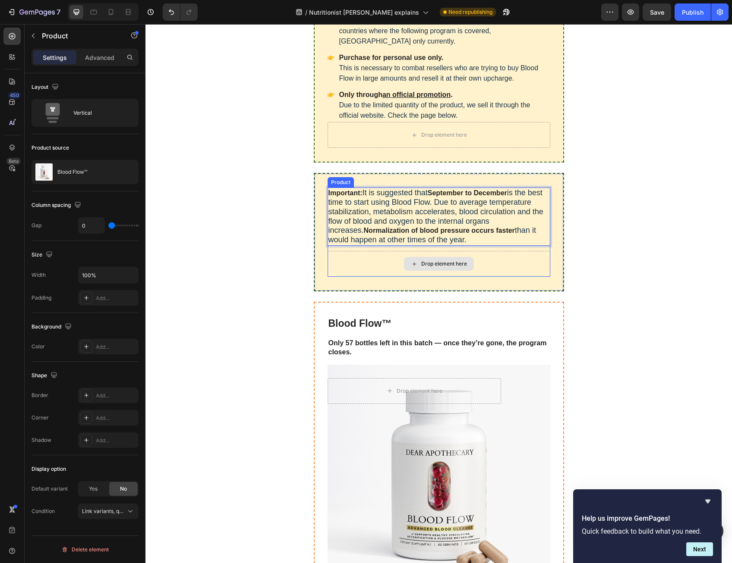
click at [541, 269] on div "Drop element here" at bounding box center [438, 264] width 223 height 26
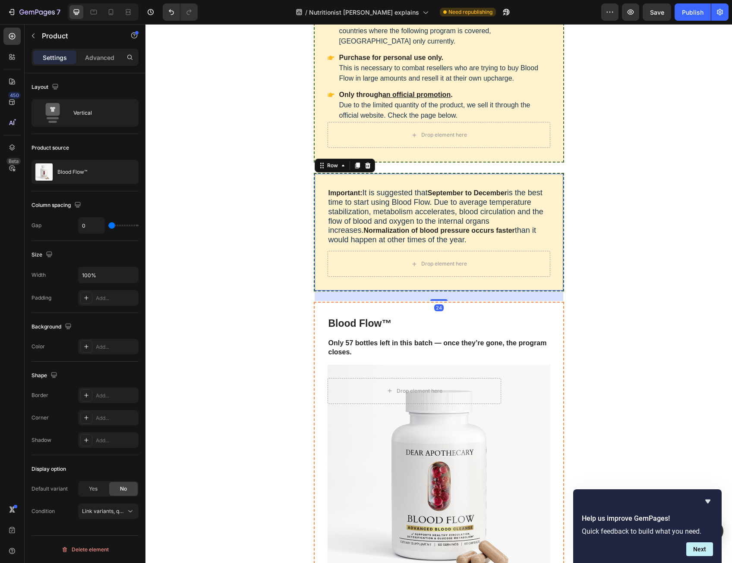
click at [550, 281] on div "Important: It is suggested that September to December is the best time to start…" at bounding box center [439, 232] width 250 height 119
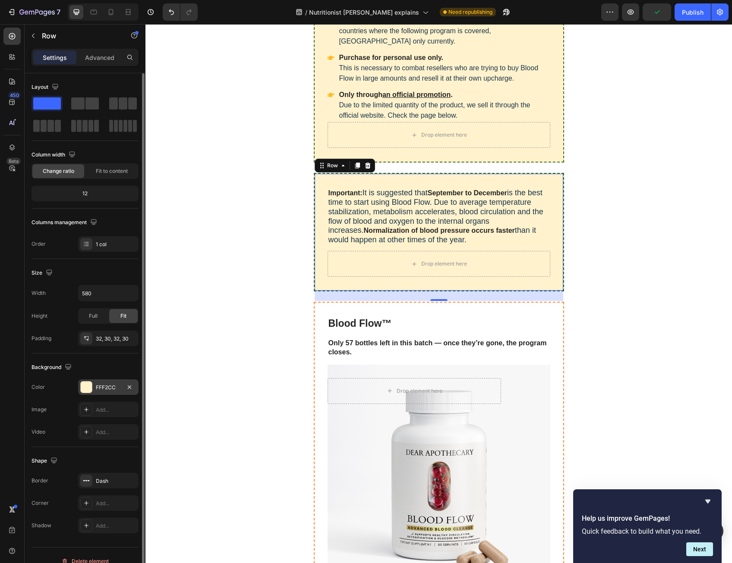
click at [88, 382] on div at bounding box center [86, 387] width 11 height 11
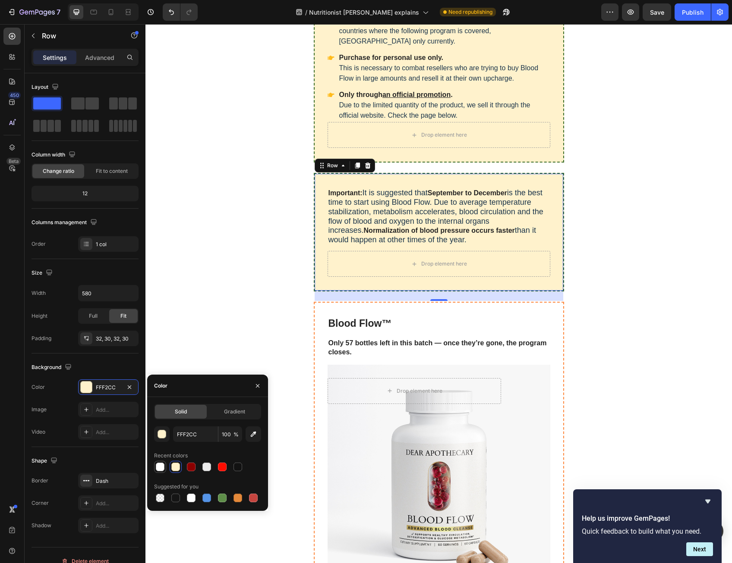
click at [162, 469] on div at bounding box center [160, 467] width 9 height 9
type input "FFFFFF"
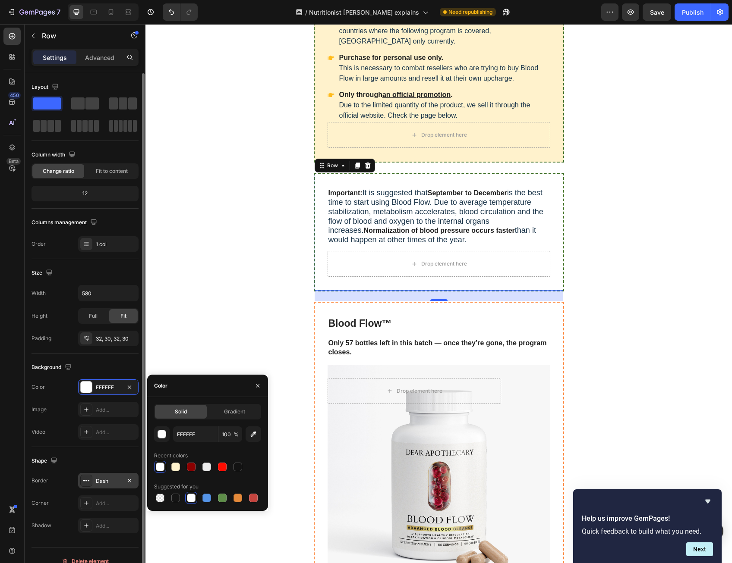
click at [94, 478] on div "Dash" at bounding box center [108, 481] width 60 height 16
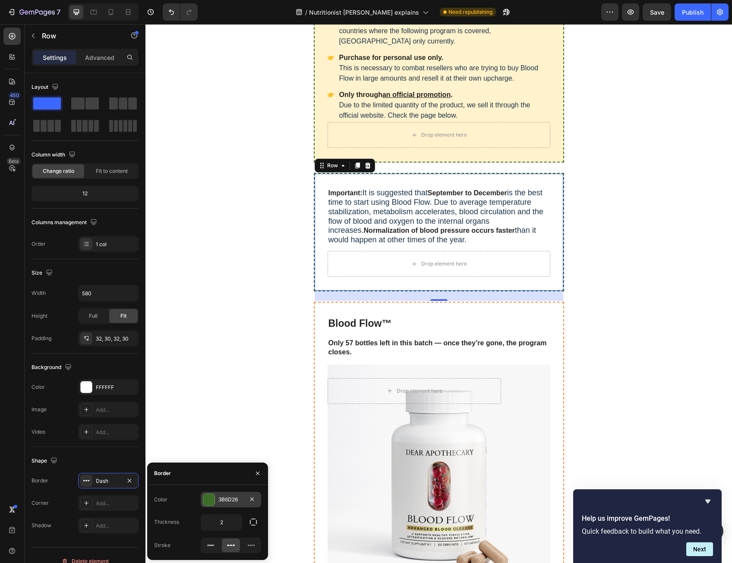
click at [211, 501] on div at bounding box center [208, 499] width 11 height 11
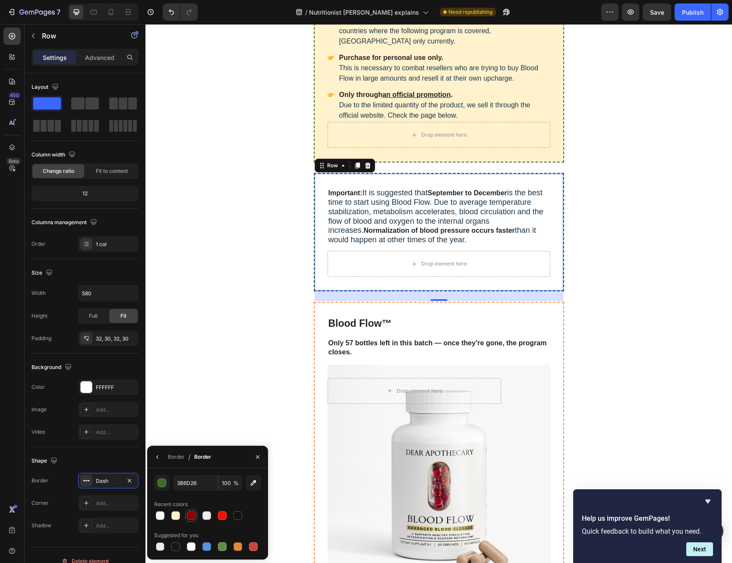
click at [185, 516] on div at bounding box center [191, 516] width 12 height 12
type input "8C0000"
click at [603, 391] on div "If you want to order Blood Flow following the discount program, three condition…" at bounding box center [439, 319] width 518 height 731
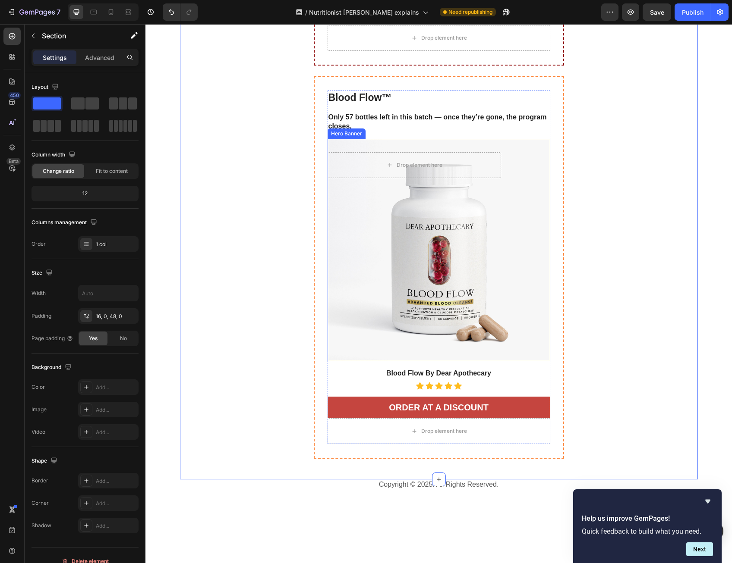
scroll to position [6186, 0]
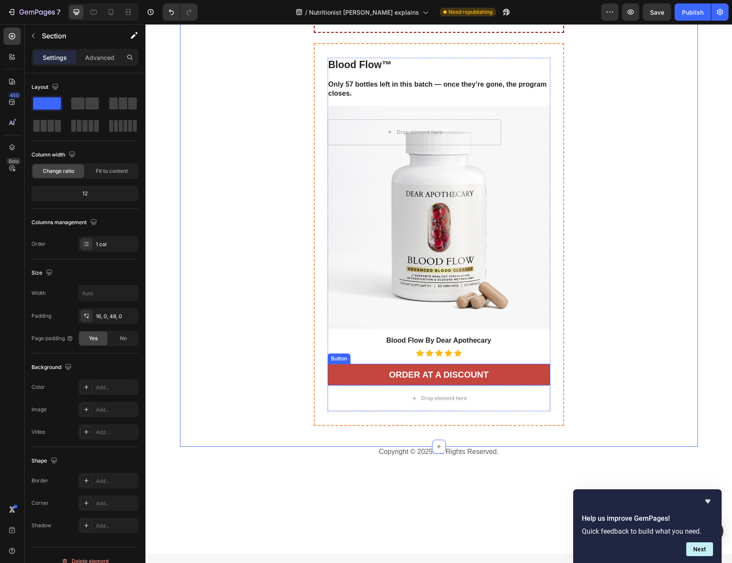
click at [517, 370] on link "ORDER AT A DISCOUNT" at bounding box center [438, 375] width 223 height 22
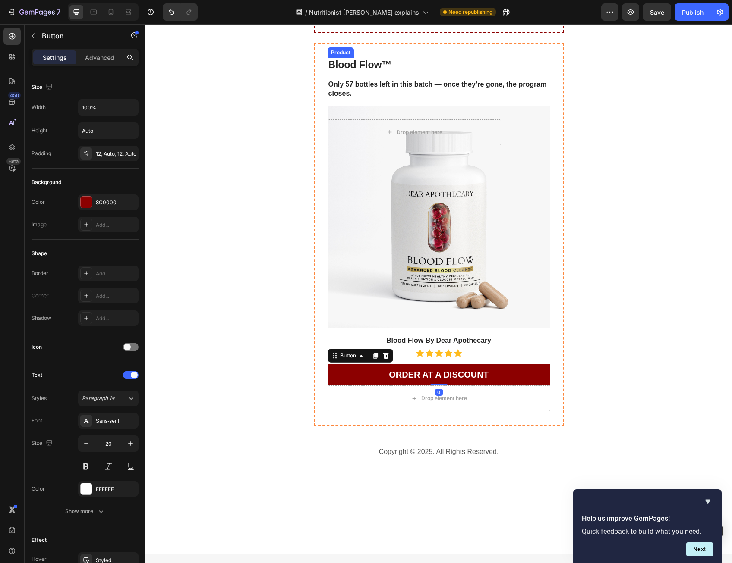
scroll to position [6055, 0]
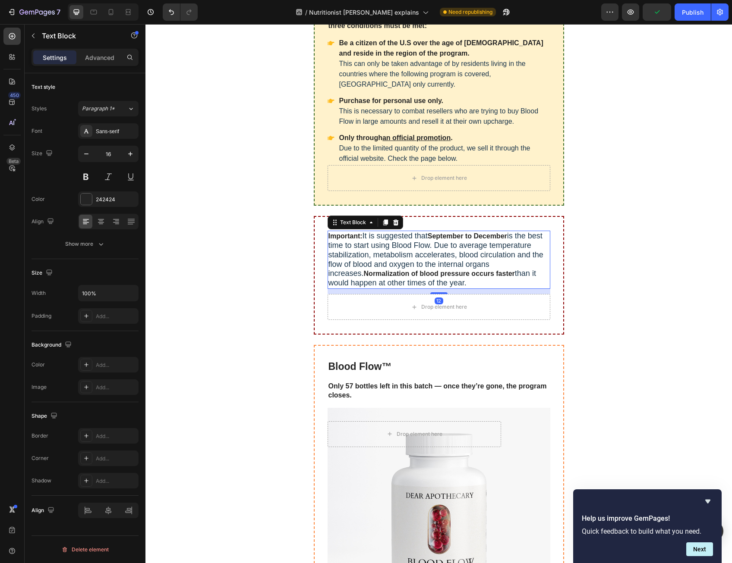
click at [539, 281] on p "Important: It is suggested that September to December is the best time to start…" at bounding box center [438, 260] width 221 height 57
click at [518, 271] on span "than it would happen at other times of the year." at bounding box center [431, 278] width 207 height 18
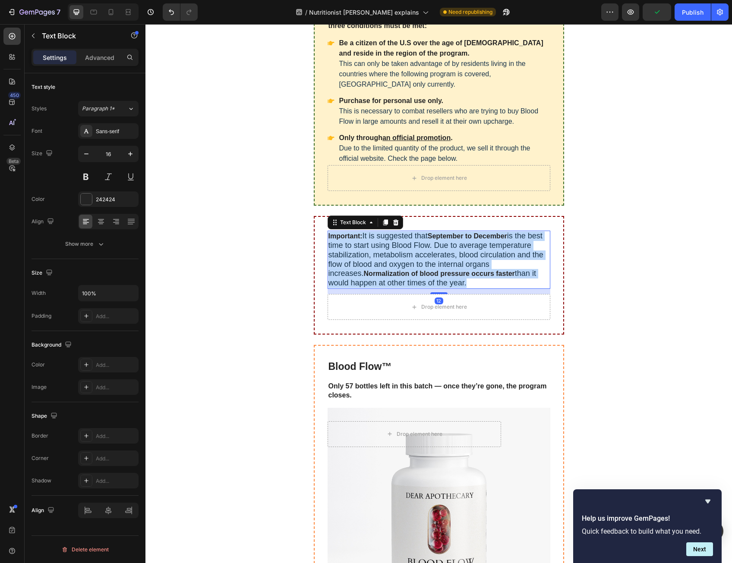
click at [518, 270] on span "than it would happen at other times of the year." at bounding box center [431, 278] width 207 height 18
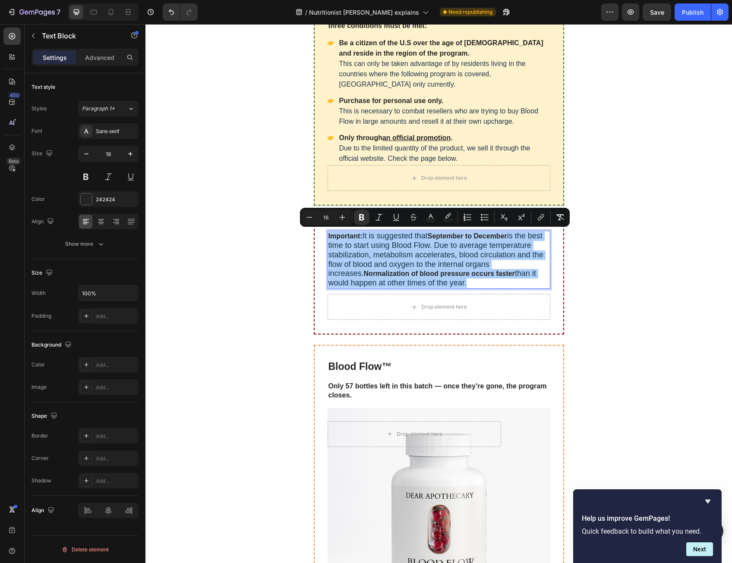
click at [329, 218] on input "16" at bounding box center [325, 217] width 17 height 10
click at [337, 217] on button "Plus" at bounding box center [342, 218] width 16 height 16
click at [338, 216] on icon "Editor contextual toolbar" at bounding box center [342, 217] width 9 height 9
click at [311, 217] on icon "Editor contextual toolbar" at bounding box center [309, 217] width 9 height 9
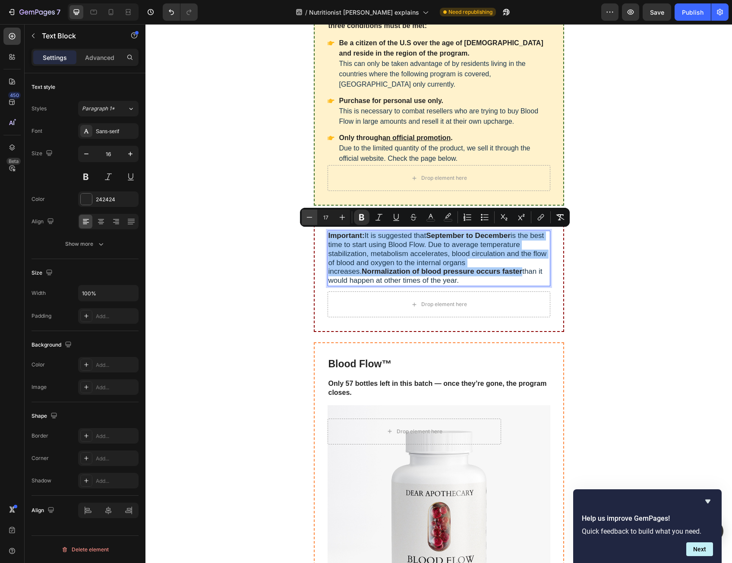
click at [311, 217] on icon "Editor contextual toolbar" at bounding box center [309, 217] width 9 height 9
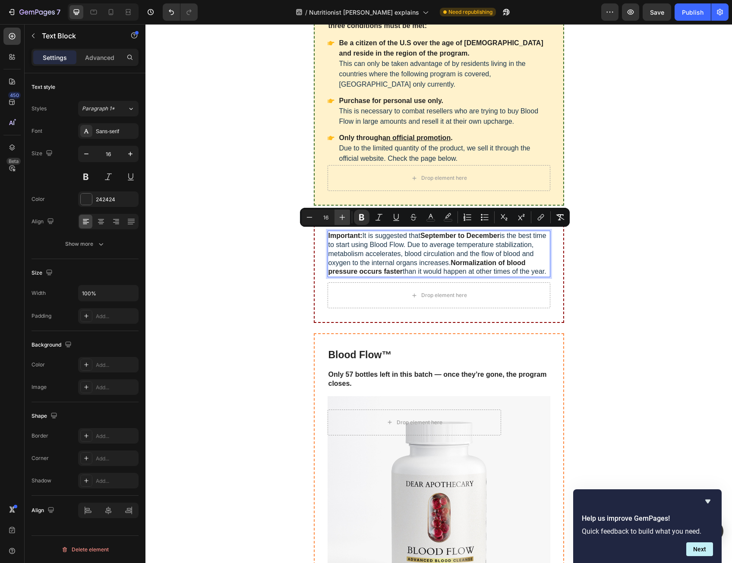
click at [345, 218] on icon "Editor contextual toolbar" at bounding box center [342, 217] width 9 height 9
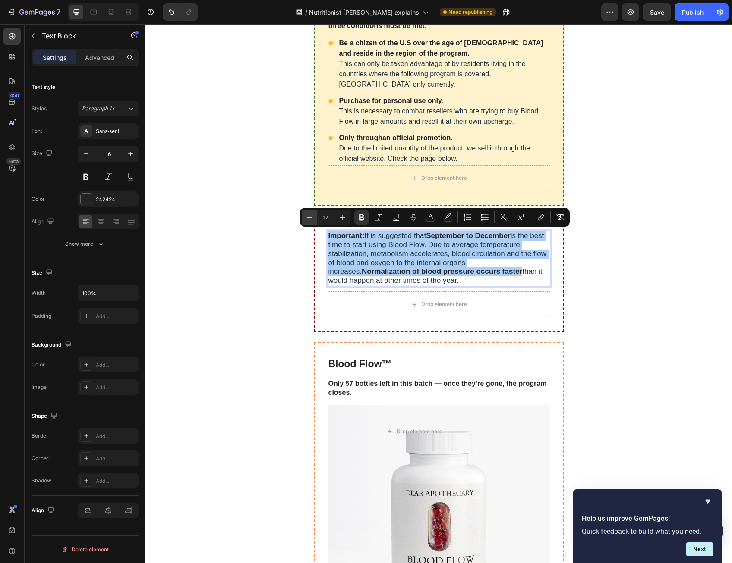
click at [306, 217] on icon "Editor contextual toolbar" at bounding box center [309, 217] width 9 height 9
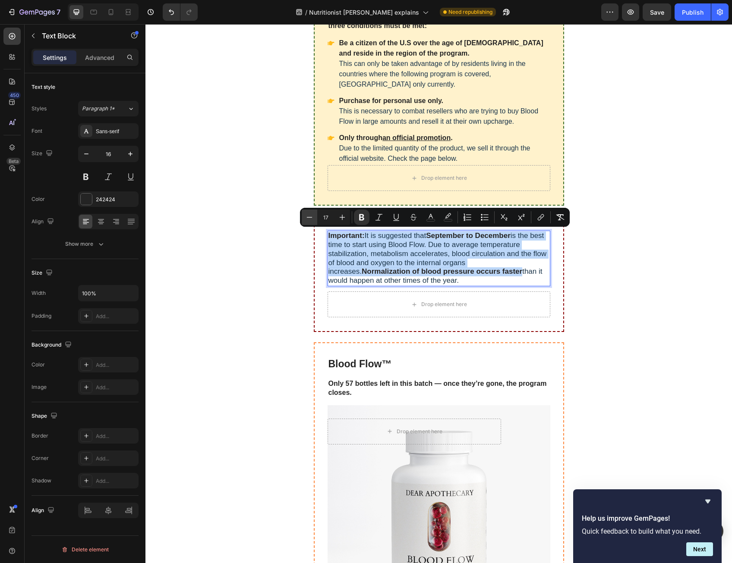
type input "16"
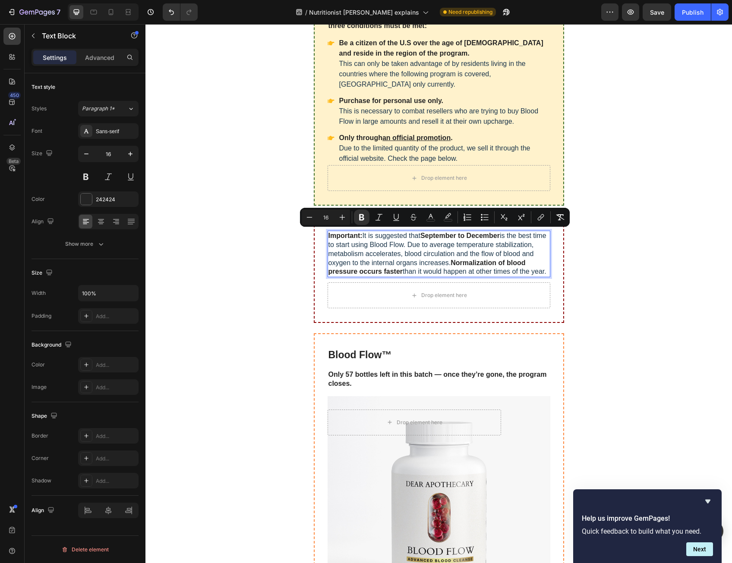
click at [417, 249] on span "is the best time to start using Blood Flow. Due to average temperature stabiliz…" at bounding box center [437, 249] width 218 height 34
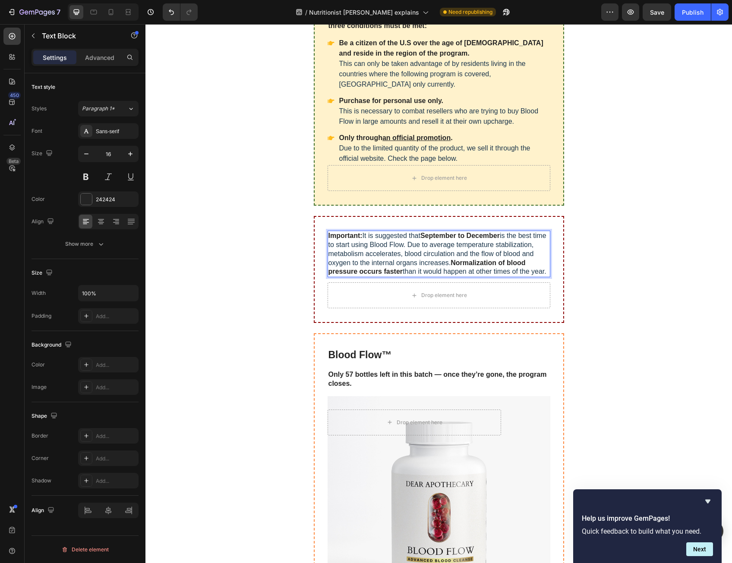
click at [429, 238] on strong "September to December" at bounding box center [459, 235] width 79 height 7
click at [429, 237] on strong "September to December" at bounding box center [459, 235] width 79 height 7
click at [430, 236] on strong "September to December" at bounding box center [459, 235] width 79 height 7
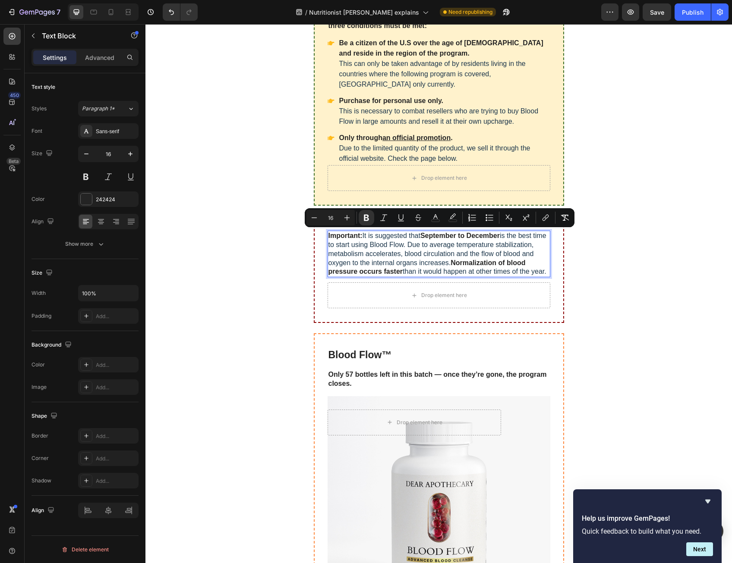
click at [426, 244] on span "is the best time to start using Blood Flow. Due to average temperature stabiliz…" at bounding box center [437, 249] width 218 height 34
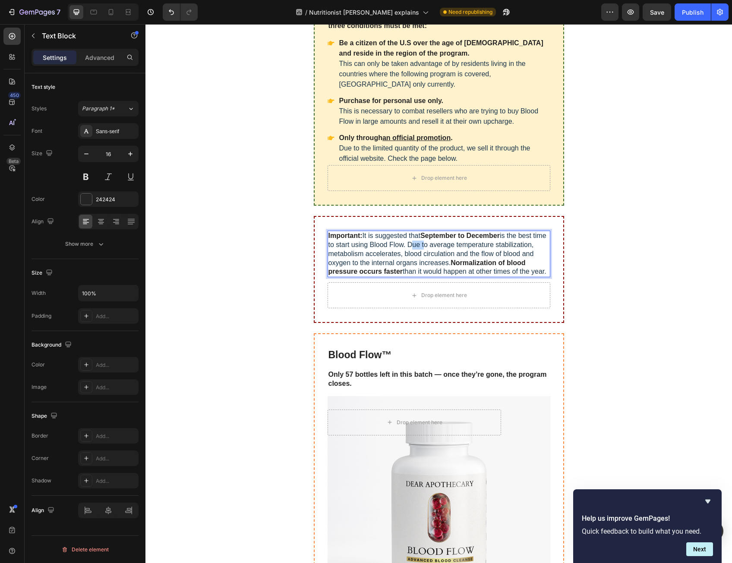
click at [426, 244] on span "is the best time to start using Blood Flow. Due to average temperature stabiliz…" at bounding box center [437, 249] width 218 height 34
click at [394, 251] on span "is the best time to start using Blood Flow. Due to average temperature stabiliz…" at bounding box center [437, 249] width 218 height 34
click at [470, 262] on strong "Normalization of blood pressure occurs faster" at bounding box center [426, 267] width 197 height 16
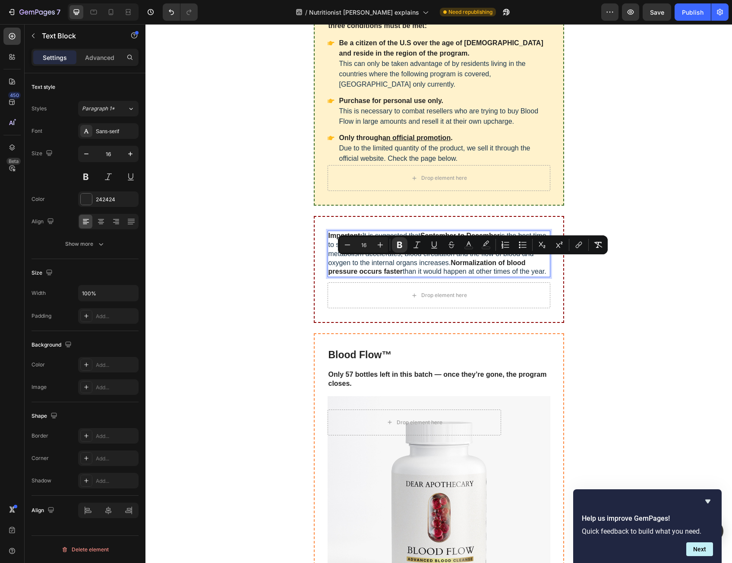
click at [460, 268] on span "than it would happen at other times of the year." at bounding box center [474, 271] width 144 height 7
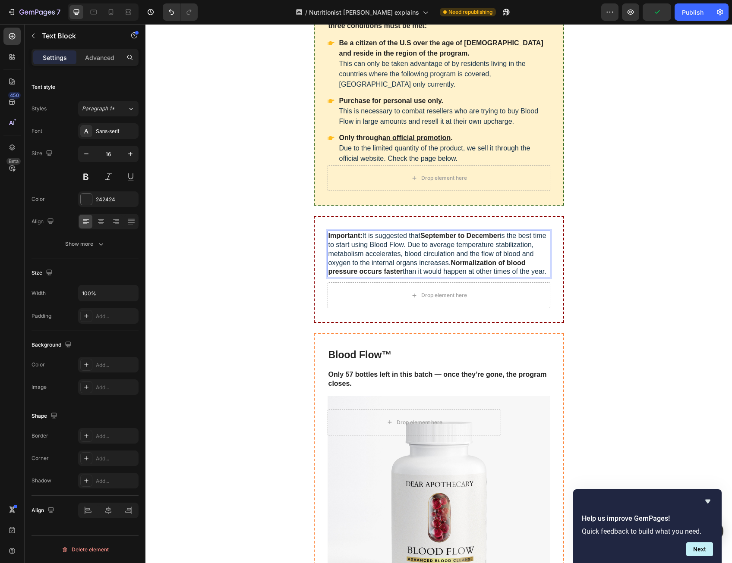
click at [490, 264] on strong "Normalization of blood pressure occurs faster" at bounding box center [426, 267] width 197 height 16
click at [444, 236] on strong "September to December" at bounding box center [459, 235] width 79 height 7
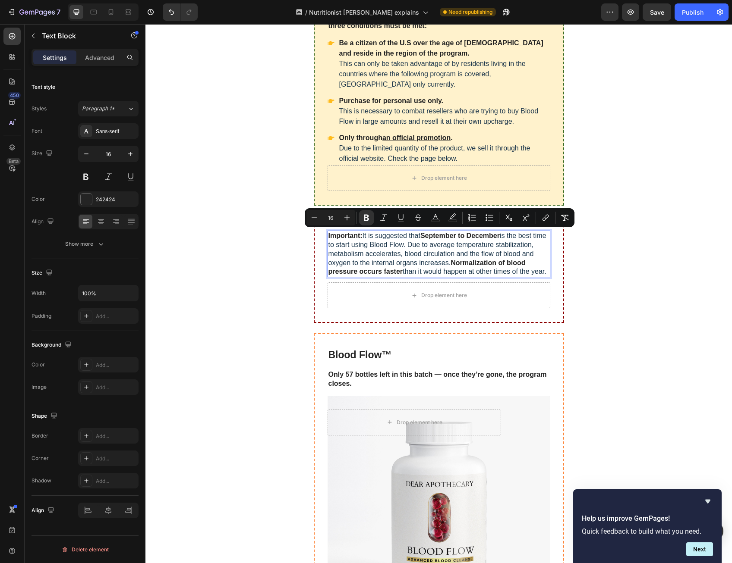
click at [441, 248] on p "Important: It is suggested that September to December is the best time to start…" at bounding box center [438, 254] width 221 height 45
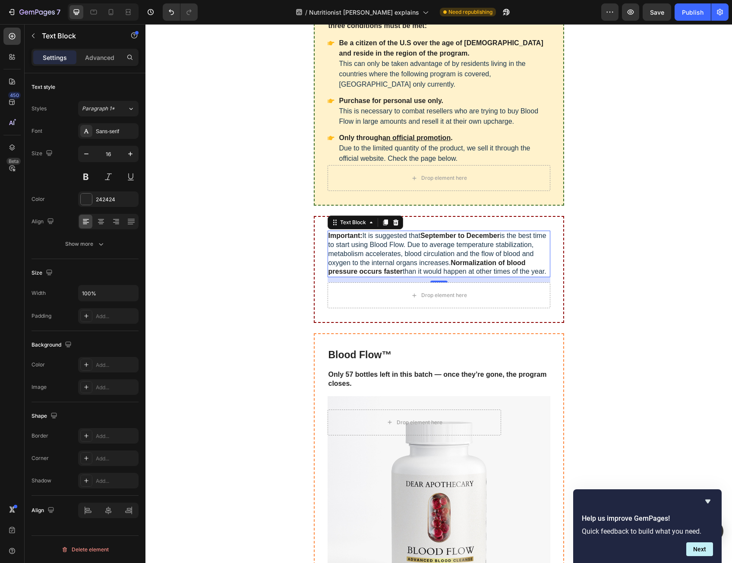
click at [408, 238] on span "It is suggested that" at bounding box center [391, 235] width 58 height 7
click at [358, 237] on strong "Important:" at bounding box center [345, 235] width 34 height 7
click at [351, 236] on strong "Important:" at bounding box center [345, 235] width 34 height 7
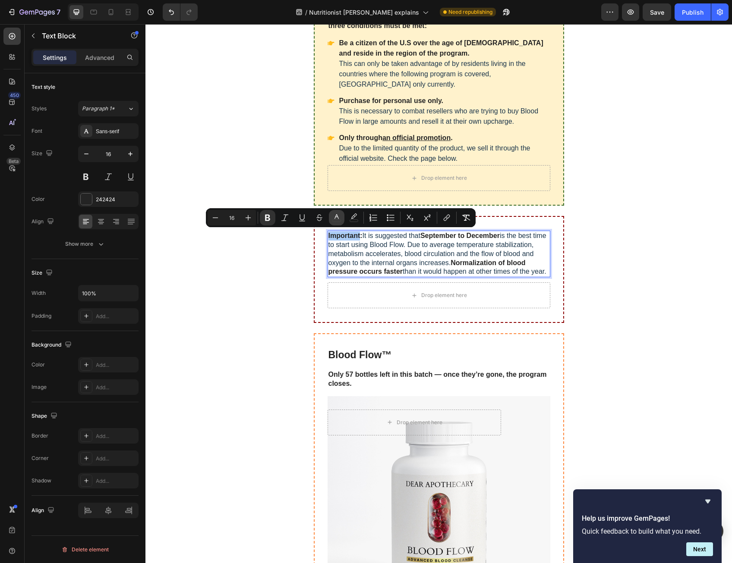
click at [339, 219] on icon "Editor contextual toolbar" at bounding box center [336, 218] width 9 height 9
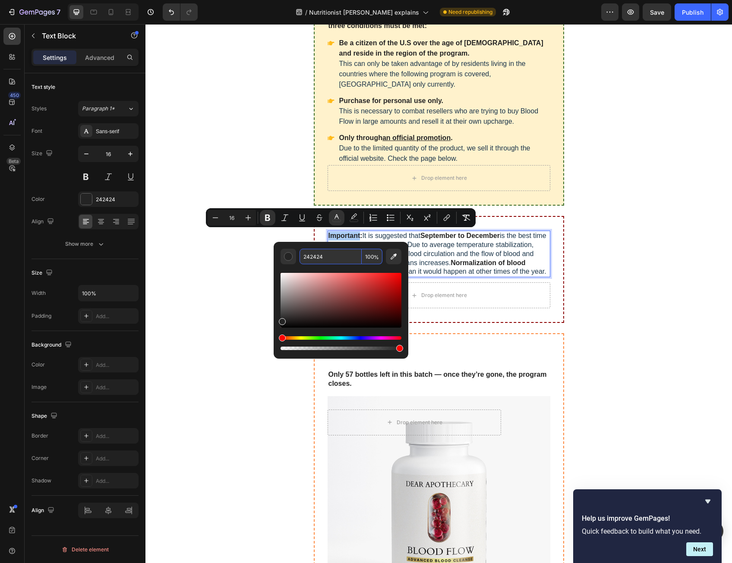
click at [342, 258] on input "242424" at bounding box center [330, 257] width 62 height 16
type input "8C0000"
click at [342, 247] on div "8C0000 100 %" at bounding box center [340, 297] width 135 height 110
click at [342, 251] on input "8C0000" at bounding box center [330, 257] width 62 height 16
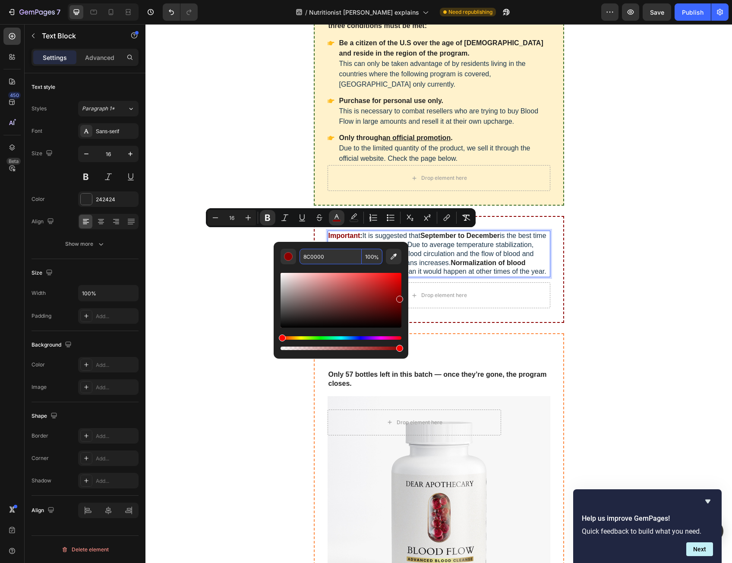
click at [342, 251] on input "8C0000" at bounding box center [330, 257] width 62 height 16
click at [341, 251] on input "8C0000" at bounding box center [330, 257] width 62 height 16
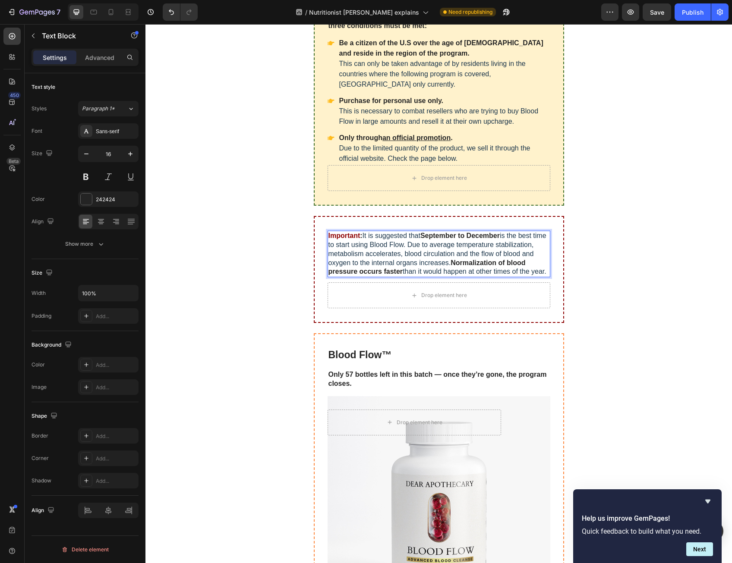
click at [478, 240] on span "is the best time to start using Blood Flow. Due to average temperature stabiliz…" at bounding box center [437, 249] width 218 height 34
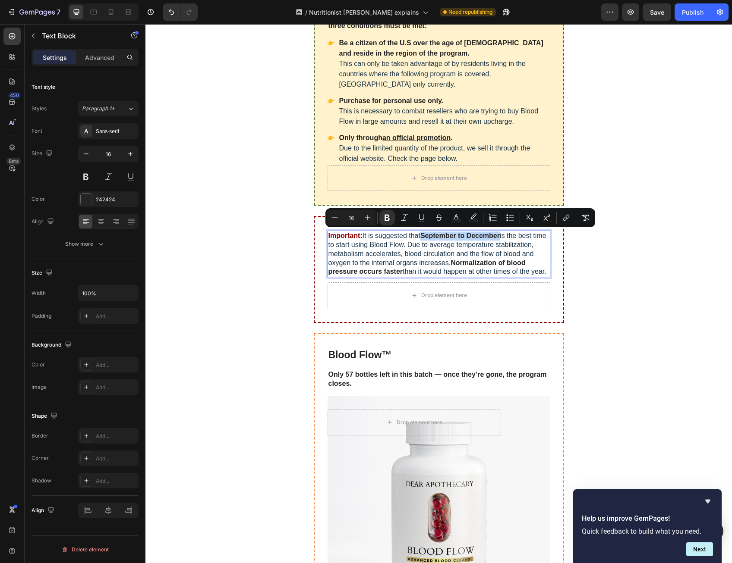
drag, startPoint x: 423, startPoint y: 235, endPoint x: 501, endPoint y: 233, distance: 77.7
click at [501, 233] on p "Important : It is suggested that September to December is the best time to star…" at bounding box center [438, 254] width 221 height 45
click at [456, 216] on icon "Editor contextual toolbar" at bounding box center [456, 218] width 9 height 9
type input "242424"
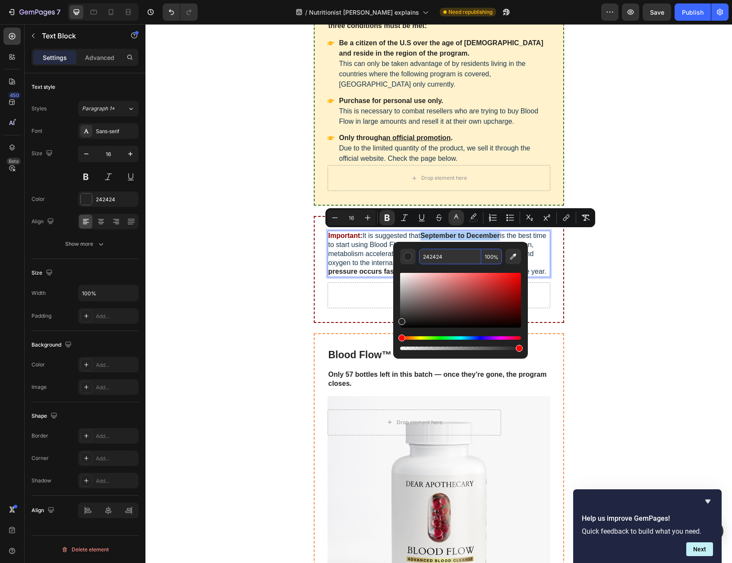
click at [440, 258] on input "242424" at bounding box center [450, 257] width 62 height 16
paste input "8C0000"
type input "8C0000"
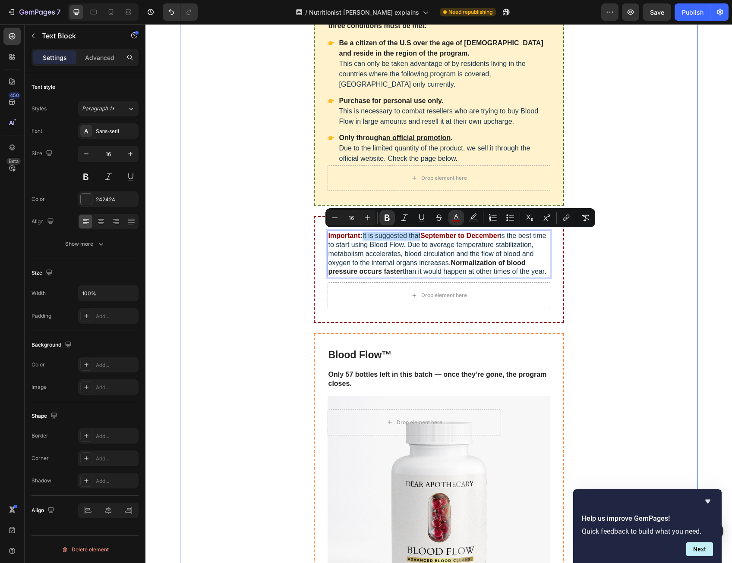
click at [621, 269] on div "If you want to order Blood Flow following the discount program, three condition…" at bounding box center [439, 356] width 518 height 719
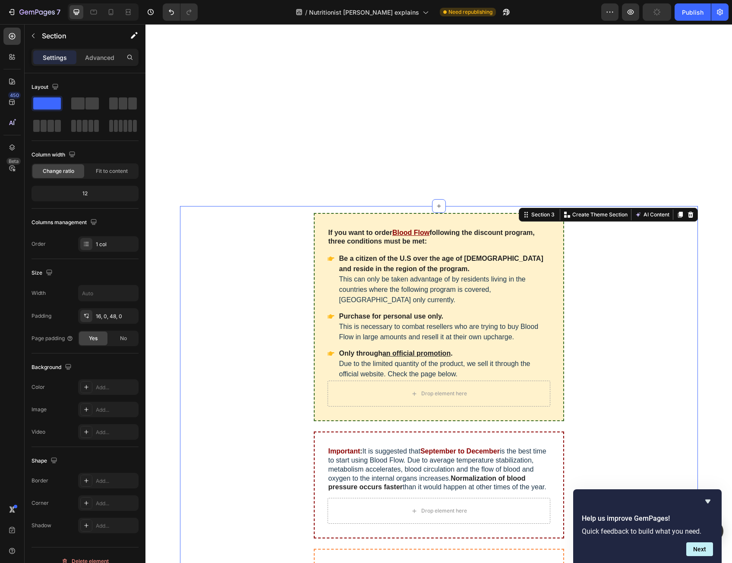
scroll to position [5885, 0]
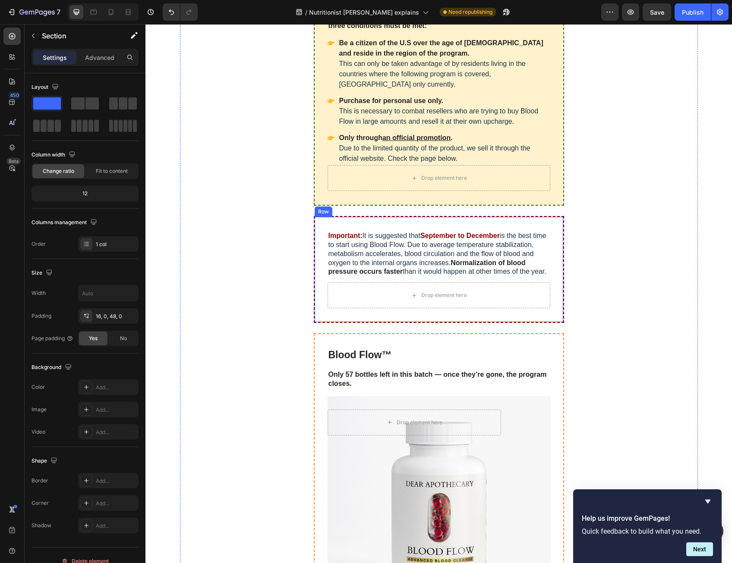
click at [475, 315] on div "Important : It is suggested that September to December is the best time to star…" at bounding box center [439, 269] width 250 height 107
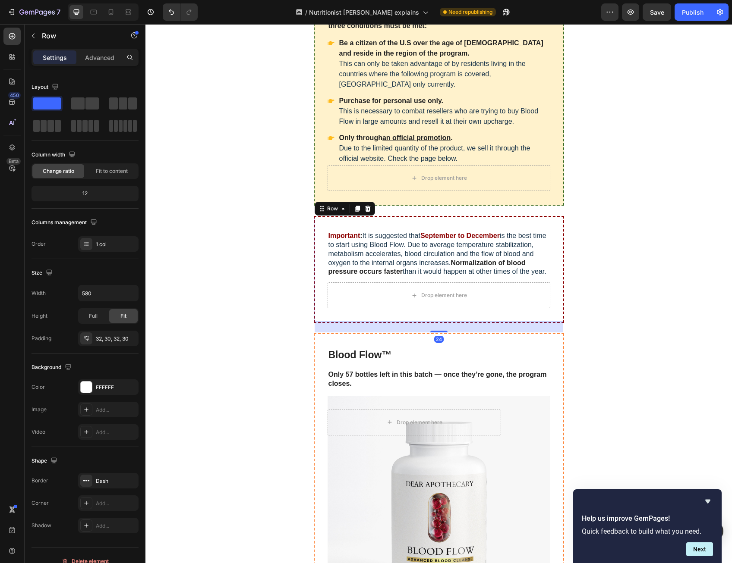
click at [553, 308] on div "Important : It is suggested that September to December is the best time to star…" at bounding box center [439, 269] width 250 height 107
click at [534, 327] on div "24" at bounding box center [438, 327] width 248 height 10
click at [526, 343] on div "Blood Flow™ Product Title Only 57 bottles left in this batch — once they’re gon…" at bounding box center [439, 524] width 250 height 383
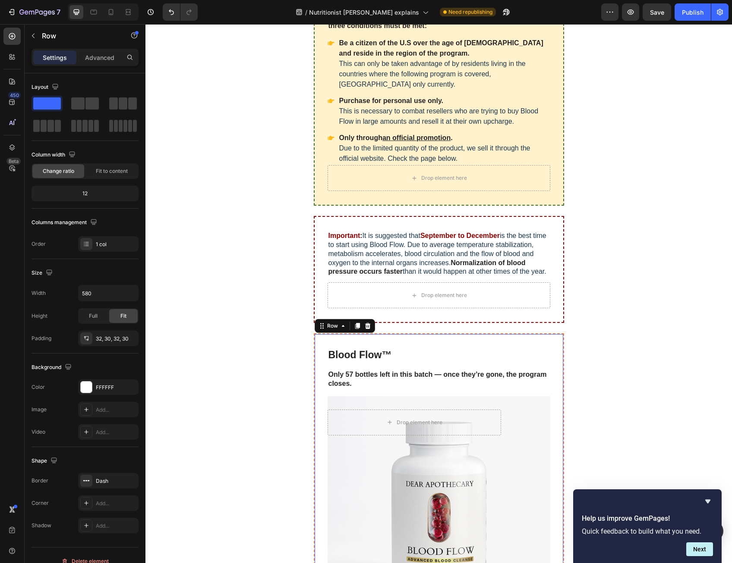
click at [526, 343] on div "Blood Flow™ Product Title Only 57 bottles left in this batch — once they’re gon…" at bounding box center [439, 524] width 250 height 383
click at [524, 348] on h2 "Blood Flow™" at bounding box center [438, 355] width 223 height 15
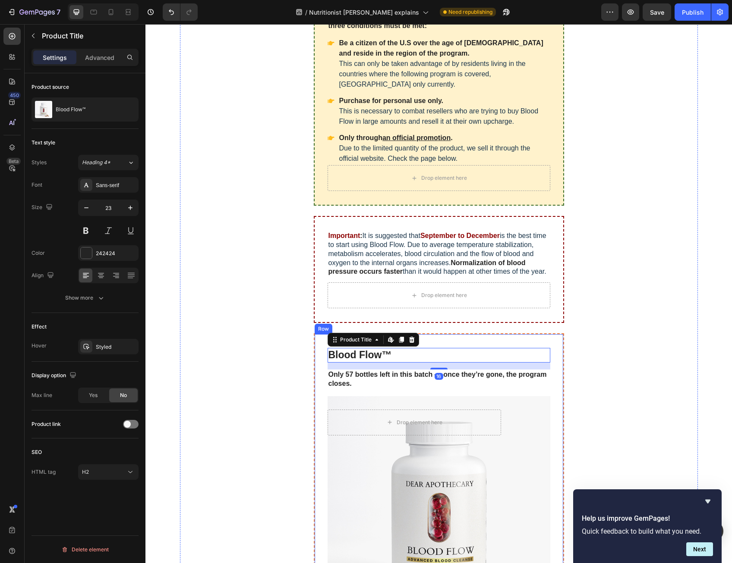
click at [523, 340] on div "Blood Flow™ Product Title Edit content in Shopify 16 Only 57 bottles left in th…" at bounding box center [439, 524] width 250 height 383
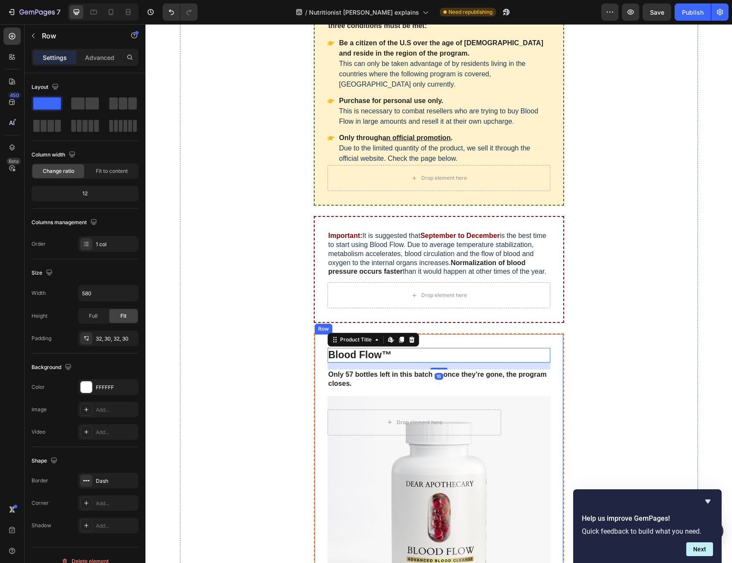
click at [523, 340] on div "Blood Flow™ Product Title Edit content in Shopify 16 Only 57 bottles left in th…" at bounding box center [439, 524] width 250 height 383
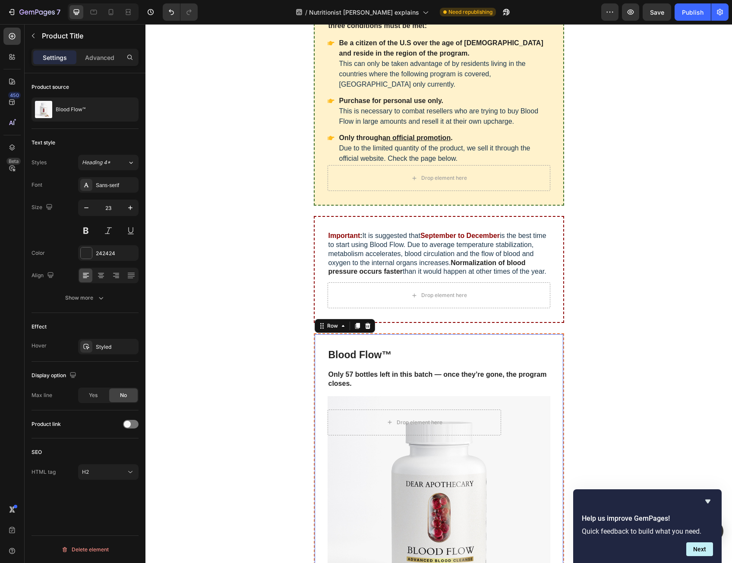
click at [521, 348] on h2 "Blood Flow™" at bounding box center [438, 355] width 223 height 15
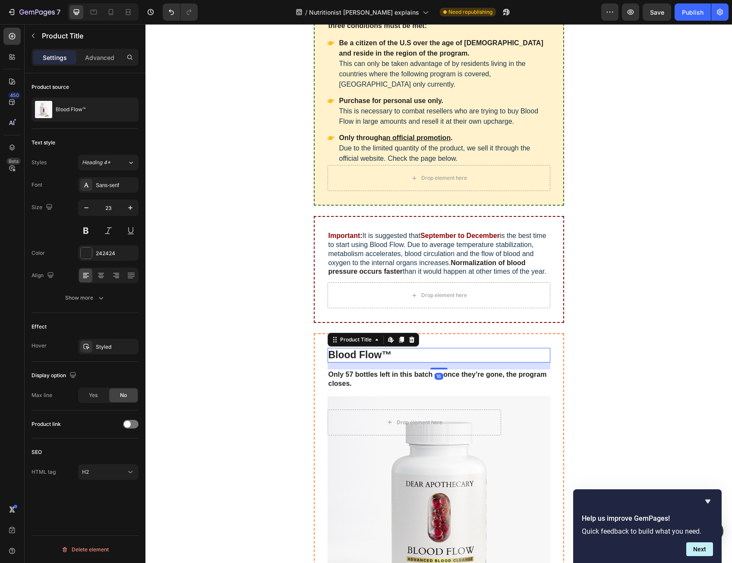
click at [521, 348] on h2 "Blood Flow™" at bounding box center [438, 355] width 223 height 15
click at [521, 351] on h2 "Blood Flow™" at bounding box center [438, 355] width 223 height 15
click at [525, 328] on div "If you want to order Blood Flow following the discount program, three condition…" at bounding box center [439, 356] width 518 height 719
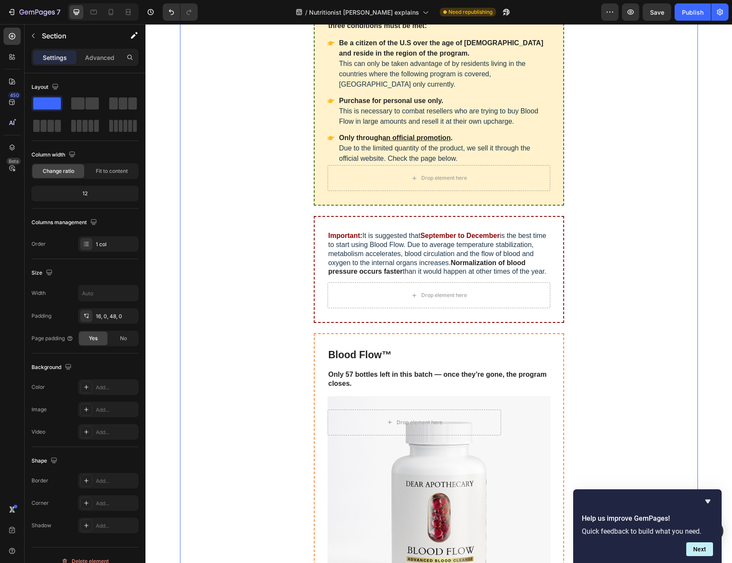
click at [525, 328] on div "If you want to order Blood Flow following the discount program, three condition…" at bounding box center [439, 356] width 518 height 719
click at [527, 317] on div "Important : It is suggested that September to December is the best time to star…" at bounding box center [439, 269] width 250 height 107
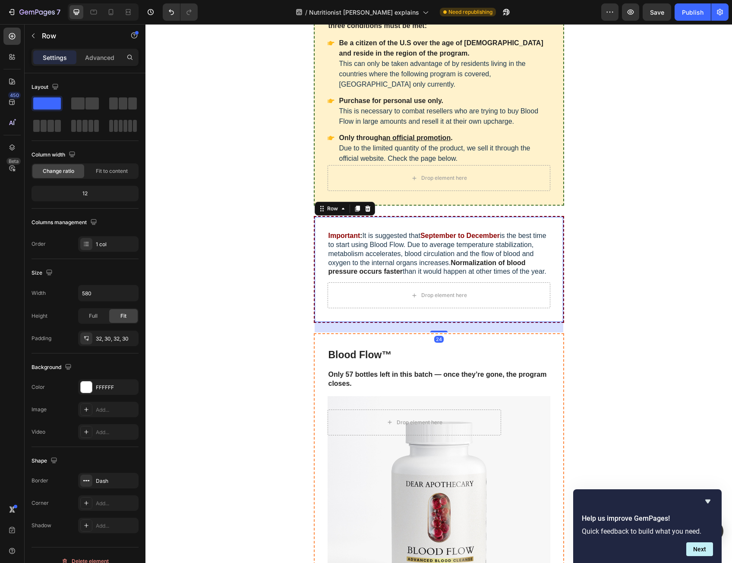
click at [528, 315] on div "Important : It is suggested that September to December is the best time to star…" at bounding box center [439, 269] width 250 height 107
click at [550, 266] on div "Important : It is suggested that September to December is the best time to star…" at bounding box center [439, 269] width 250 height 107
click at [548, 271] on div "Important : It is suggested that September to December is the best time to star…" at bounding box center [439, 269] width 250 height 107
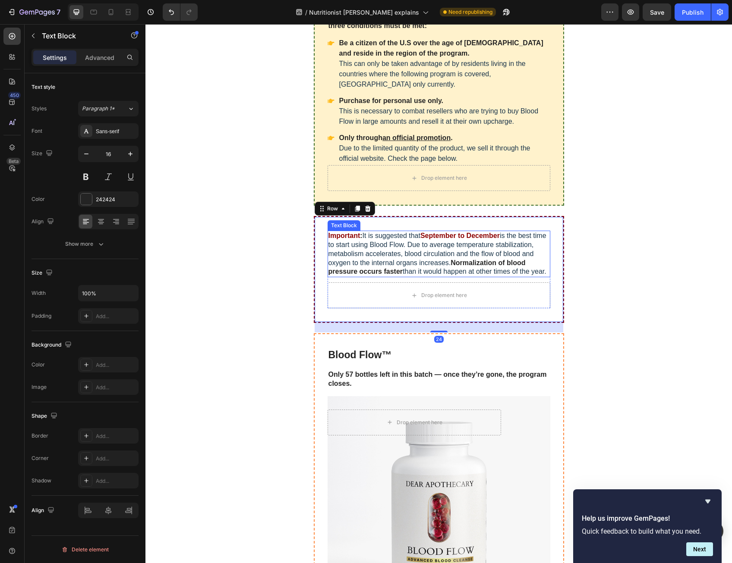
click at [544, 270] on span "than it would happen at other times of the year." at bounding box center [474, 271] width 144 height 7
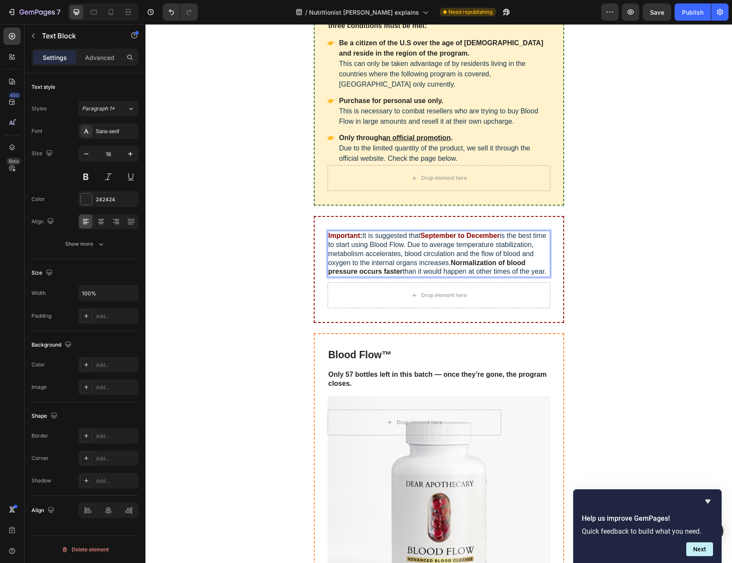
click at [542, 270] on span "than it would happen at other times of the year." at bounding box center [474, 271] width 144 height 7
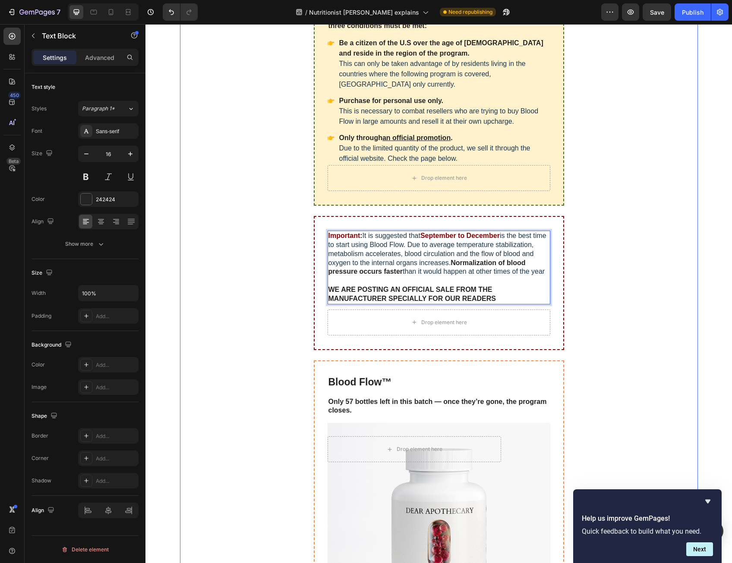
click at [627, 270] on div "If you want to order Blood Flow following the discount program, three condition…" at bounding box center [439, 370] width 518 height 746
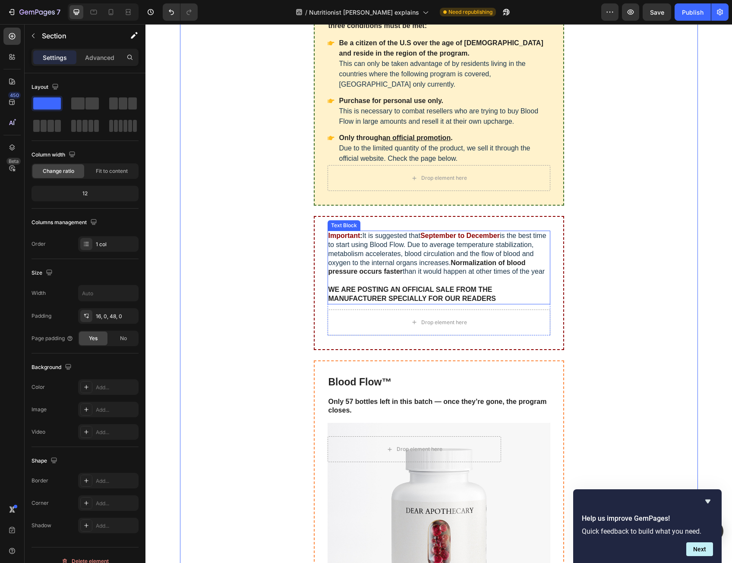
click at [480, 295] on strong "WE ARE POSTING AN OFFICIAL SALE FROM THE MANUFACTURER SPECIALLY FOR OUR READERS" at bounding box center [411, 294] width 167 height 16
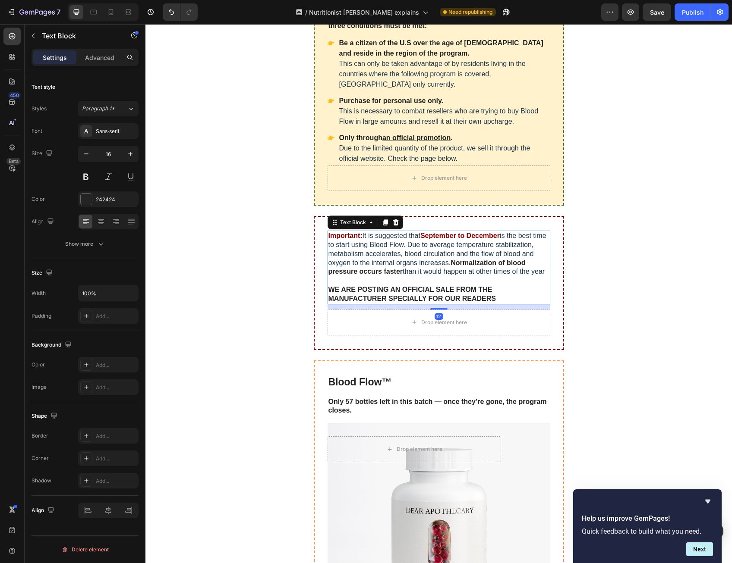
click at [480, 295] on strong "WE ARE POSTING AN OFFICIAL SALE FROM THE MANUFACTURER SPECIALLY FOR OUR READERS" at bounding box center [411, 294] width 167 height 16
click at [479, 289] on strong "WE ARE POSTING AN OFFICIAL SALE FROM THE MANUFACTURER SPECIALLY FOR OUR READERS" at bounding box center [411, 294] width 167 height 16
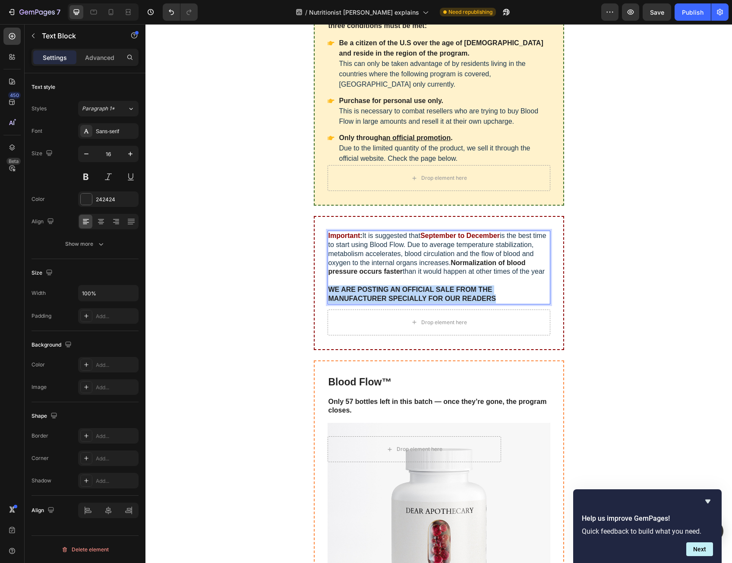
click at [479, 289] on strong "WE ARE POSTING AN OFFICIAL SALE FROM THE MANUFACTURER SPECIALLY FOR OUR READERS" at bounding box center [411, 294] width 167 height 16
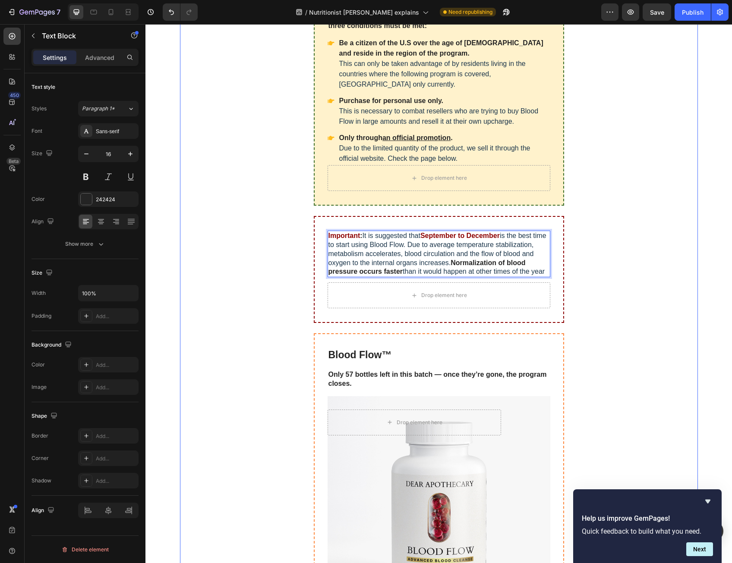
click at [615, 275] on div "If you want to order Blood Flow following the discount program, three condition…" at bounding box center [439, 356] width 518 height 719
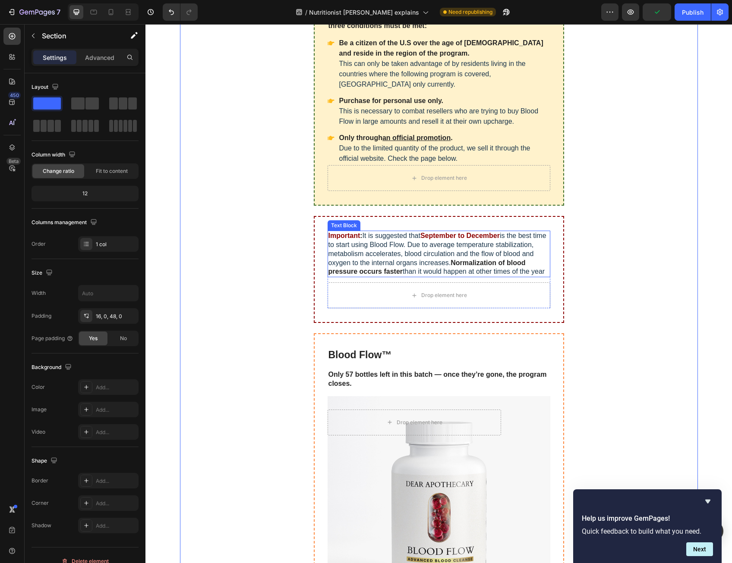
click at [523, 267] on p "Important : It is suggested that September to December is the best time to star…" at bounding box center [438, 254] width 221 height 45
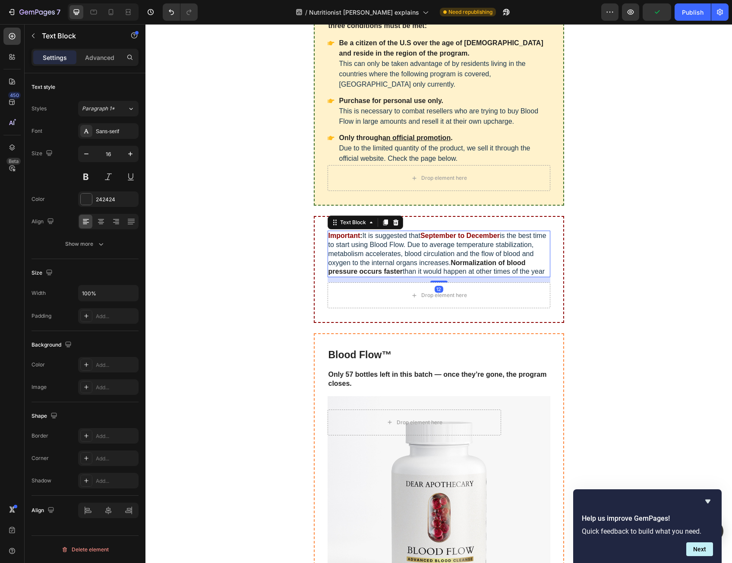
click at [537, 273] on span "than it would happen at other times of the year" at bounding box center [473, 271] width 142 height 7
click at [543, 274] on span "than it would happen at other times of the year" at bounding box center [473, 271] width 142 height 7
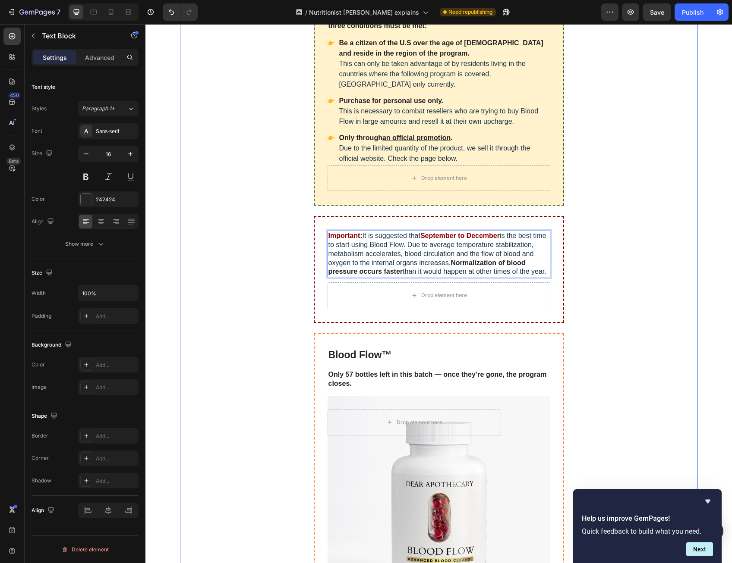
click at [608, 249] on div "If you want to order Blood Flow following the discount program, three condition…" at bounding box center [439, 356] width 518 height 719
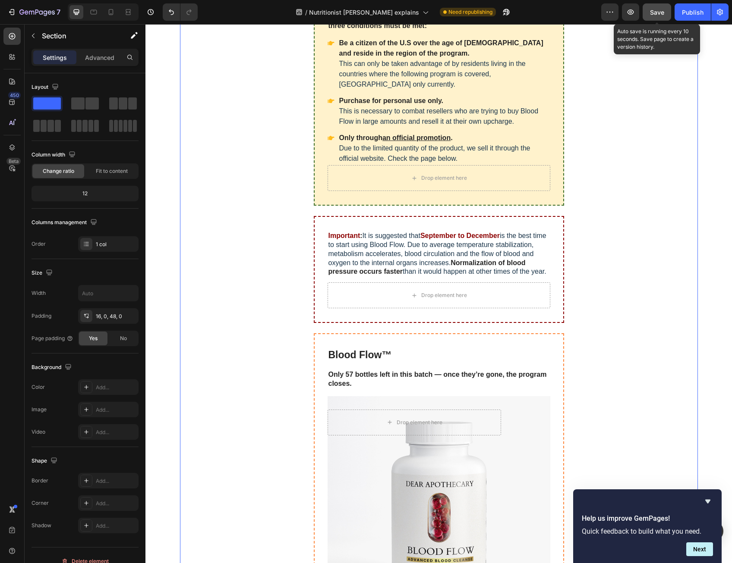
click at [652, 13] on span "Save" at bounding box center [657, 12] width 14 height 7
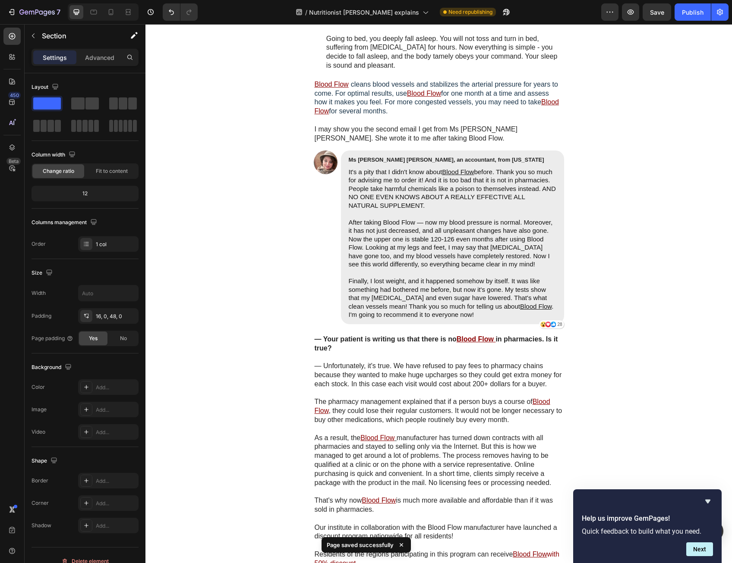
scroll to position [5151, 0]
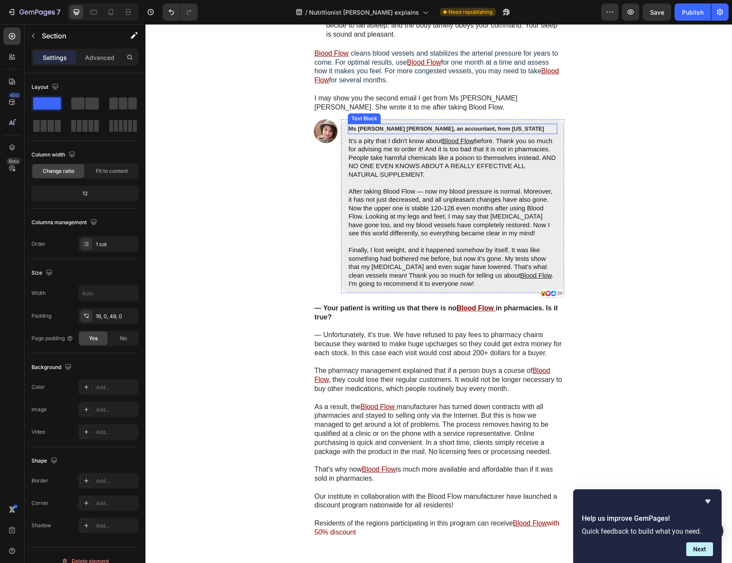
click at [453, 132] on strong "Ms [PERSON_NAME] [PERSON_NAME], an accountant, from [US_STATE]" at bounding box center [446, 129] width 195 height 6
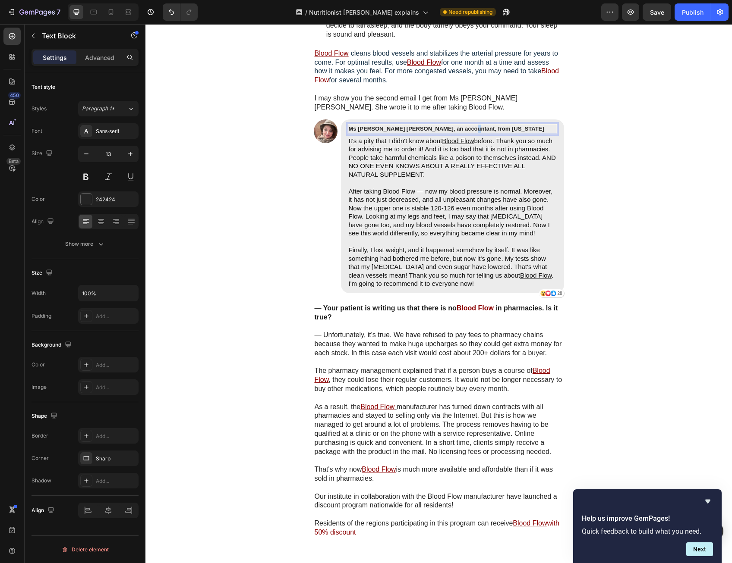
click at [453, 132] on strong "Ms [PERSON_NAME] [PERSON_NAME], an accountant, from [US_STATE]" at bounding box center [446, 129] width 195 height 6
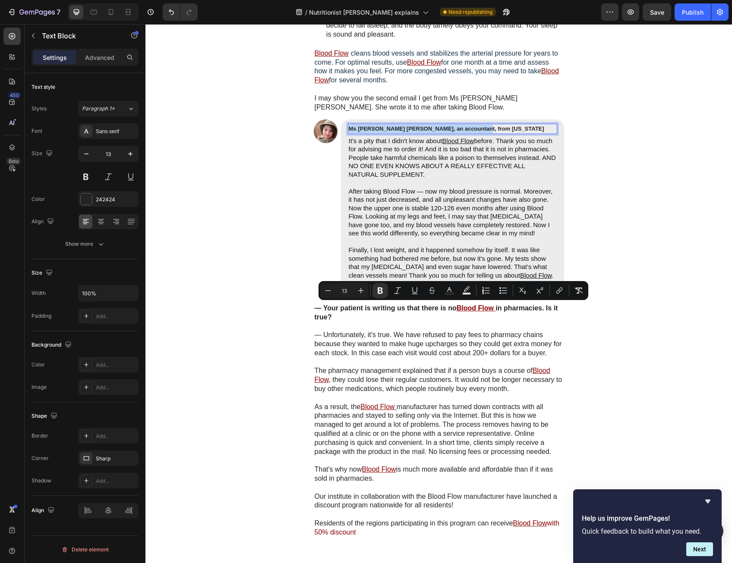
click at [453, 132] on strong "Ms [PERSON_NAME] [PERSON_NAME], an accountant, from [US_STATE]" at bounding box center [446, 129] width 195 height 6
click at [313, 289] on icon "Editor contextual toolbar" at bounding box center [312, 290] width 9 height 9
type input "14"
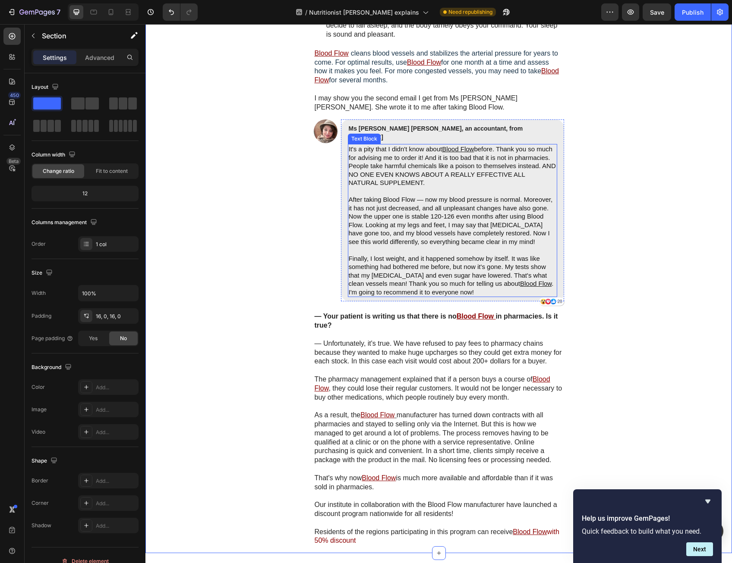
click at [505, 187] on p "It's a pity that I didn't know about Blood Flow before. Thank you so much for a…" at bounding box center [452, 166] width 207 height 42
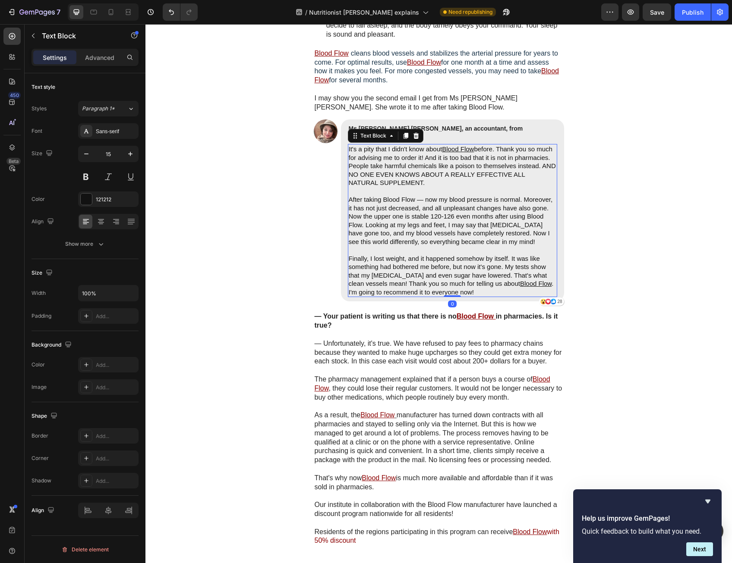
click at [505, 187] on p "It's a pity that I didn't know about Blood Flow before. Thank you so much for a…" at bounding box center [452, 166] width 207 height 42
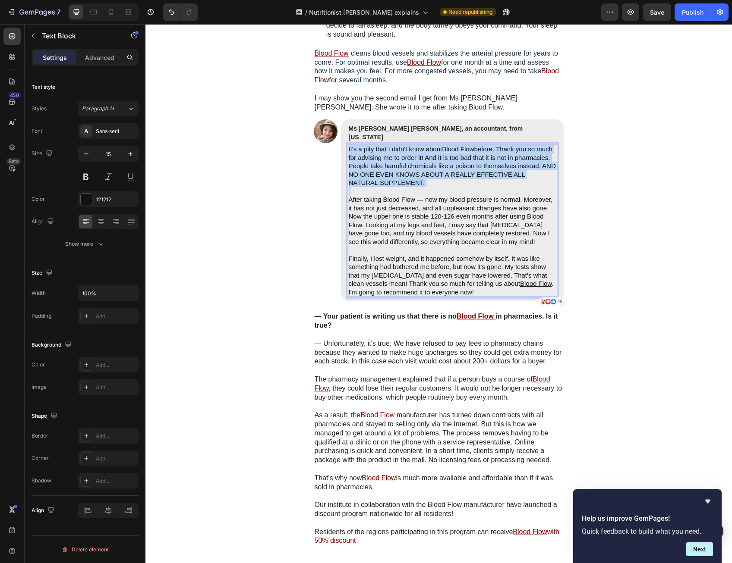
click at [505, 187] on p "It's a pity that I didn't know about Blood Flow before. Thank you so much for a…" at bounding box center [452, 166] width 207 height 42
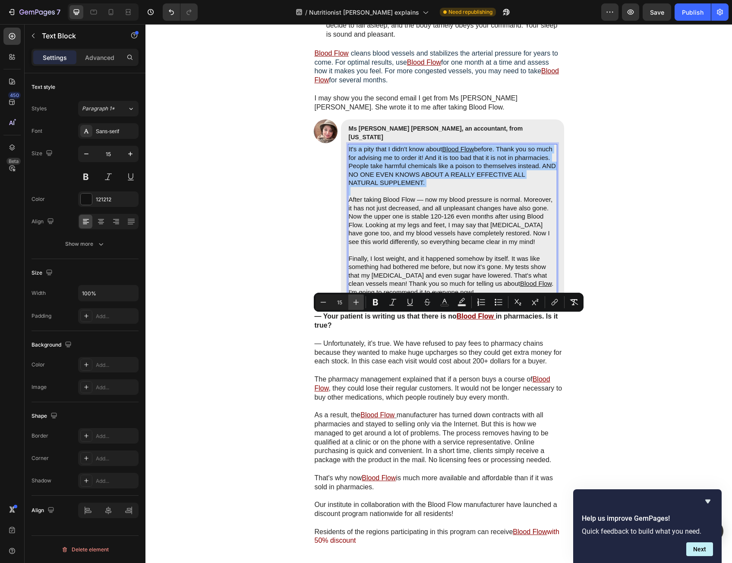
click at [350, 302] on button "Plus" at bounding box center [356, 303] width 16 height 16
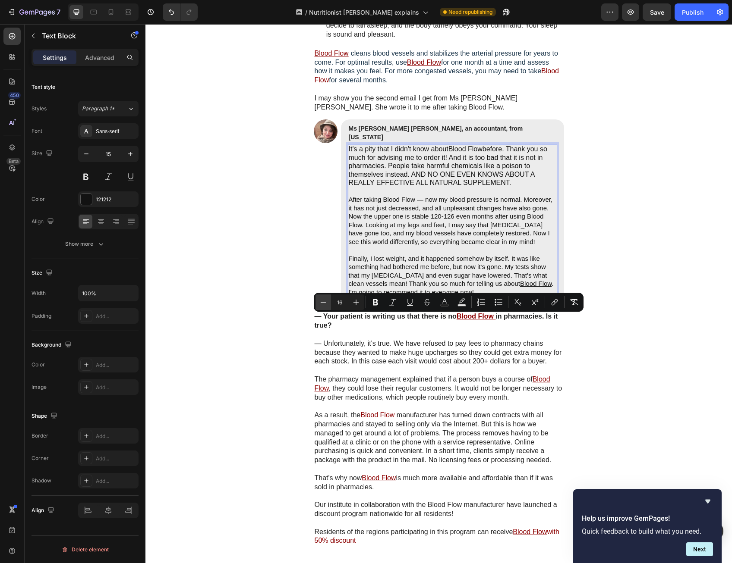
click at [329, 304] on button "Minus" at bounding box center [323, 303] width 16 height 16
type input "15"
click at [399, 246] on p "After taking Blood Flow — now my blood pressure is normal. Moreover, it has not…" at bounding box center [452, 220] width 207 height 50
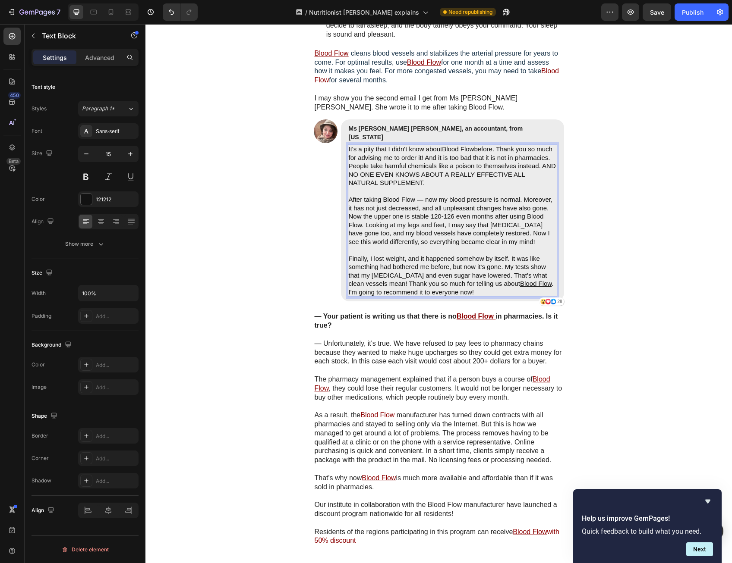
click at [399, 186] on span "before. Thank you so much for advising me to order it! And it is too bad that i…" at bounding box center [452, 165] width 207 height 41
click at [405, 246] on p "After taking Blood Flow — now my blood pressure is normal. Moreover, it has not…" at bounding box center [452, 220] width 207 height 50
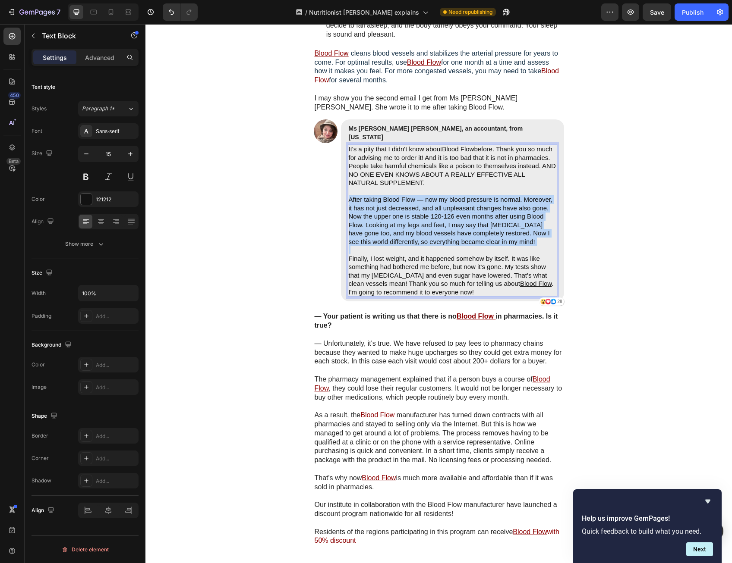
click at [405, 246] on p "After taking Blood Flow — now my blood pressure is normal. Moreover, it has not…" at bounding box center [452, 220] width 207 height 50
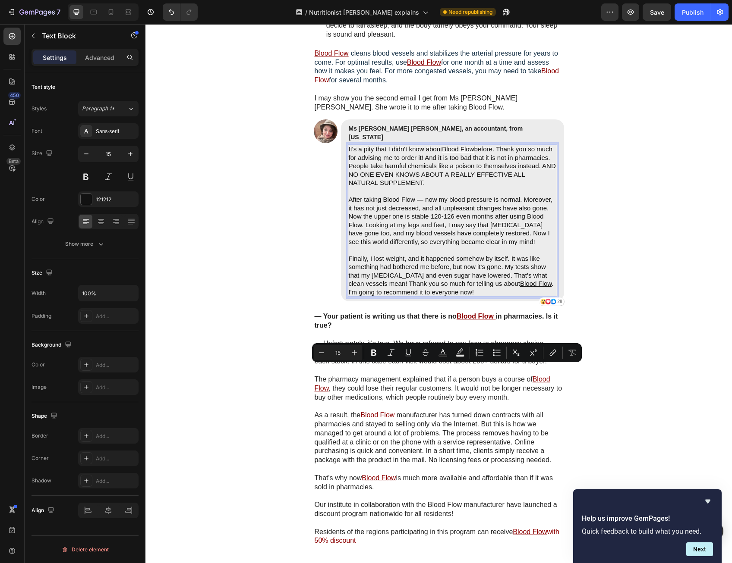
click at [373, 186] on span "before. Thank you so much for advising me to order it! And it is too bad that i…" at bounding box center [452, 165] width 207 height 41
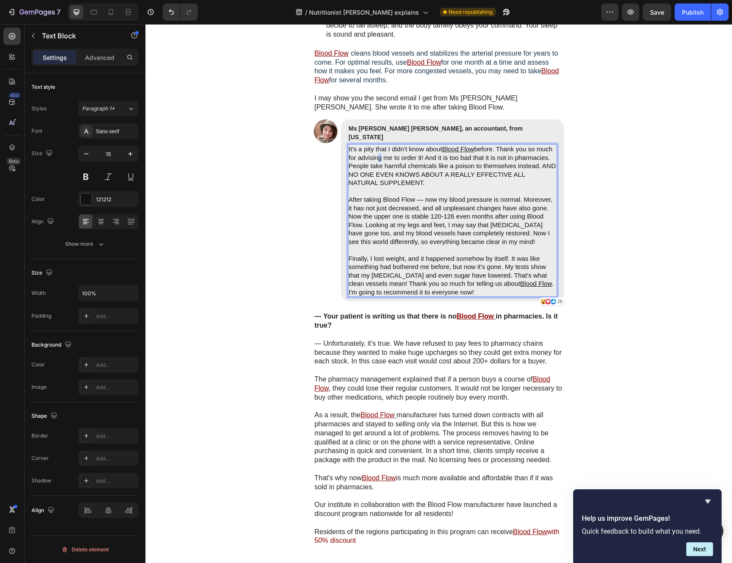
click at [373, 186] on span "before. Thank you so much for advising me to order it! And it is too bad that i…" at bounding box center [452, 165] width 207 height 41
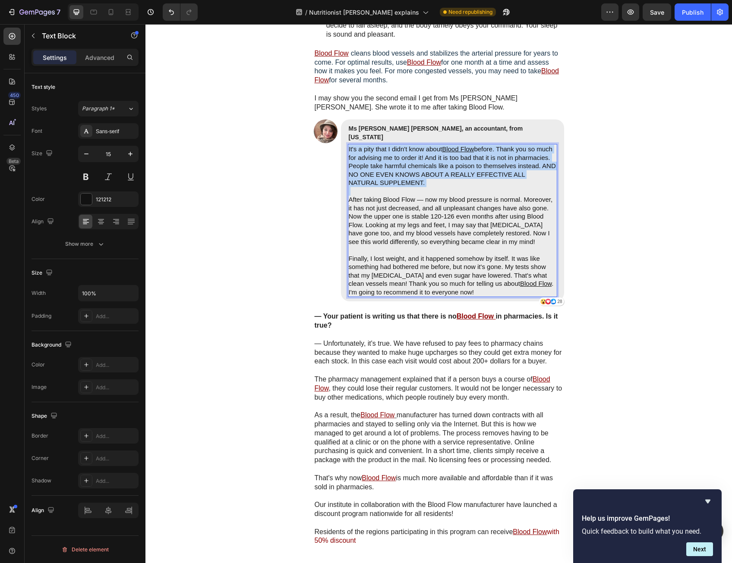
click at [374, 186] on span "before. Thank you so much for advising me to order it! And it is too bad that i…" at bounding box center [452, 165] width 207 height 41
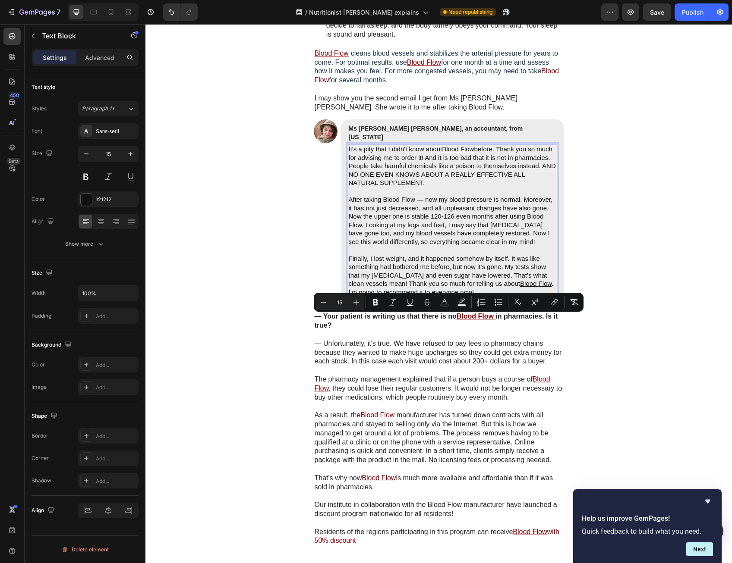
click at [385, 246] on p "After taking Blood Flow — now my blood pressure is normal. Moreover, it has not…" at bounding box center [452, 220] width 207 height 50
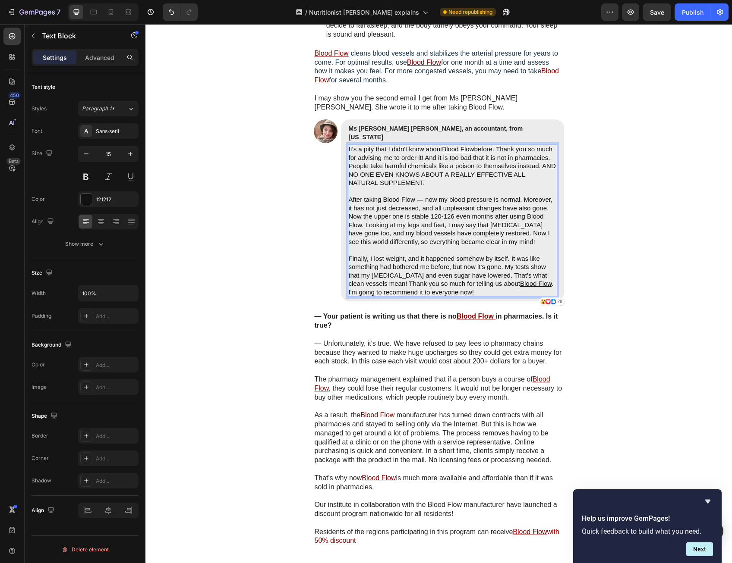
click at [403, 297] on p "Finally, I lost weight, and it happened somehow by itself. It was like somethin…" at bounding box center [452, 275] width 207 height 42
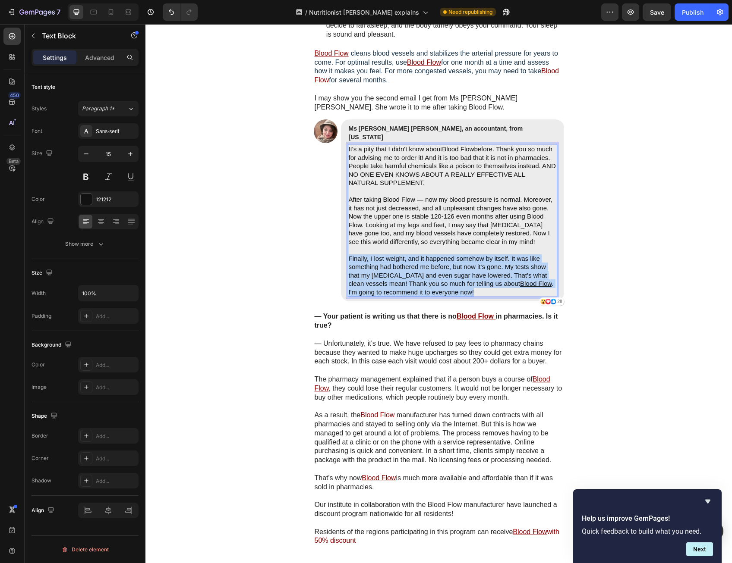
click at [404, 297] on p "Finally, I lost weight, and it happened somehow by itself. It was like somethin…" at bounding box center [452, 275] width 207 height 42
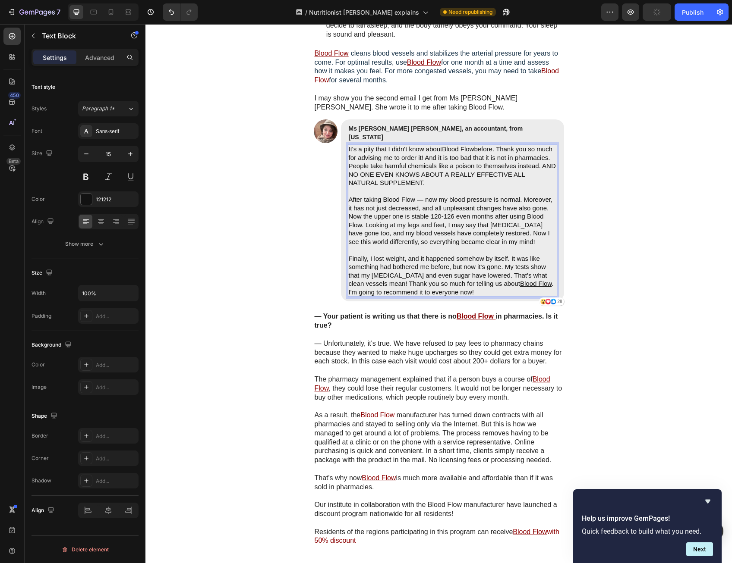
click at [547, 246] on p "After taking Blood Flow — now my blood pressure is normal. Moreover, it has not…" at bounding box center [452, 220] width 207 height 50
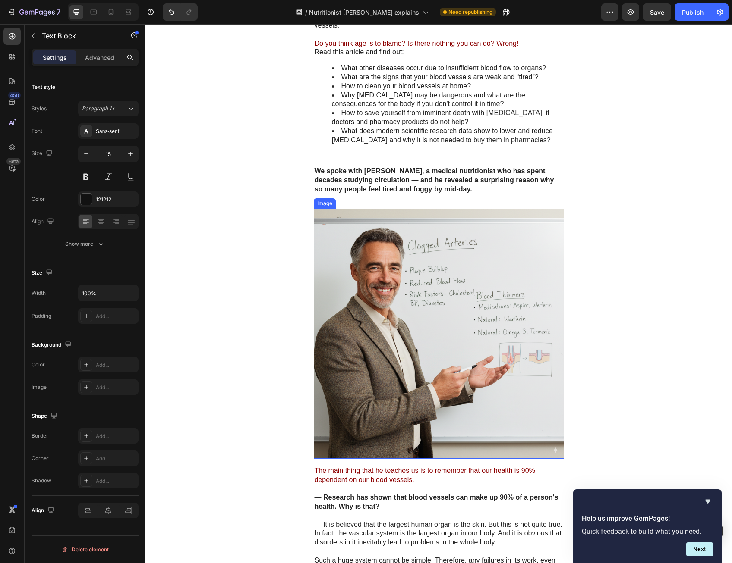
scroll to position [0, 0]
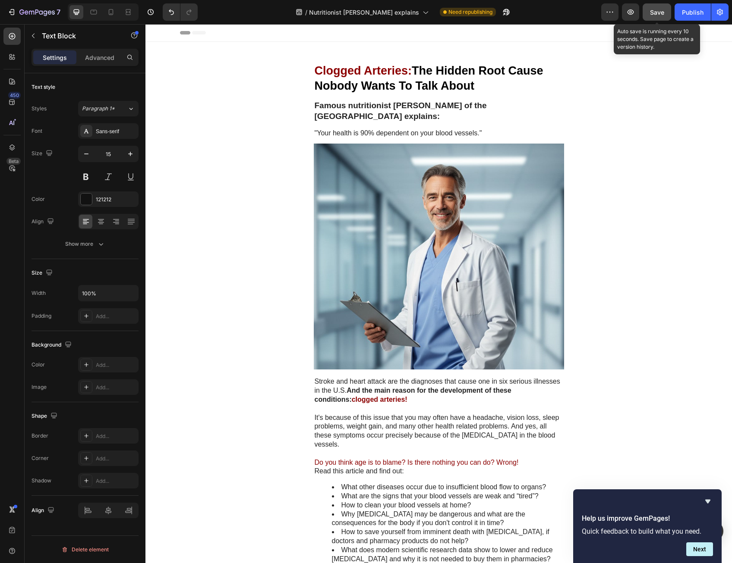
click at [657, 16] on div "Save" at bounding box center [657, 12] width 14 height 9
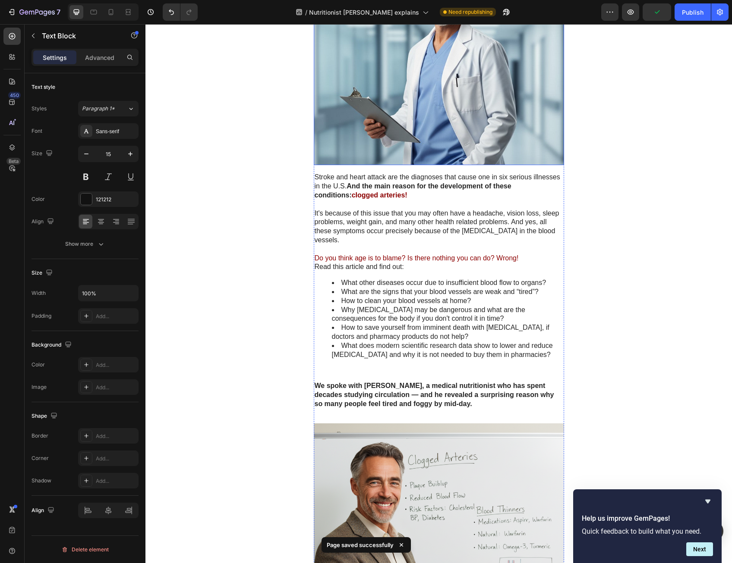
scroll to position [302, 0]
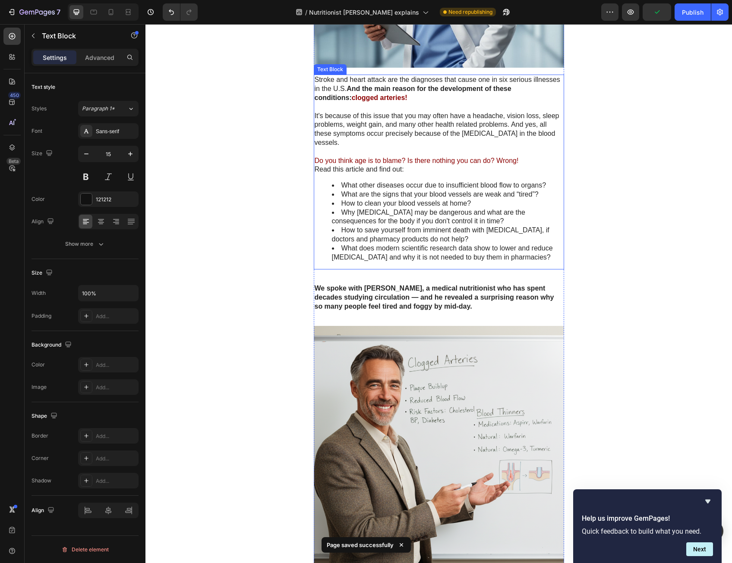
click at [439, 244] on li "What does modern scientific research data show to lower and reduce [MEDICAL_DAT…" at bounding box center [447, 253] width 231 height 18
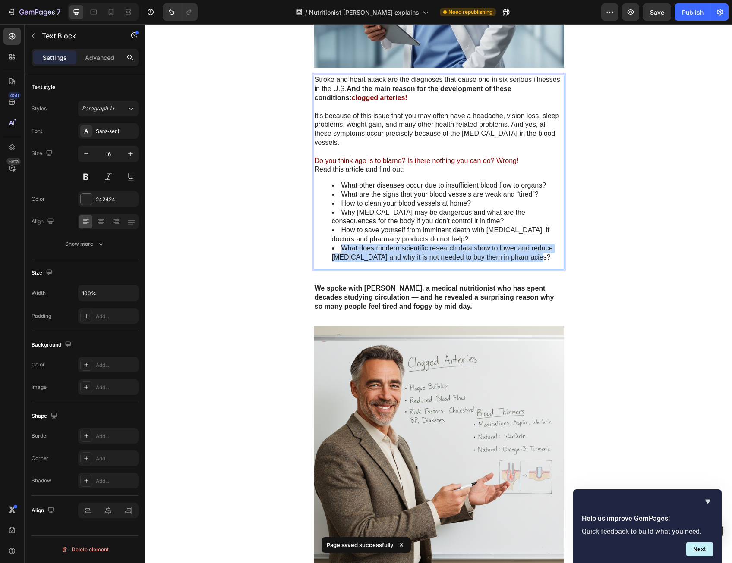
click at [439, 244] on li "What does modern scientific research data show to lower and reduce [MEDICAL_DAT…" at bounding box center [447, 253] width 231 height 18
click at [482, 199] on li "How to clean your blood vessels at home?" at bounding box center [447, 203] width 231 height 9
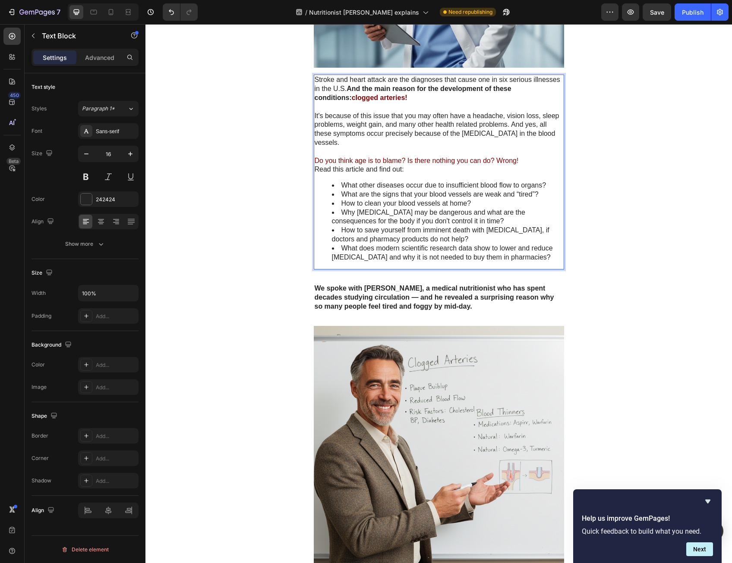
click at [459, 199] on li "How to clean your blood vessels at home?" at bounding box center [447, 203] width 231 height 9
click at [468, 208] on li "Why [MEDICAL_DATA] may be dangerous and what are the consequences for the body …" at bounding box center [447, 217] width 231 height 18
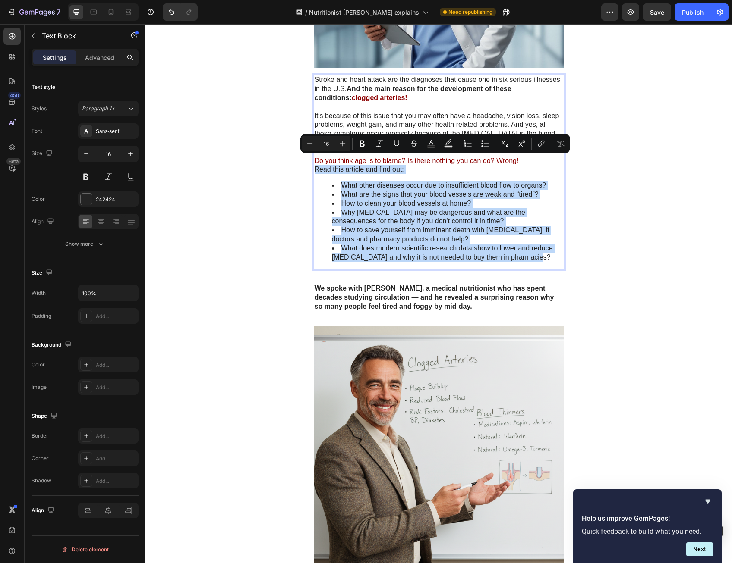
drag, startPoint x: 535, startPoint y: 246, endPoint x: 311, endPoint y: 163, distance: 239.4
click at [314, 163] on div "Stroke and heart attack are the diagnoses that cause one in six serious illness…" at bounding box center [439, 172] width 250 height 195
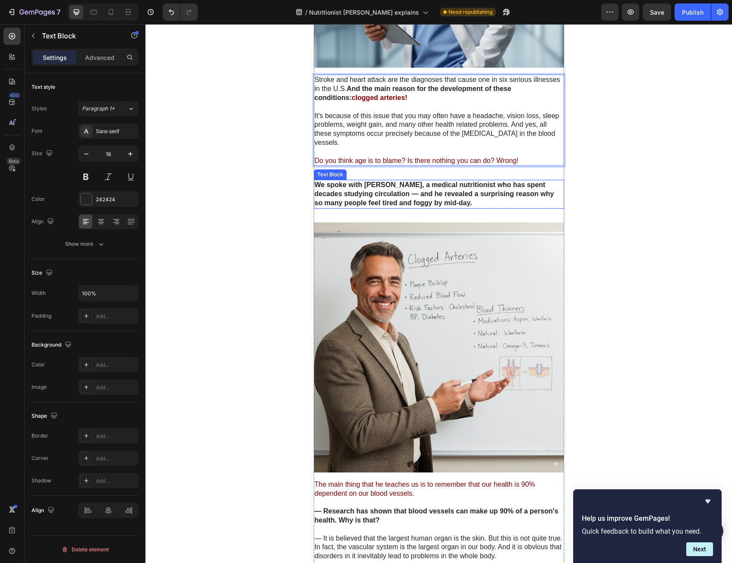
click at [489, 180] on div "We spoke with [PERSON_NAME], a medical nutritionist who has spent decades study…" at bounding box center [439, 194] width 250 height 28
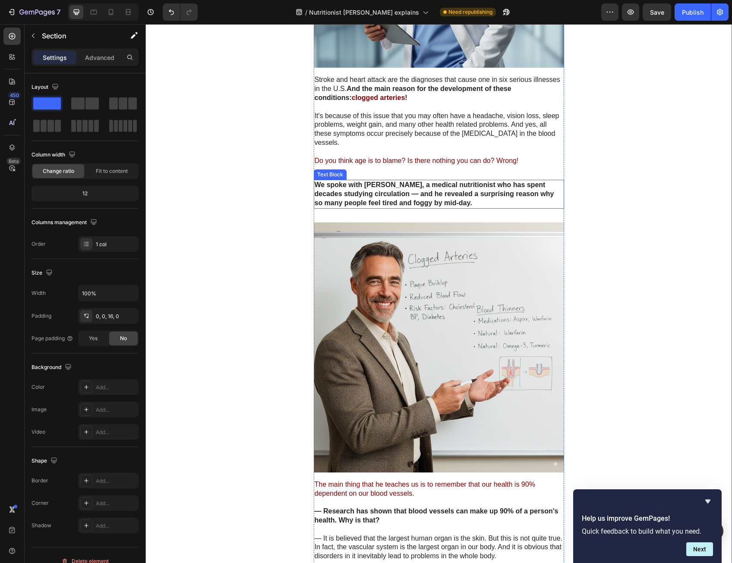
click at [479, 190] on p "We spoke with [PERSON_NAME], a medical nutritionist who has spent decades study…" at bounding box center [438, 194] width 248 height 27
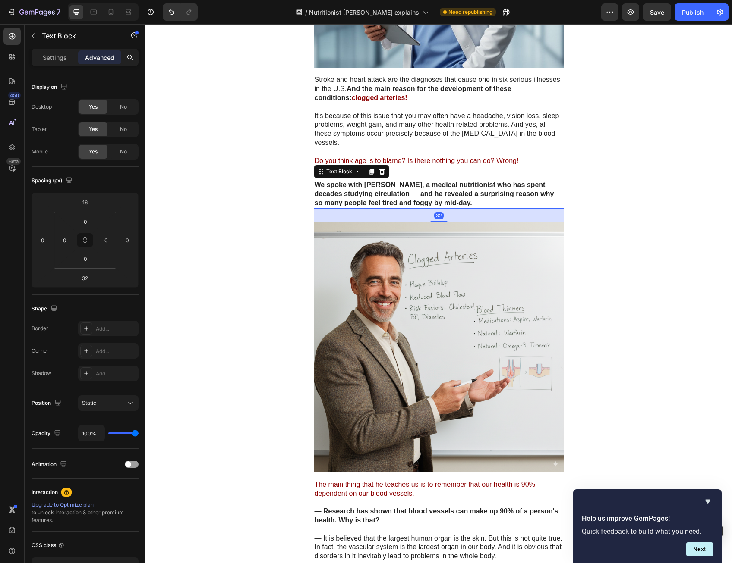
click at [479, 190] on p "We spoke with [PERSON_NAME], a medical nutritionist who has spent decades study…" at bounding box center [438, 194] width 248 height 27
click at [479, 189] on p "We spoke with [PERSON_NAME], a medical nutritionist who has spent decades study…" at bounding box center [438, 194] width 248 height 27
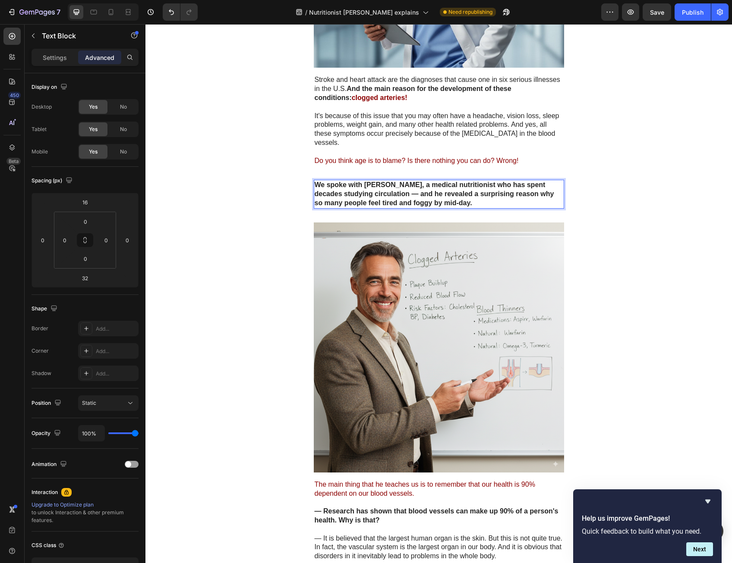
click at [439, 184] on strong "We spoke with [PERSON_NAME], a medical nutritionist who has spent decades study…" at bounding box center [433, 193] width 239 height 25
click at [477, 195] on p "We spoke with [PERSON_NAME], a medical nutritionist who has spent decades study…" at bounding box center [438, 194] width 248 height 27
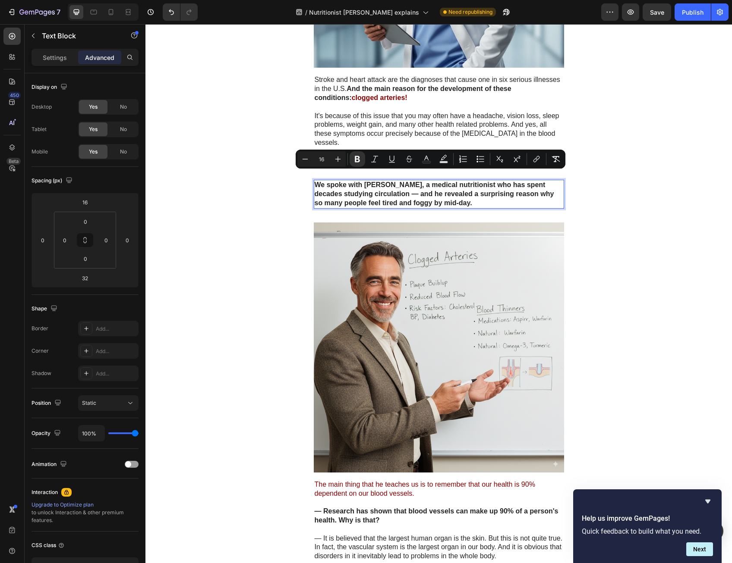
click at [477, 194] on p "We spoke with [PERSON_NAME], a medical nutritionist who has spent decades study…" at bounding box center [438, 194] width 248 height 27
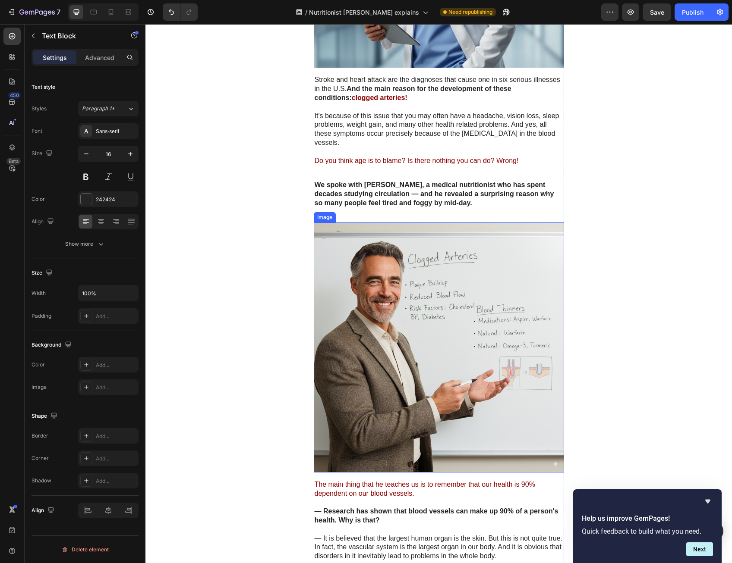
click at [399, 481] on span "The main thing that he teaches us is to remember that our health is 90% depende…" at bounding box center [424, 489] width 220 height 16
click at [405, 186] on strong "We spoke with [PERSON_NAME], a medical nutritionist who has spent decades study…" at bounding box center [433, 193] width 239 height 25
click at [442, 191] on strong "We spoke with [PERSON_NAME], a medical nutritionist who has spent decades study…" at bounding box center [433, 193] width 239 height 25
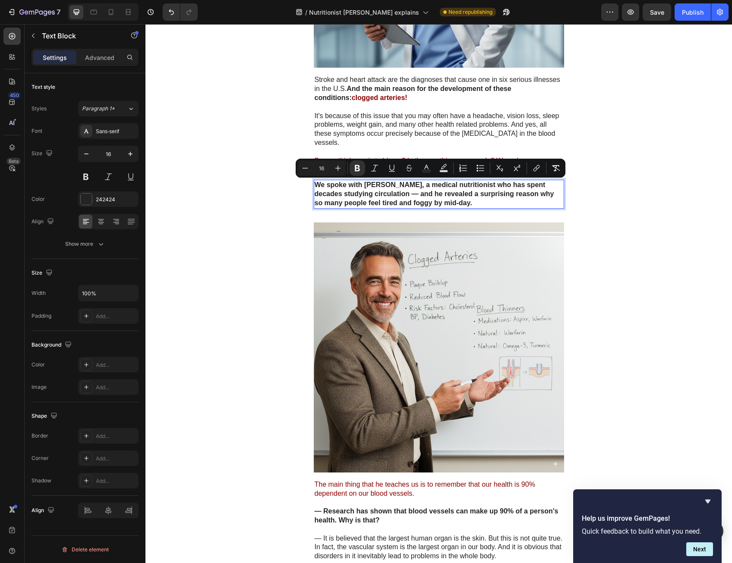
drag, startPoint x: 479, startPoint y: 193, endPoint x: 409, endPoint y: 184, distance: 70.4
click at [409, 184] on p "We spoke with [PERSON_NAME], a medical nutritionist who has spent decades study…" at bounding box center [438, 194] width 248 height 27
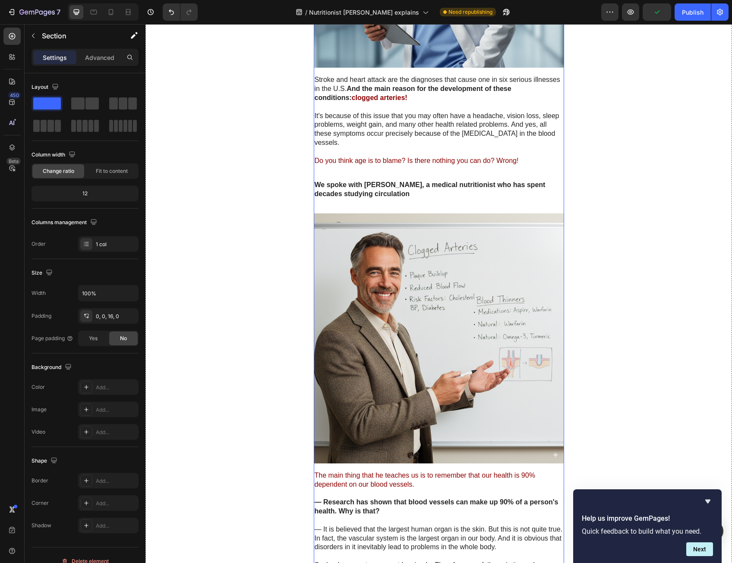
click at [480, 181] on p "We spoke with Dr. Alistair Finch, a medical nutritionist who has spent decades …" at bounding box center [438, 190] width 248 height 18
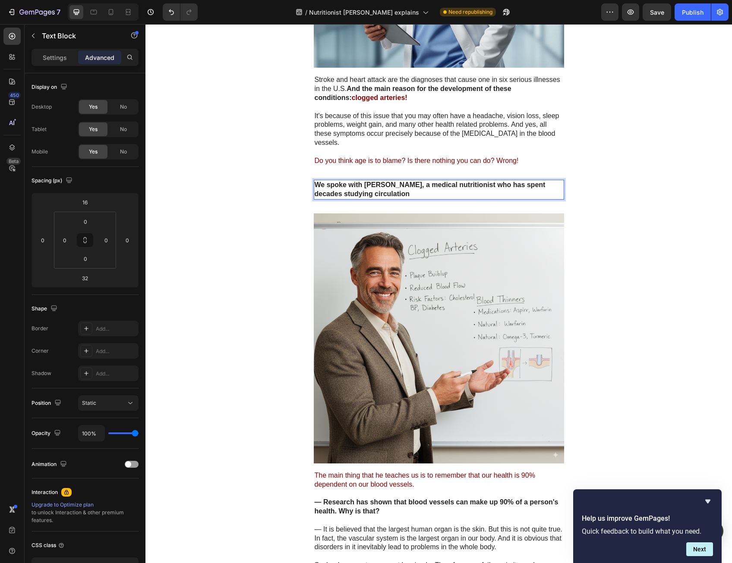
click at [480, 185] on p "We spoke with Dr. Alistair Finch, a medical nutritionist who has spent decades …" at bounding box center [438, 190] width 248 height 18
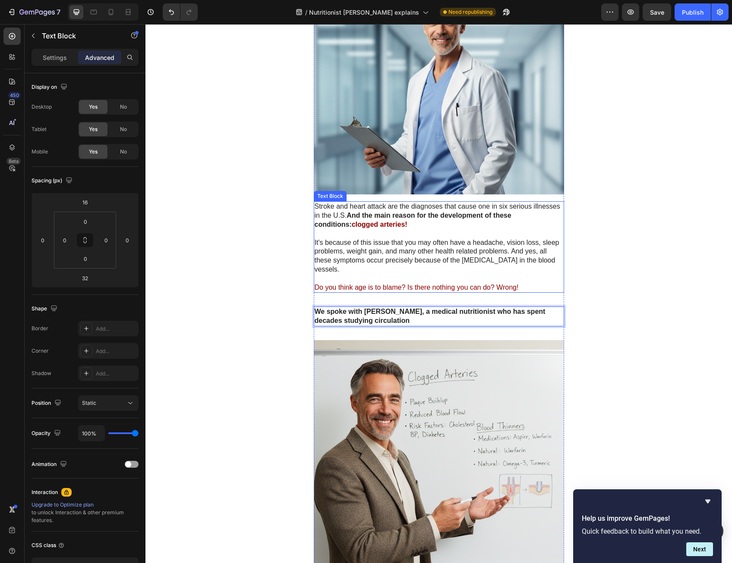
scroll to position [173, 0]
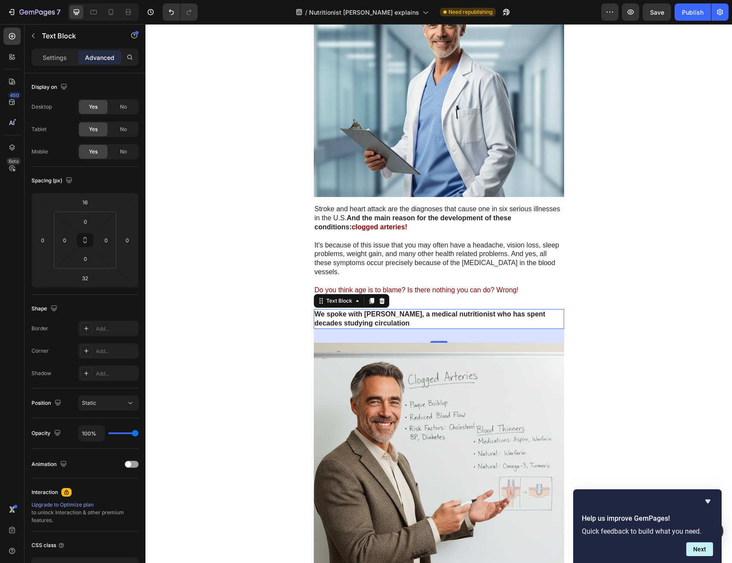
click at [359, 312] on strong "We spoke with Dr. Alistair Finch, a medical nutritionist who has spent decades …" at bounding box center [429, 319] width 231 height 16
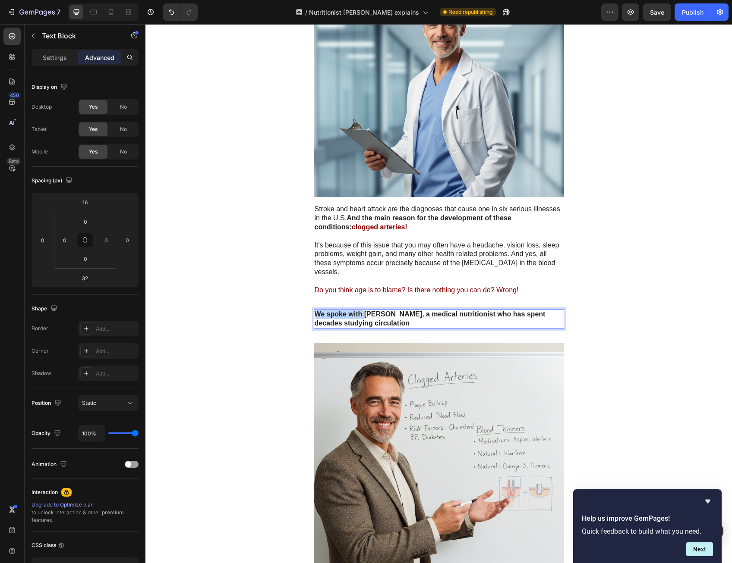
drag, startPoint x: 361, startPoint y: 305, endPoint x: 311, endPoint y: 307, distance: 49.2
click at [314, 311] on strong "We spoke with Dr. Alistair Finch, a medical nutritionist who has spent decades …" at bounding box center [429, 319] width 231 height 16
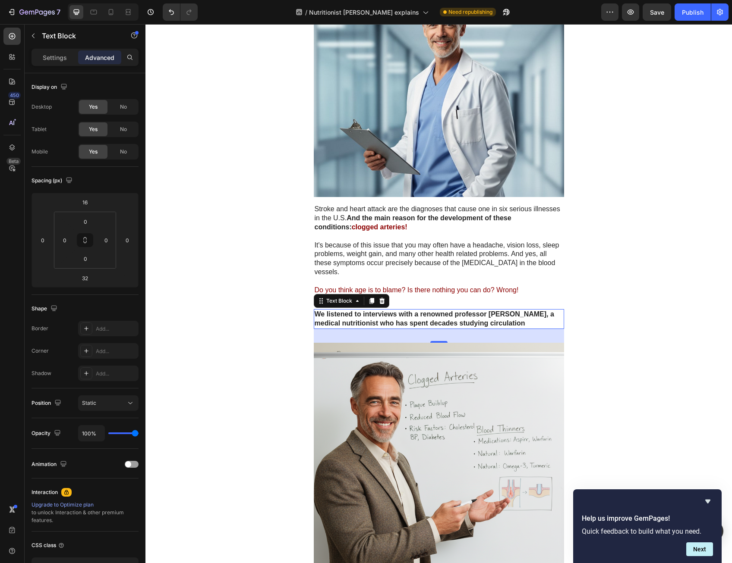
click at [523, 317] on p "We listened to interviews with a renowned professor Dr. Alistair Finch, a medic…" at bounding box center [438, 319] width 248 height 18
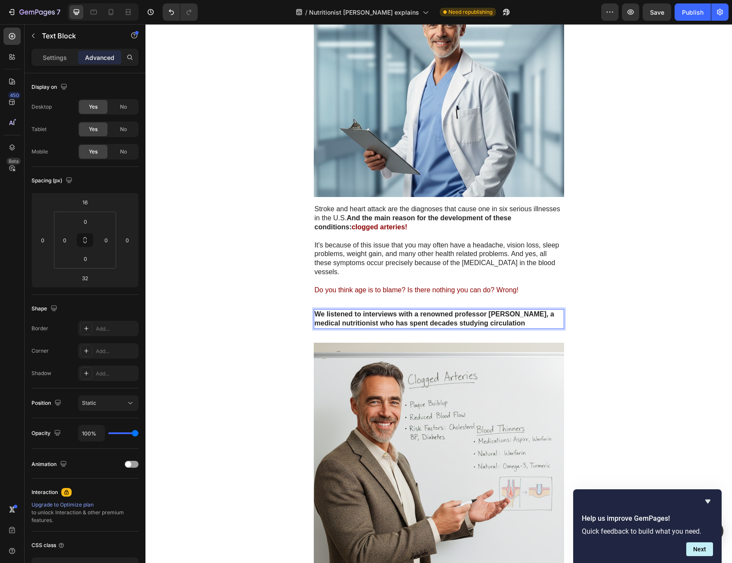
click at [524, 317] on p "We listened to interviews with a renowned professor Dr. Alistair Finch, a medic…" at bounding box center [438, 319] width 248 height 18
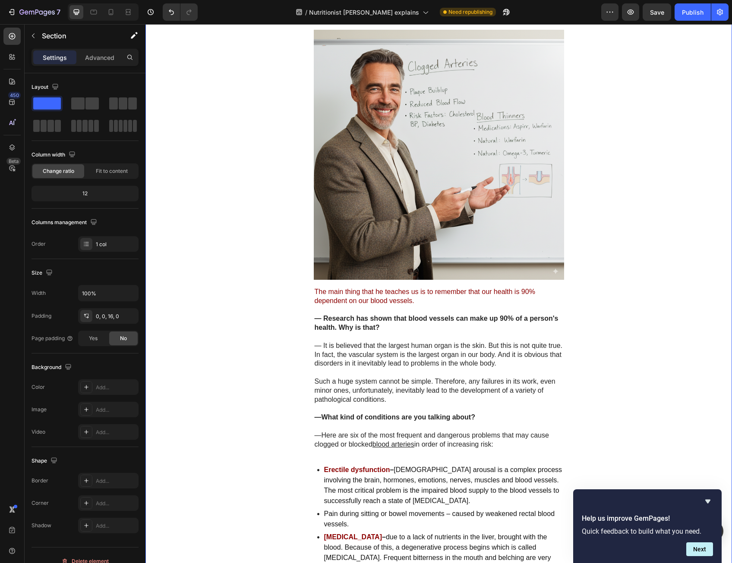
scroll to position [431, 0]
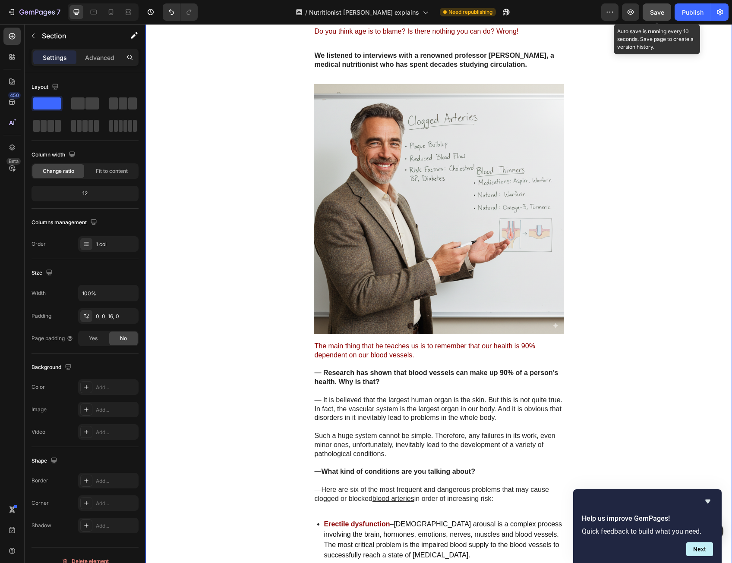
click at [651, 14] on span "Save" at bounding box center [657, 12] width 14 height 7
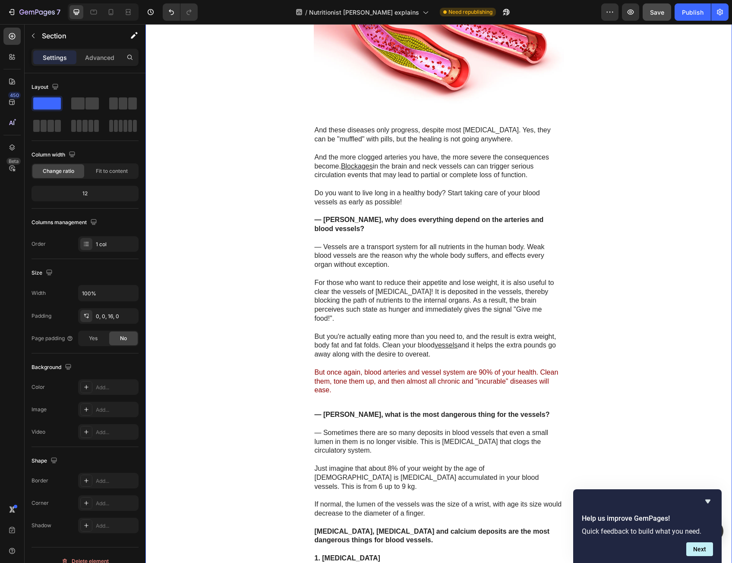
scroll to position [1294, 0]
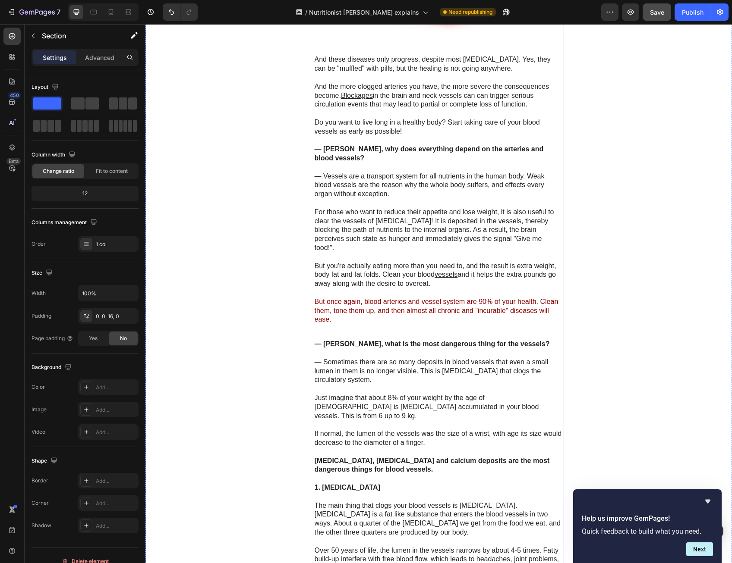
click at [421, 312] on div "Clogged Arteries: The Hidden Root Cause Nobody Wants To Talk About Heading Famo…" at bounding box center [439, 426] width 250 height 3316
click at [422, 300] on p "But once again, blood arteries and vessel system are 90% of your health. Clean …" at bounding box center [438, 311] width 248 height 27
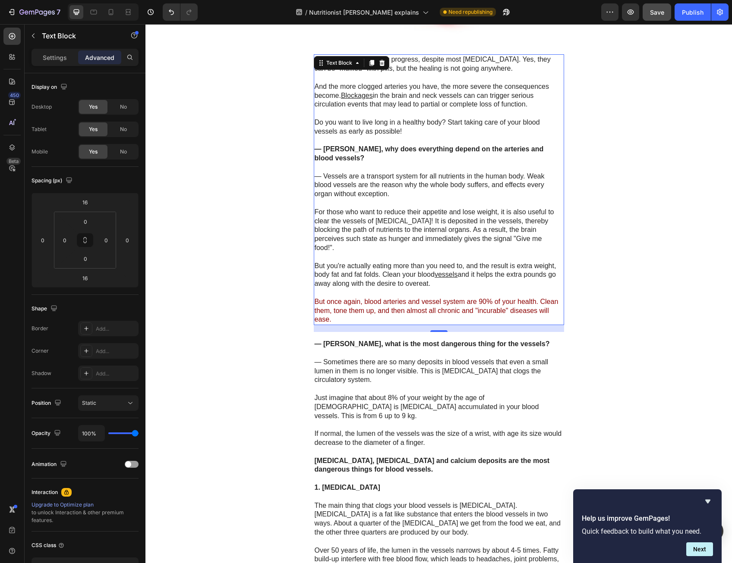
click at [104, 51] on div "Advanced" at bounding box center [99, 57] width 43 height 14
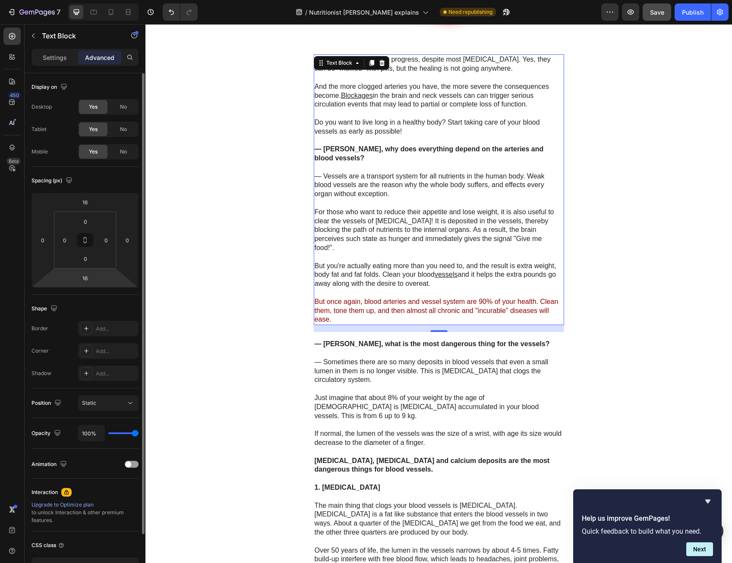
click at [85, 289] on div "Spacing (px) 16 0 16 0 0 0 0 0" at bounding box center [84, 231] width 107 height 128
click at [85, 282] on input "16" at bounding box center [84, 278] width 17 height 13
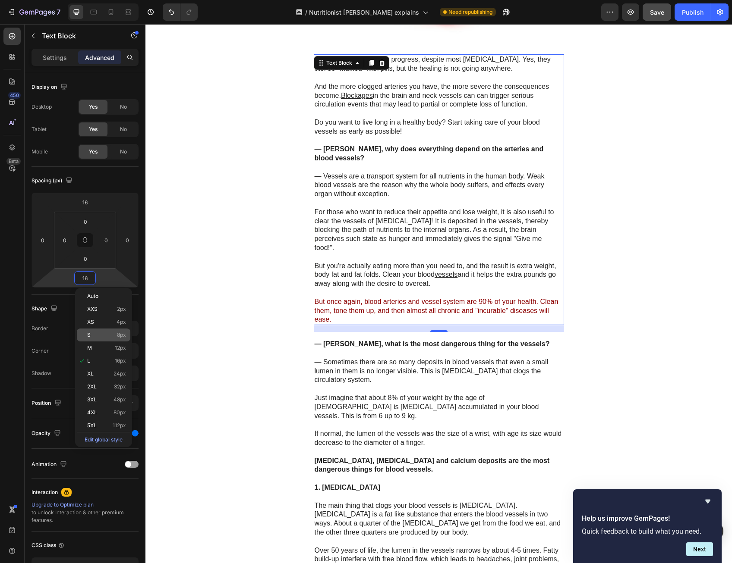
click at [113, 334] on p "S 8px" at bounding box center [106, 335] width 39 height 6
type input "8"
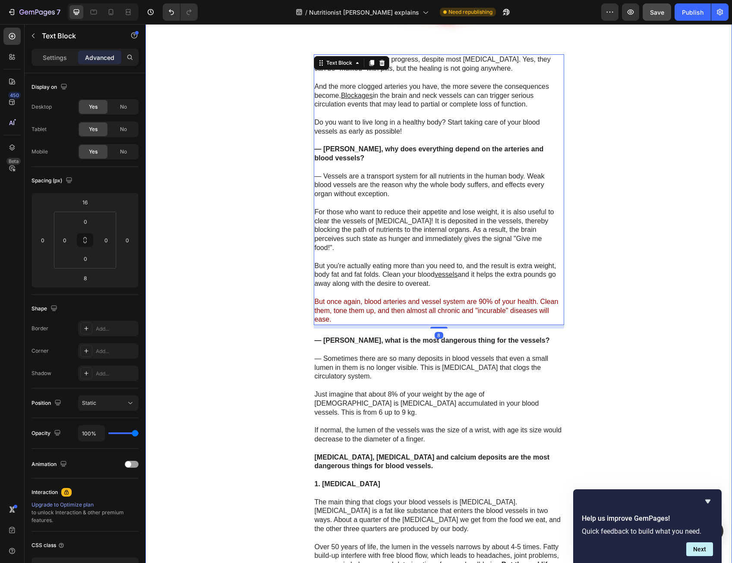
click at [609, 274] on div "Clogged Arteries: The Hidden Root Cause Nobody Wants To Talk About Heading Famo…" at bounding box center [438, 424] width 586 height 3312
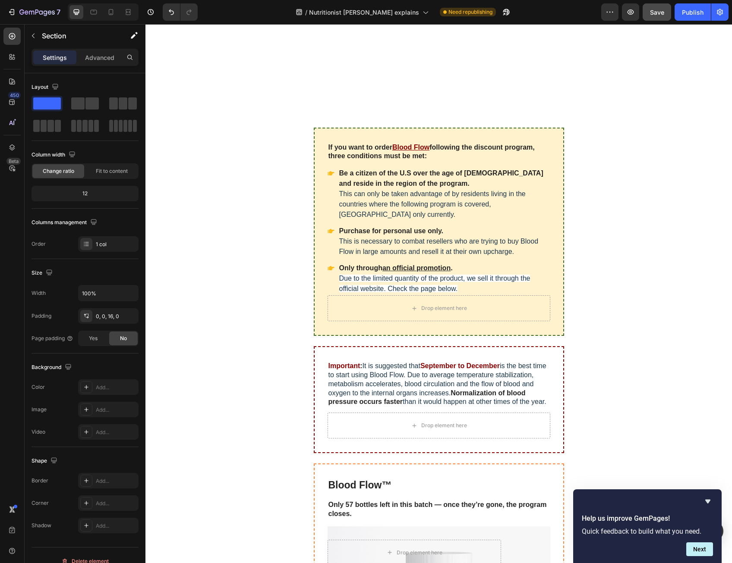
scroll to position [5651, 0]
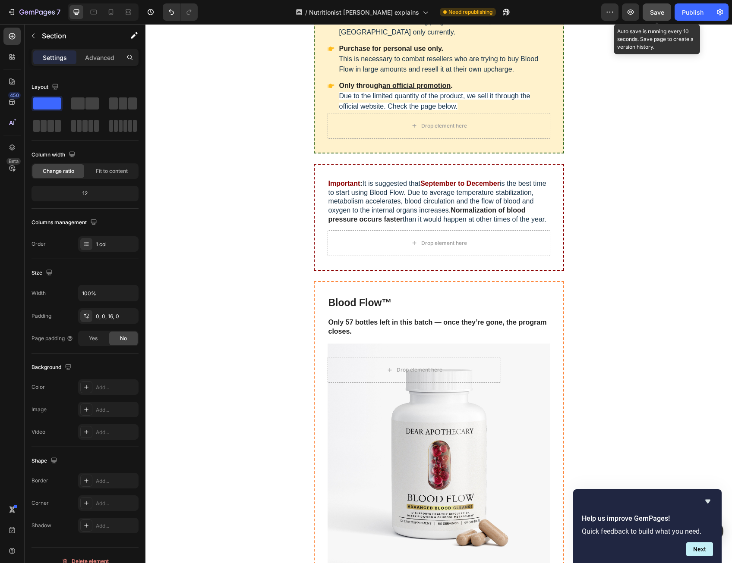
click at [650, 16] on div "Save" at bounding box center [657, 12] width 14 height 9
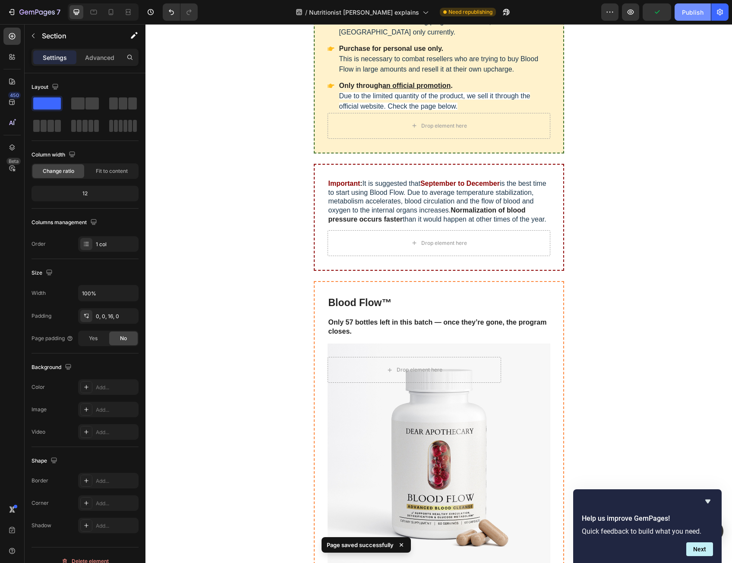
click at [686, 13] on div "Publish" at bounding box center [693, 12] width 22 height 9
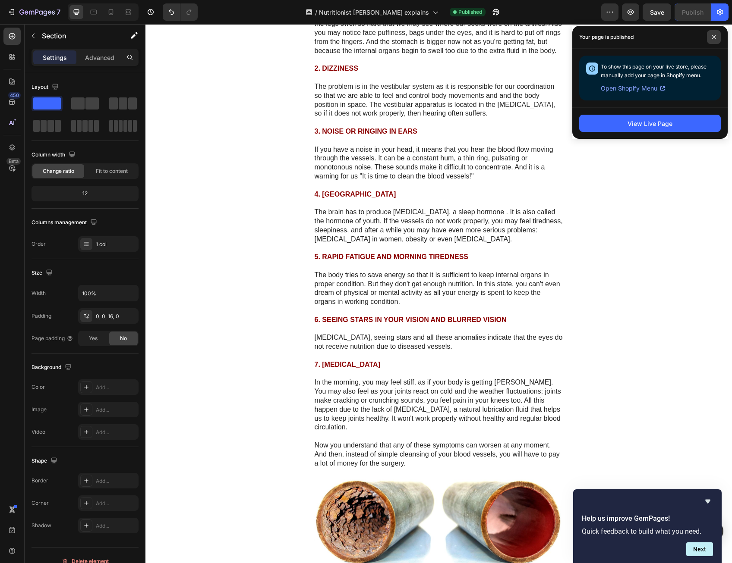
click at [715, 37] on span at bounding box center [714, 37] width 14 height 14
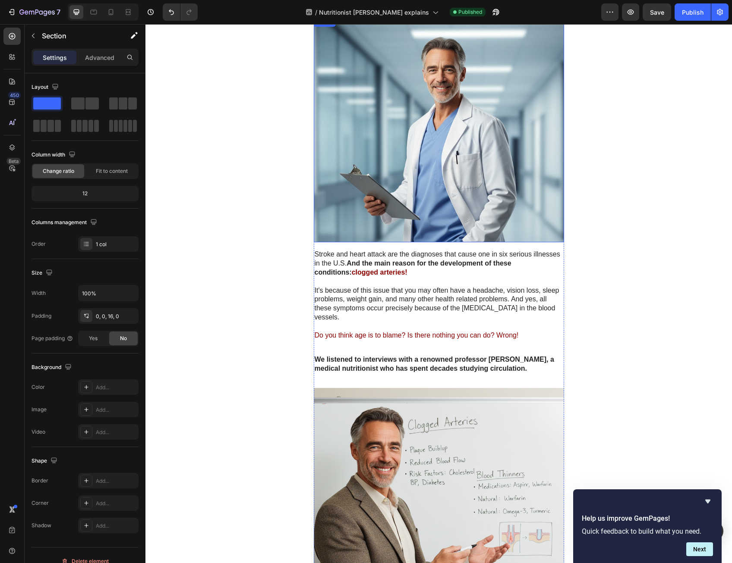
scroll to position [0, 0]
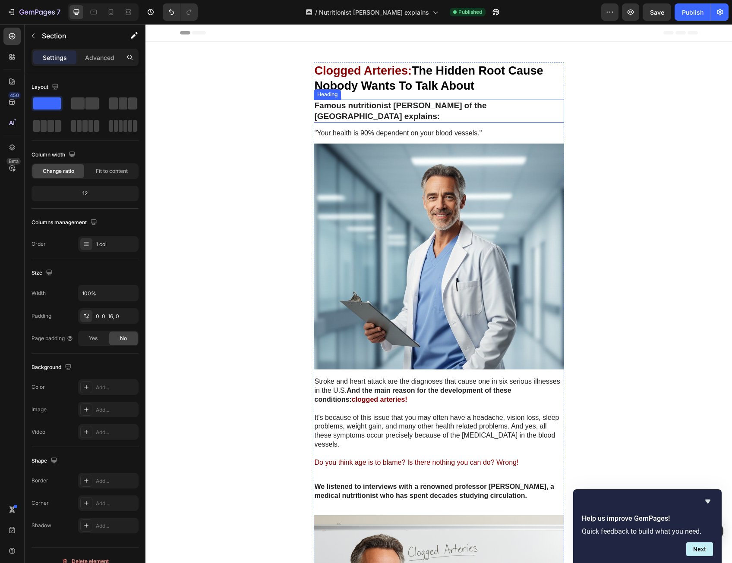
click at [317, 101] on strong "Famous nutritionist [PERSON_NAME] of the [GEOGRAPHIC_DATA] explains:" at bounding box center [400, 111] width 172 height 20
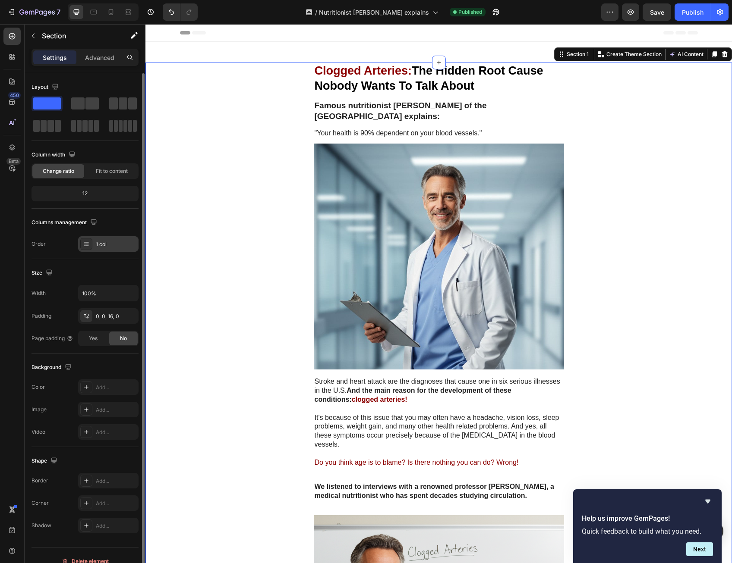
click at [97, 246] on div "1 col" at bounding box center [116, 245] width 41 height 8
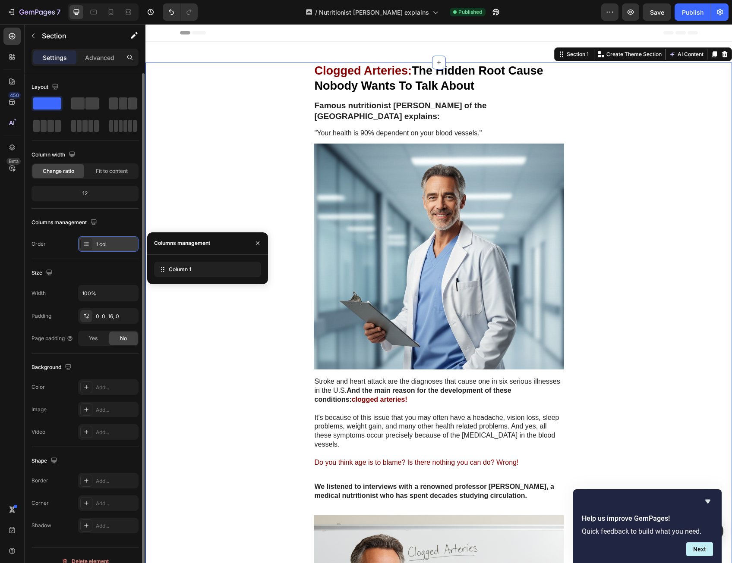
click at [97, 246] on div "1 col" at bounding box center [116, 245] width 41 height 8
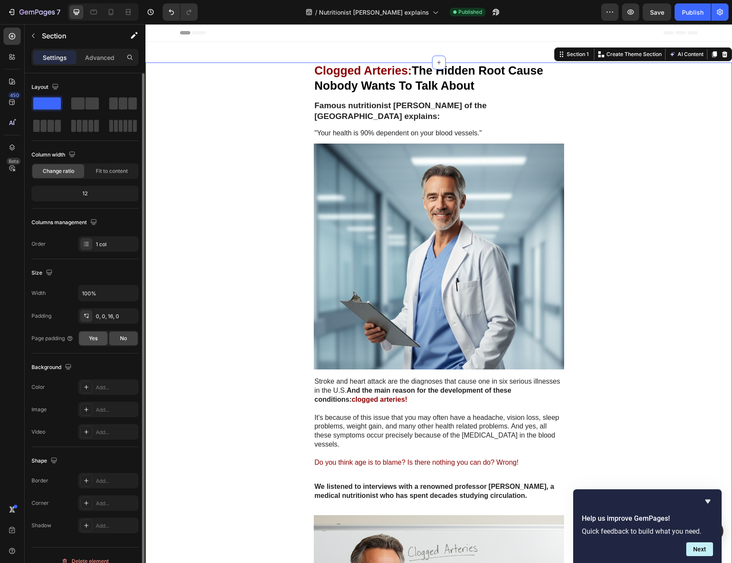
click at [105, 333] on div "Yes" at bounding box center [93, 339] width 28 height 14
click at [120, 336] on span "No" at bounding box center [123, 339] width 7 height 8
click at [104, 335] on div "Yes" at bounding box center [93, 339] width 28 height 14
click at [119, 337] on div "No" at bounding box center [123, 339] width 28 height 14
click at [89, 295] on input "100%" at bounding box center [109, 294] width 60 height 16
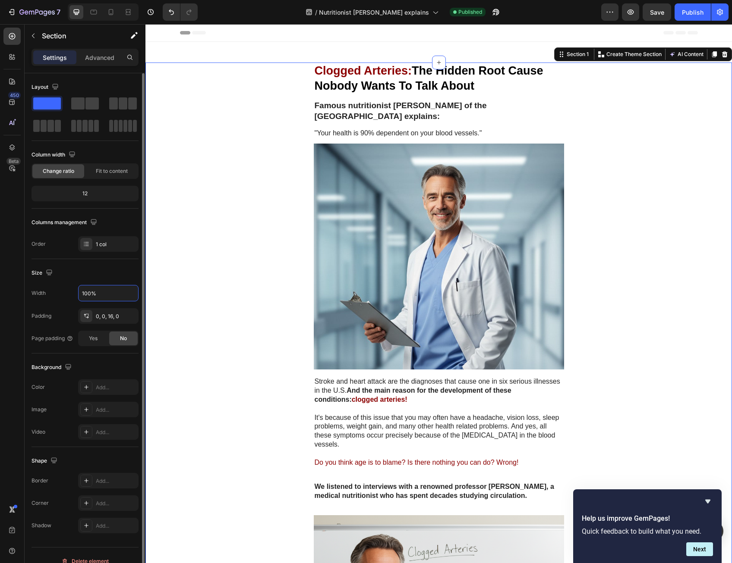
click at [95, 279] on div "Size Width 100% Padding 0, 0, 16, 0 Page padding Yes No" at bounding box center [84, 306] width 107 height 94
click at [89, 167] on div "Fit to content" at bounding box center [112, 171] width 52 height 14
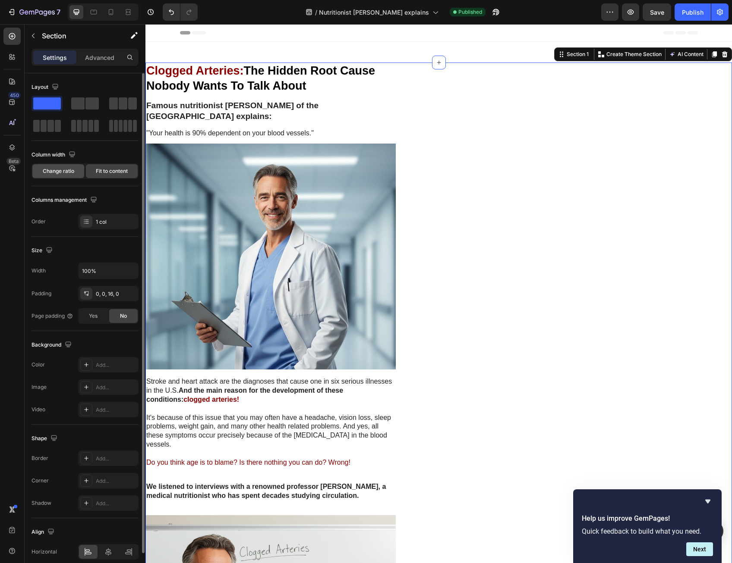
click at [73, 167] on div "Change ratio" at bounding box center [58, 171] width 52 height 14
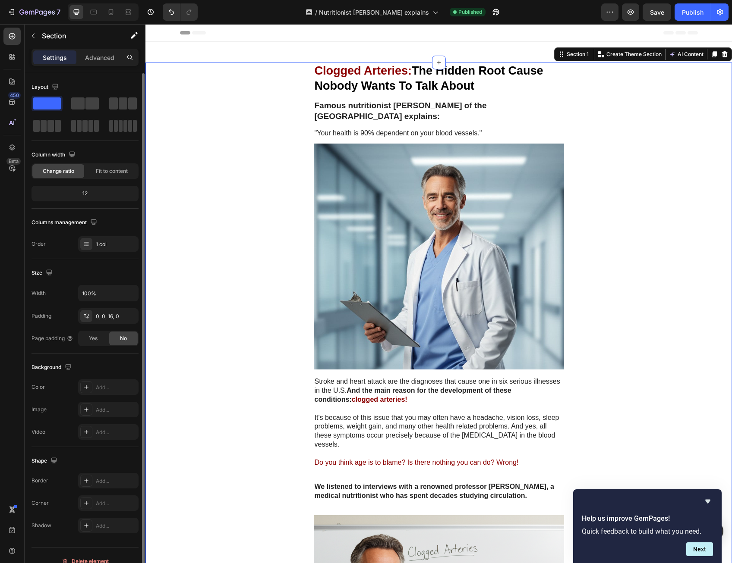
click at [84, 195] on div "12" at bounding box center [85, 194] width 104 height 12
click at [86, 194] on div "12" at bounding box center [85, 194] width 104 height 12
click at [86, 192] on div "12" at bounding box center [85, 194] width 104 height 12
click at [87, 186] on div "12" at bounding box center [84, 194] width 107 height 16
click at [64, 174] on span "Change ratio" at bounding box center [58, 171] width 31 height 8
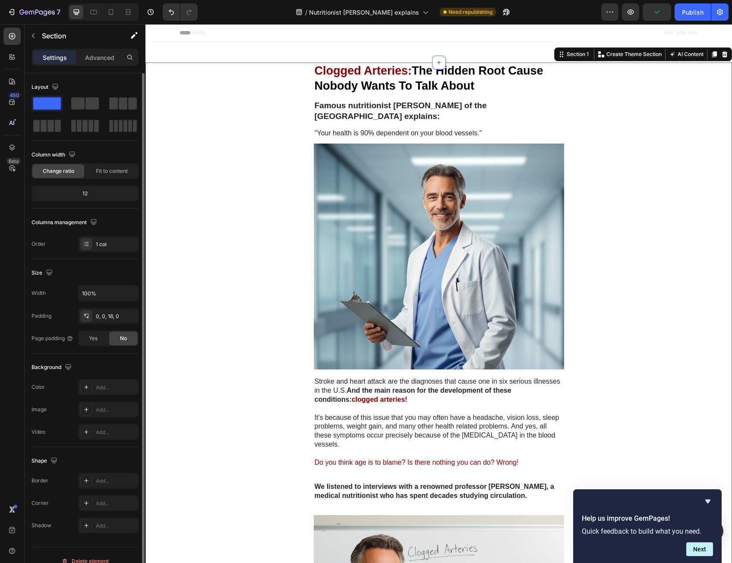
click at [79, 192] on div "12" at bounding box center [85, 194] width 104 height 12
drag, startPoint x: 80, startPoint y: 183, endPoint x: 72, endPoint y: 173, distance: 13.5
click at [79, 182] on div "Column width Change ratio Fit to content 12" at bounding box center [84, 178] width 107 height 61
click at [72, 173] on span "Change ratio" at bounding box center [58, 171] width 31 height 8
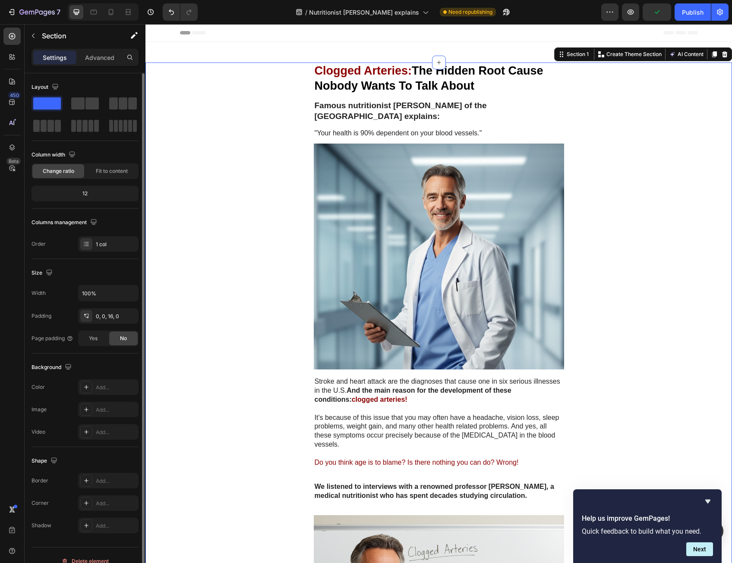
drag, startPoint x: 81, startPoint y: 192, endPoint x: 88, endPoint y: 193, distance: 7.0
click at [81, 192] on div "12" at bounding box center [85, 194] width 104 height 12
drag, startPoint x: 89, startPoint y: 193, endPoint x: 96, endPoint y: 194, distance: 7.4
click at [91, 193] on div "12" at bounding box center [85, 194] width 104 height 12
click at [99, 194] on div "12" at bounding box center [85, 194] width 104 height 12
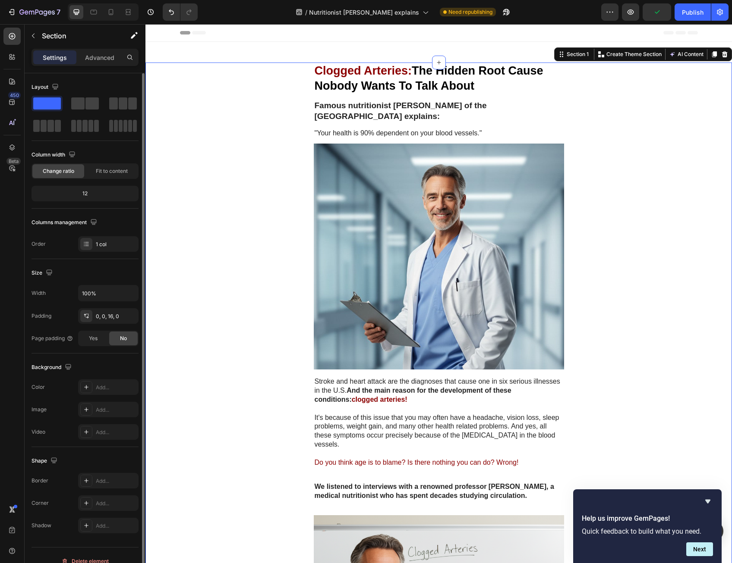
click at [100, 193] on div "12" at bounding box center [85, 194] width 104 height 12
click at [100, 192] on div "12" at bounding box center [85, 194] width 104 height 12
click at [69, 151] on icon "button" at bounding box center [72, 154] width 9 height 9
click at [73, 173] on button "button" at bounding box center [74, 168] width 14 height 14
click at [73, 155] on icon "button" at bounding box center [72, 154] width 6 height 6
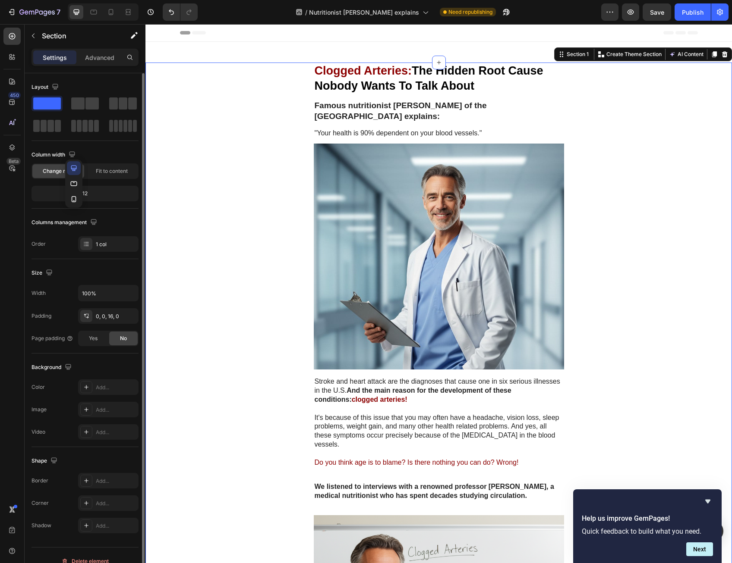
click at [75, 182] on icon "button" at bounding box center [73, 183] width 9 height 9
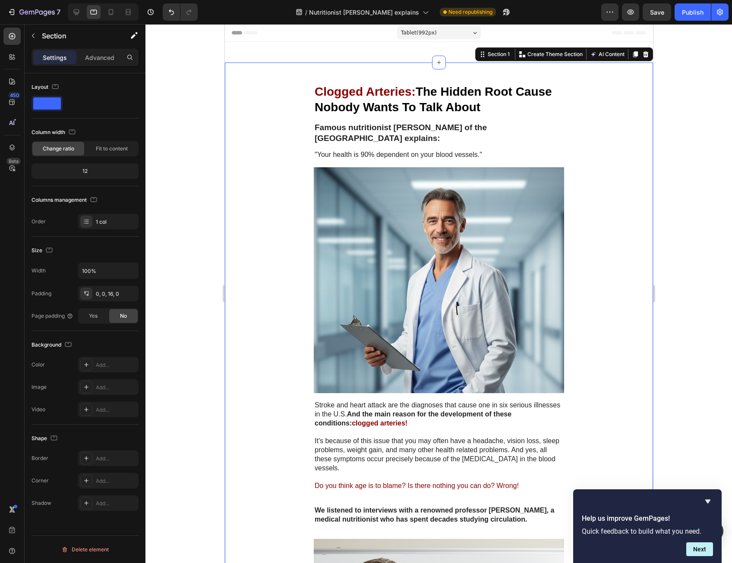
scroll to position [8, 0]
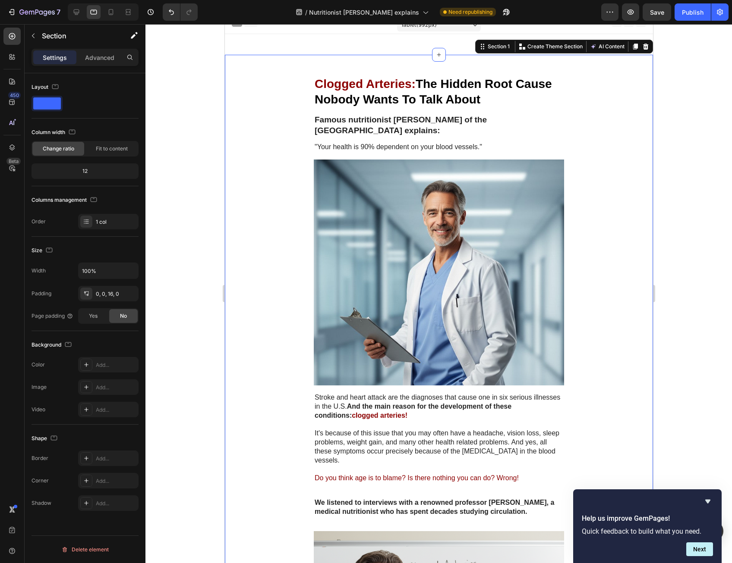
click at [80, 172] on div "12" at bounding box center [85, 171] width 104 height 12
click at [80, 151] on div "Change ratio" at bounding box center [58, 149] width 52 height 14
click at [77, 133] on button "button" at bounding box center [72, 132] width 10 height 10
click at [78, 147] on icon "button" at bounding box center [73, 145] width 9 height 9
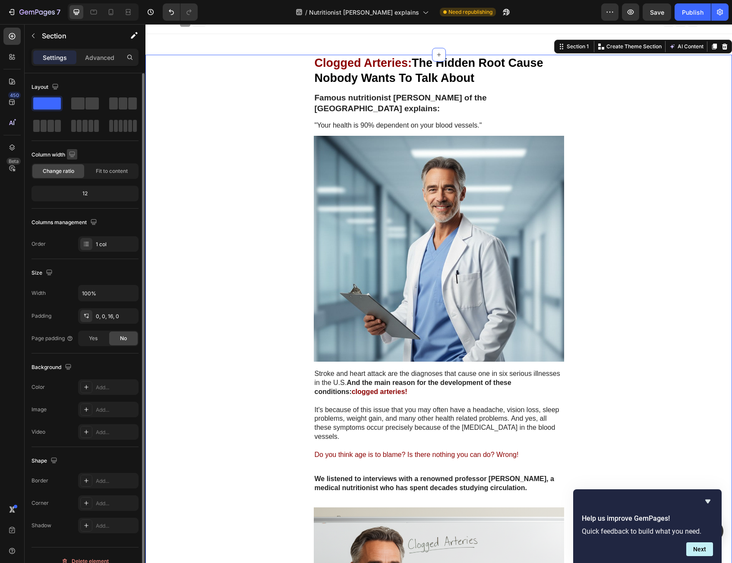
click at [72, 152] on icon "button" at bounding box center [72, 154] width 9 height 9
click at [78, 196] on icon "button" at bounding box center [73, 199] width 9 height 9
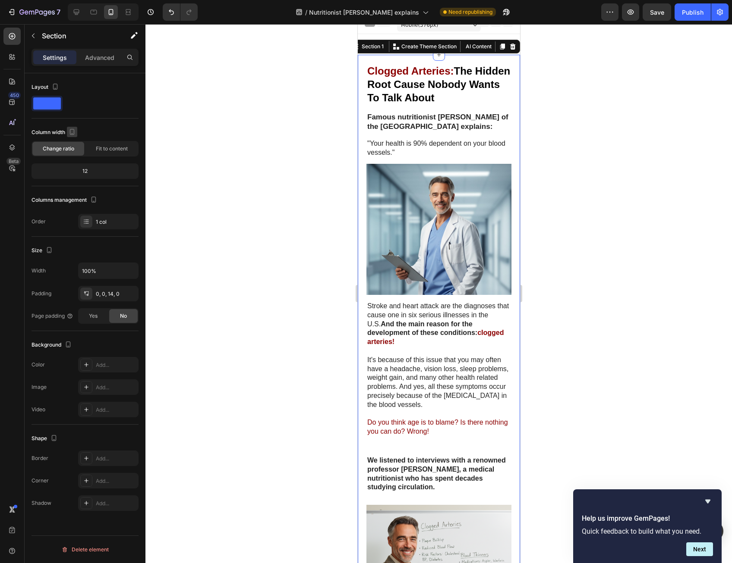
click at [74, 132] on icon "button" at bounding box center [72, 132] width 5 height 6
click at [73, 147] on icon "button" at bounding box center [74, 146] width 6 height 6
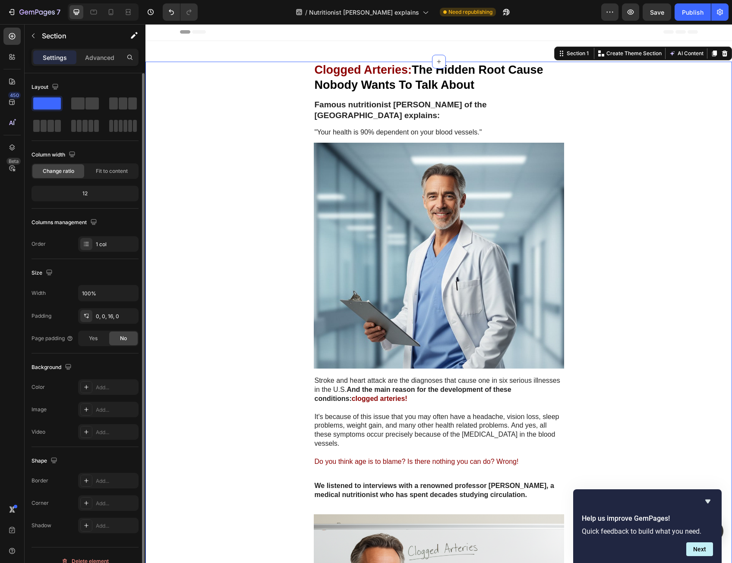
scroll to position [0, 0]
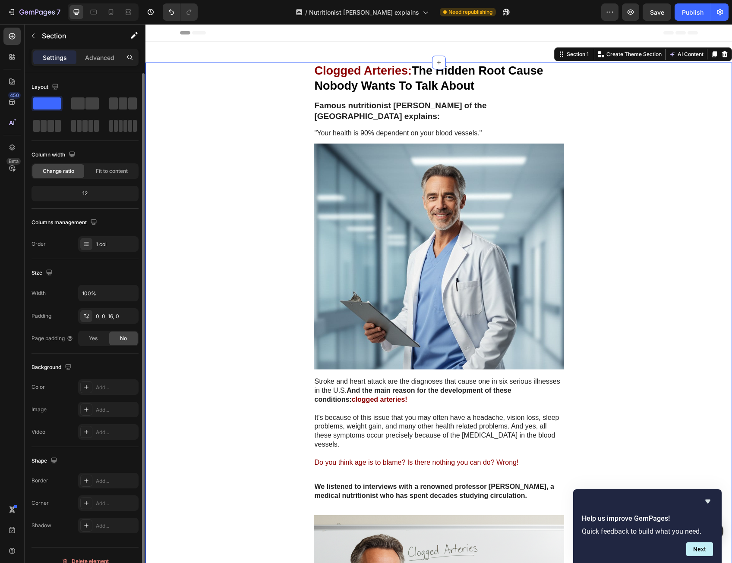
drag, startPoint x: 288, startPoint y: 145, endPoint x: 294, endPoint y: 142, distance: 7.0
click at [331, 118] on div "Text Block" at bounding box center [331, 123] width 34 height 10
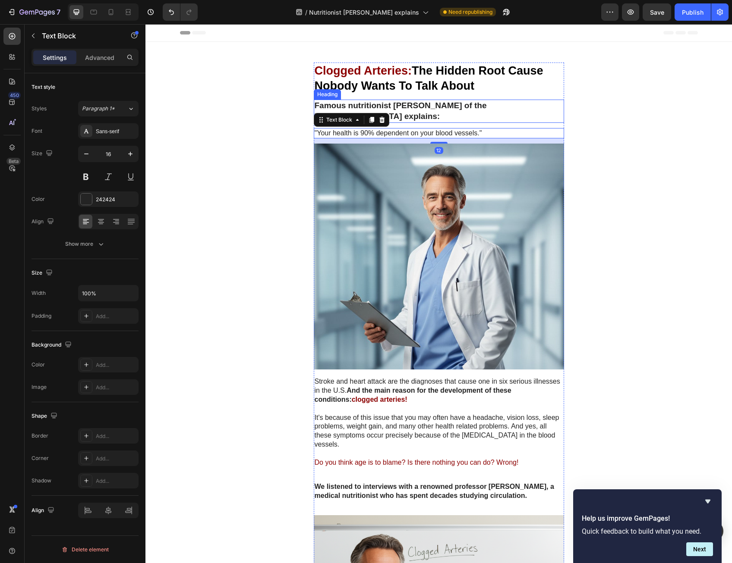
click at [327, 94] on div "Heading" at bounding box center [327, 95] width 24 height 8
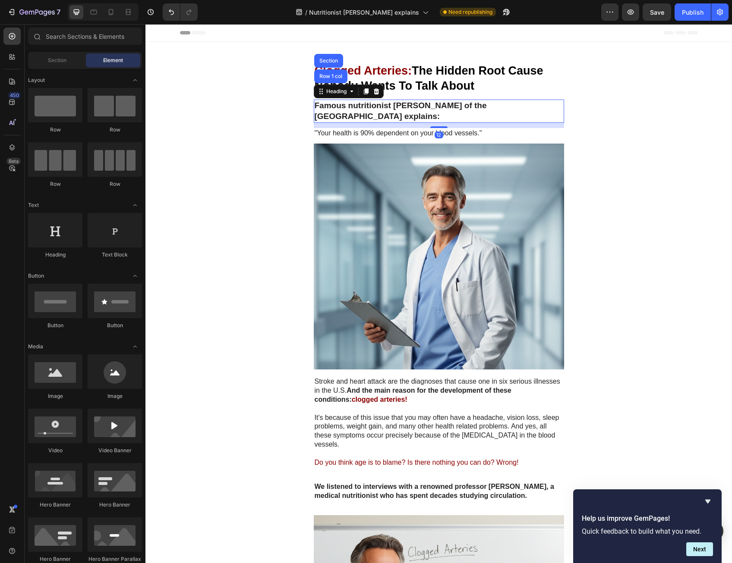
click at [403, 64] on h1 "Clogged Arteries: The Hidden Root Cause Nobody Wants To Talk About" at bounding box center [439, 79] width 250 height 32
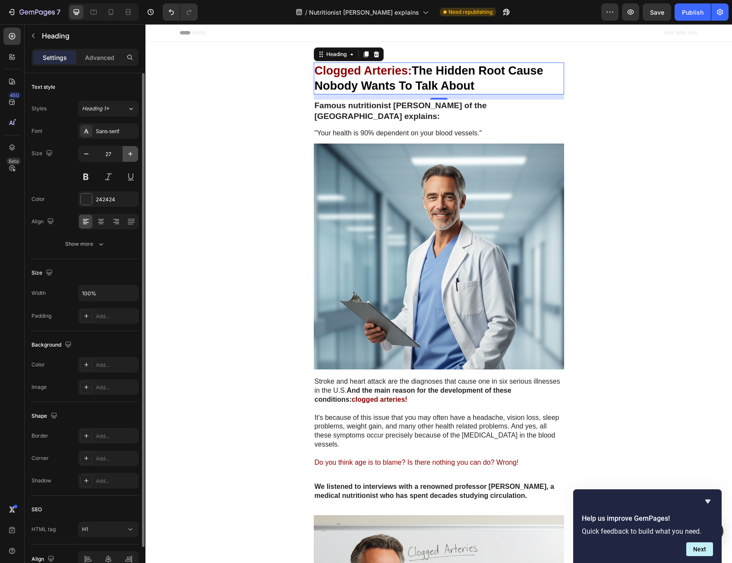
click at [132, 152] on icon "button" at bounding box center [130, 154] width 9 height 9
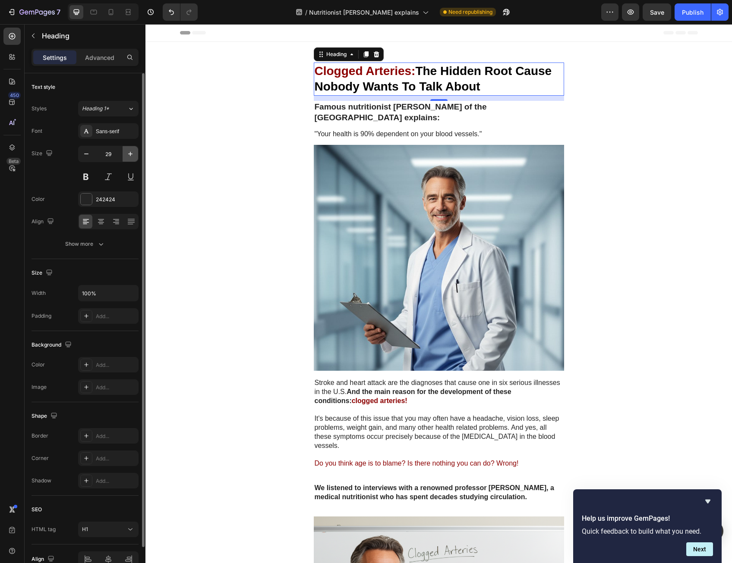
click at [132, 152] on icon "button" at bounding box center [130, 154] width 9 height 9
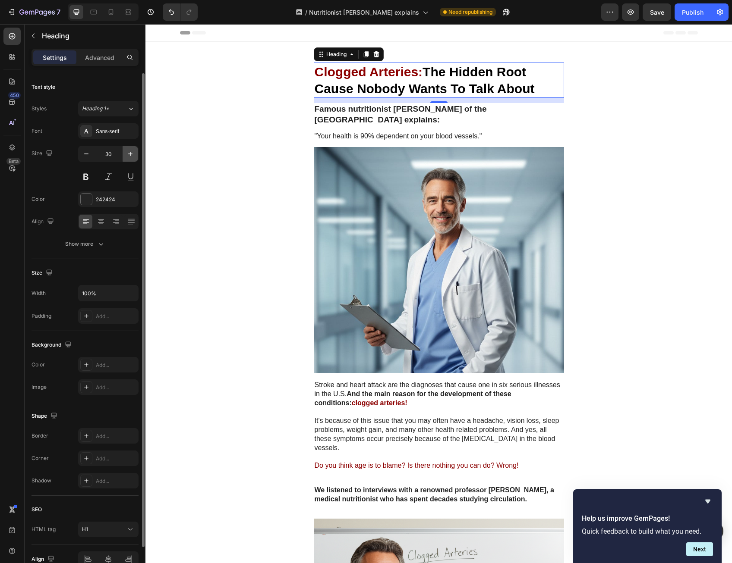
click at [132, 152] on icon "button" at bounding box center [130, 154] width 9 height 9
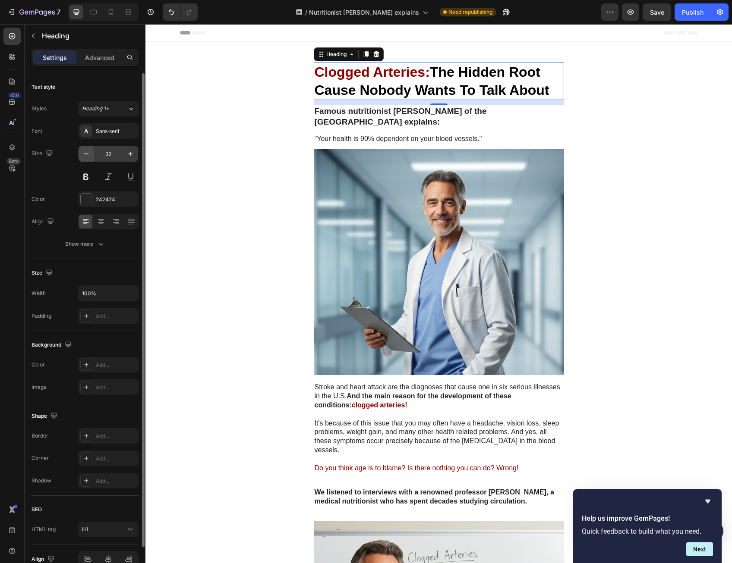
click at [92, 152] on button "button" at bounding box center [87, 154] width 16 height 16
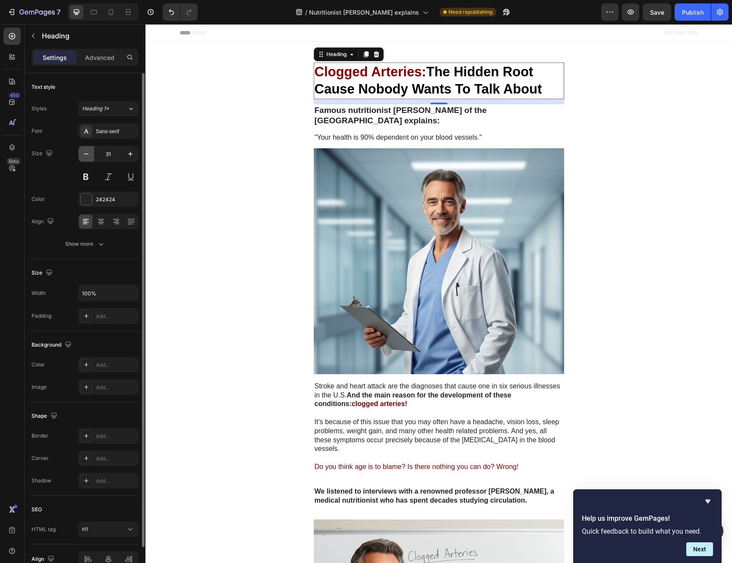
click at [92, 151] on button "button" at bounding box center [87, 154] width 16 height 16
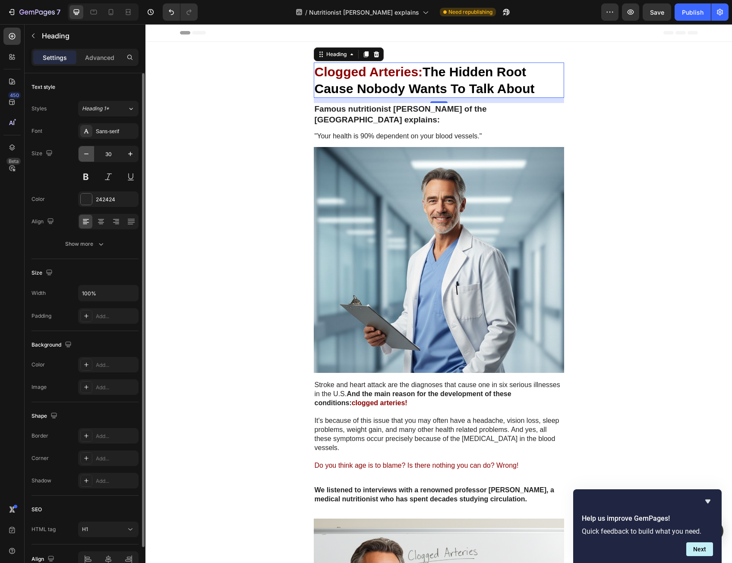
click at [92, 151] on button "button" at bounding box center [87, 154] width 16 height 16
type input "28"
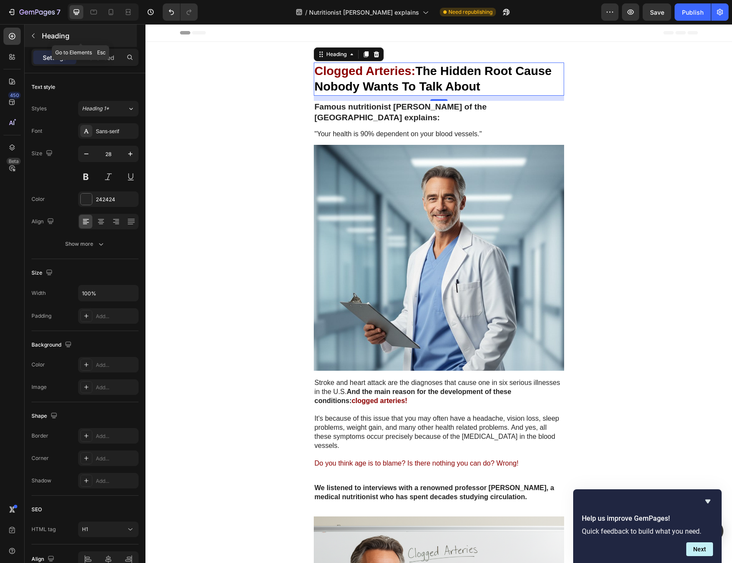
click at [37, 41] on button "button" at bounding box center [33, 36] width 14 height 14
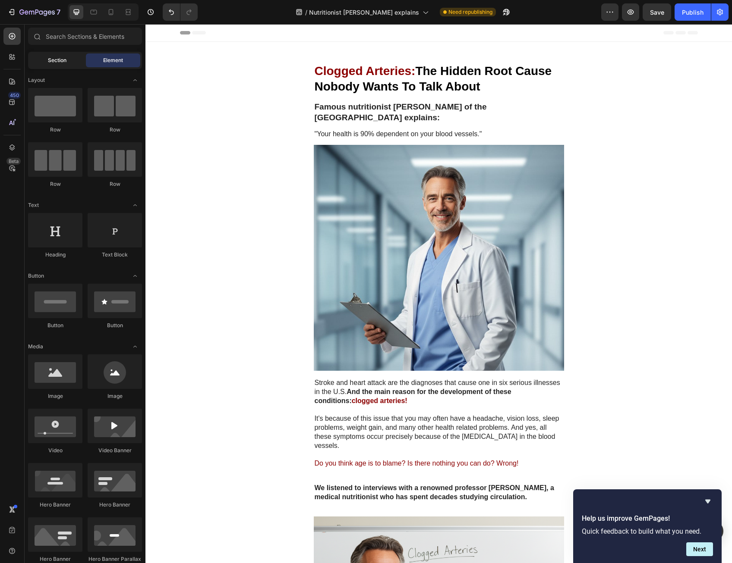
click at [68, 61] on div "Section" at bounding box center [57, 60] width 54 height 14
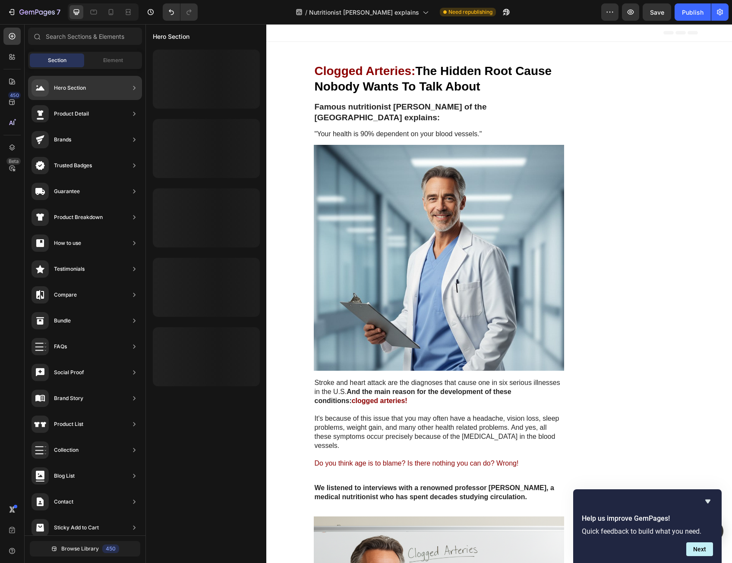
click at [116, 94] on div "Hero Section" at bounding box center [85, 88] width 114 height 24
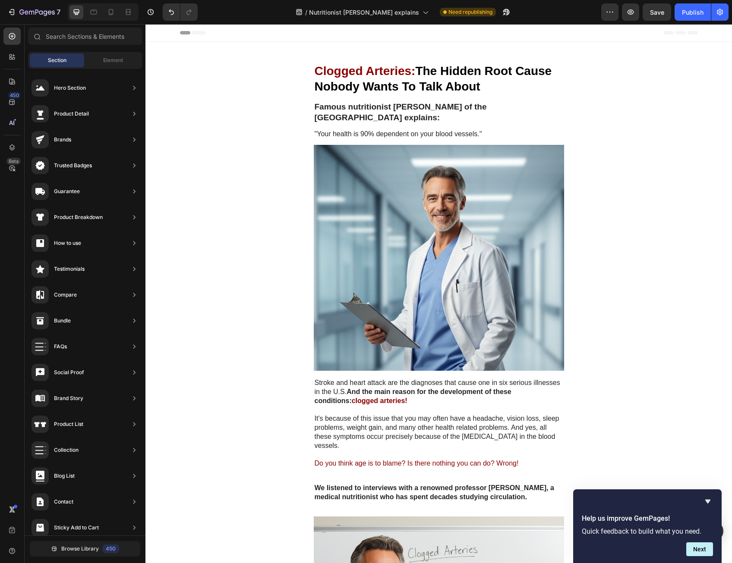
click at [429, 71] on strong "The Hidden Root Cause Nobody Wants To Talk About" at bounding box center [432, 78] width 237 height 29
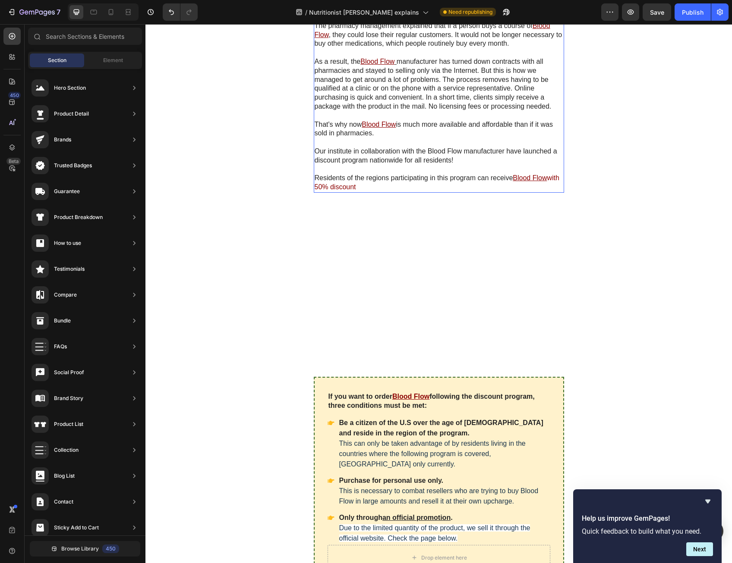
scroll to position [5435, 0]
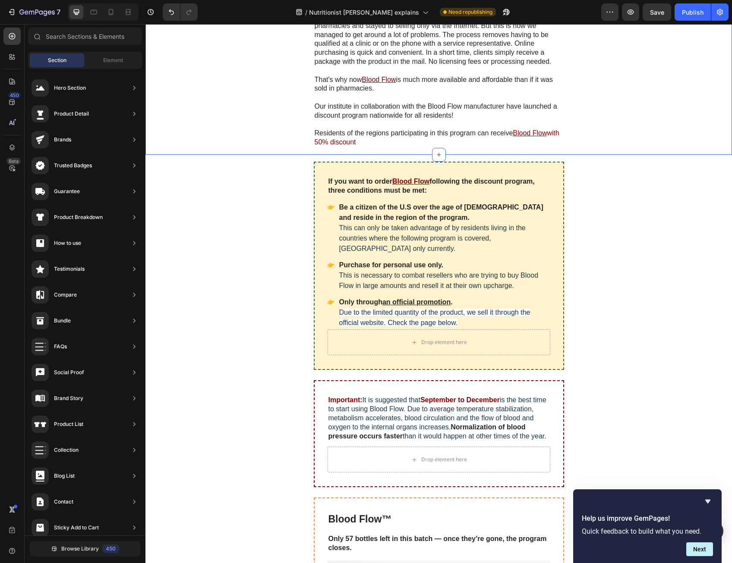
click at [341, 148] on div "— Your patient is writing us that there is no Blood Flow in pharmacies. Is it t…" at bounding box center [439, 30] width 250 height 235
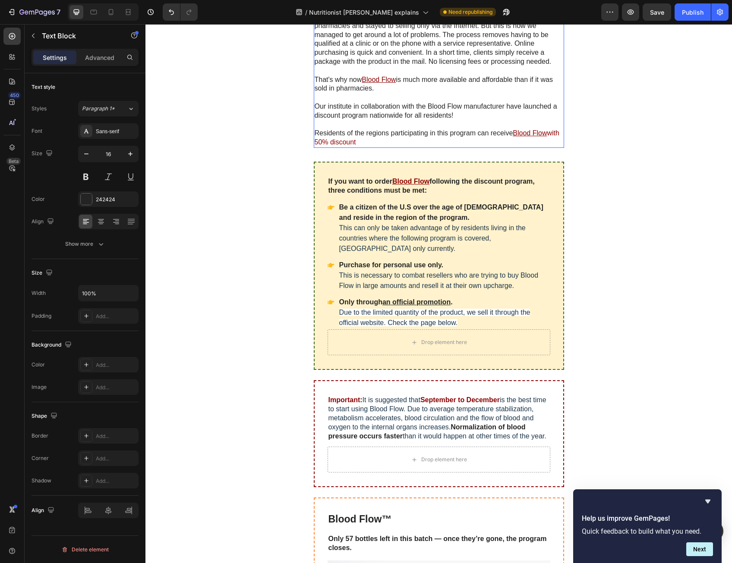
click at [342, 146] on span "with 50% discount" at bounding box center [436, 137] width 245 height 16
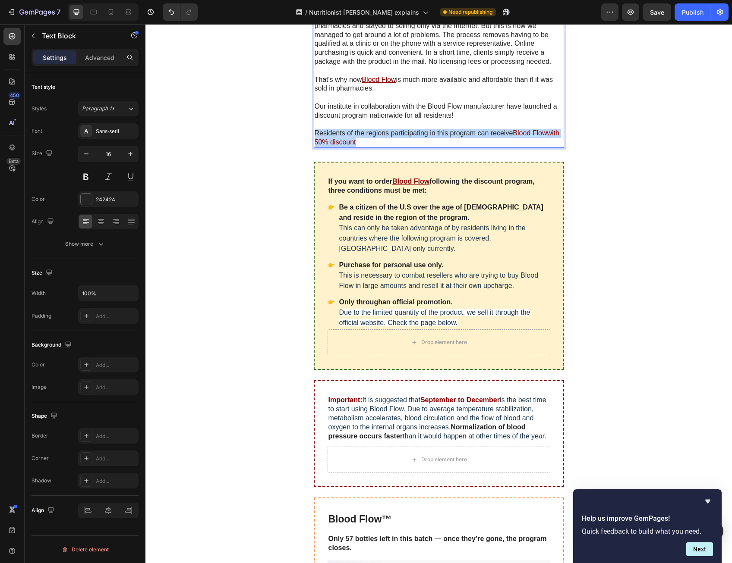
click at [342, 146] on span "with 50% discount" at bounding box center [436, 137] width 245 height 16
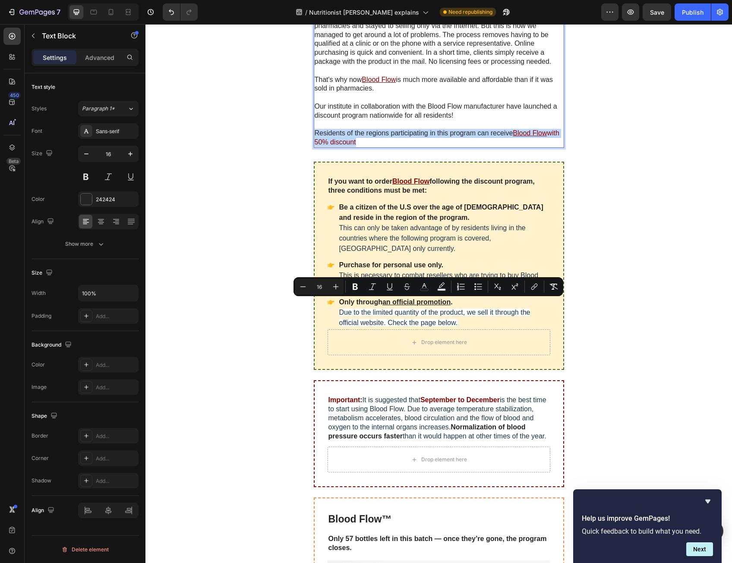
click at [342, 146] on span "with 50% discount" at bounding box center [436, 137] width 245 height 16
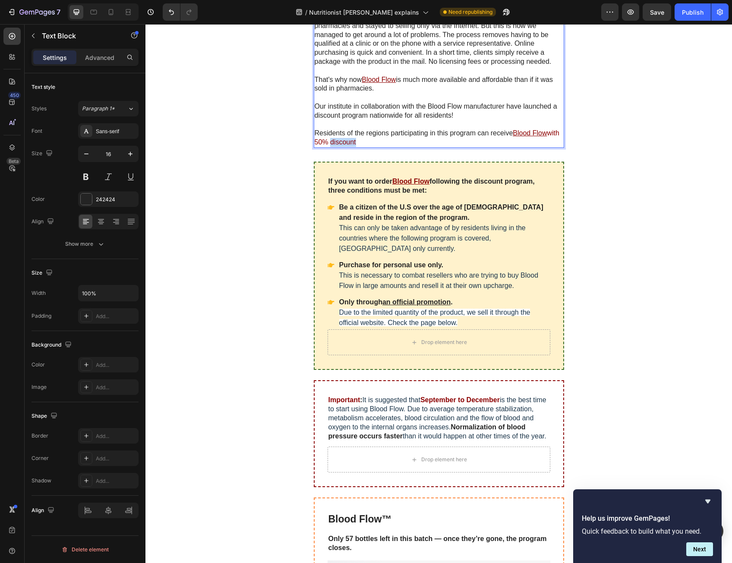
click at [342, 146] on span "with 50% discount" at bounding box center [436, 137] width 245 height 16
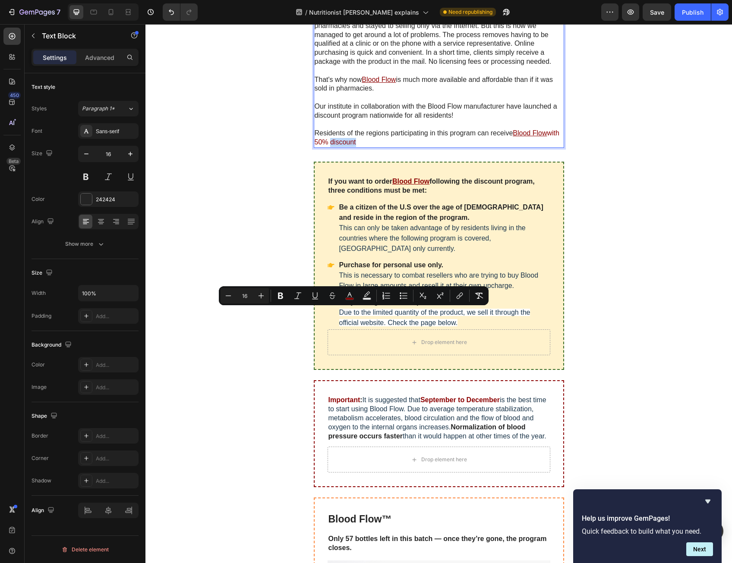
click at [357, 146] on span "with 50% discount" at bounding box center [436, 137] width 245 height 16
click at [375, 147] on p "Residents of the regions participating in this program can receive Blood Flow w…" at bounding box center [438, 138] width 248 height 18
click at [371, 147] on p "Residents of the regions participating in this program can receive Blood Flow w…" at bounding box center [438, 138] width 248 height 18
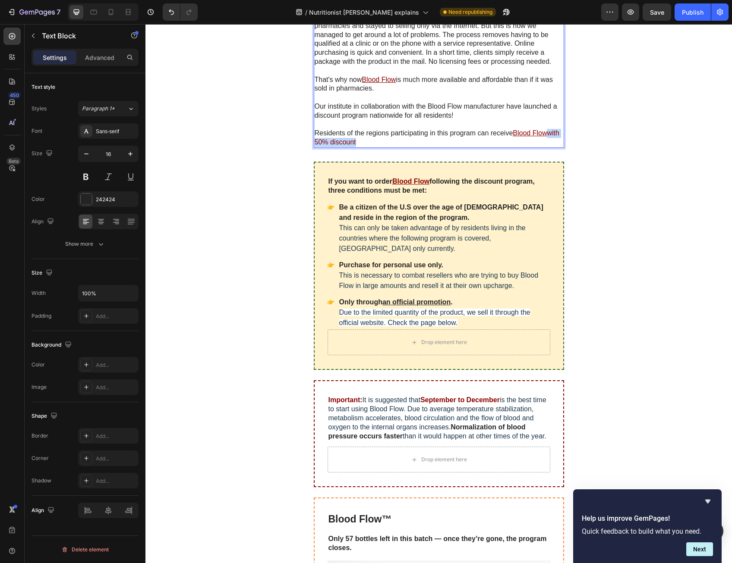
drag, startPoint x: 371, startPoint y: 313, endPoint x: 311, endPoint y: 315, distance: 59.6
click at [314, 147] on p "Residents of the regions participating in this program can receive Blood Flow w…" at bounding box center [438, 138] width 248 height 18
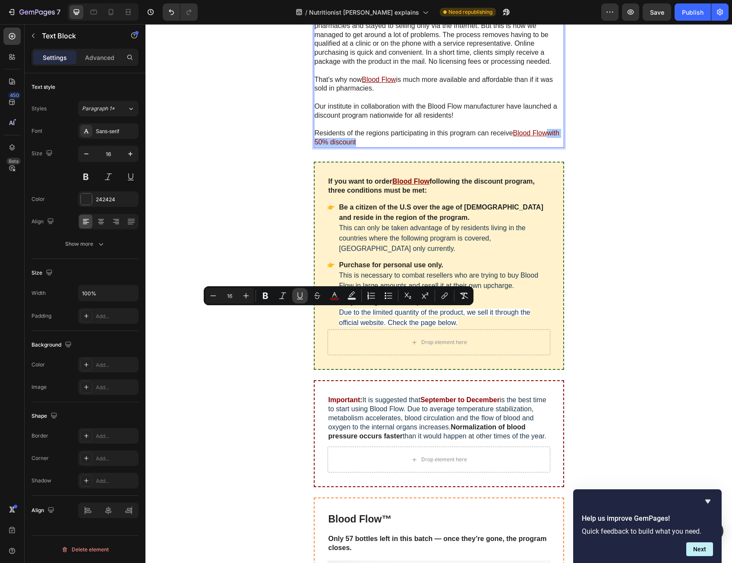
click at [298, 296] on icon "Editor contextual toolbar" at bounding box center [299, 295] width 5 height 6
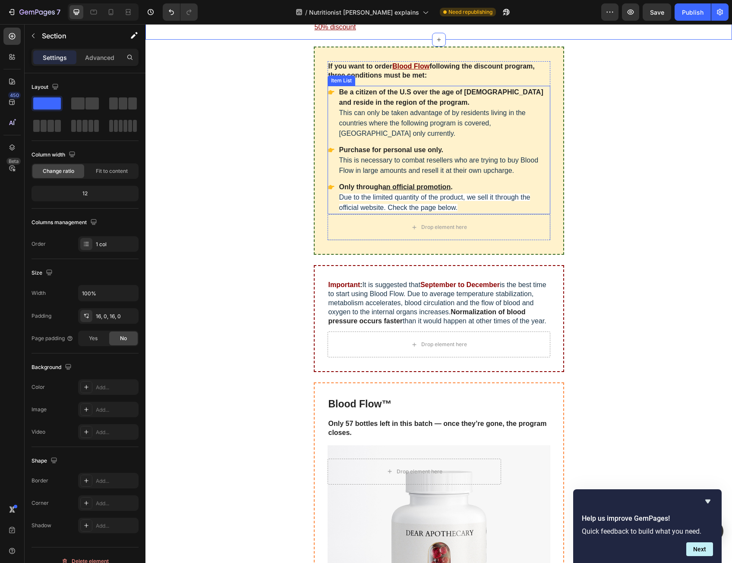
scroll to position [5564, 0]
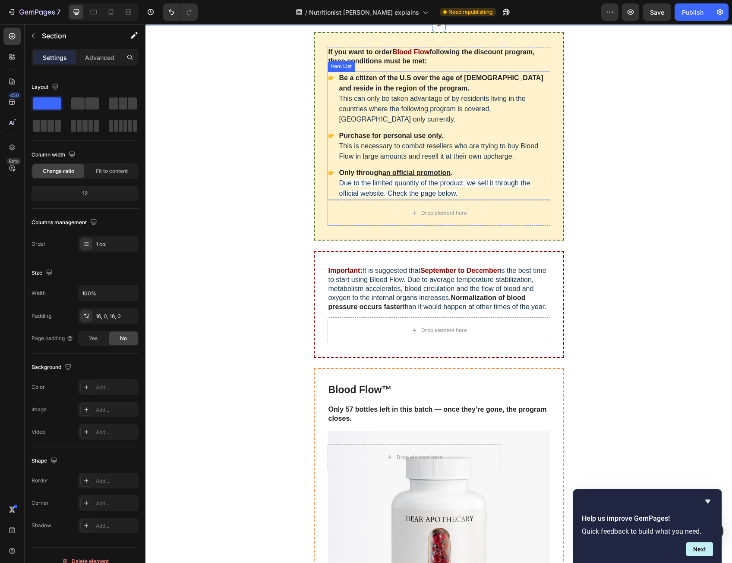
click at [462, 197] on span "Due to the limited quantity of the product, we sell it through the official web…" at bounding box center [434, 188] width 191 height 18
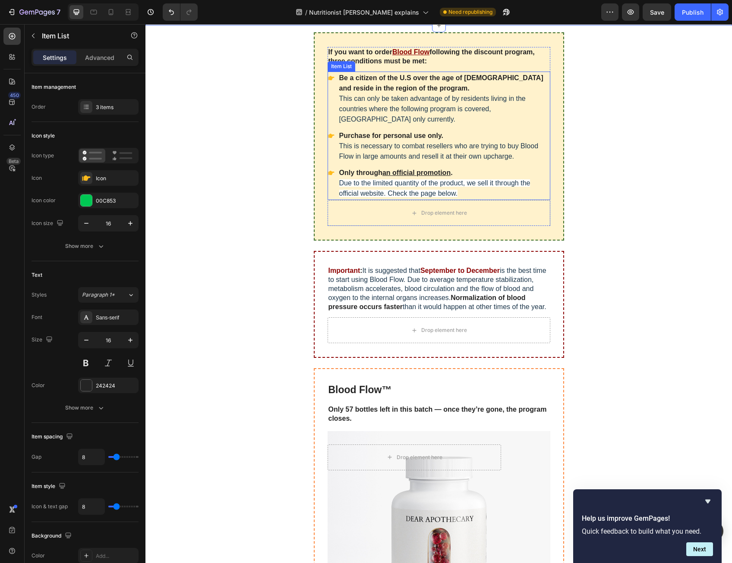
click at [462, 197] on span "Due to the limited quantity of the product, we sell it through the official web…" at bounding box center [434, 188] width 191 height 18
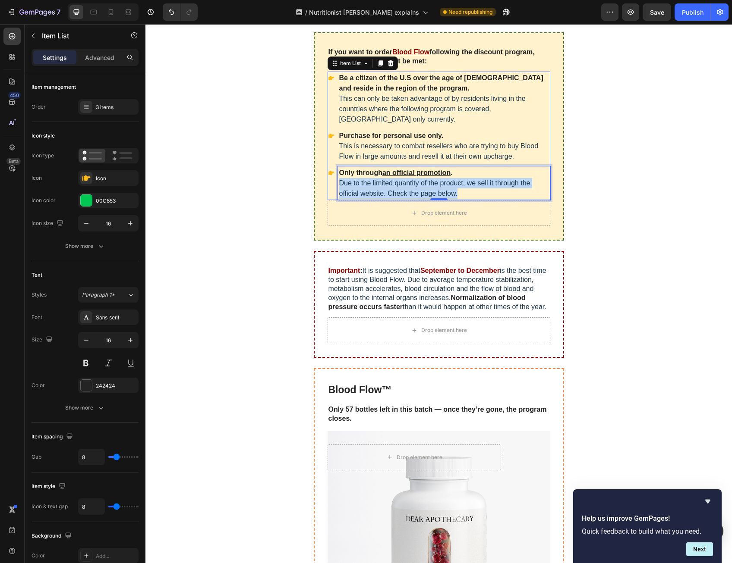
click at [462, 197] on span "Due to the limited quantity of the product, we sell it through the official web…" at bounding box center [434, 188] width 191 height 18
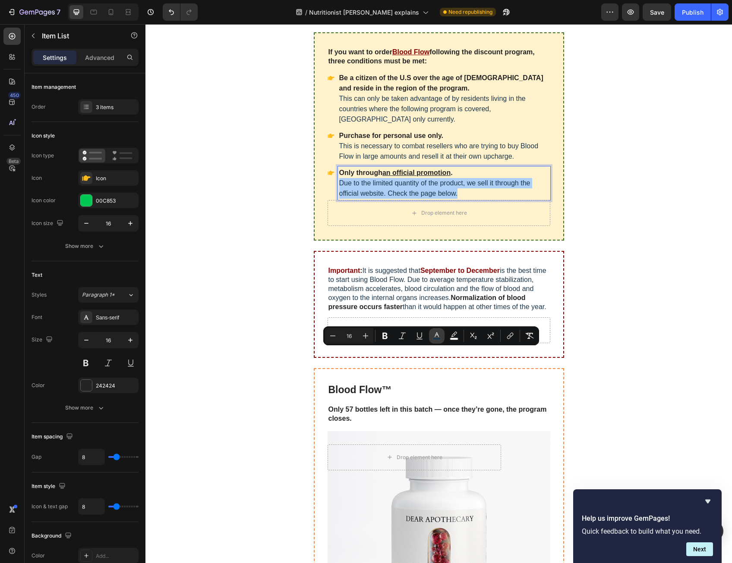
click at [439, 338] on icon "Editor contextual toolbar" at bounding box center [436, 336] width 9 height 9
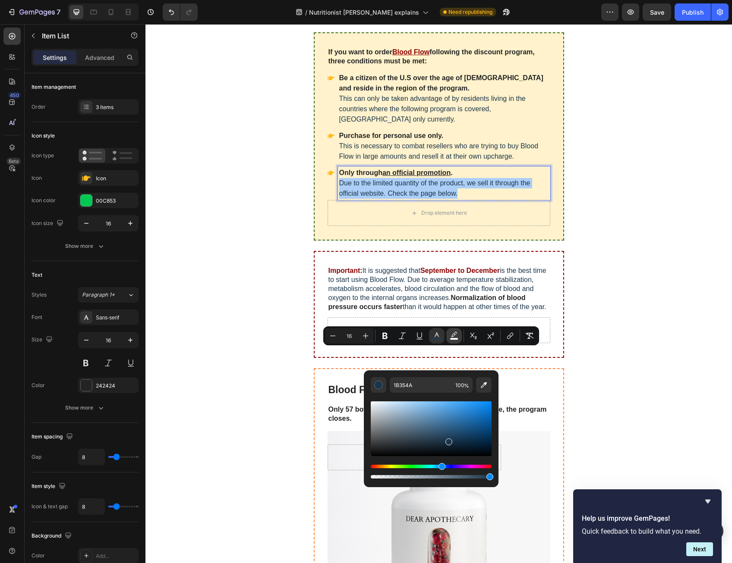
click at [447, 340] on button "color" at bounding box center [454, 336] width 16 height 16
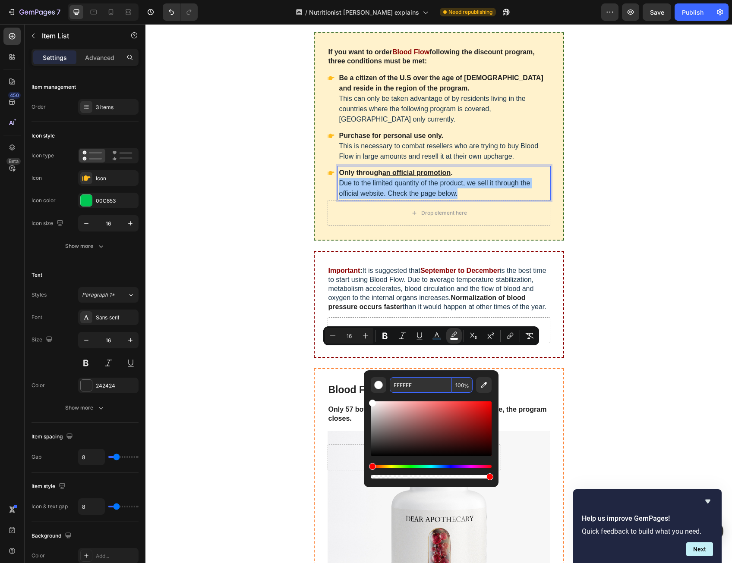
click at [458, 386] on input "100" at bounding box center [462, 385] width 21 height 16
type input "0"
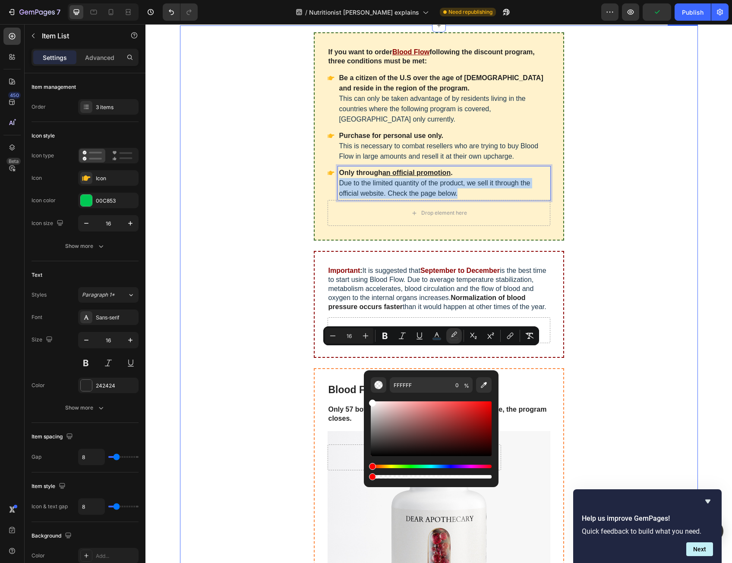
click at [601, 348] on div "If you want to order Blood Flow following the discount program, three condition…" at bounding box center [439, 391] width 518 height 719
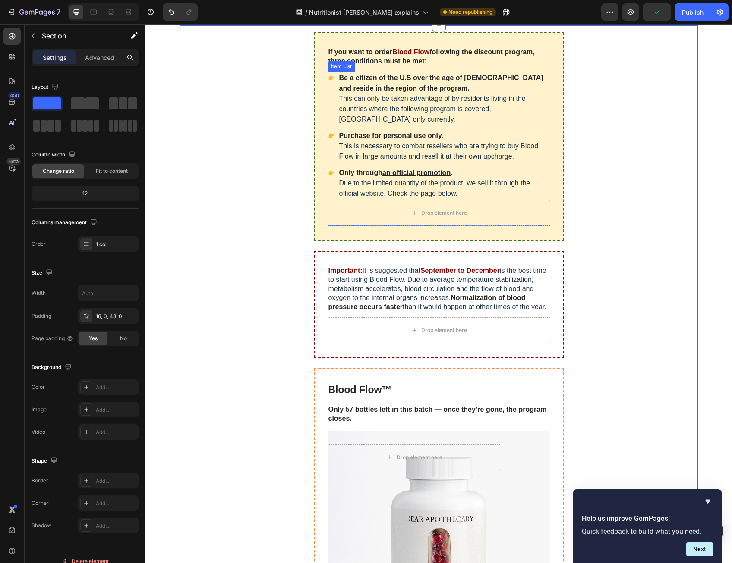
click at [481, 197] on span "Due to the limited quantity of the product, we sell it through the official web…" at bounding box center [434, 188] width 191 height 18
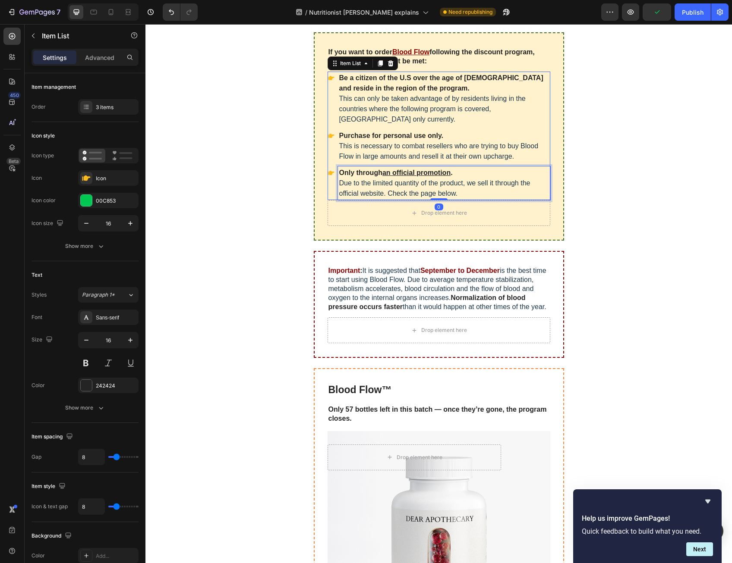
click at [481, 197] on span "Due to the limited quantity of the product, we sell it through the official web…" at bounding box center [434, 188] width 191 height 18
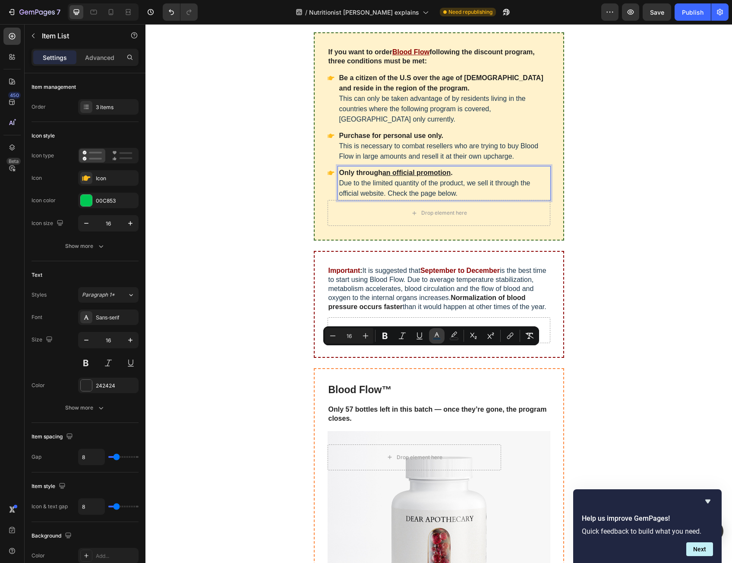
click at [438, 335] on icon "Editor contextual toolbar" at bounding box center [436, 335] width 4 height 5
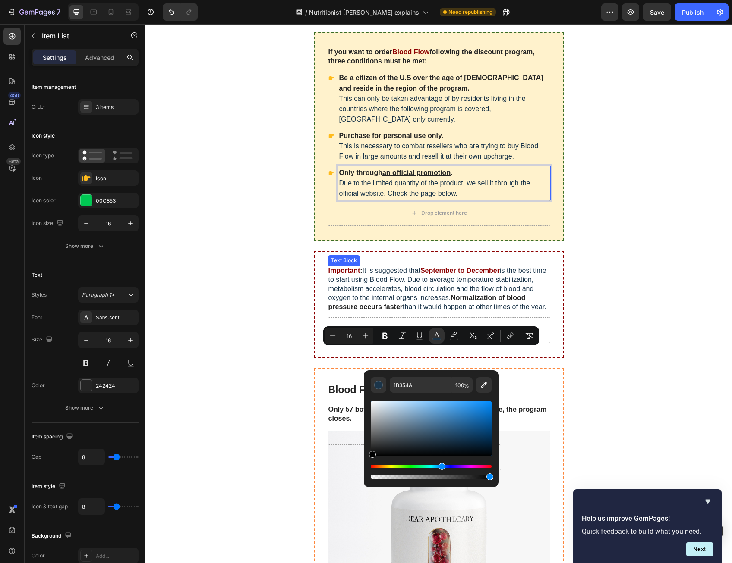
drag, startPoint x: 550, startPoint y: 463, endPoint x: 512, endPoint y: 469, distance: 37.7
type input "000000"
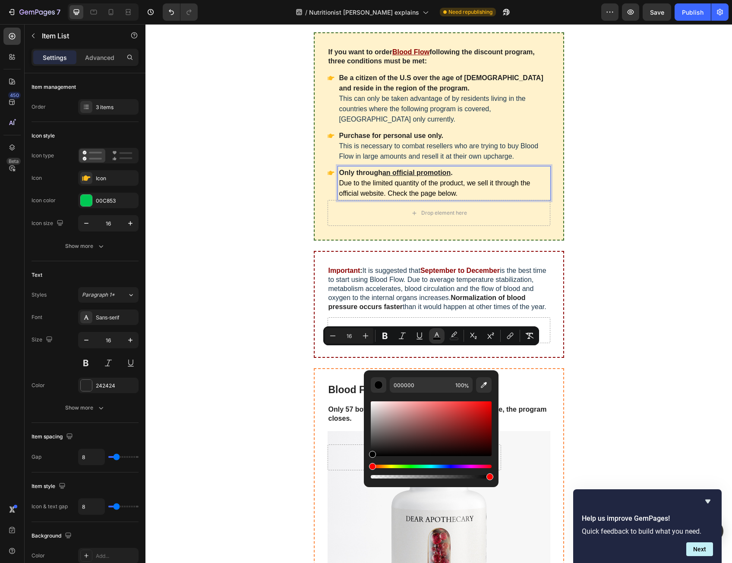
click at [426, 160] on span "This is necessary to combat resellers who are trying to buy Blood Flow in large…" at bounding box center [438, 151] width 199 height 18
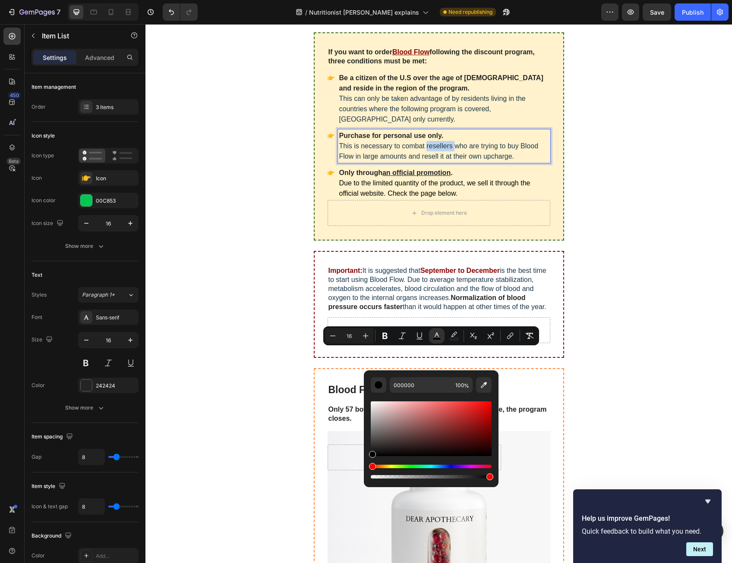
click at [426, 160] on span "This is necessary to combat resellers who are trying to buy Blood Flow in large…" at bounding box center [438, 151] width 199 height 18
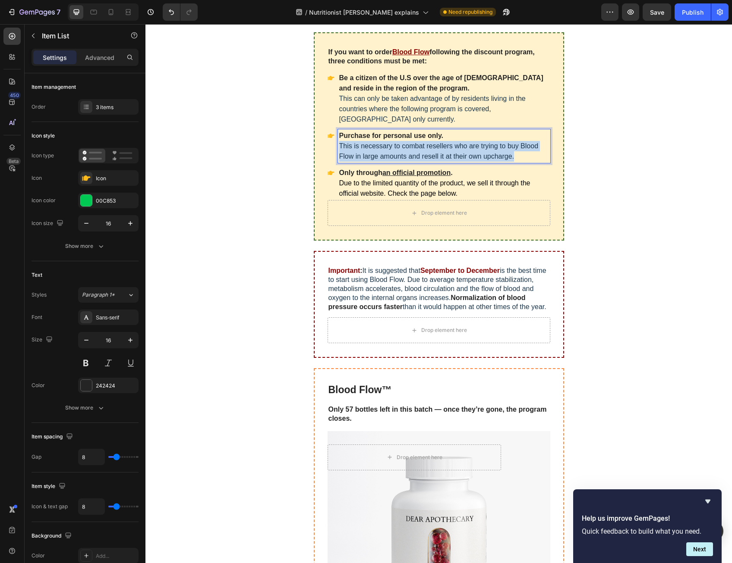
click at [426, 160] on span "This is necessary to combat resellers who are trying to buy Blood Flow in large…" at bounding box center [438, 151] width 199 height 18
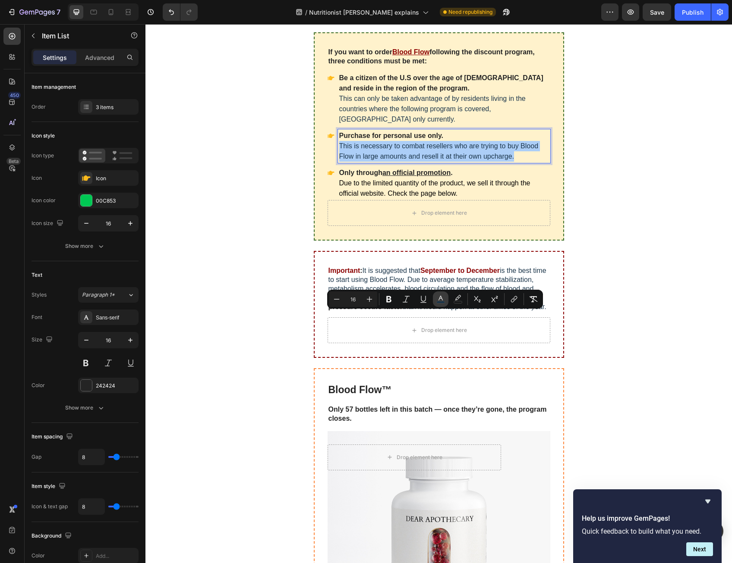
click at [440, 301] on icon "Editor contextual toolbar" at bounding box center [440, 299] width 9 height 9
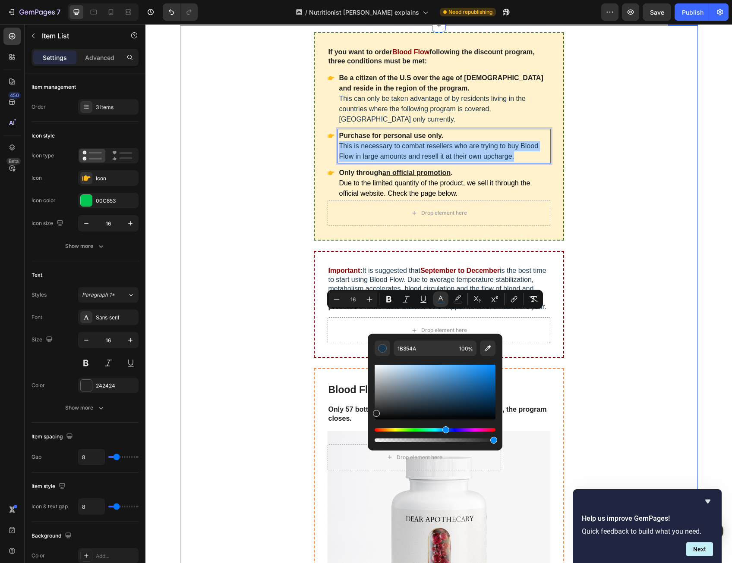
drag, startPoint x: 532, startPoint y: 415, endPoint x: 364, endPoint y: 418, distance: 168.3
type input "232323"
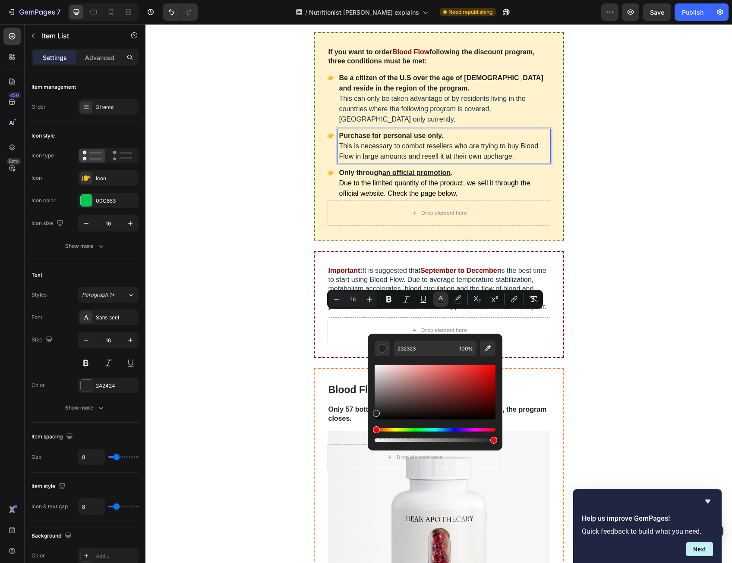
click at [454, 123] on span "This can only be taken advantage of by residents living in the countries where …" at bounding box center [432, 109] width 186 height 28
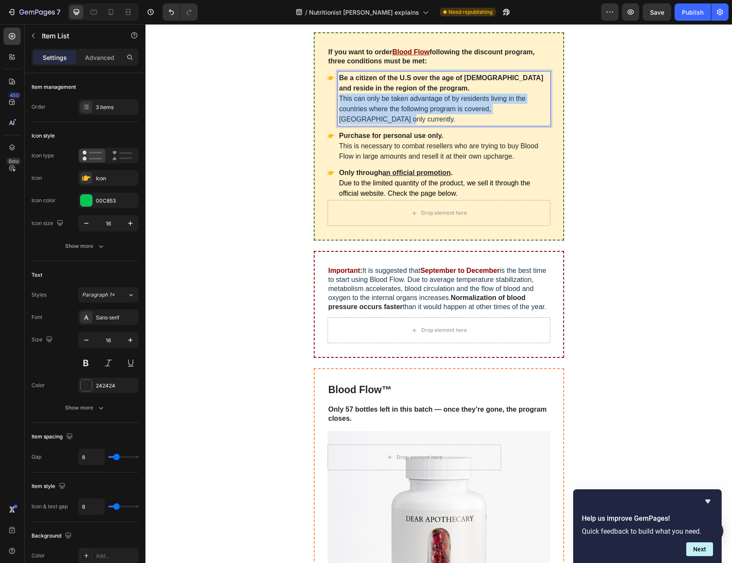
click at [454, 123] on span "This can only be taken advantage of by residents living in the countries where …" at bounding box center [432, 109] width 186 height 28
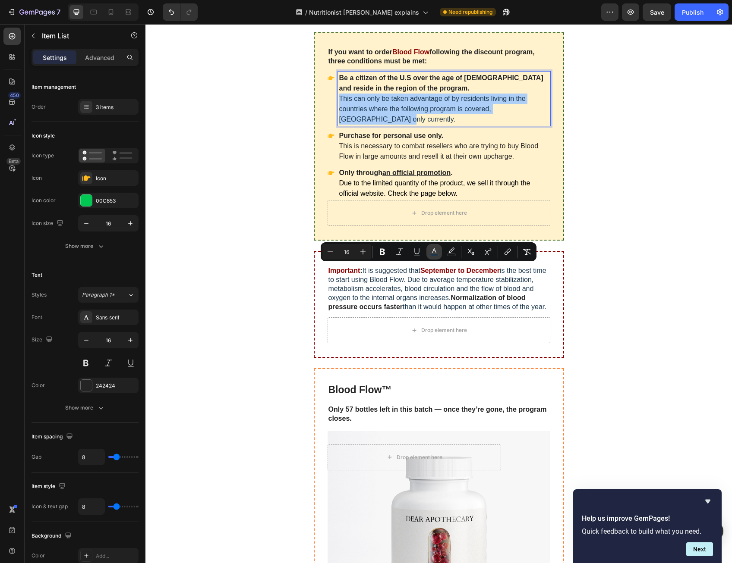
click at [431, 252] on icon "Editor contextual toolbar" at bounding box center [434, 252] width 9 height 9
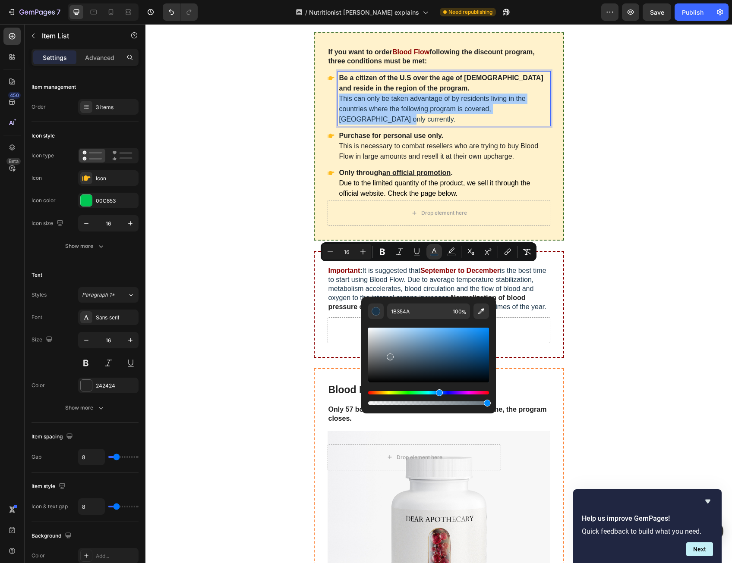
drag, startPoint x: 534, startPoint y: 380, endPoint x: 352, endPoint y: 396, distance: 183.6
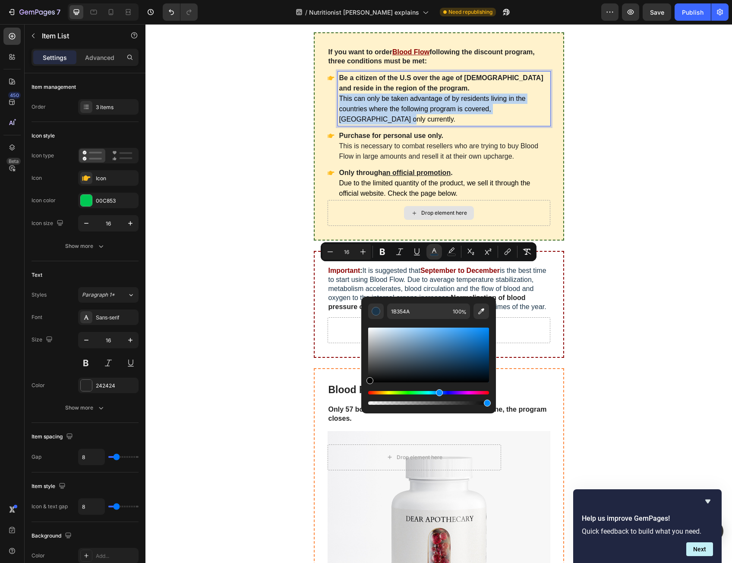
type input "050505"
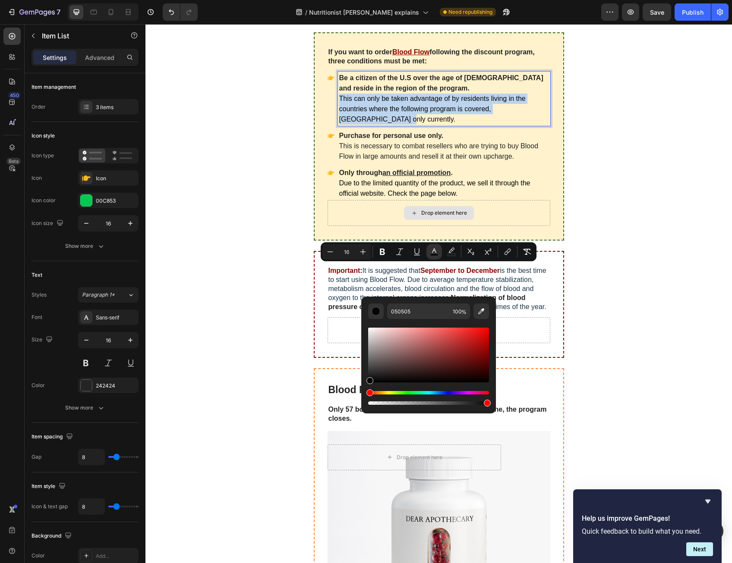
click at [596, 316] on div "If you want to order Blood Flow following the discount program, three condition…" at bounding box center [439, 391] width 518 height 719
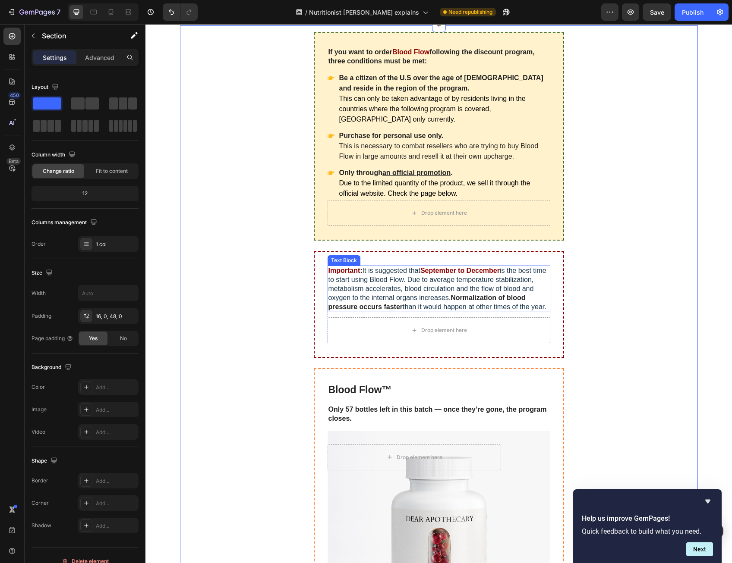
click at [470, 301] on span "is the best time to start using Blood Flow. Due to average temperature stabiliz…" at bounding box center [437, 284] width 218 height 34
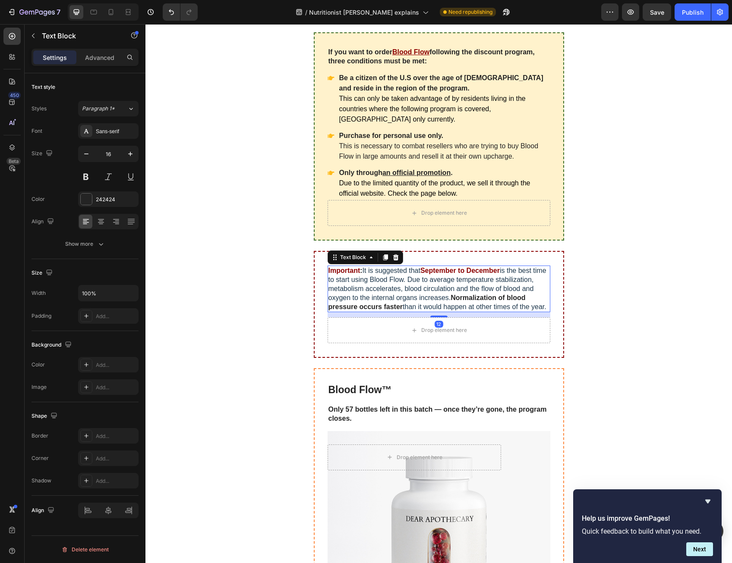
click at [470, 301] on span "is the best time to start using Blood Flow. Due to average temperature stabiliz…" at bounding box center [437, 284] width 218 height 34
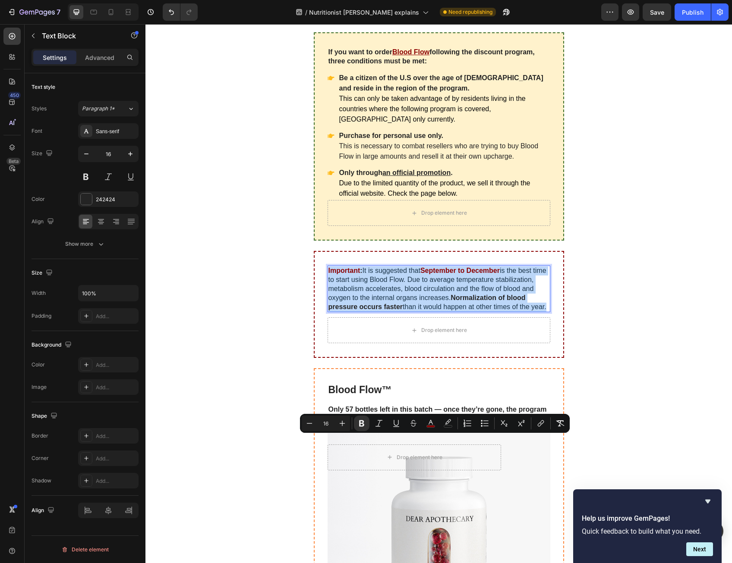
click at [442, 301] on span "is the best time to start using Blood Flow. Due to average temperature stabiliz…" at bounding box center [437, 284] width 218 height 34
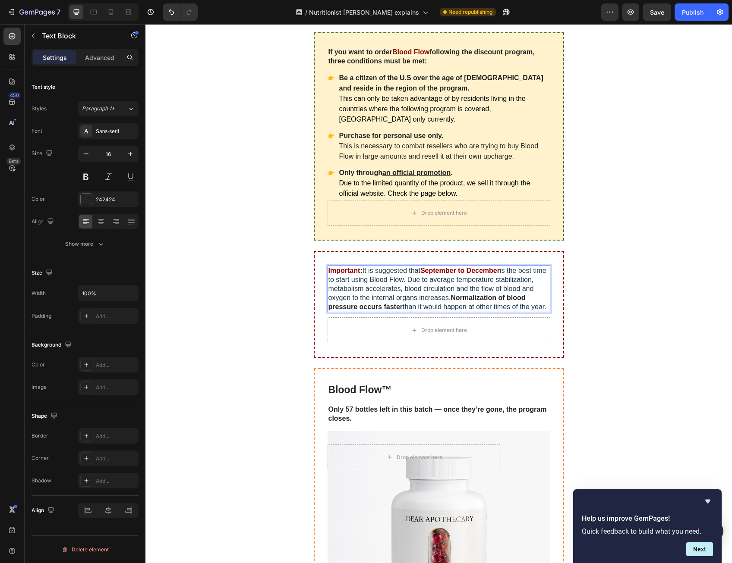
click at [438, 301] on span "is the best time to start using Blood Flow. Due to average temperature stabiliz…" at bounding box center [437, 284] width 218 height 34
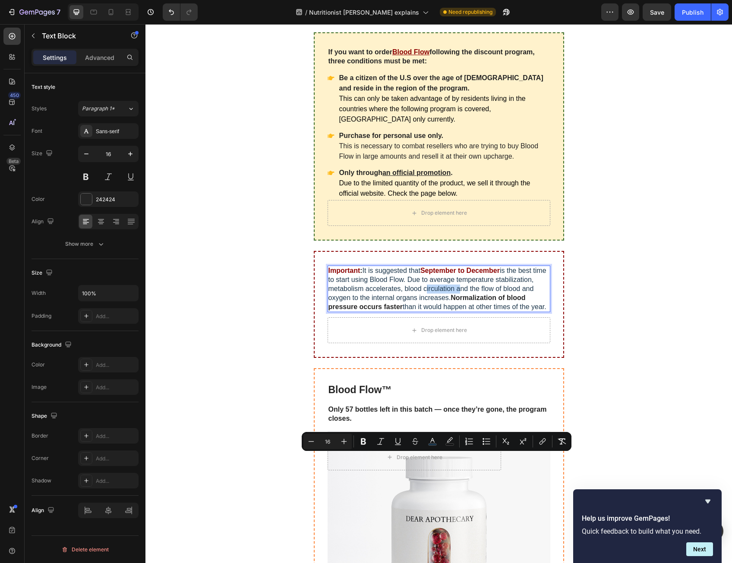
click at [429, 311] on p "Important : It is suggested that September to December is the best time to star…" at bounding box center [438, 289] width 221 height 45
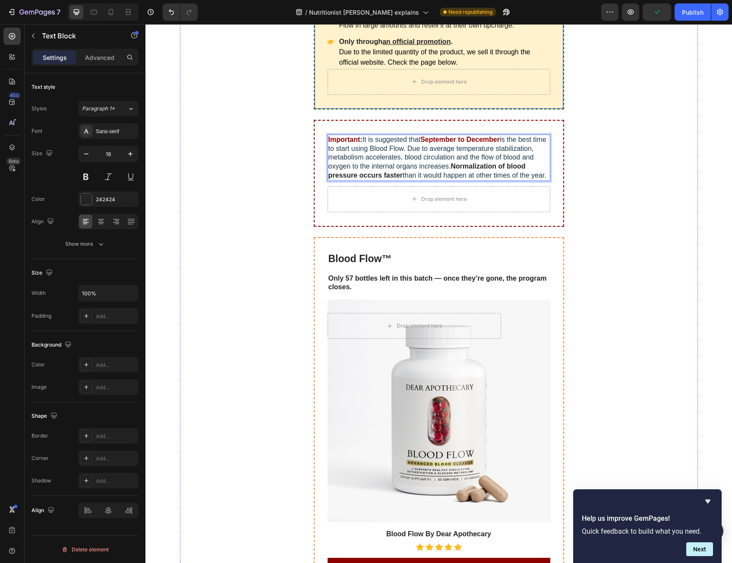
scroll to position [5651, 0]
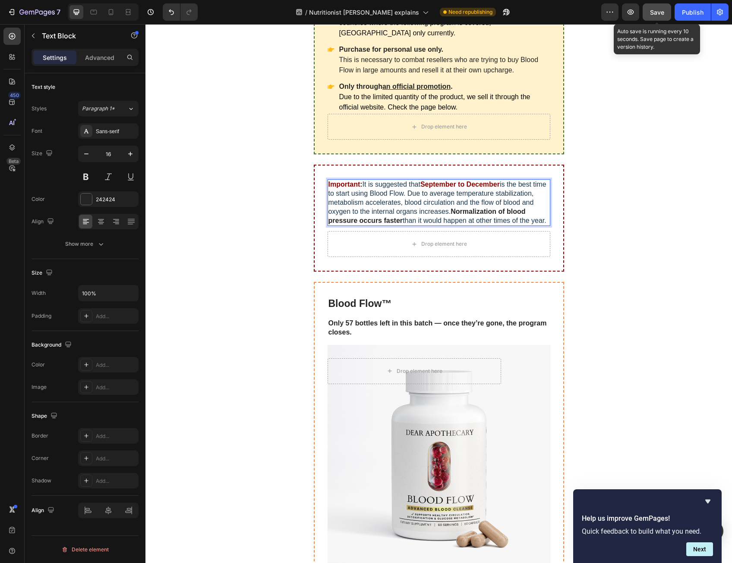
click at [656, 10] on span "Save" at bounding box center [657, 12] width 14 height 7
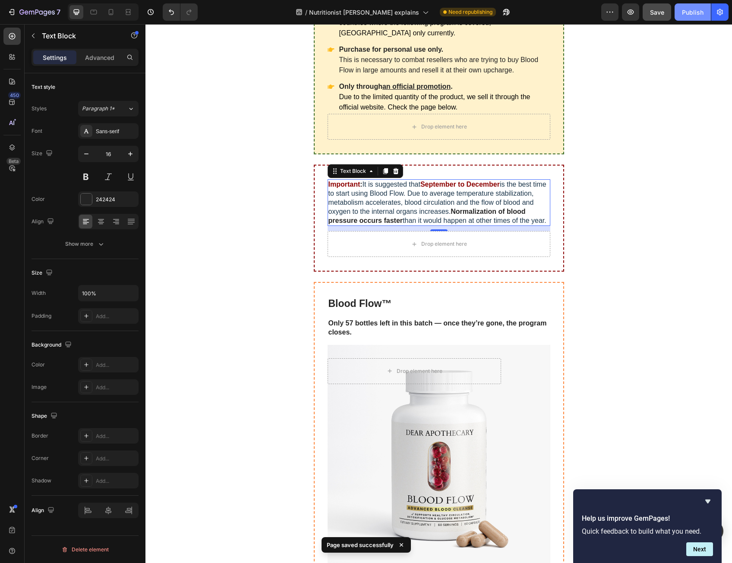
click at [697, 8] on div "Publish" at bounding box center [693, 12] width 22 height 9
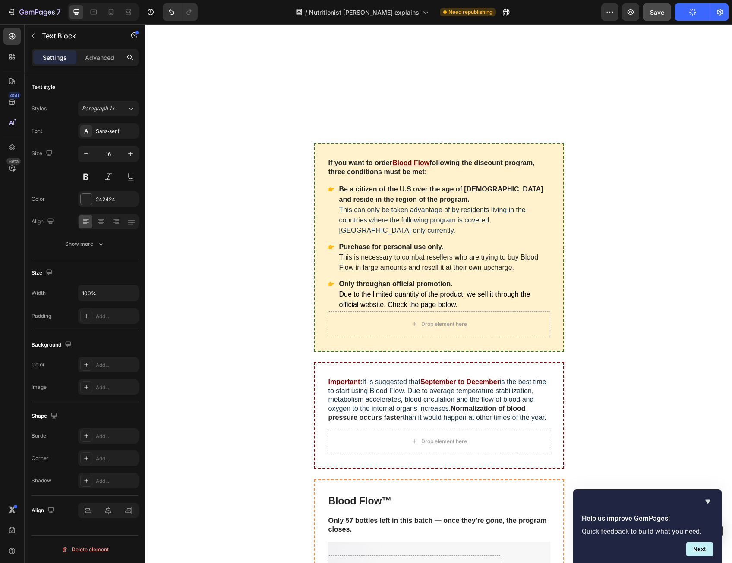
scroll to position [6314, 0]
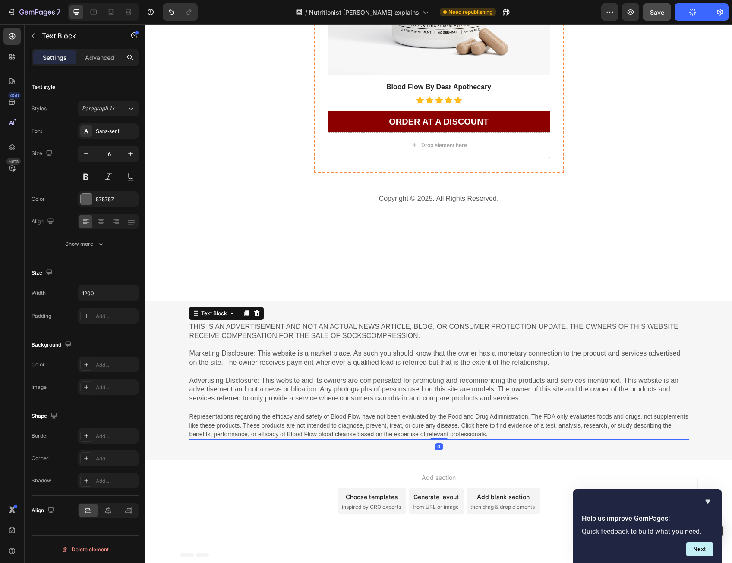
click at [428, 358] on p "Marketing Disclosure: This website is a market place. As such you should know t…" at bounding box center [438, 353] width 499 height 27
click at [428, 344] on p "Marketing Disclosure: This website is a market place. As such you should know t…" at bounding box center [438, 353] width 499 height 27
click at [428, 344] on p "⁠⁠⁠⁠⁠⁠⁠ Marketing Disclosure: This website is a market place. As such you shoul…" at bounding box center [438, 353] width 499 height 27
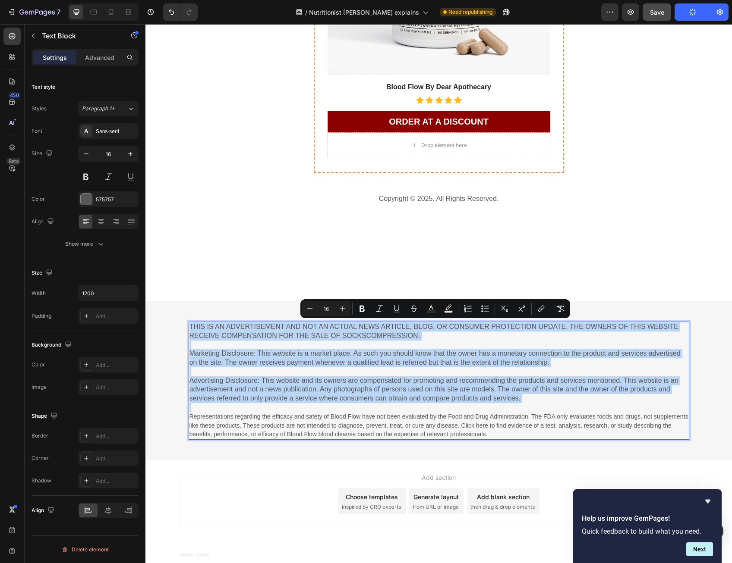
copy div "THIS IS AN ADVERTISEMENT AND NOT AN ACTUAL NEWS ARTICLE, BLOG, OR CONSUMER PROT…"
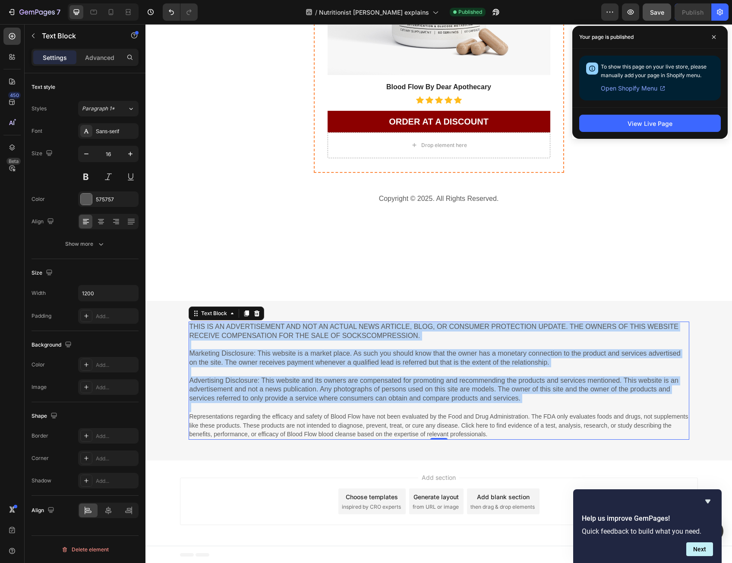
click at [578, 410] on p "Representations regarding the efficacy and safety of Blood Flow have not been e…" at bounding box center [438, 421] width 499 height 36
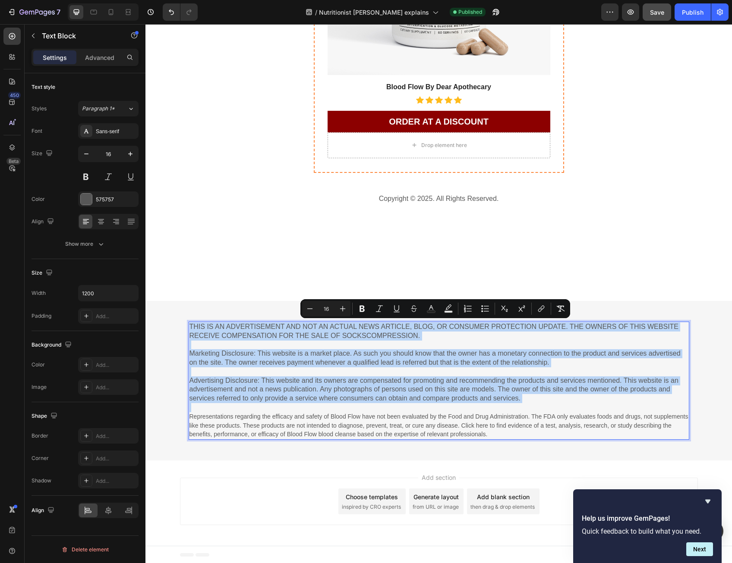
click at [578, 410] on p "Representations regarding the efficacy and safety of Blood Flow have not been e…" at bounding box center [438, 421] width 499 height 36
click at [576, 421] on p "Representations regarding the efficacy and safety of Blood Flow have not been e…" at bounding box center [438, 421] width 499 height 36
type input "14"
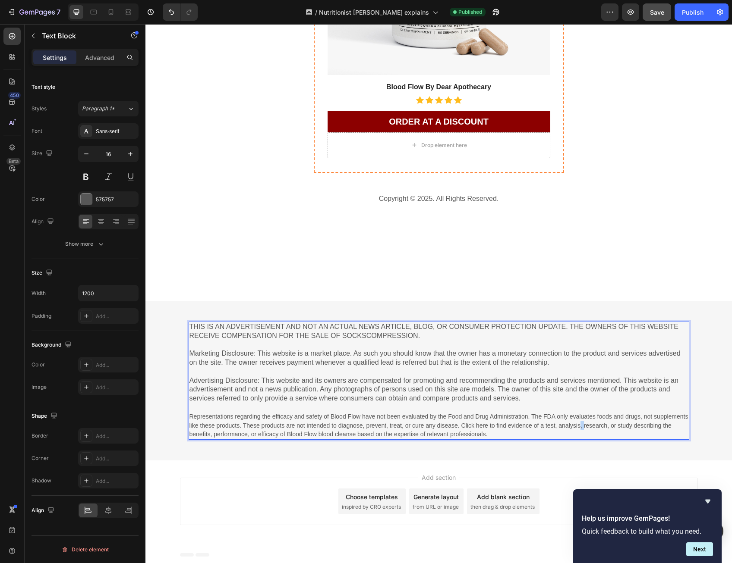
click at [576, 421] on p "Representations regarding the efficacy and safety of Blood Flow have not been e…" at bounding box center [438, 421] width 499 height 36
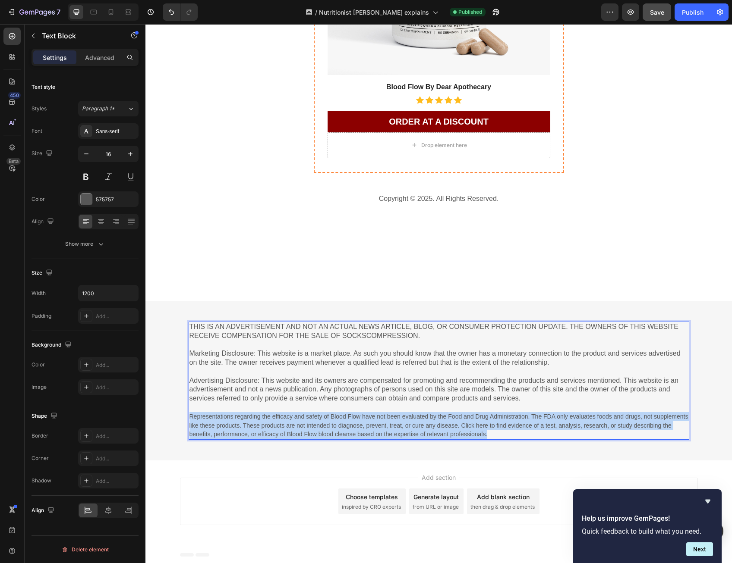
click at [576, 421] on p "Representations regarding the efficacy and safety of Blood Flow have not been e…" at bounding box center [438, 421] width 499 height 36
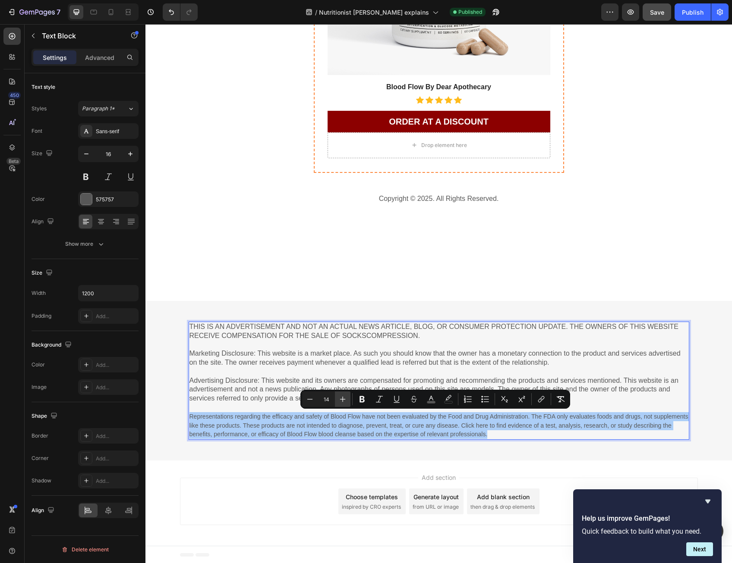
click at [339, 400] on icon "Editor contextual toolbar" at bounding box center [342, 399] width 9 height 9
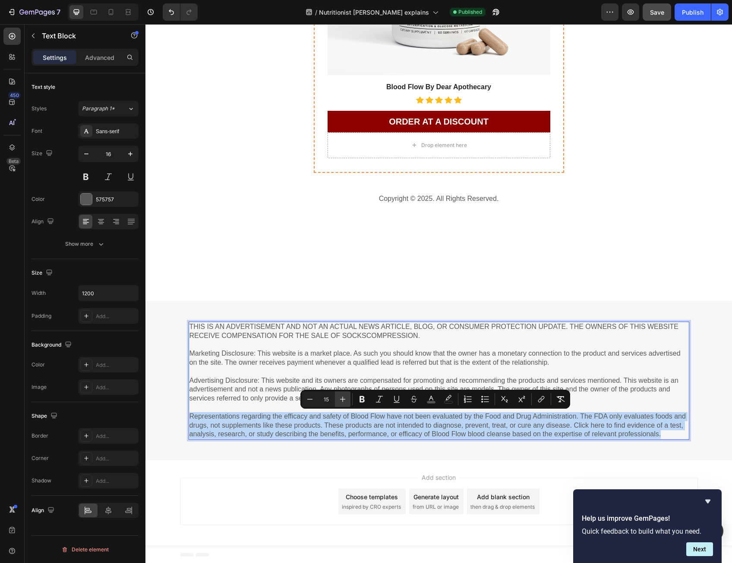
type input "16"
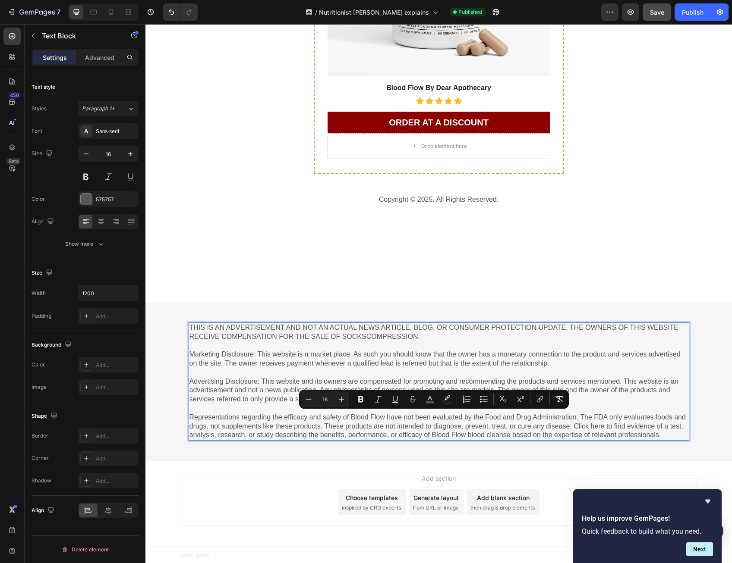
click at [263, 384] on p "Advertising Disclosure: This website and its owners are compensated for promoti…" at bounding box center [438, 386] width 499 height 36
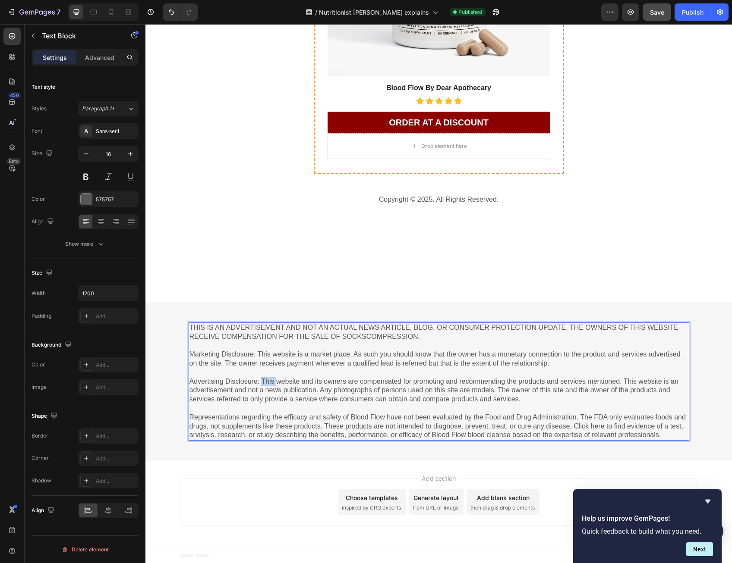
click at [263, 384] on p "Advertising Disclosure: This website and its owners are compensated for promoti…" at bounding box center [438, 386] width 499 height 36
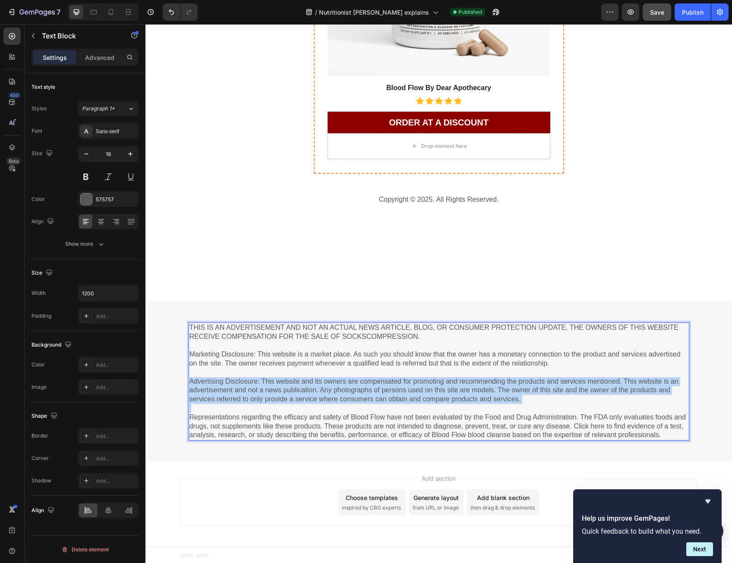
click at [262, 384] on p "Advertising Disclosure: This website and its owners are compensated for promoti…" at bounding box center [438, 386] width 499 height 36
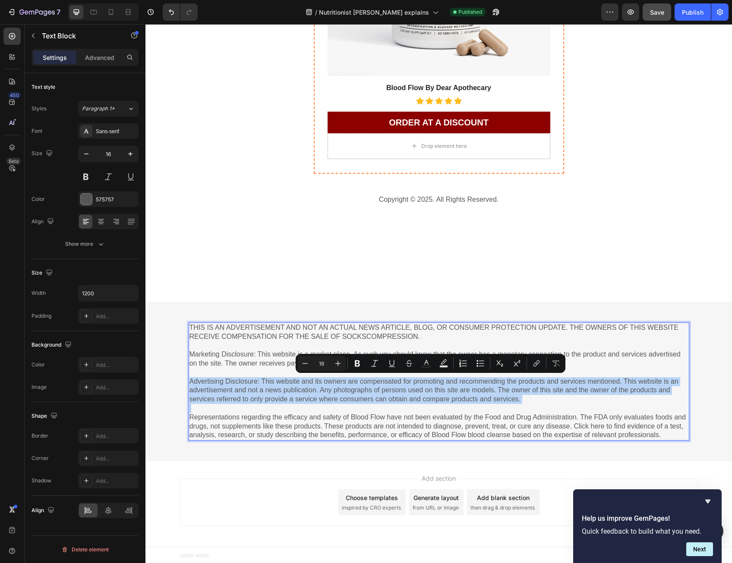
click at [261, 384] on p "Advertising Disclosure: This website and its owners are compensated for promoti…" at bounding box center [438, 386] width 499 height 36
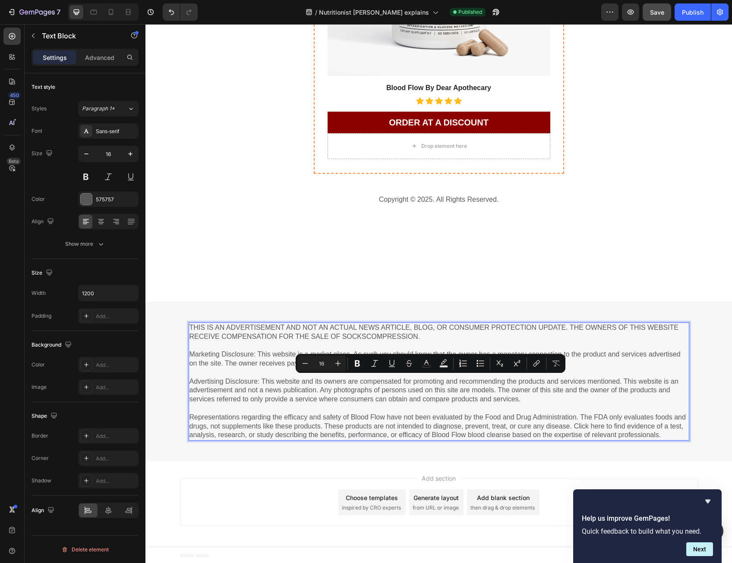
click at [263, 361] on p "Marketing Disclosure: This website is a market place. As such you should know t…" at bounding box center [438, 354] width 499 height 27
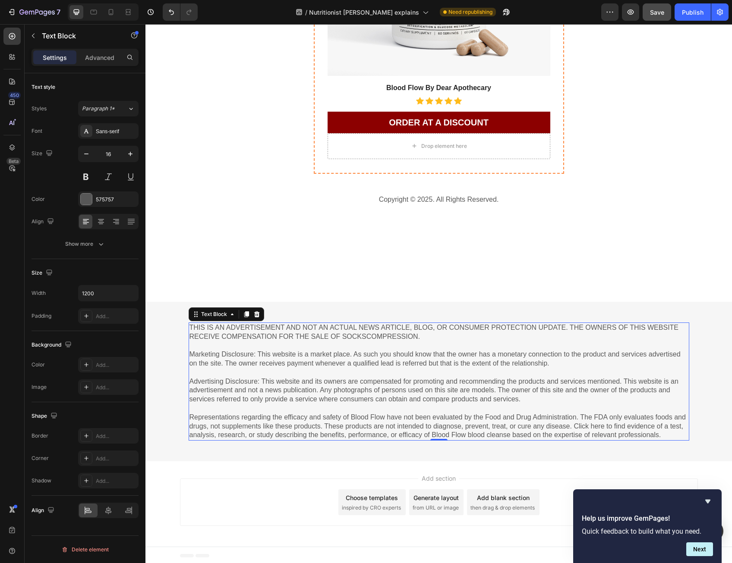
click at [363, 359] on p "Marketing Disclosure: This website is a market place. As such you should know t…" at bounding box center [438, 354] width 499 height 27
click at [363, 358] on p "Marketing Disclosure: This website is a market place. As such you should know t…" at bounding box center [438, 354] width 499 height 27
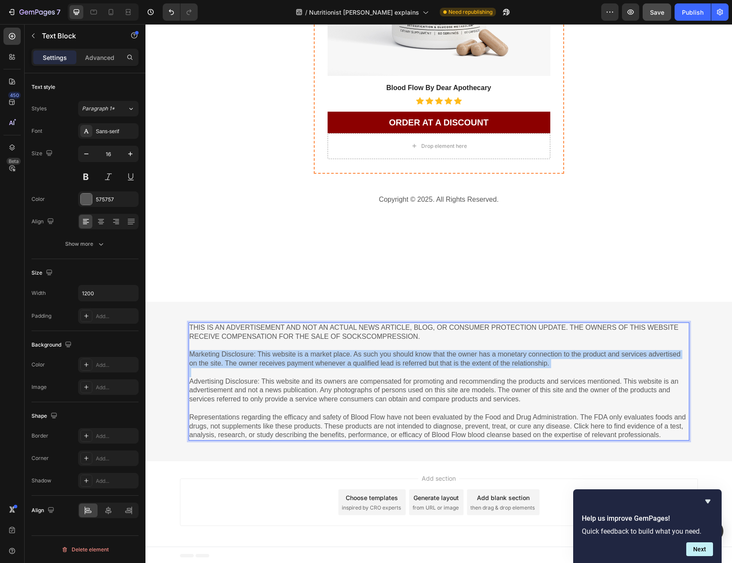
click at [363, 358] on p "Marketing Disclosure: This website is a market place. As such you should know t…" at bounding box center [438, 354] width 499 height 27
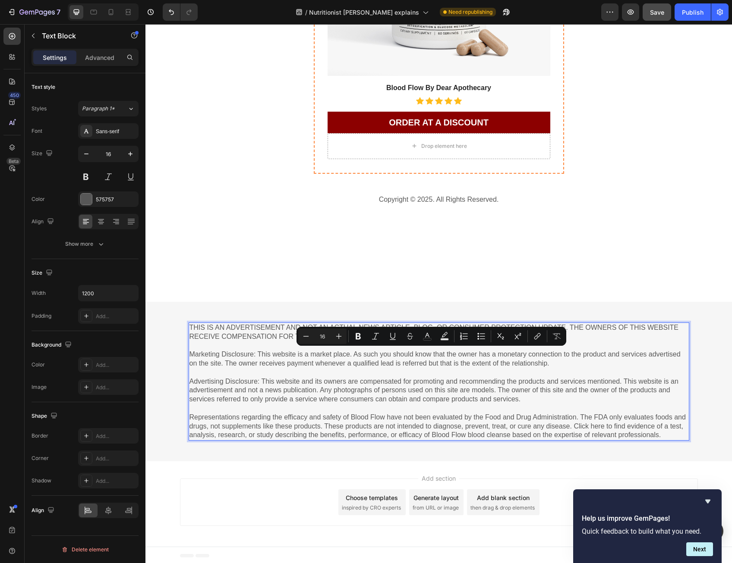
scroll to position [6304, 0]
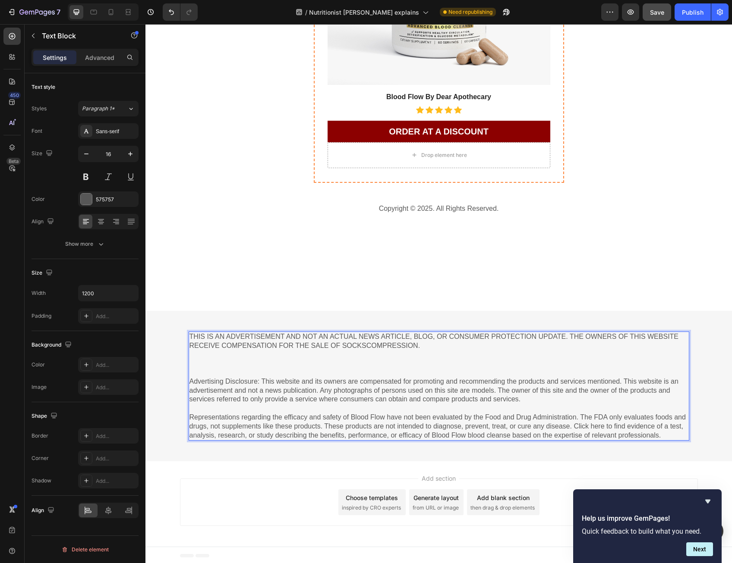
click at [347, 385] on p "Advertising Disclosure: This website and its owners are compensated for promoti…" at bounding box center [438, 386] width 499 height 36
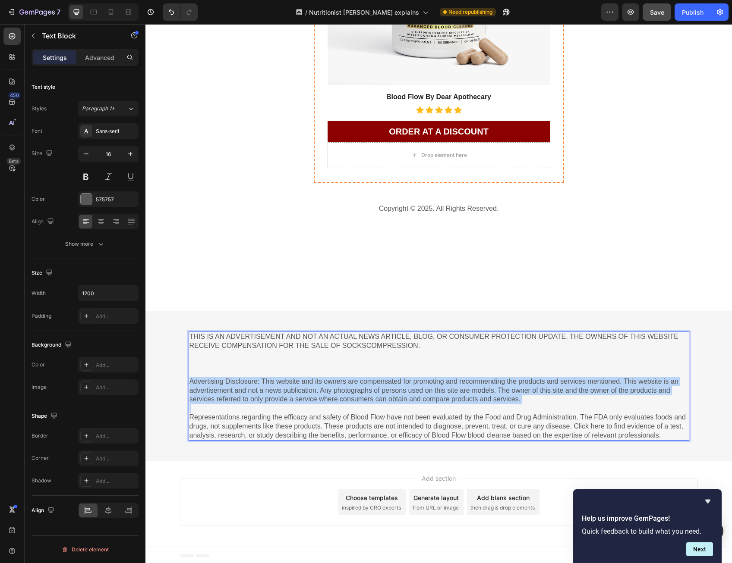
click at [347, 385] on p "Advertising Disclosure: This website and its owners are compensated for promoti…" at bounding box center [438, 386] width 499 height 36
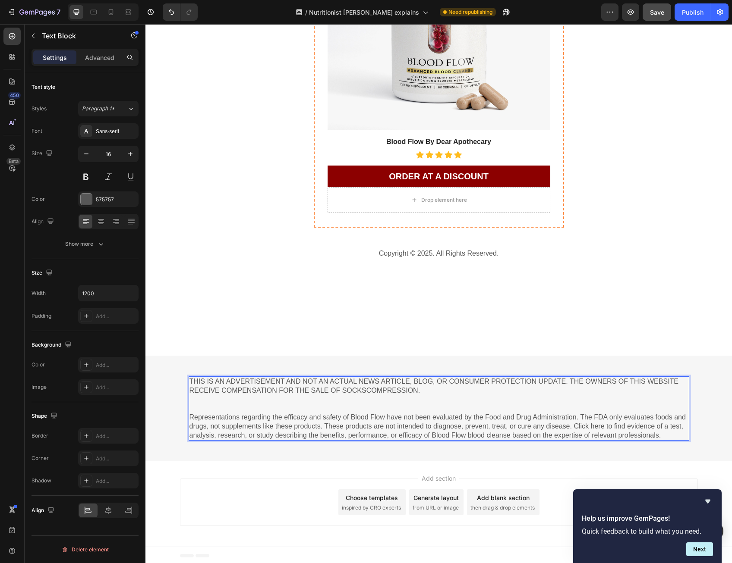
scroll to position [6250, 0]
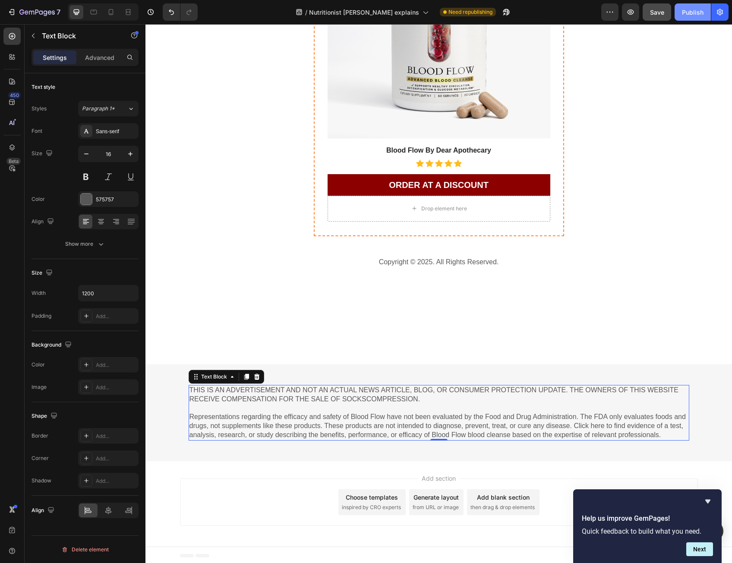
click at [684, 11] on div "Publish" at bounding box center [693, 12] width 22 height 9
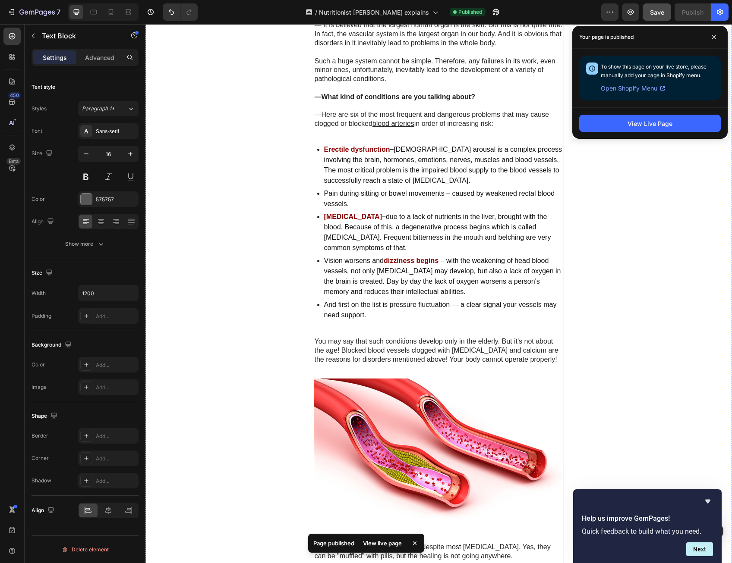
scroll to position [0, 0]
